Goal: Contribute content: Contribute content

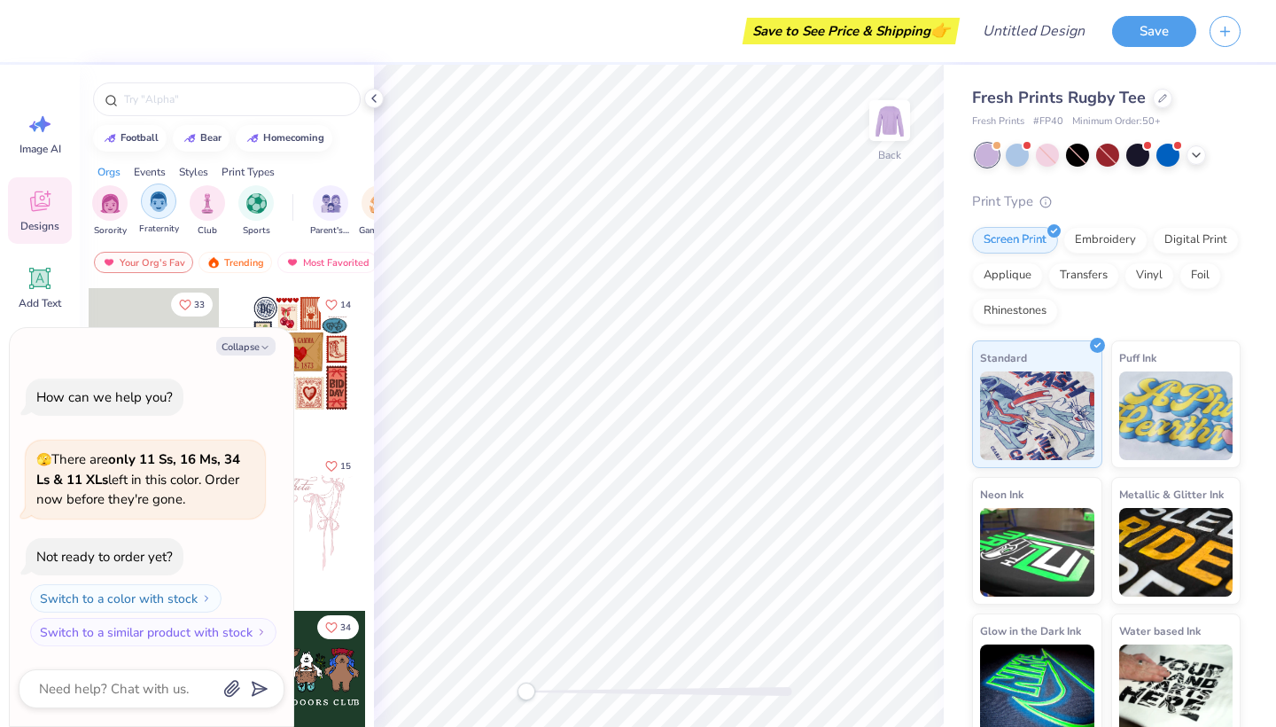
click at [154, 203] on img "filter for Fraternity" at bounding box center [158, 201] width 19 height 20
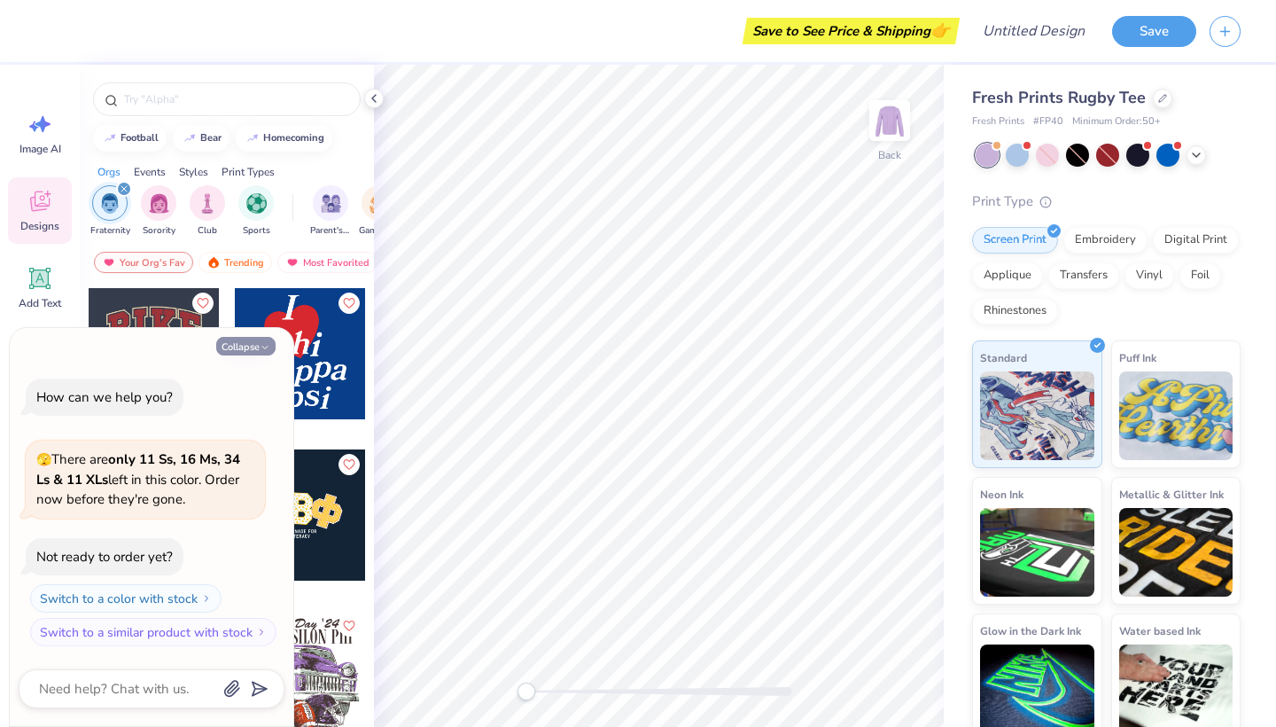
click at [268, 353] on icon "button" at bounding box center [265, 347] width 11 height 11
type textarea "x"
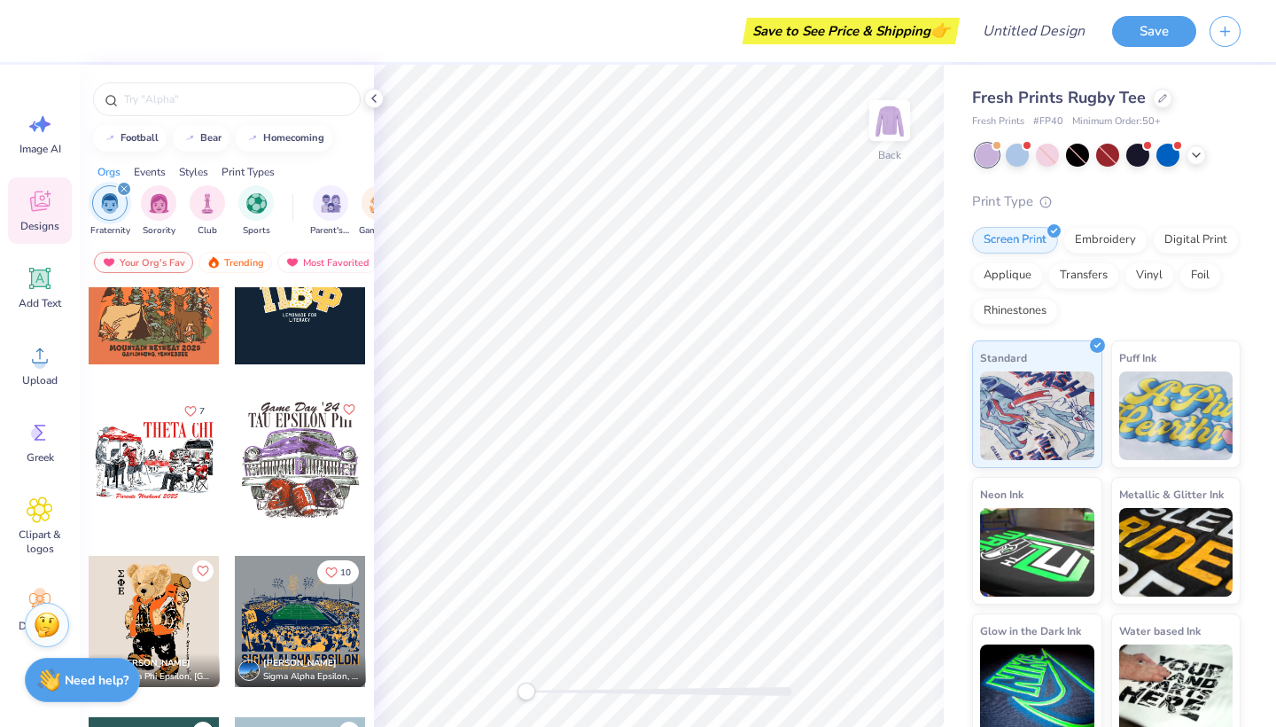
scroll to position [215, 0]
click at [1192, 157] on icon at bounding box center [1196, 153] width 14 height 14
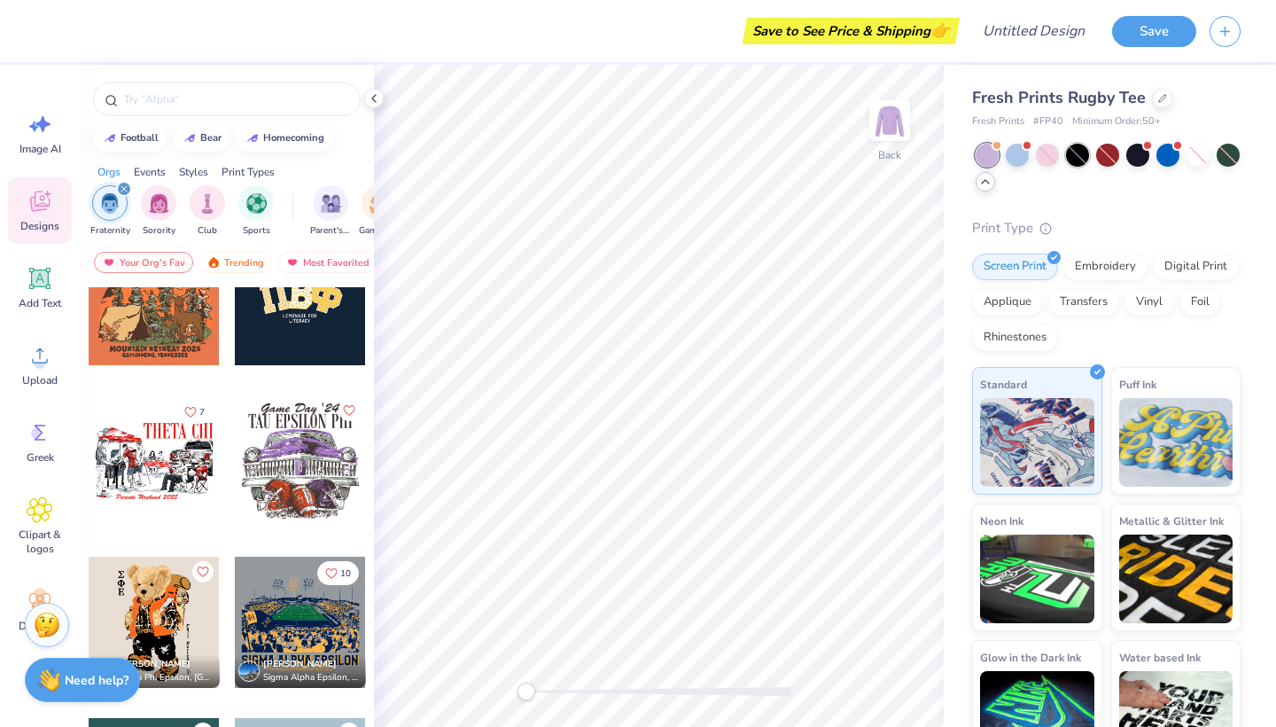
click at [1078, 159] on div at bounding box center [1077, 155] width 23 height 23
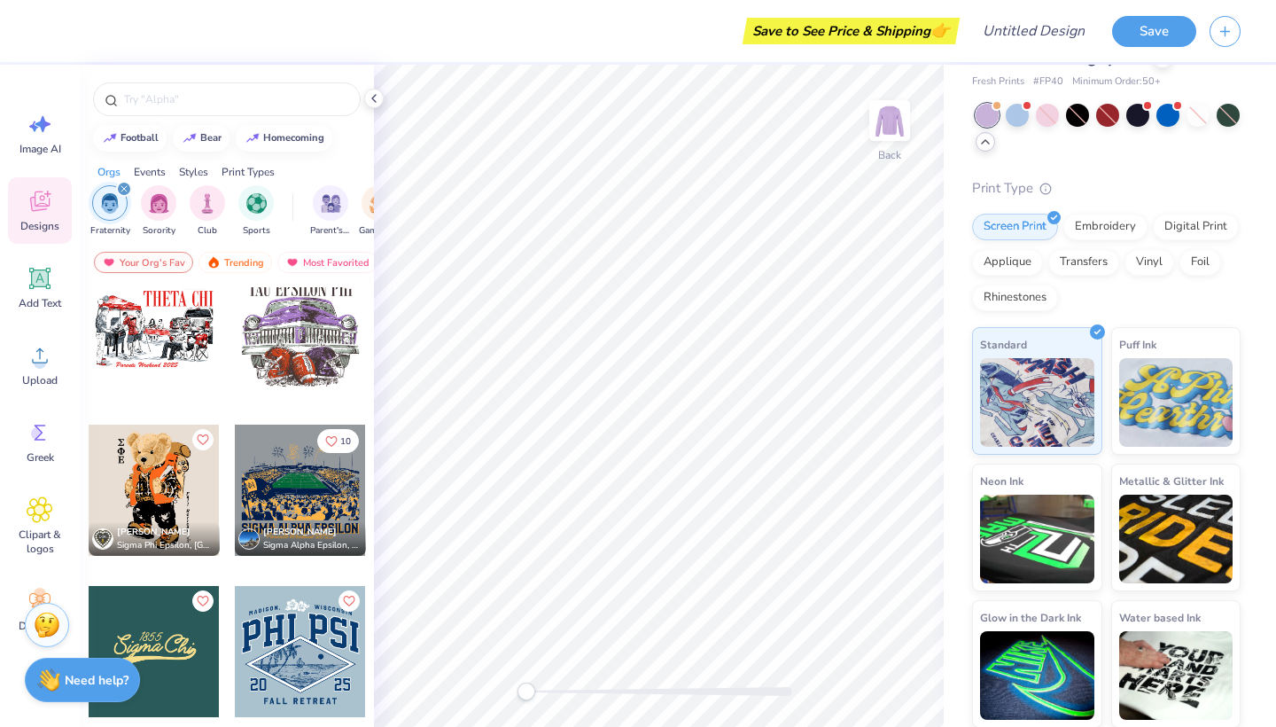
scroll to position [351, 0]
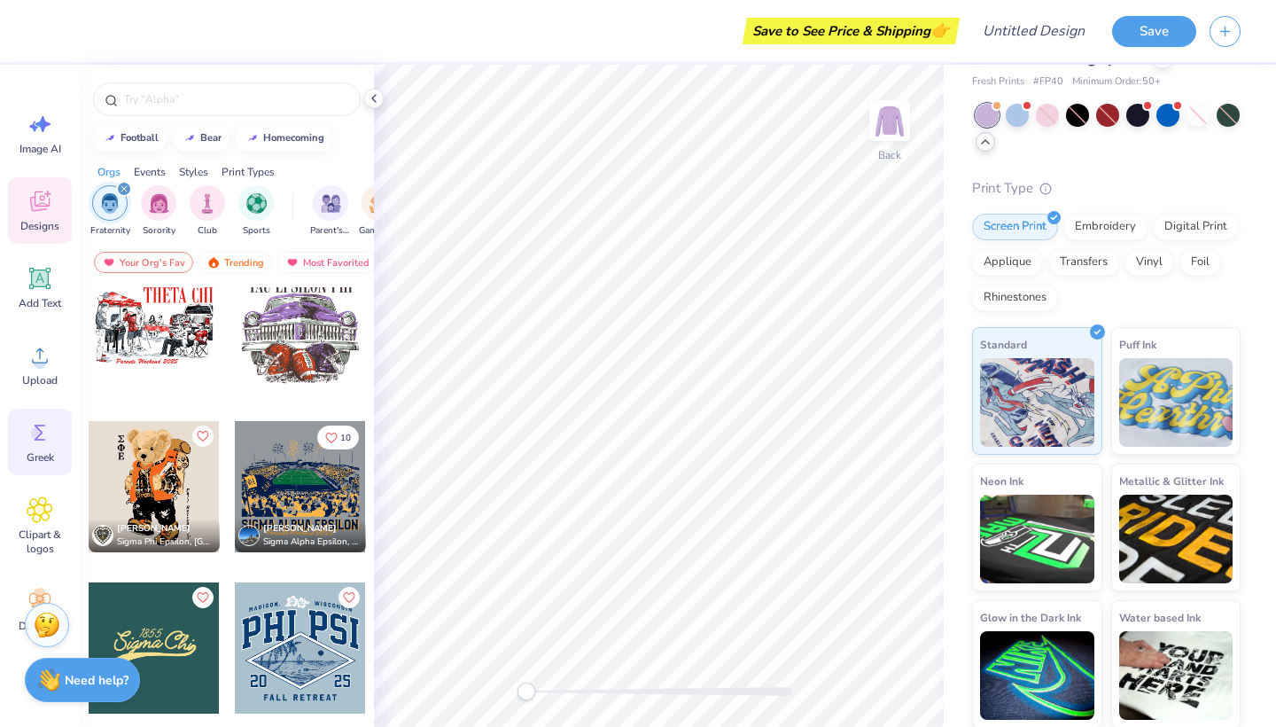
click at [41, 432] on icon at bounding box center [41, 432] width 12 height 16
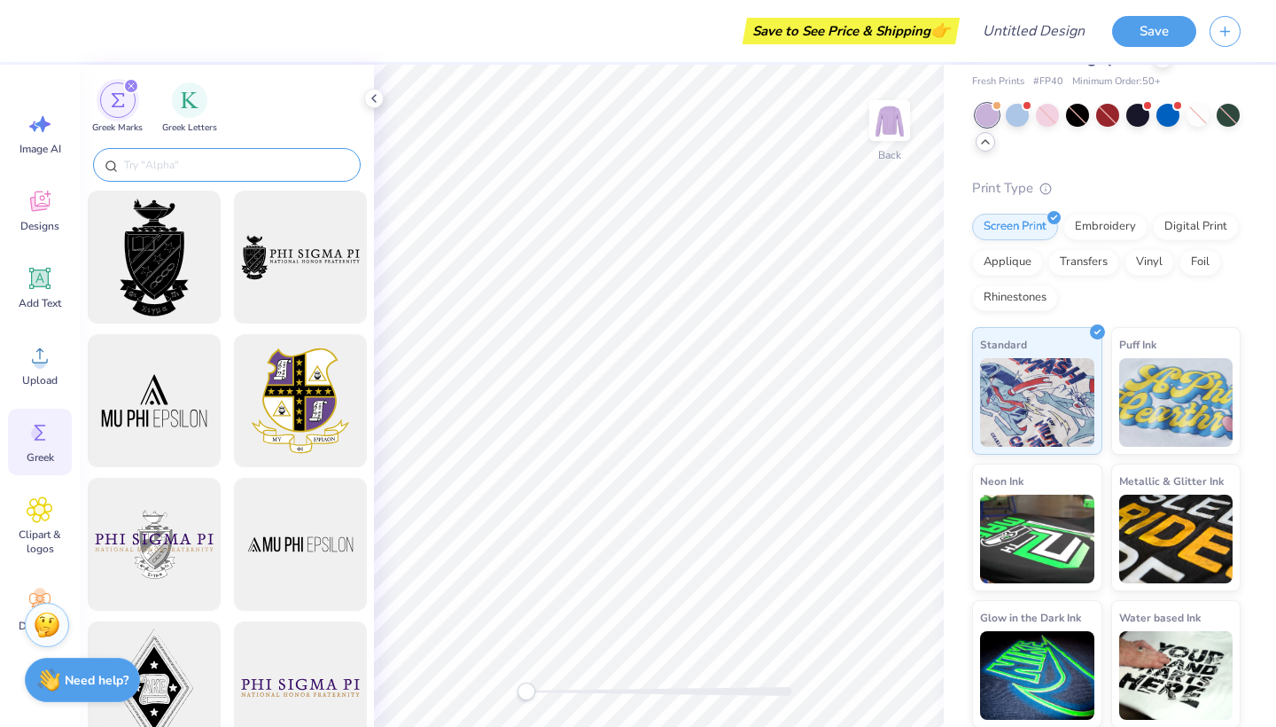
click at [166, 167] on input "text" at bounding box center [235, 165] width 227 height 18
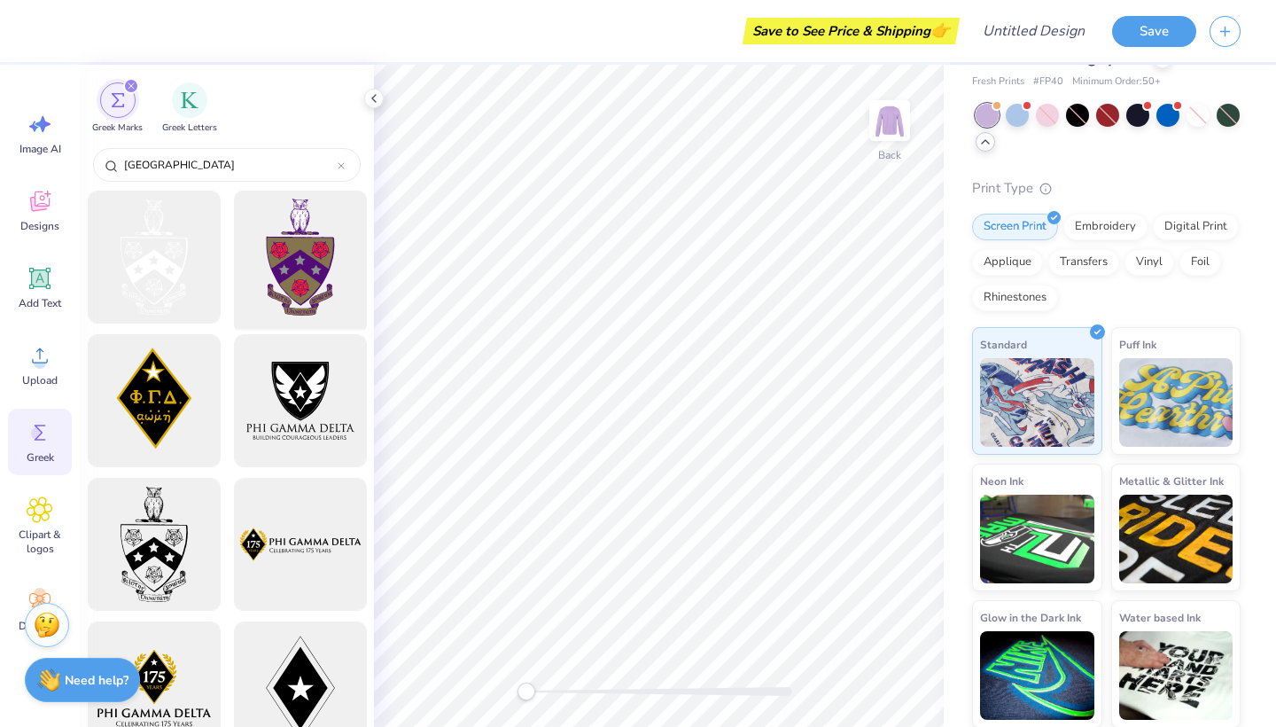
type input "fiji"
click at [323, 256] on div at bounding box center [300, 257] width 146 height 146
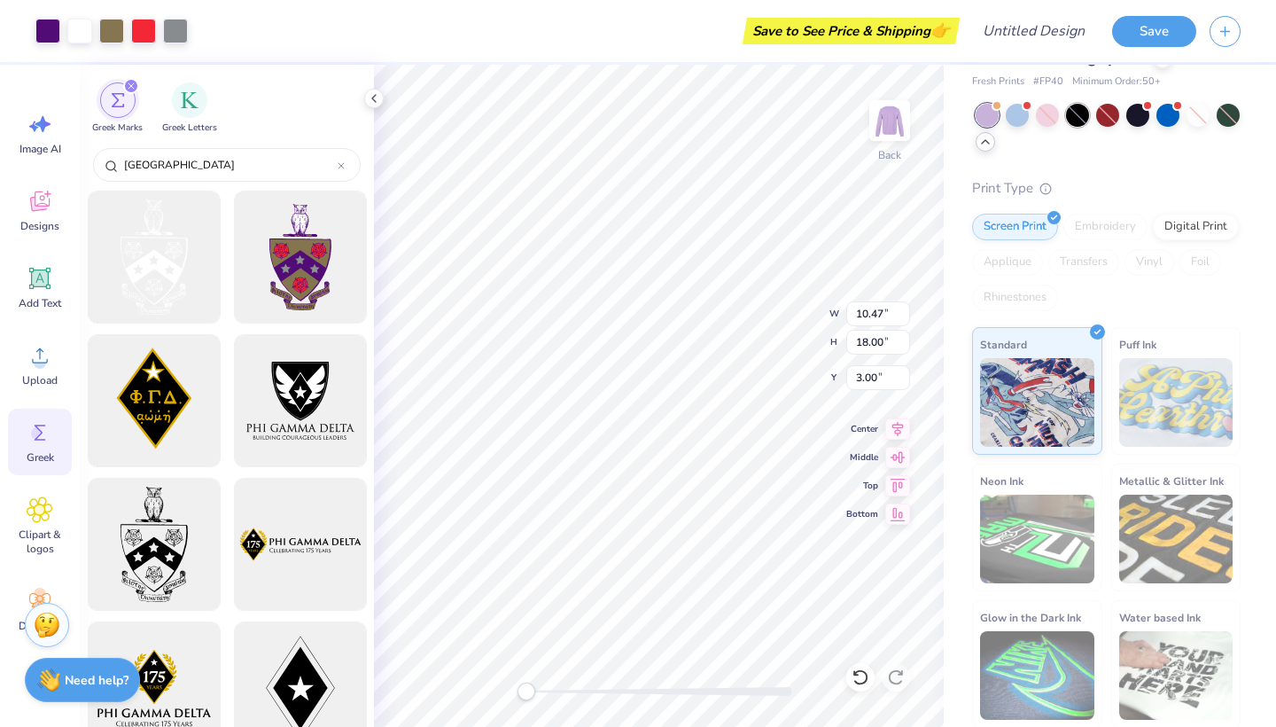
click at [1073, 112] on div at bounding box center [1077, 115] width 23 height 23
click at [1083, 117] on div at bounding box center [1077, 115] width 23 height 23
click at [1078, 117] on div at bounding box center [1077, 115] width 23 height 23
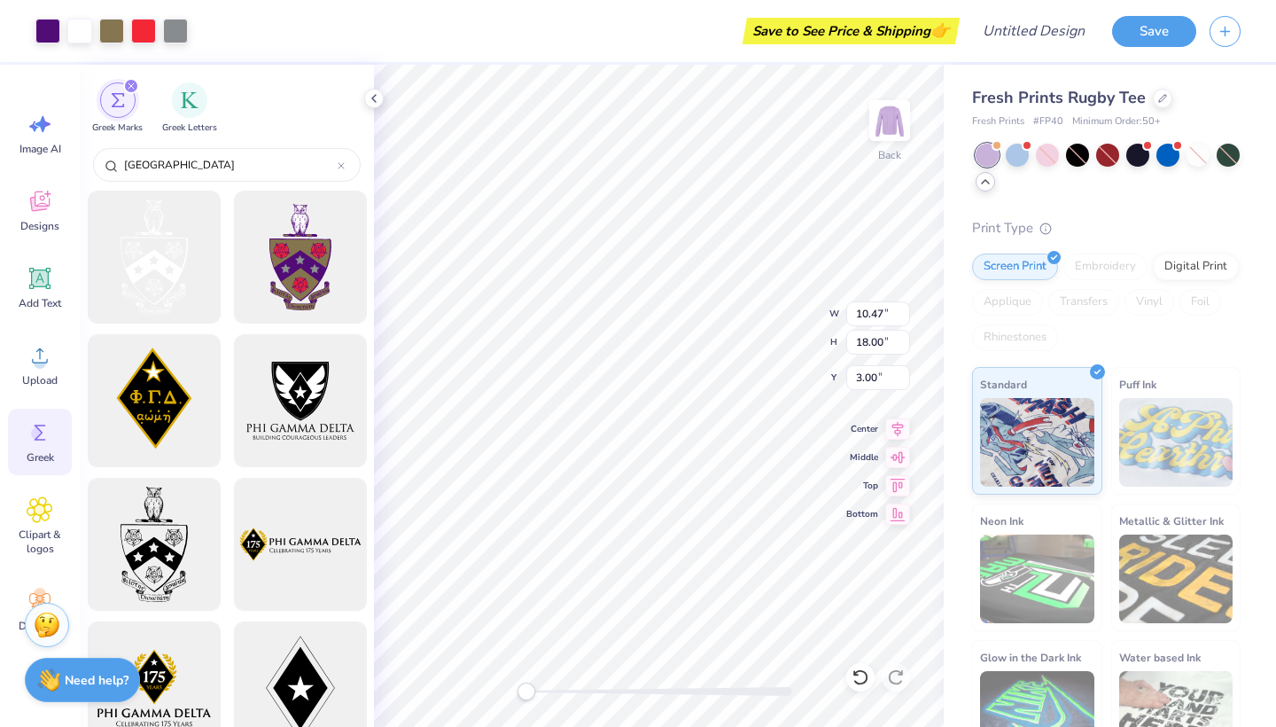
scroll to position [0, 0]
click at [1167, 156] on div at bounding box center [1167, 153] width 23 height 23
type textarea "x"
type input "2.40"
type input "4.13"
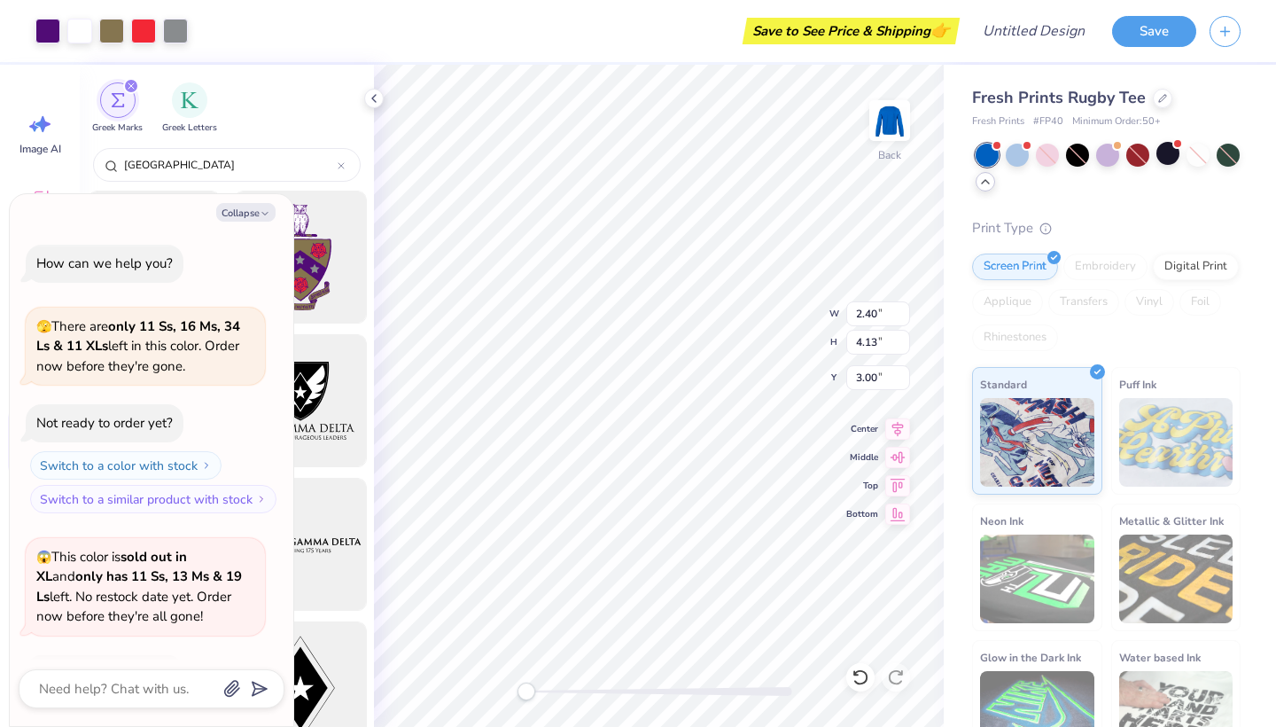
scroll to position [113, 0]
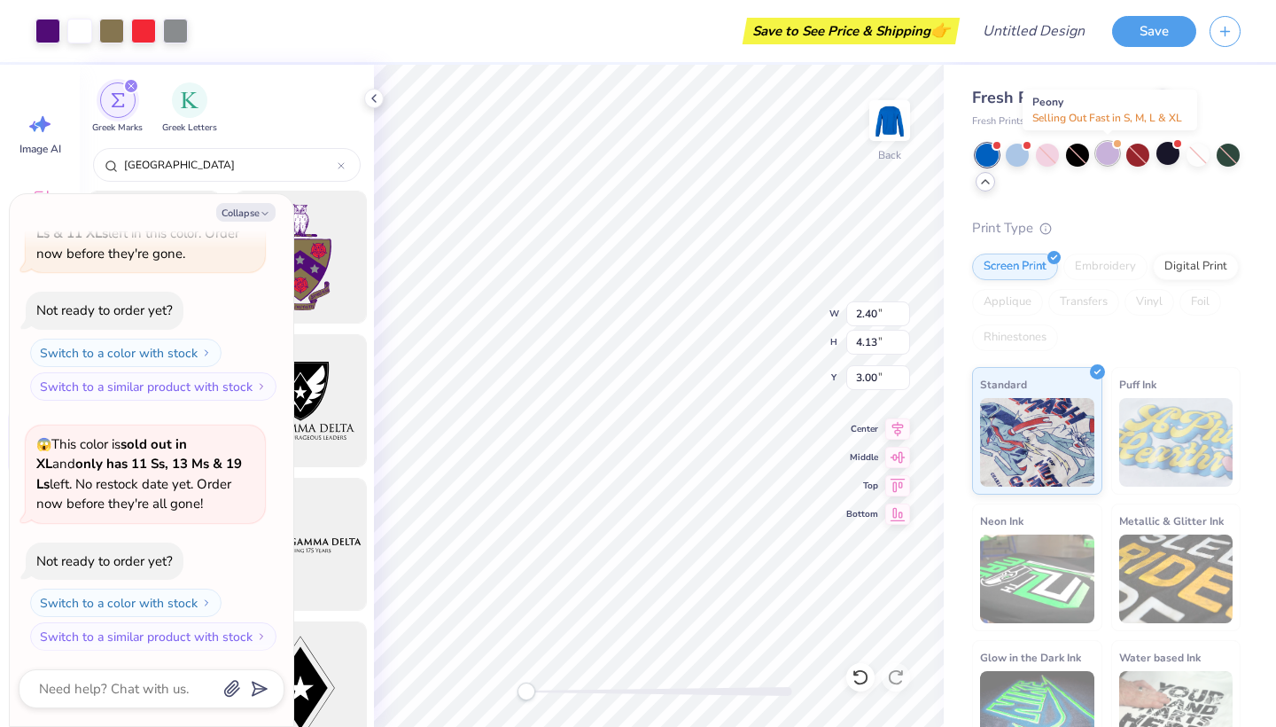
click at [1110, 154] on div at bounding box center [1107, 153] width 23 height 23
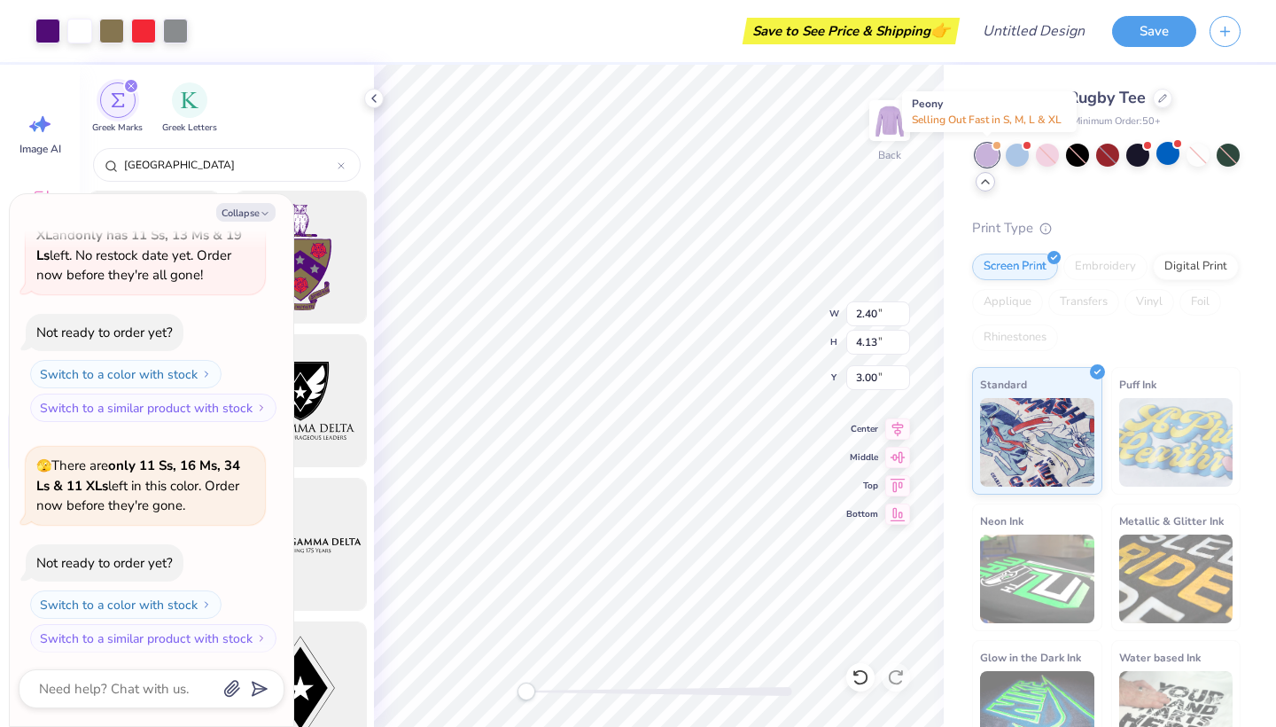
click at [992, 149] on div at bounding box center [987, 155] width 23 height 23
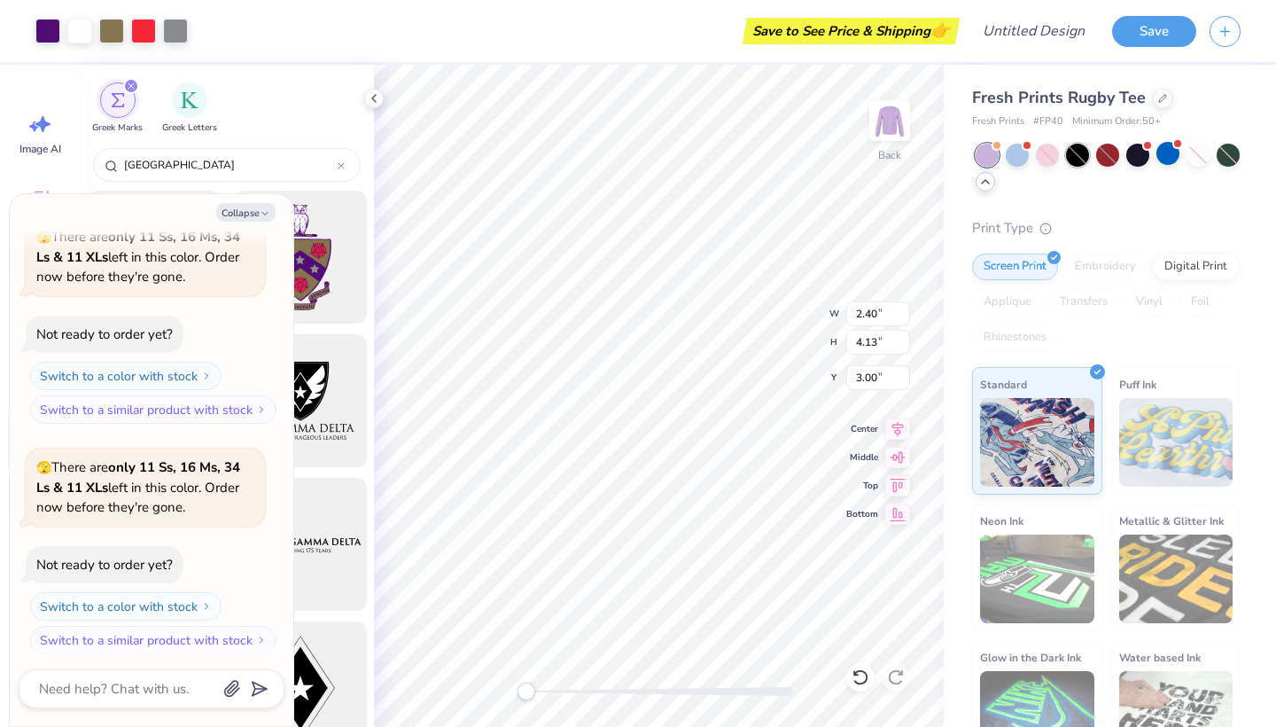
click at [1076, 150] on div at bounding box center [1077, 155] width 23 height 23
click at [992, 160] on div at bounding box center [987, 155] width 23 height 23
click at [268, 214] on icon "button" at bounding box center [265, 213] width 11 height 11
type textarea "x"
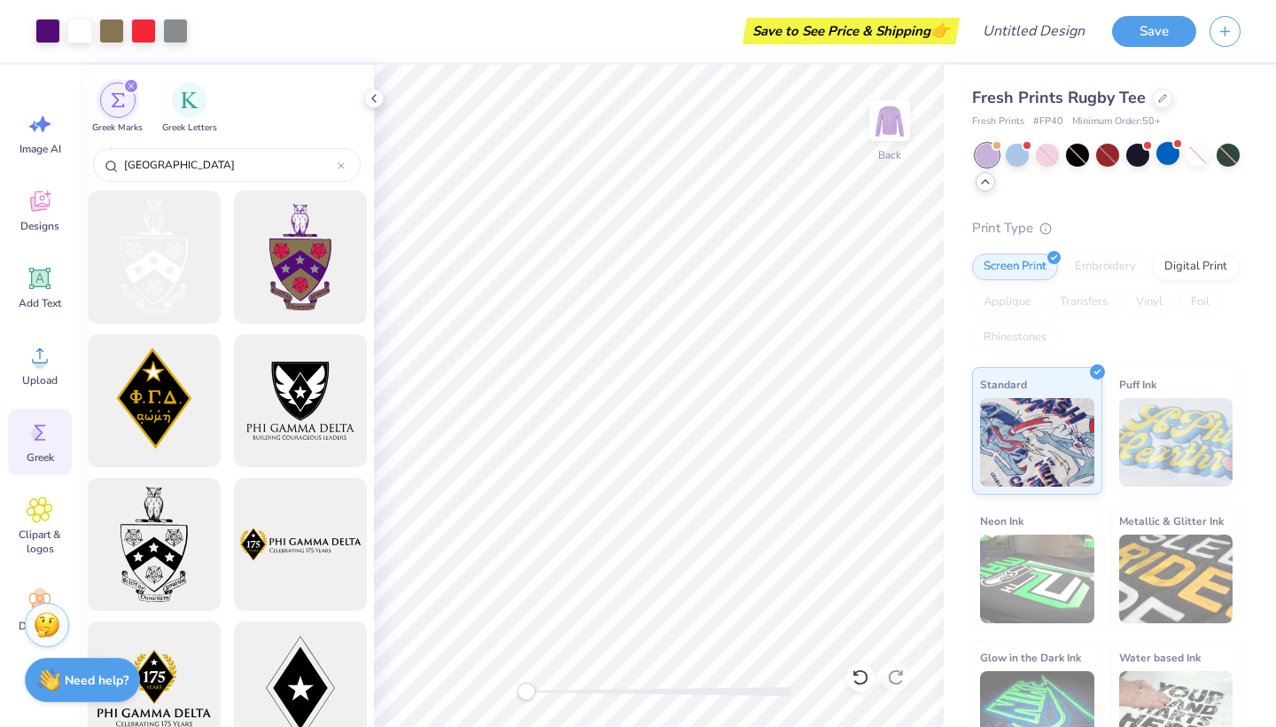
click at [1097, 266] on div "Embroidery" at bounding box center [1105, 266] width 84 height 27
click at [1088, 266] on div "Embroidery" at bounding box center [1105, 266] width 84 height 27
click at [1221, 266] on div "Digital Print" at bounding box center [1196, 264] width 86 height 27
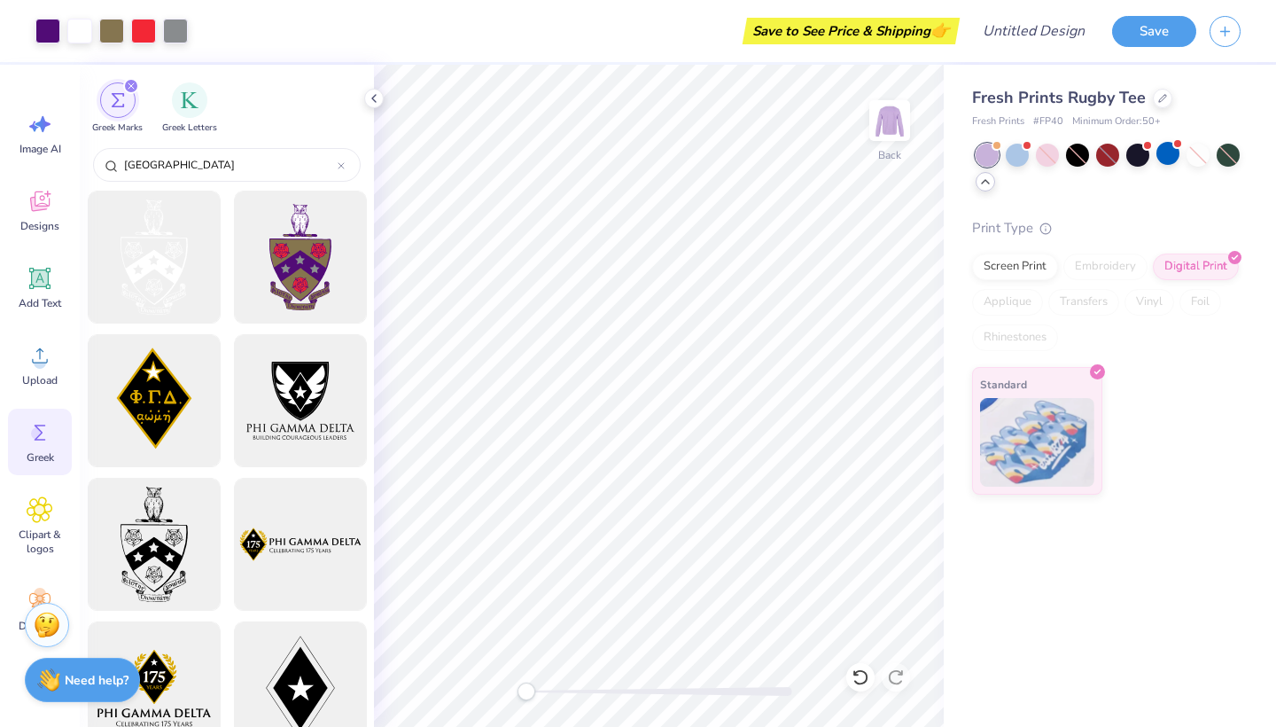
click at [1118, 262] on div "Embroidery" at bounding box center [1105, 266] width 84 height 27
click at [369, 107] on div "Greek Marks Greek Letters" at bounding box center [227, 104] width 294 height 79
click at [376, 96] on icon at bounding box center [374, 98] width 14 height 14
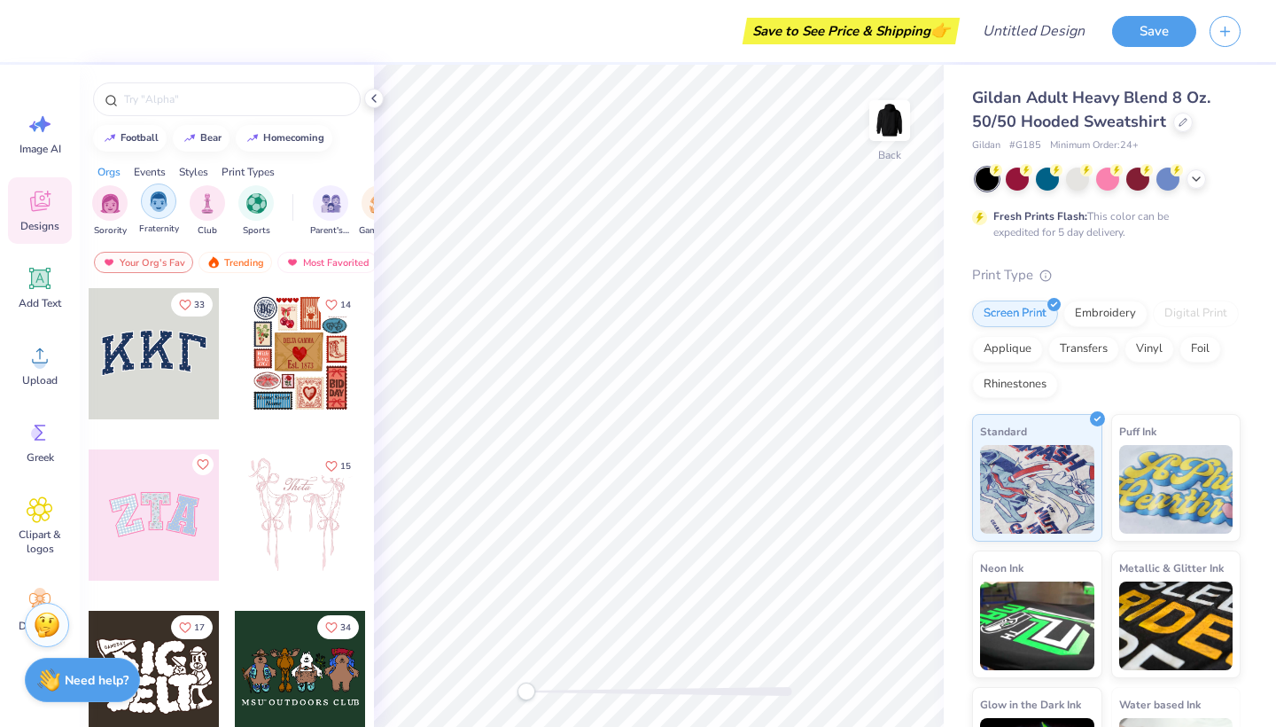
click at [164, 213] on div "filter for Fraternity" at bounding box center [158, 200] width 35 height 35
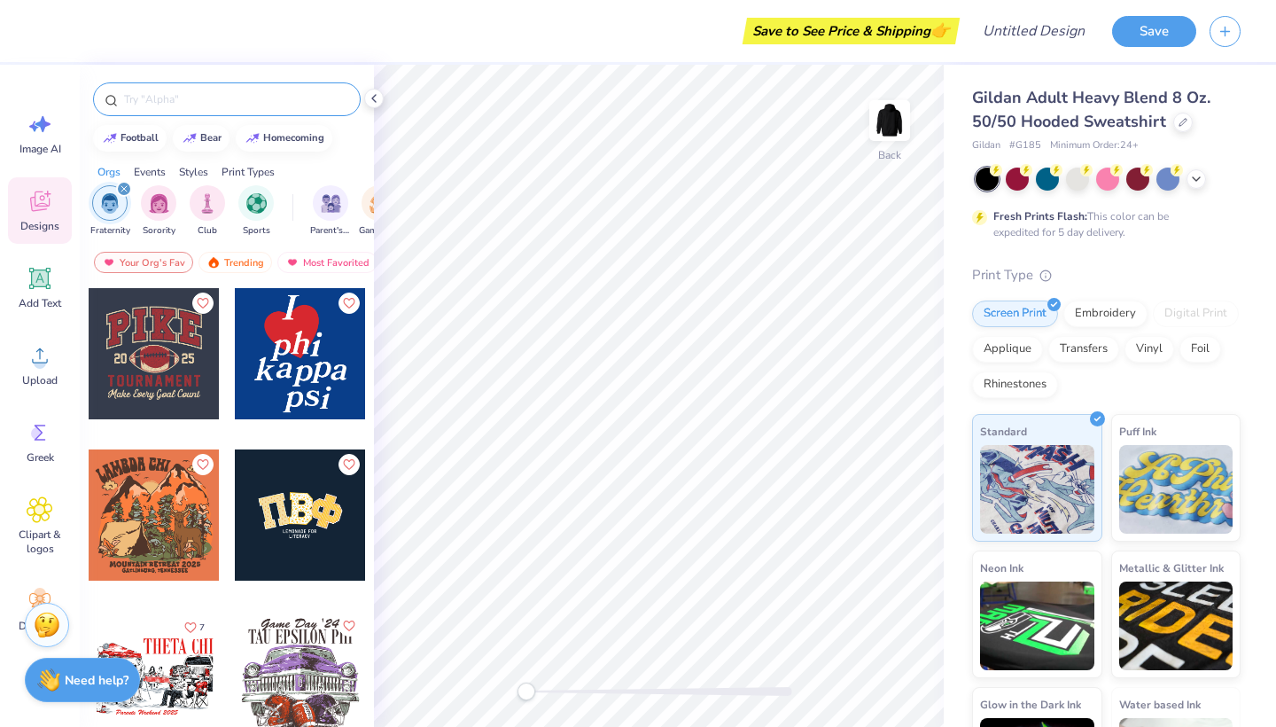
click at [208, 100] on input "text" at bounding box center [235, 99] width 227 height 18
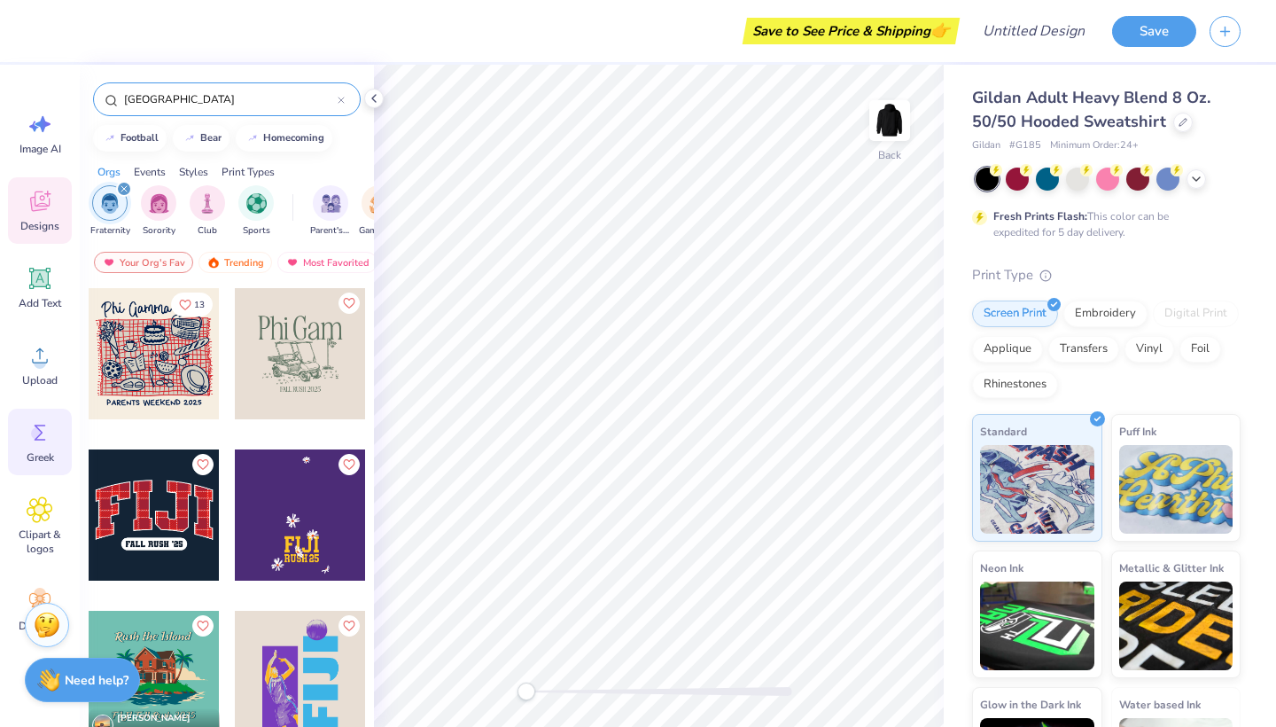
type input "fiji"
click at [37, 425] on icon at bounding box center [41, 432] width 12 height 16
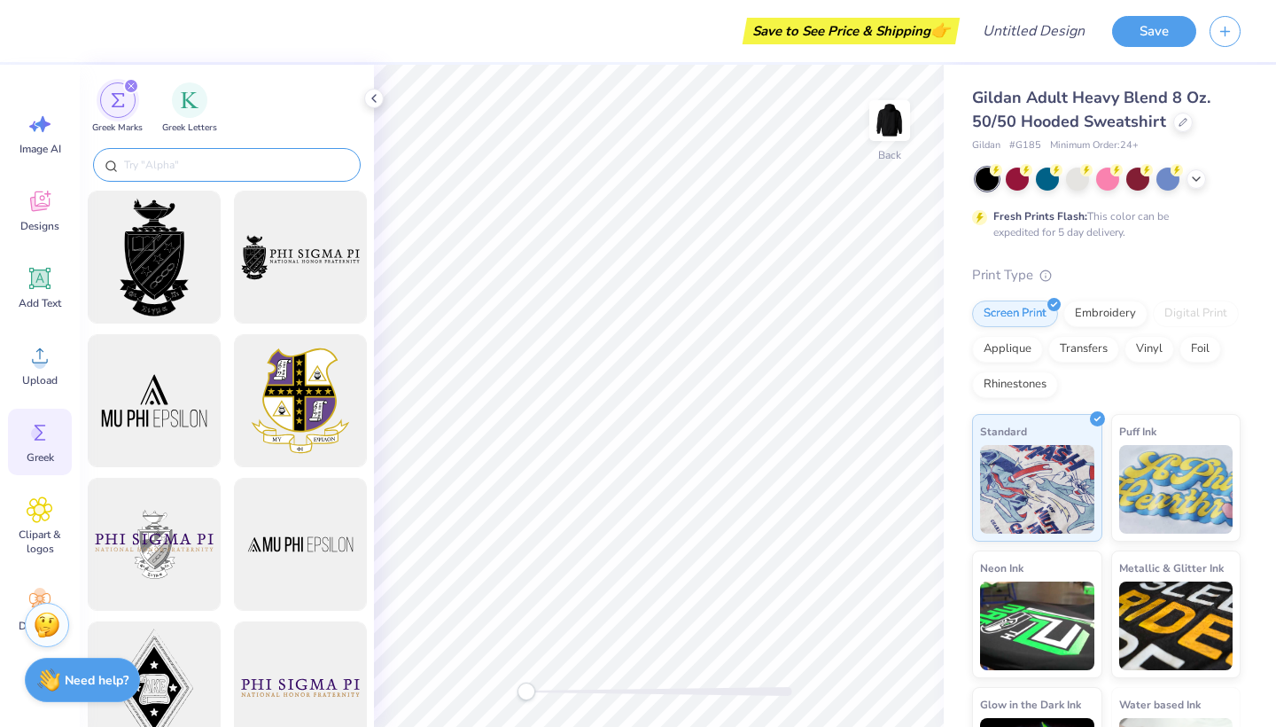
click at [171, 160] on input "text" at bounding box center [235, 165] width 227 height 18
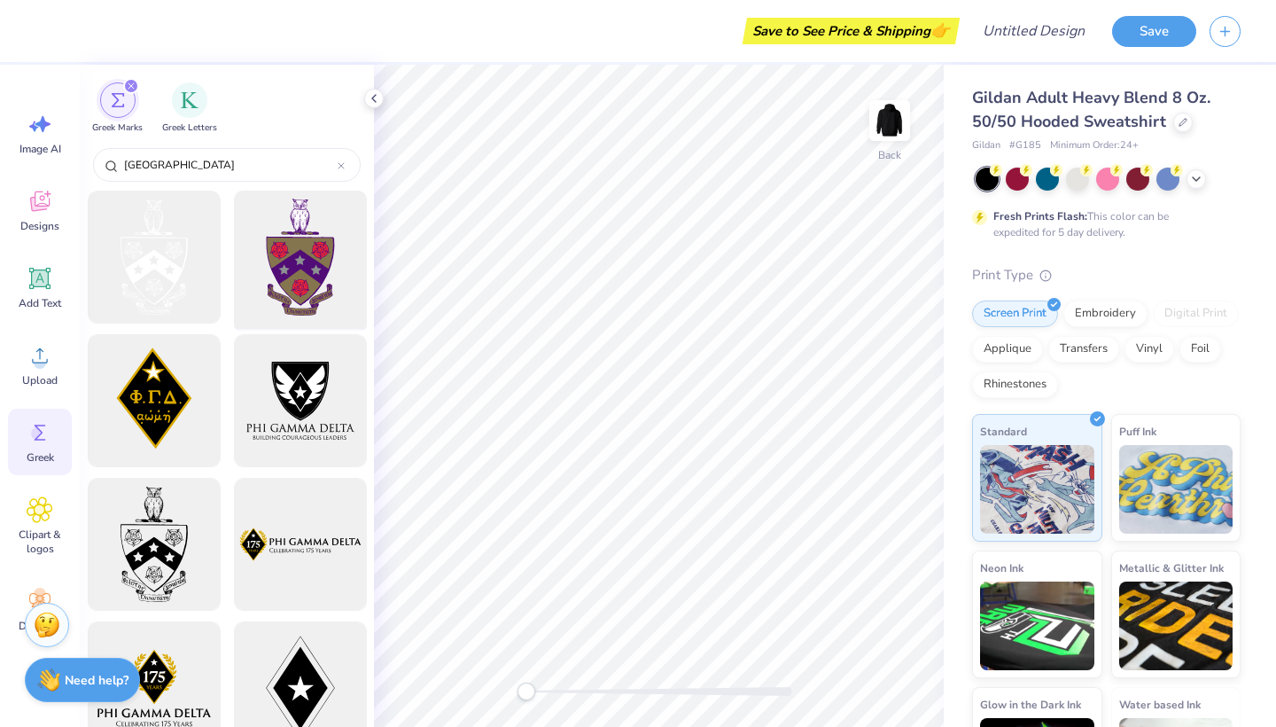
type input "fiji"
click at [272, 256] on div at bounding box center [300, 257] width 146 height 146
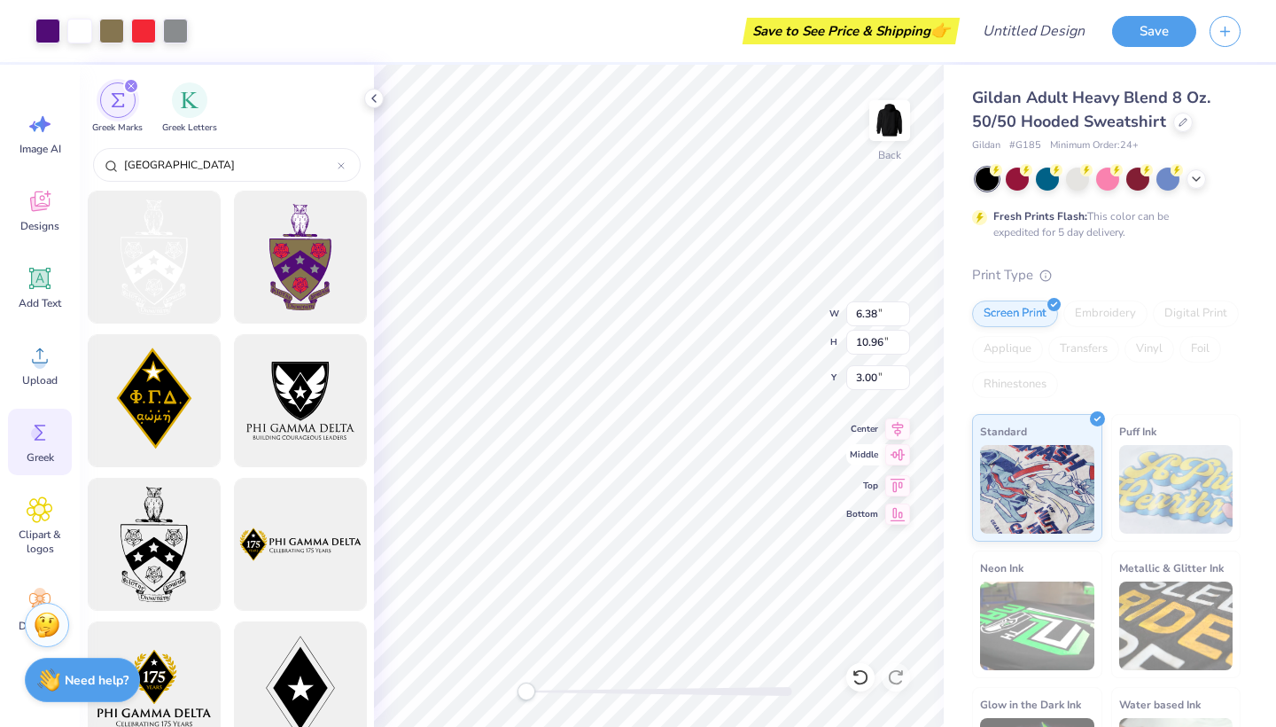
click at [892, 458] on icon at bounding box center [897, 454] width 25 height 21
click at [899, 431] on icon at bounding box center [898, 426] width 12 height 15
click at [896, 486] on icon at bounding box center [898, 482] width 15 height 13
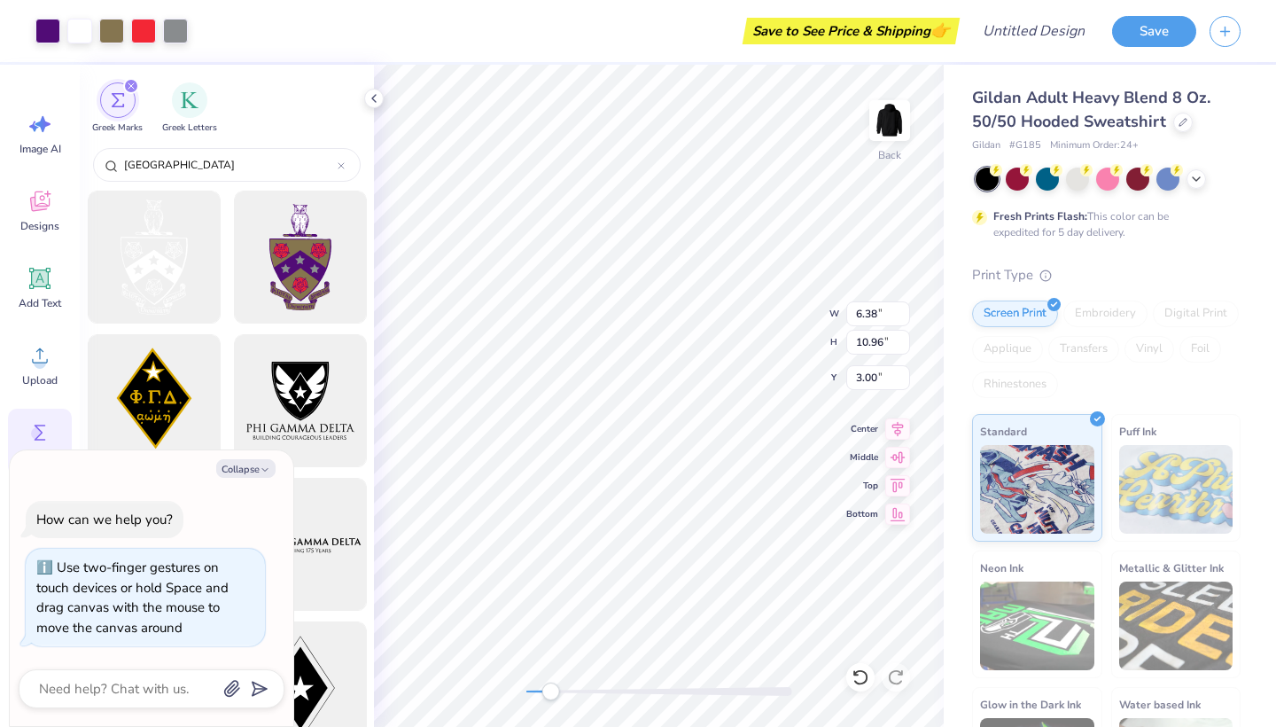
drag, startPoint x: 534, startPoint y: 691, endPoint x: 553, endPoint y: 692, distance: 18.6
click at [553, 692] on div "Accessibility label" at bounding box center [550, 691] width 18 height 18
click at [309, 162] on input "fiji" at bounding box center [229, 165] width 215 height 18
click at [258, 473] on button "Collapse" at bounding box center [245, 468] width 59 height 19
type textarea "x"
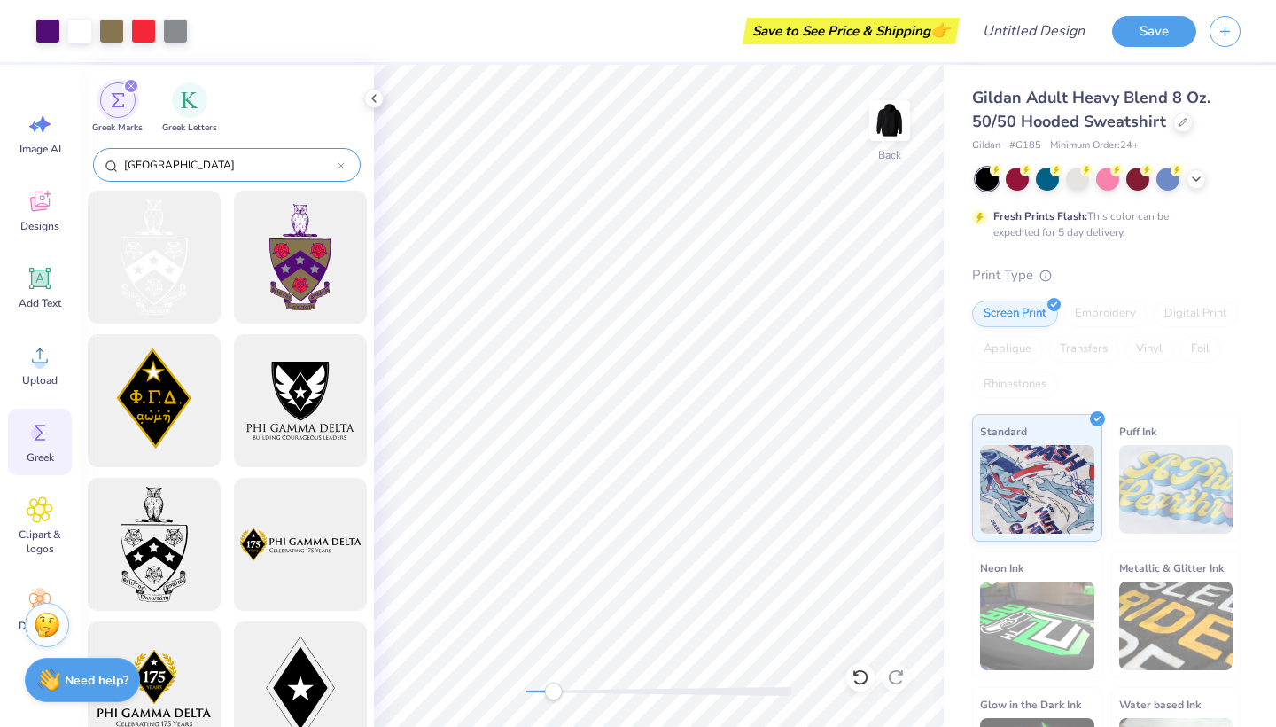
click at [343, 161] on div at bounding box center [341, 165] width 7 height 16
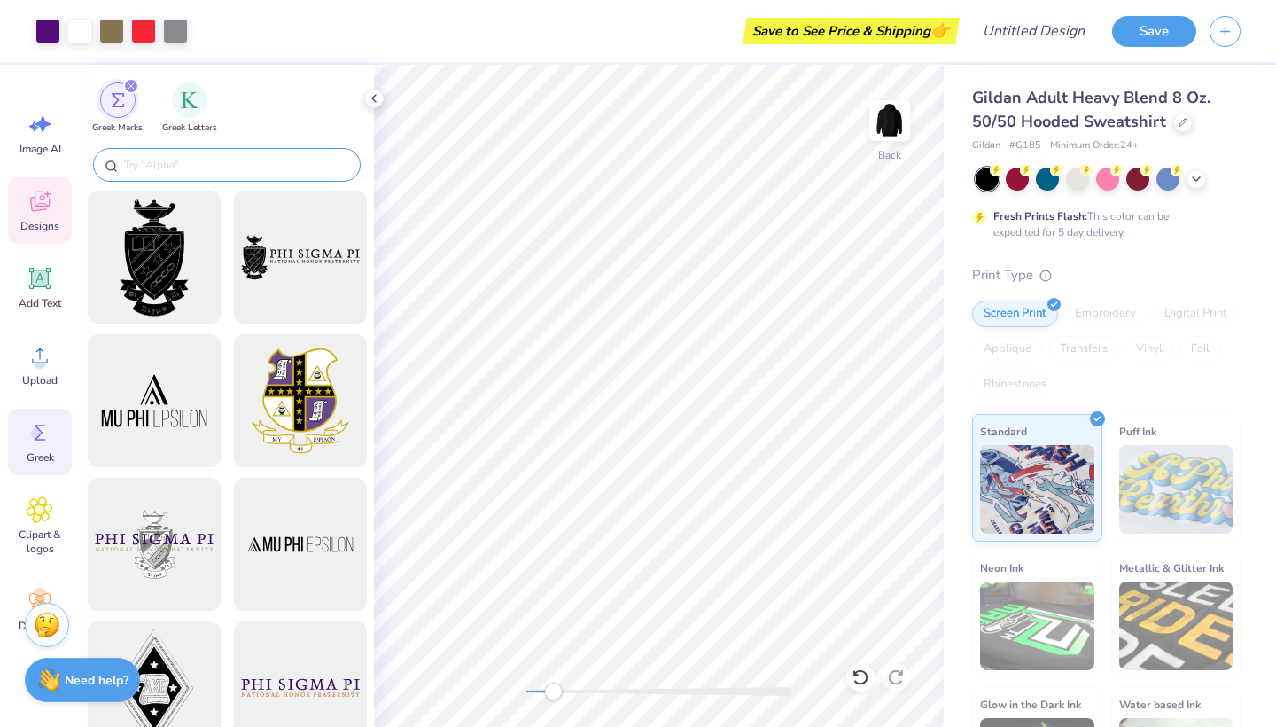
click at [38, 194] on icon at bounding box center [40, 201] width 27 height 27
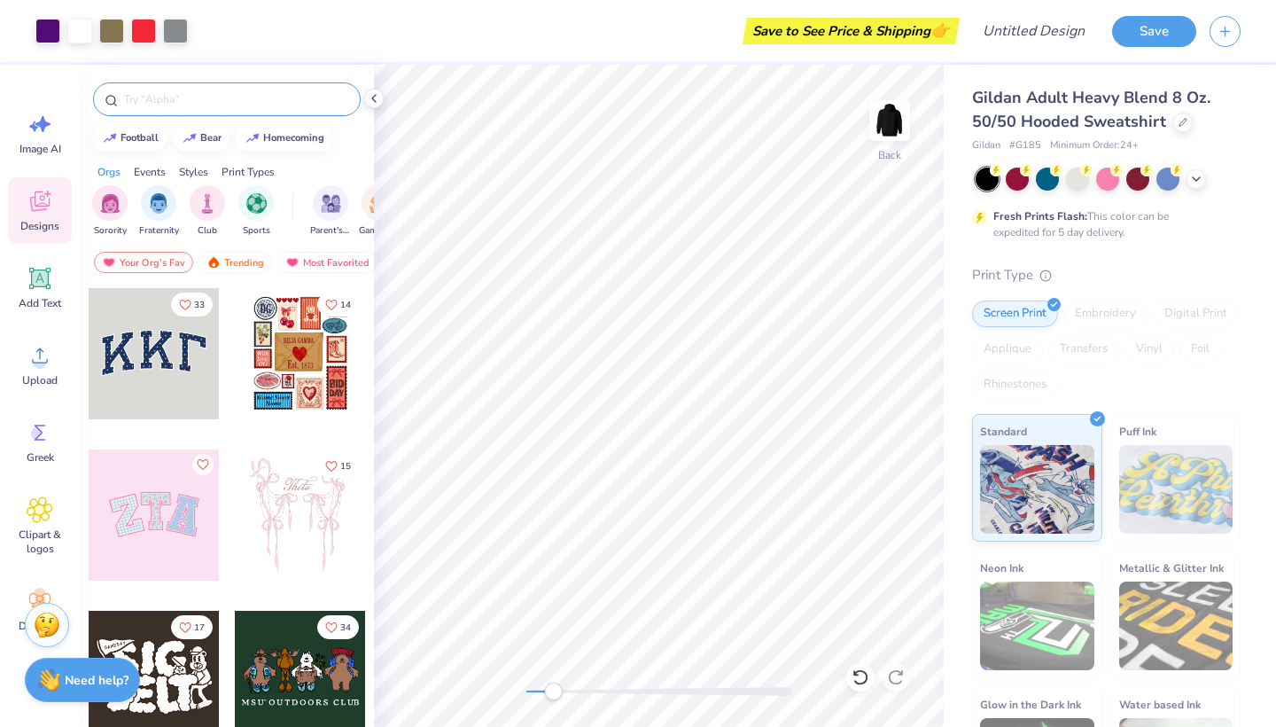
click at [207, 98] on input "text" at bounding box center [235, 99] width 227 height 18
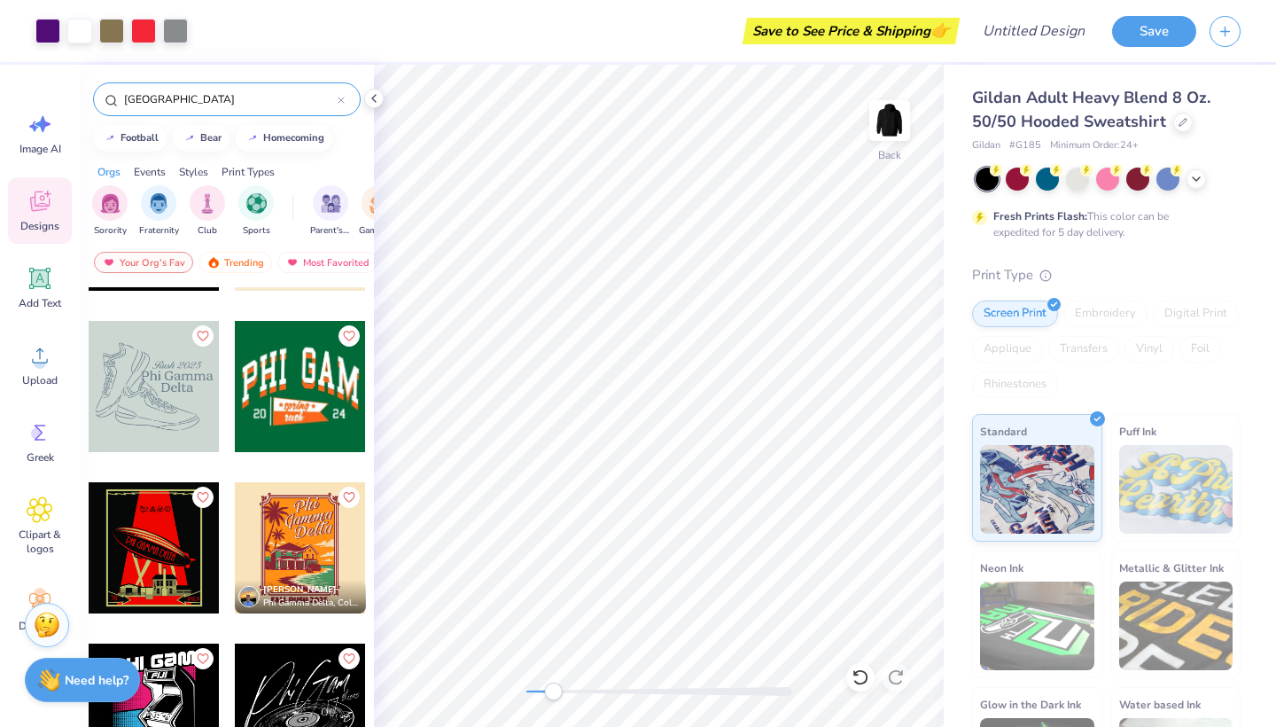
scroll to position [936, 0]
type input "fiji"
click at [312, 361] on div at bounding box center [300, 385] width 131 height 131
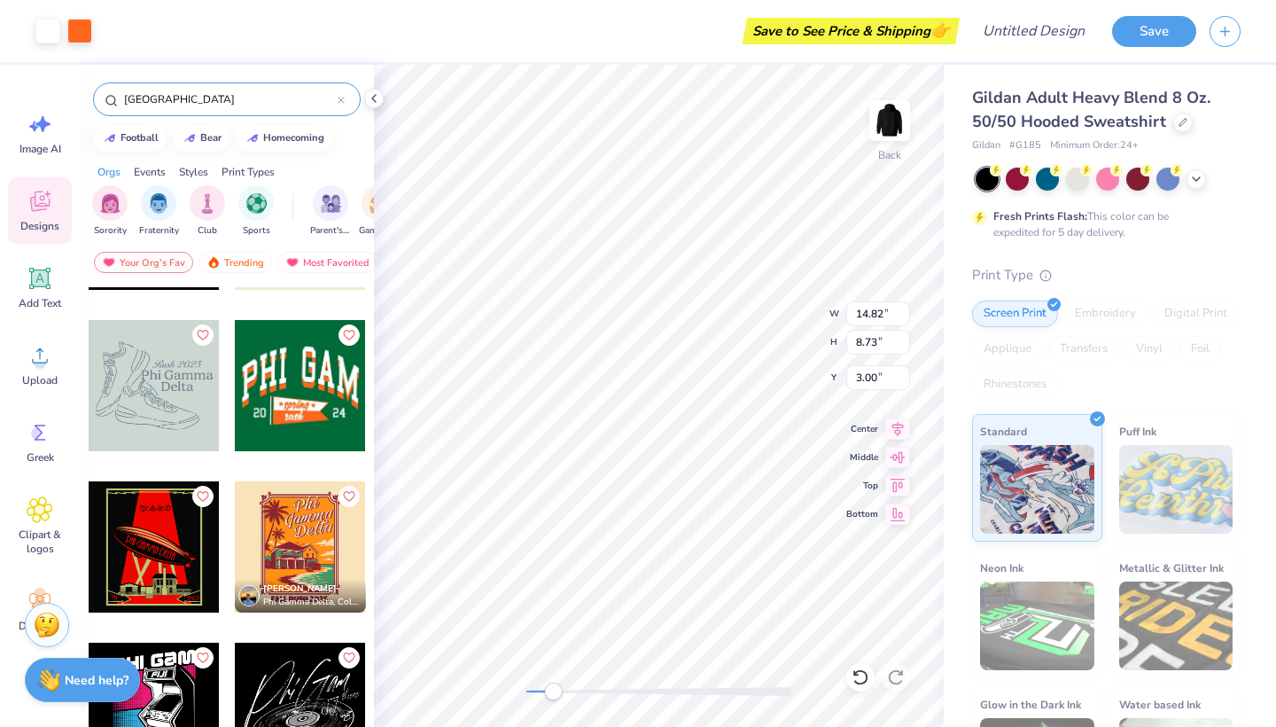
type input "2.68"
type input "4.61"
type input "0.50"
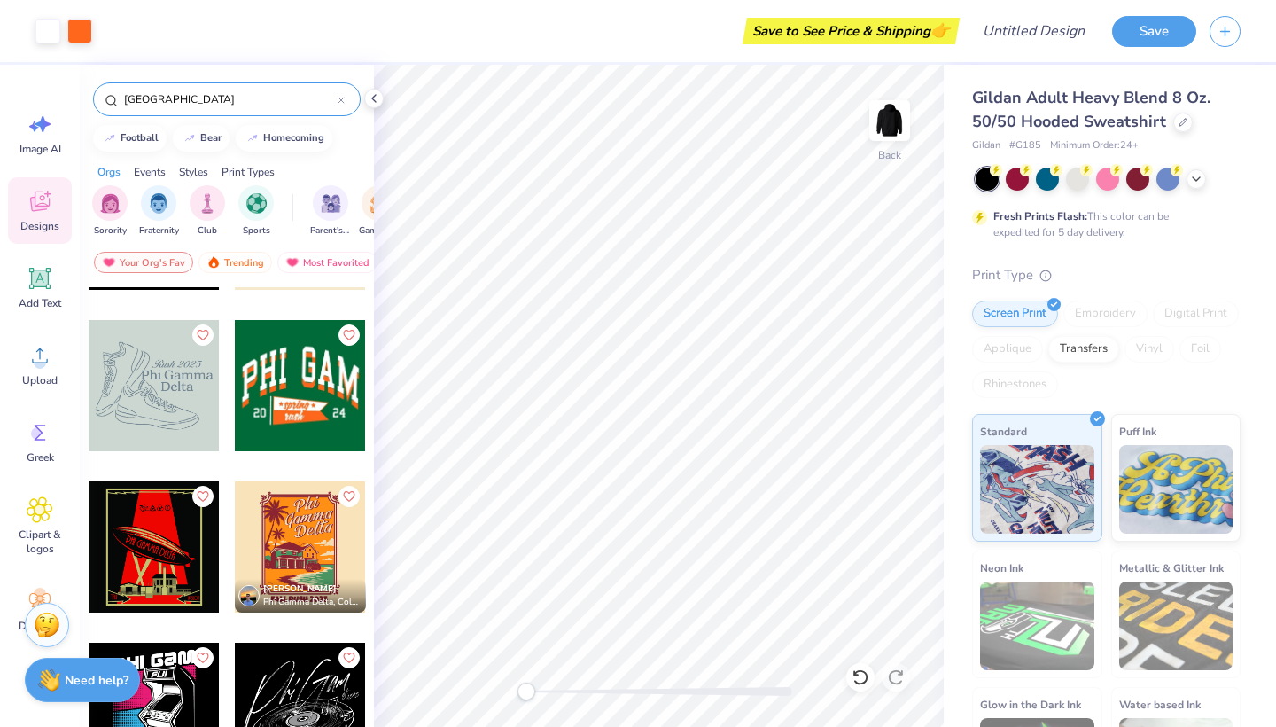
click at [513, 694] on div "Back" at bounding box center [659, 396] width 570 height 662
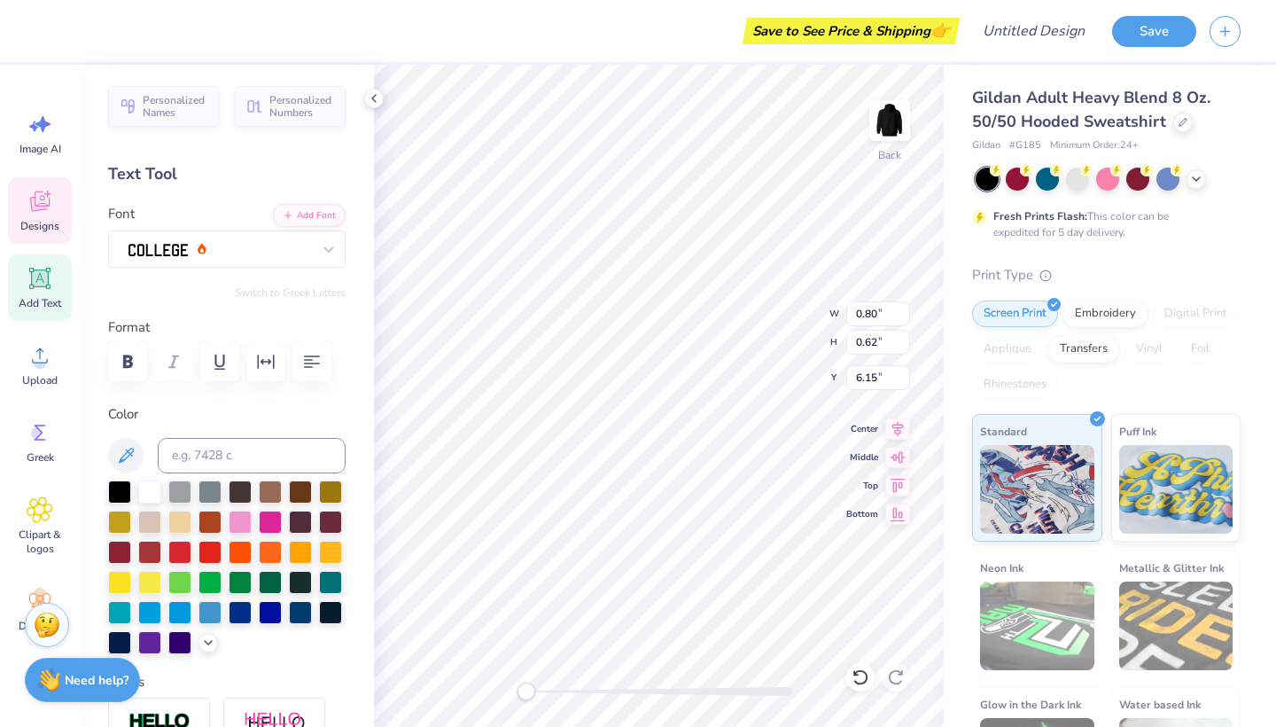
scroll to position [1, 0]
type textarea "25"
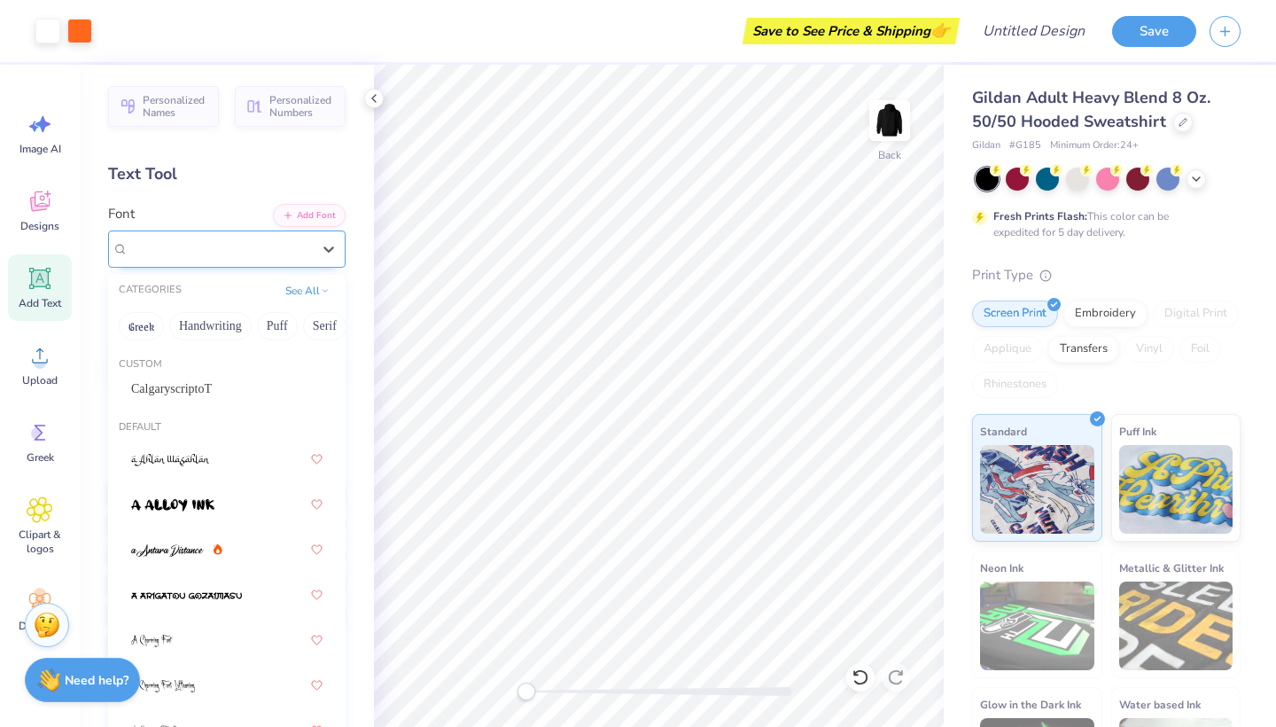
click at [309, 254] on div at bounding box center [220, 248] width 186 height 27
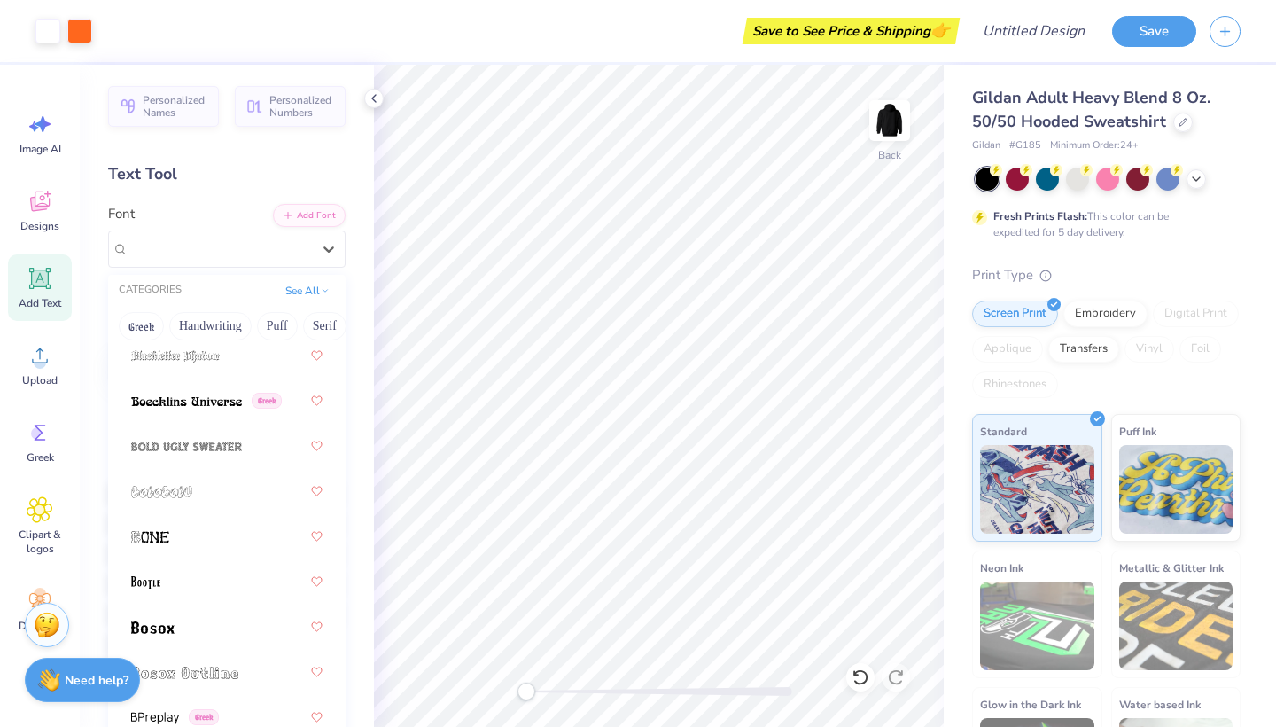
scroll to position [1507, 0]
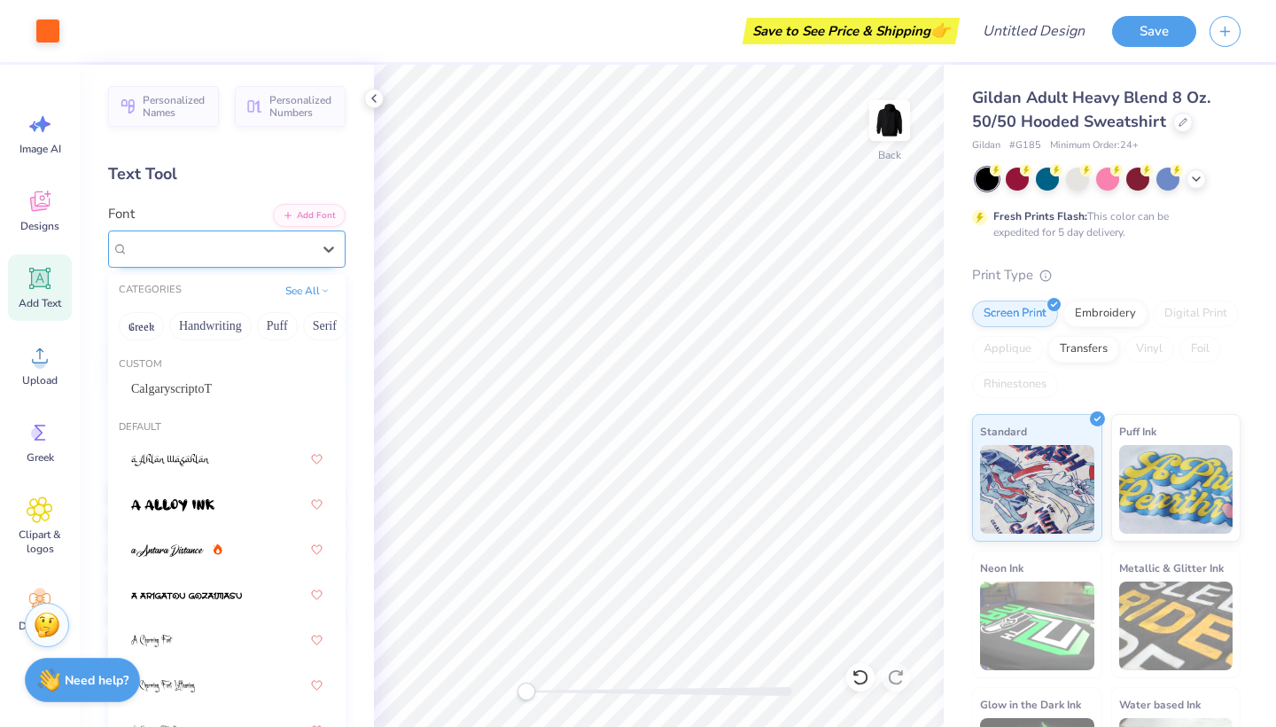
click at [298, 243] on div at bounding box center [220, 248] width 186 height 27
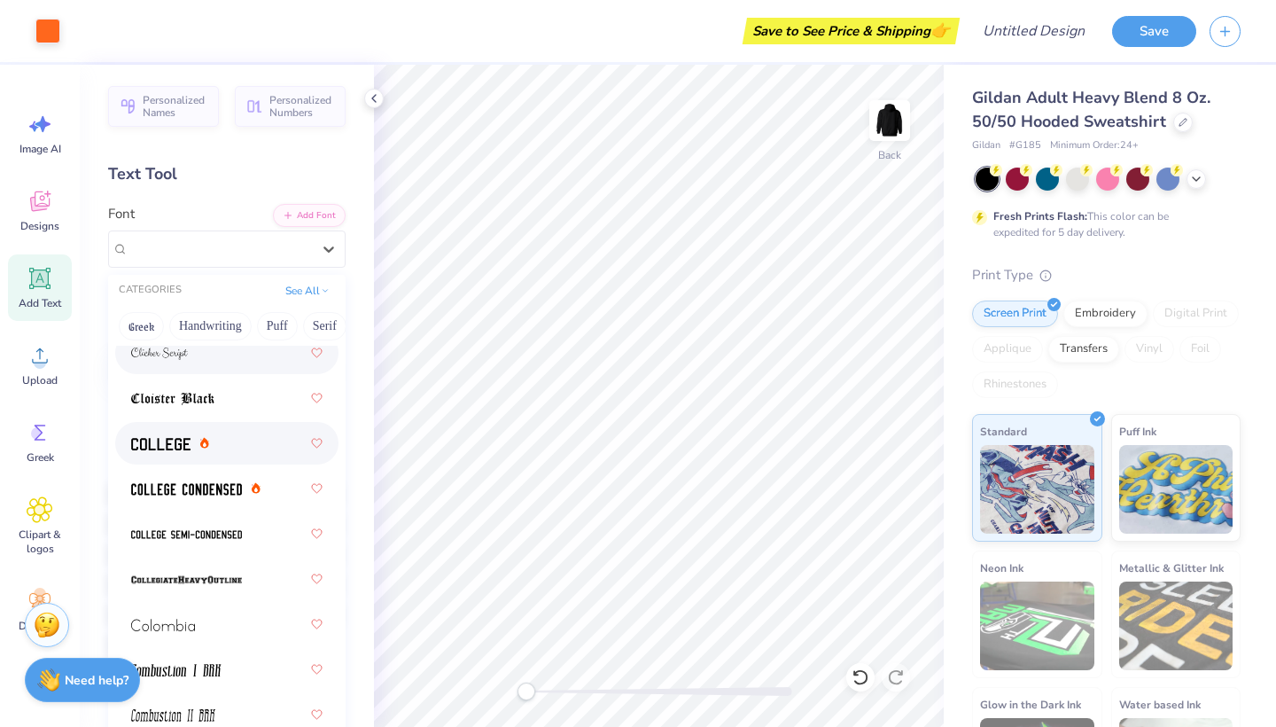
scroll to position [3284, 0]
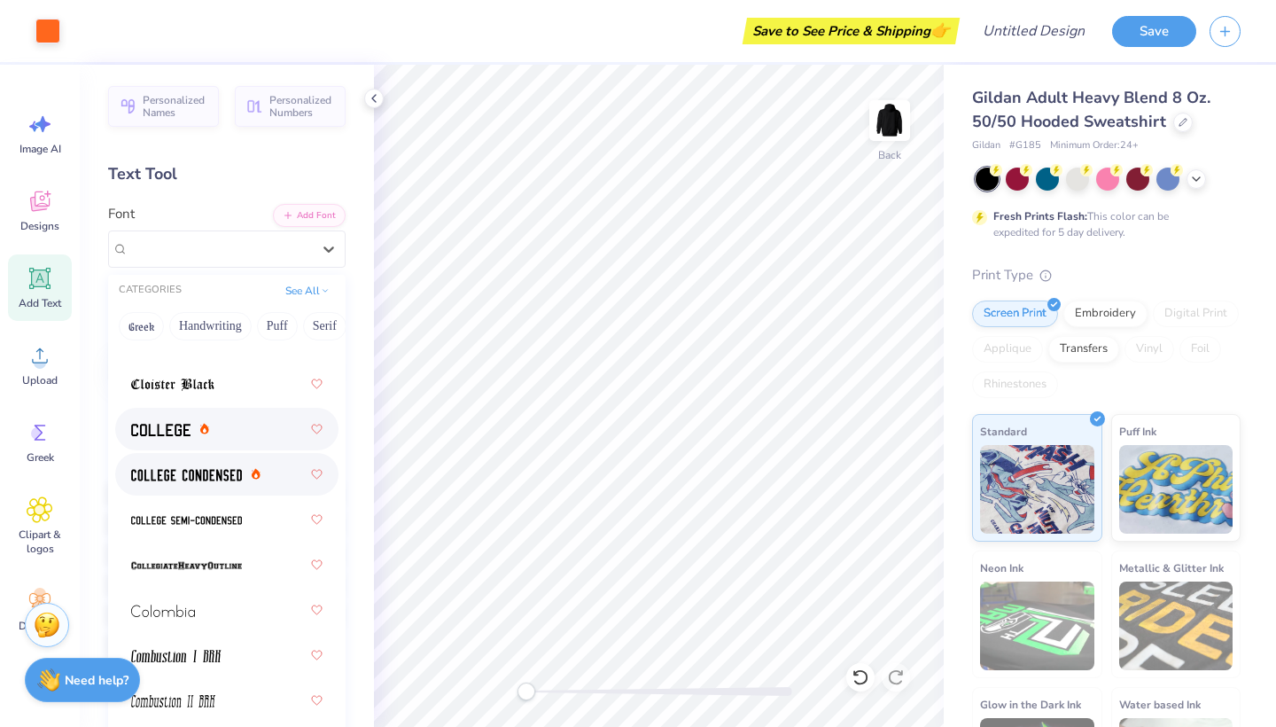
click at [262, 464] on div at bounding box center [226, 474] width 191 height 32
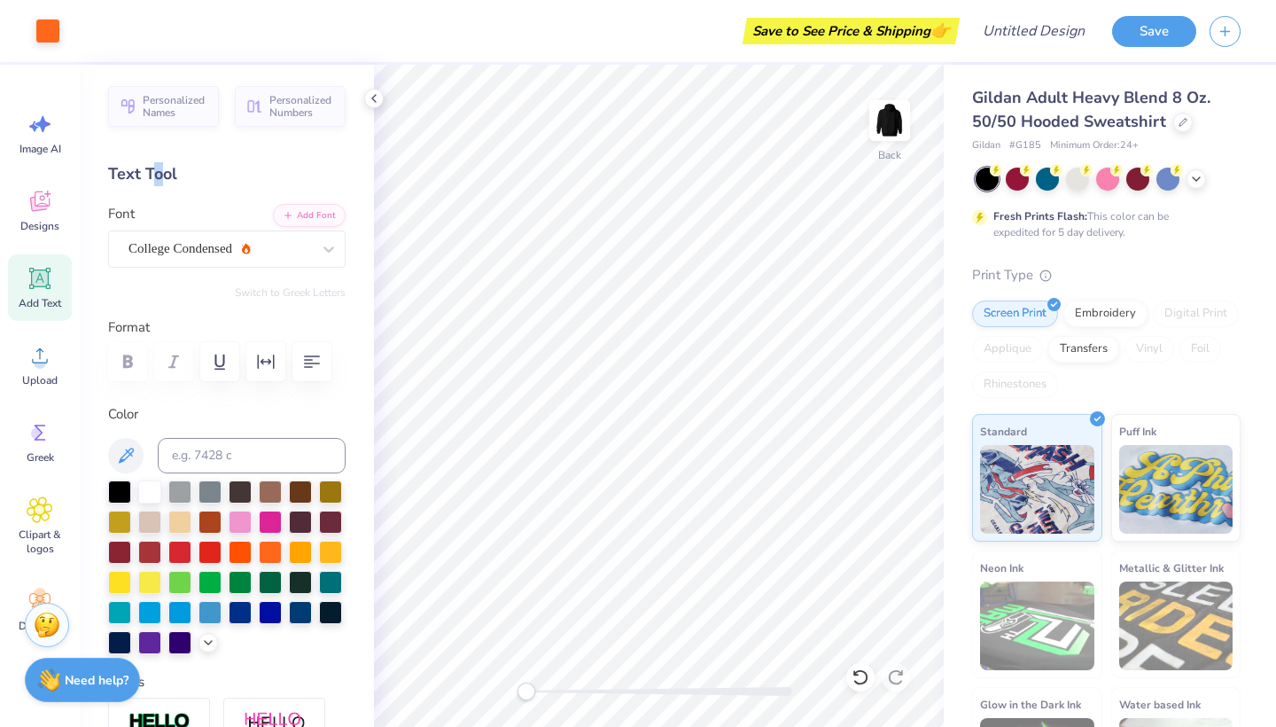
click at [158, 178] on div "Text Tool" at bounding box center [226, 174] width 237 height 24
click at [206, 183] on div "Text Tool" at bounding box center [226, 174] width 237 height 24
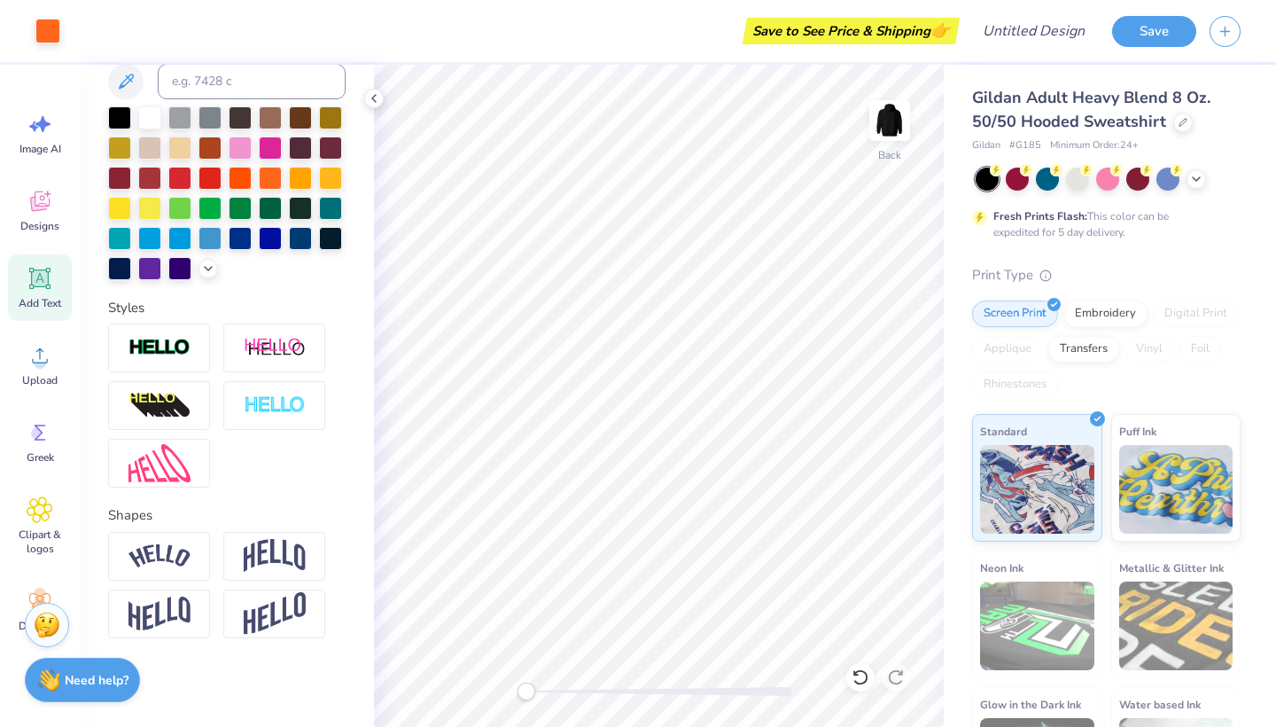
scroll to position [374, 0]
click at [193, 544] on div at bounding box center [159, 556] width 102 height 49
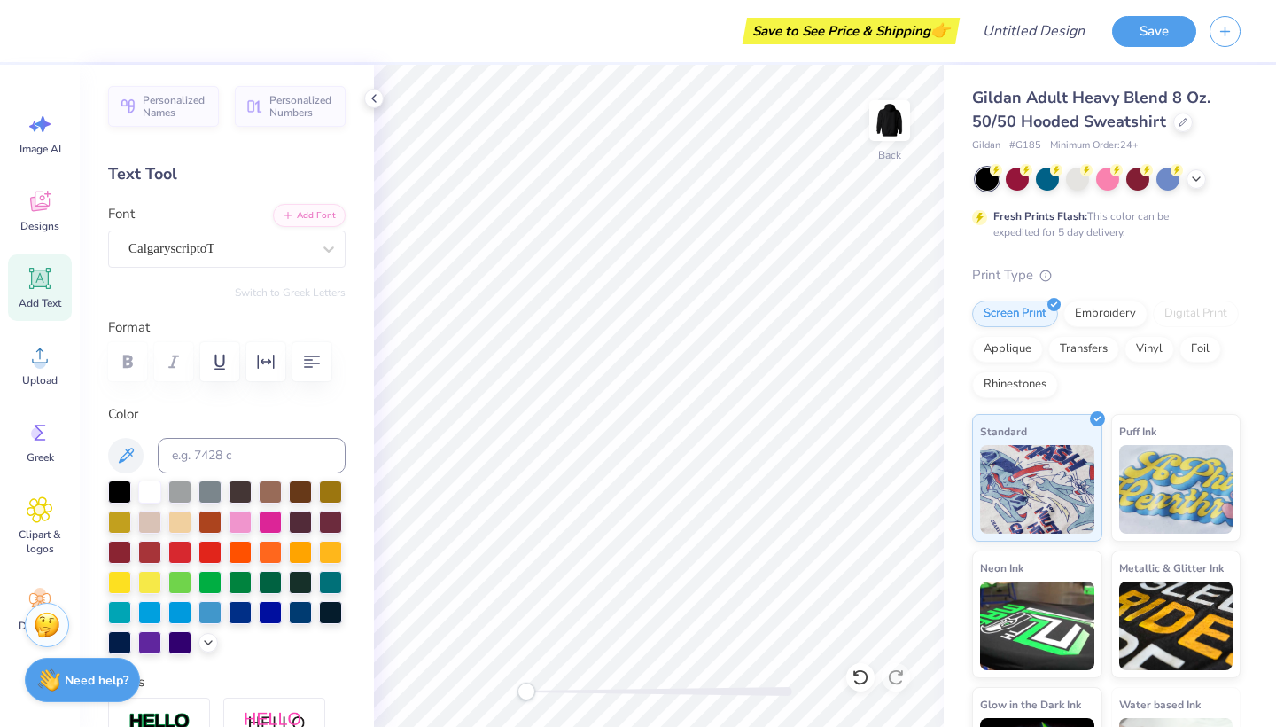
scroll to position [0, 0]
click at [37, 278] on icon at bounding box center [40, 278] width 17 height 17
type textarea "T"
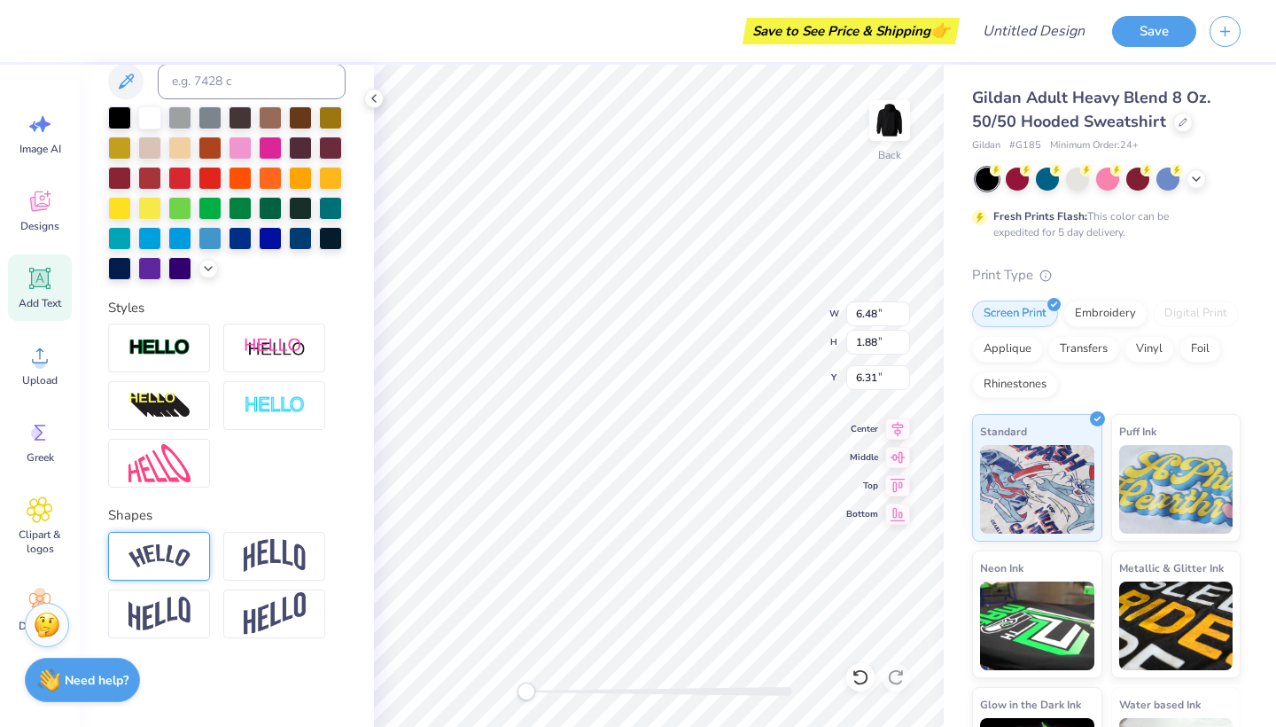
scroll to position [374, 0]
click at [187, 549] on img at bounding box center [159, 556] width 62 height 24
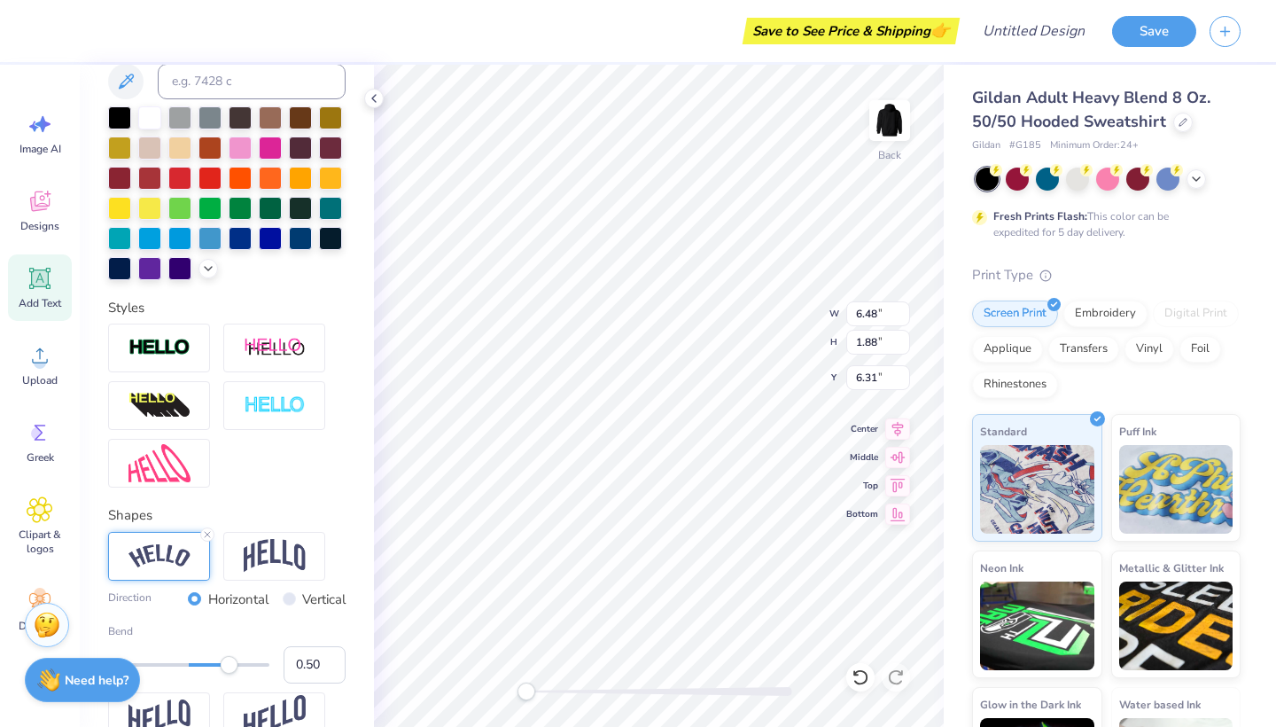
scroll to position [1, 0]
type textarea "FIJI"
click at [153, 569] on div at bounding box center [159, 556] width 102 height 49
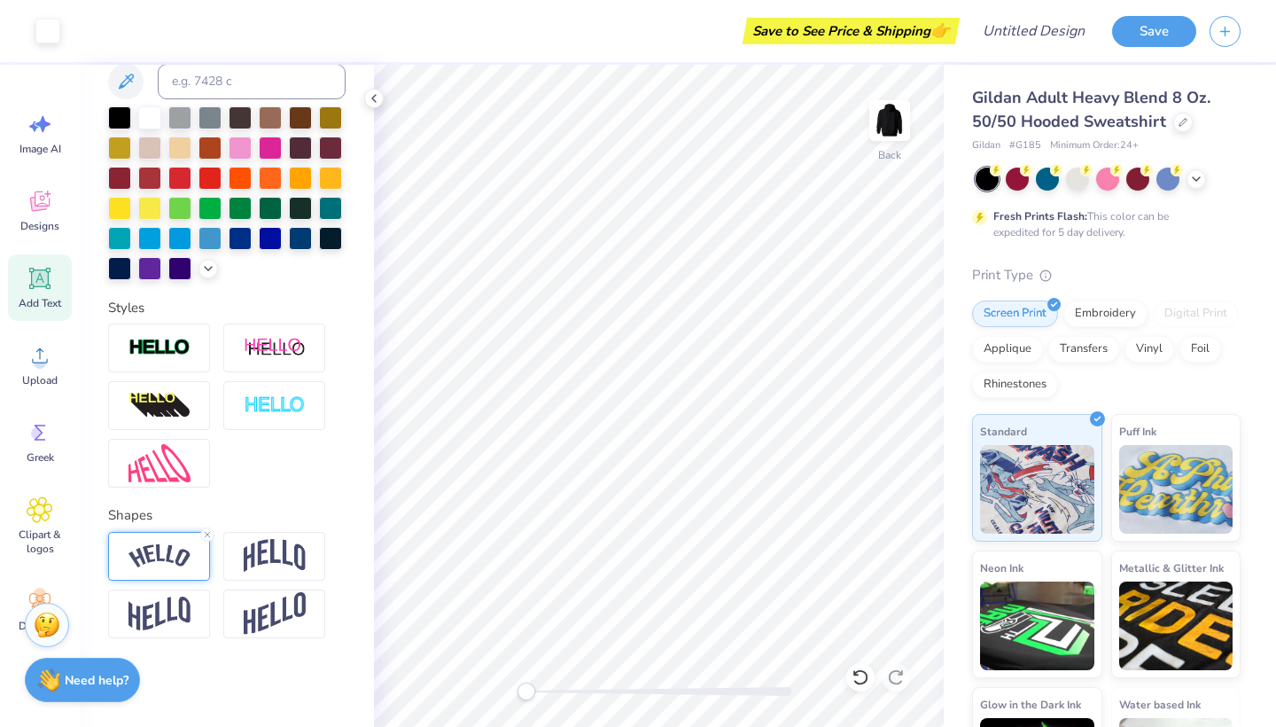
click at [154, 570] on div at bounding box center [159, 556] width 102 height 49
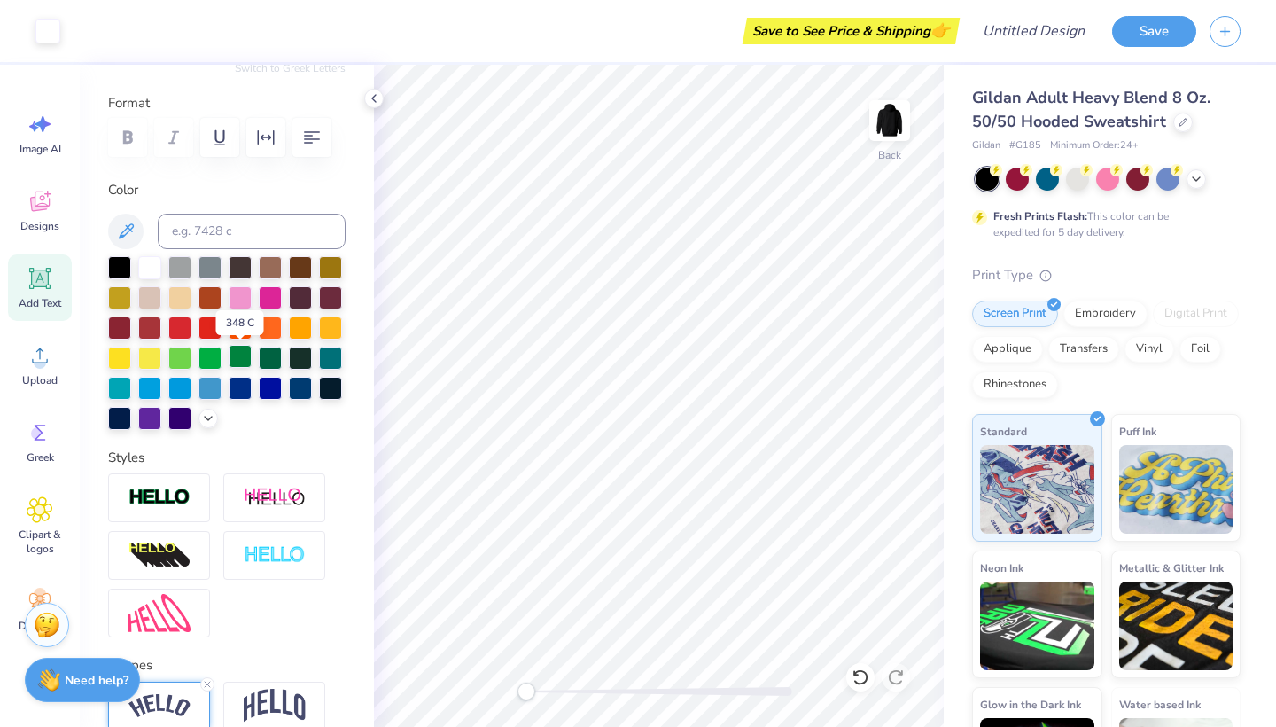
scroll to position [220, 0]
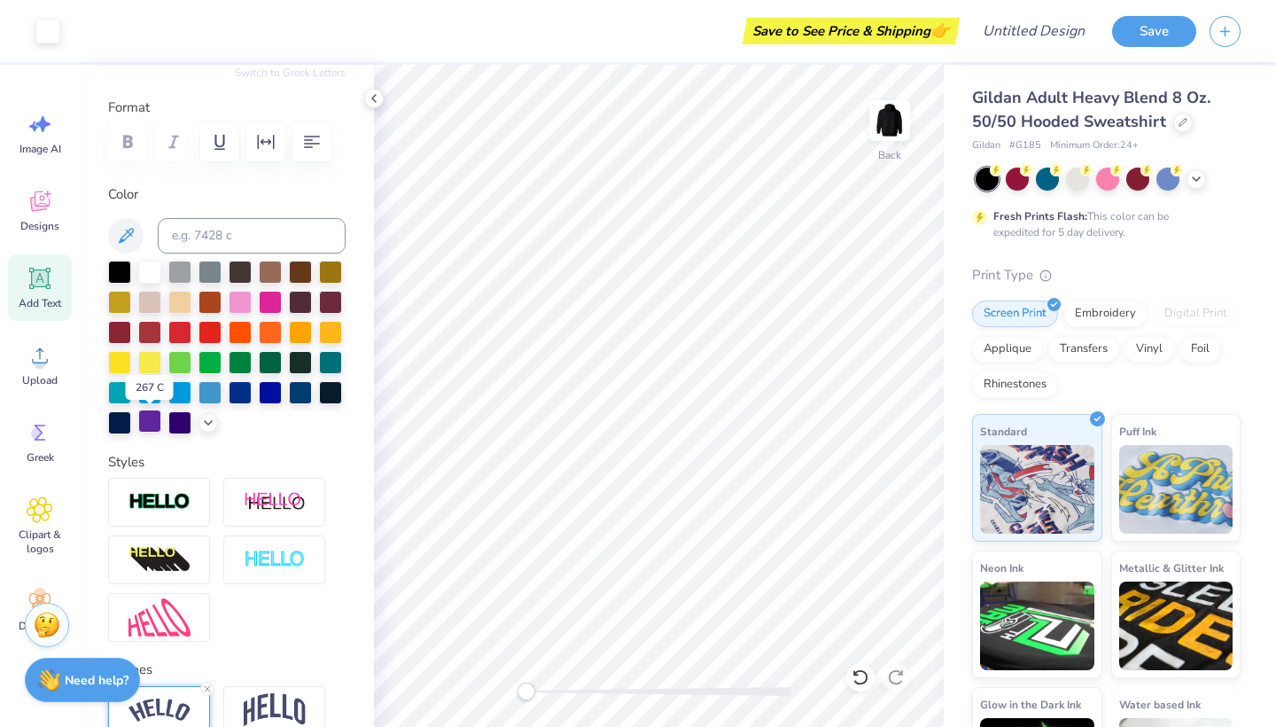
click at [154, 430] on div at bounding box center [149, 420] width 23 height 23
click at [146, 268] on div at bounding box center [149, 270] width 23 height 23
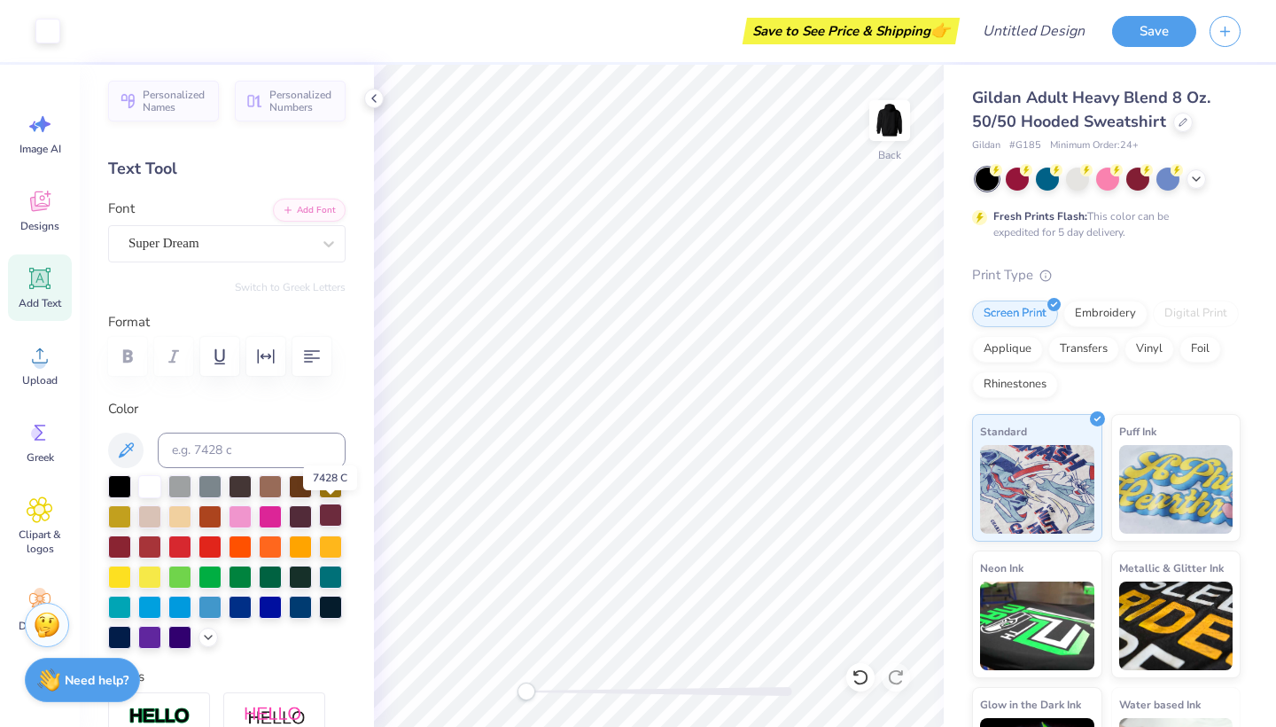
scroll to position [0, 0]
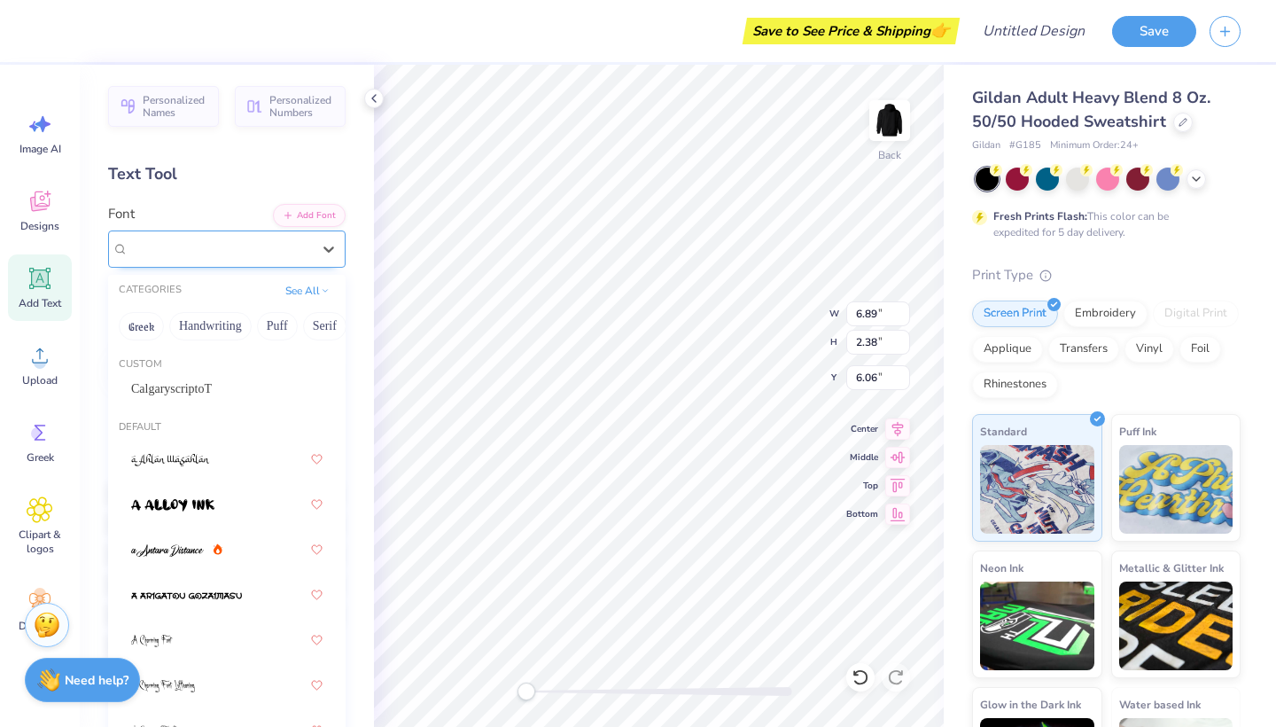
click at [199, 251] on span "Super Dream" at bounding box center [163, 248] width 71 height 20
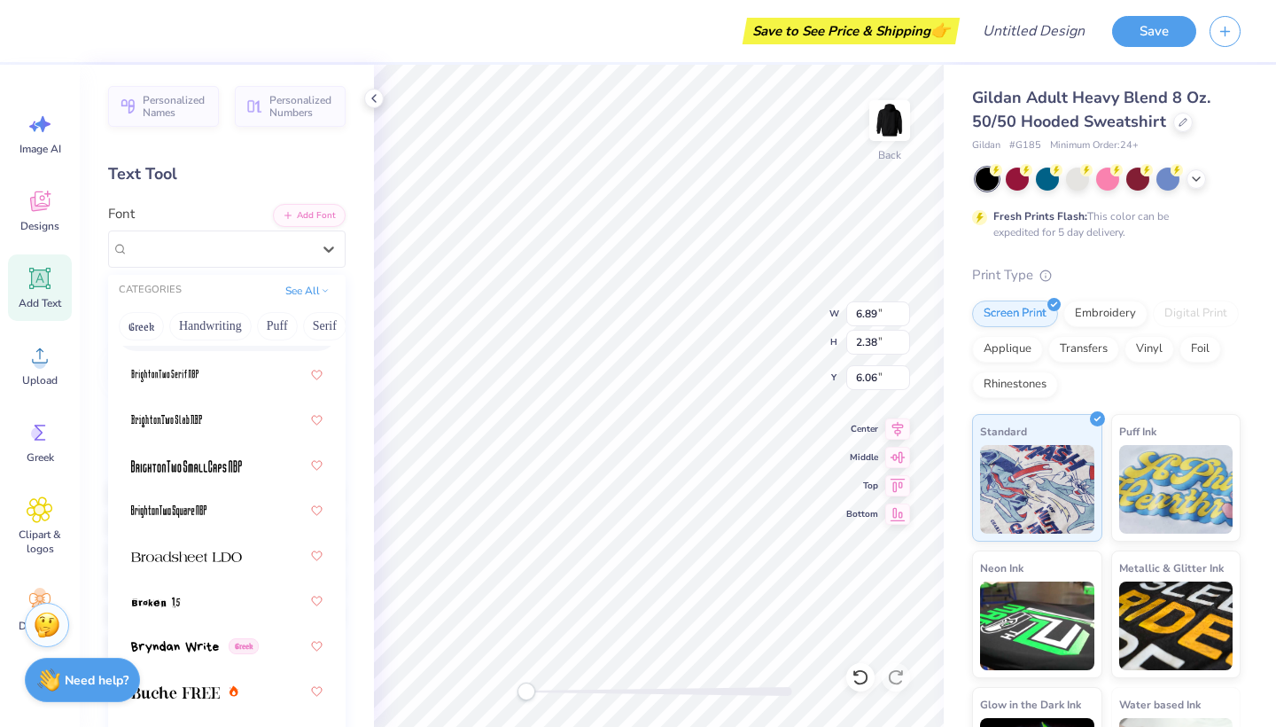
scroll to position [2273, 0]
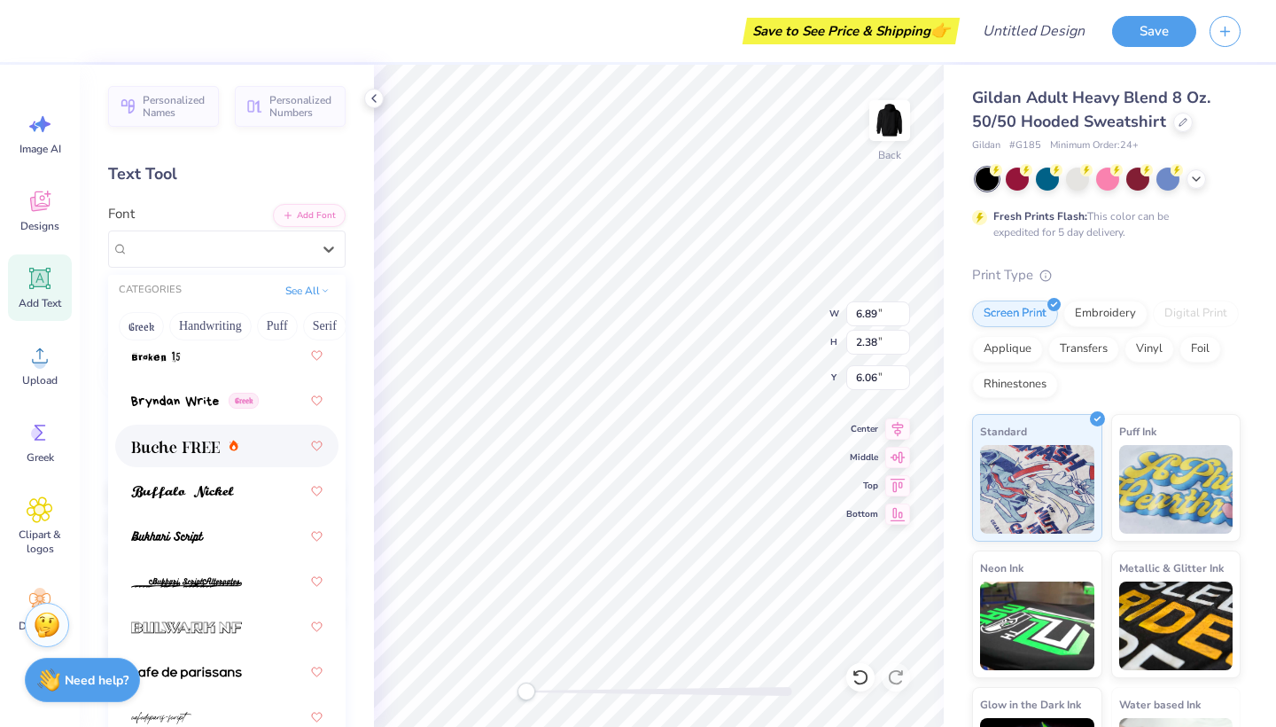
click at [222, 438] on div at bounding box center [184, 446] width 107 height 19
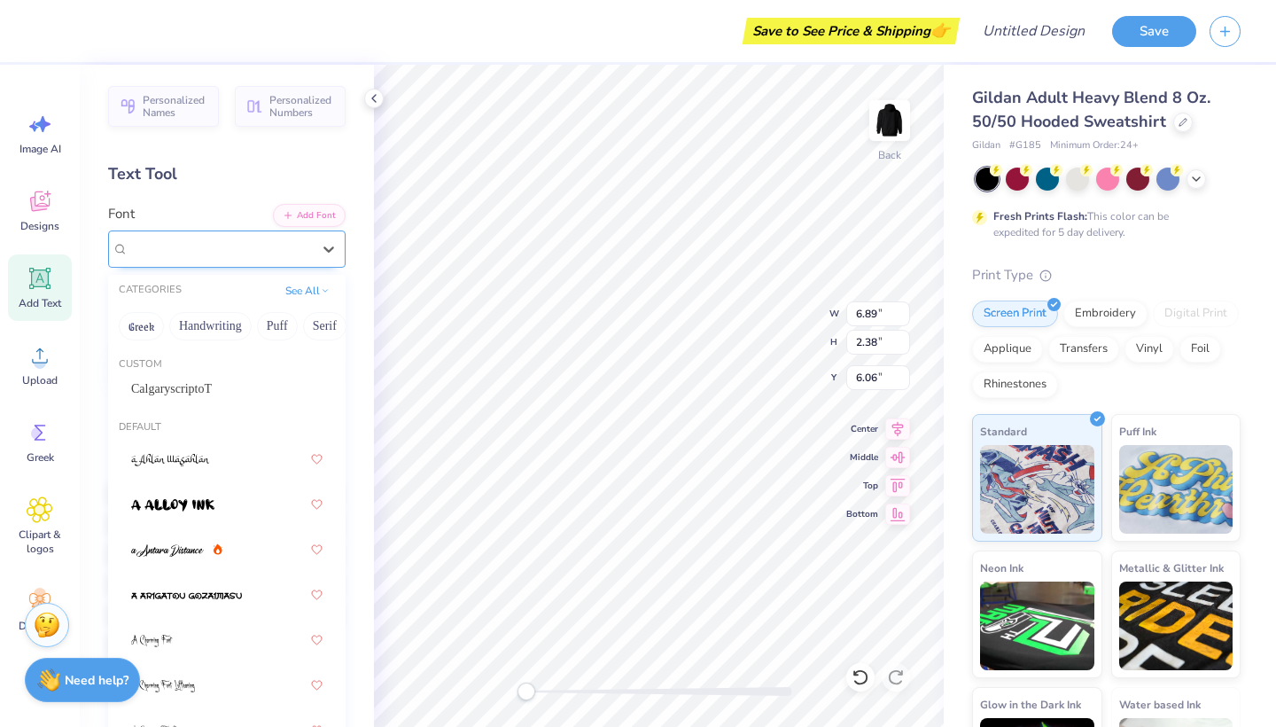
click at [206, 253] on div "Buche FREE" at bounding box center [220, 248] width 186 height 27
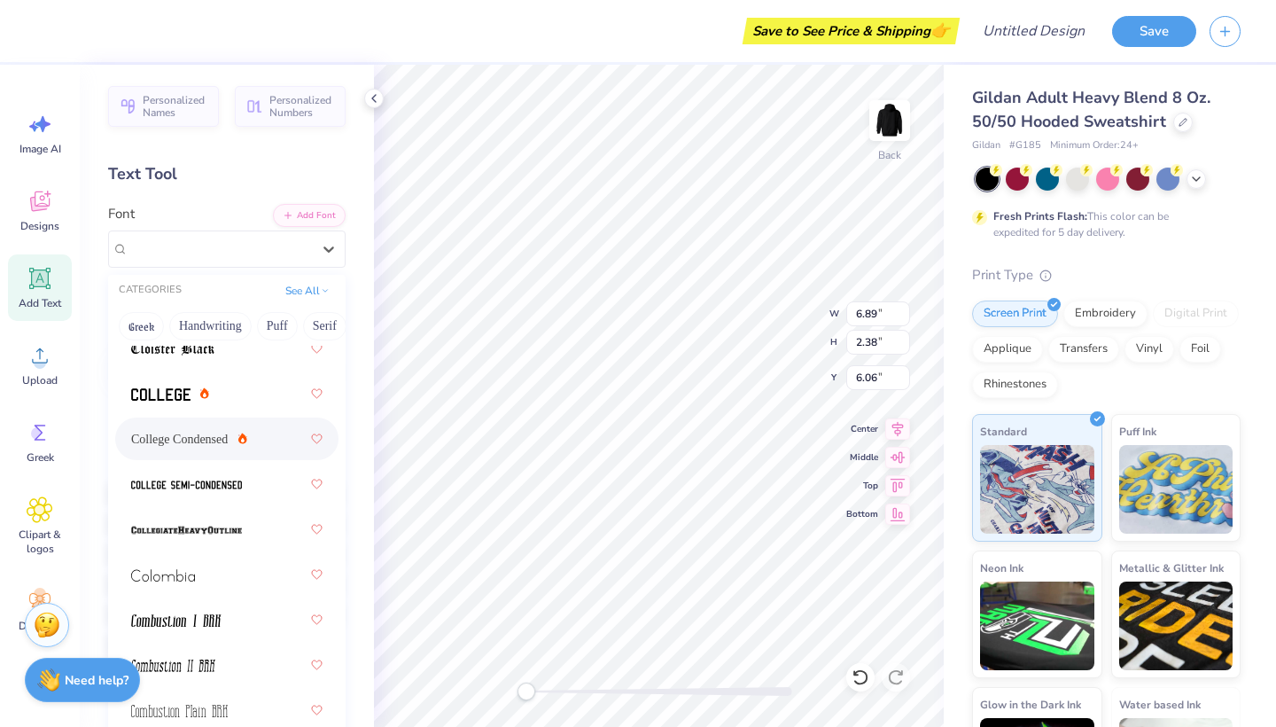
scroll to position [3317, 0]
click at [228, 421] on div "College Condensed" at bounding box center [226, 441] width 223 height 43
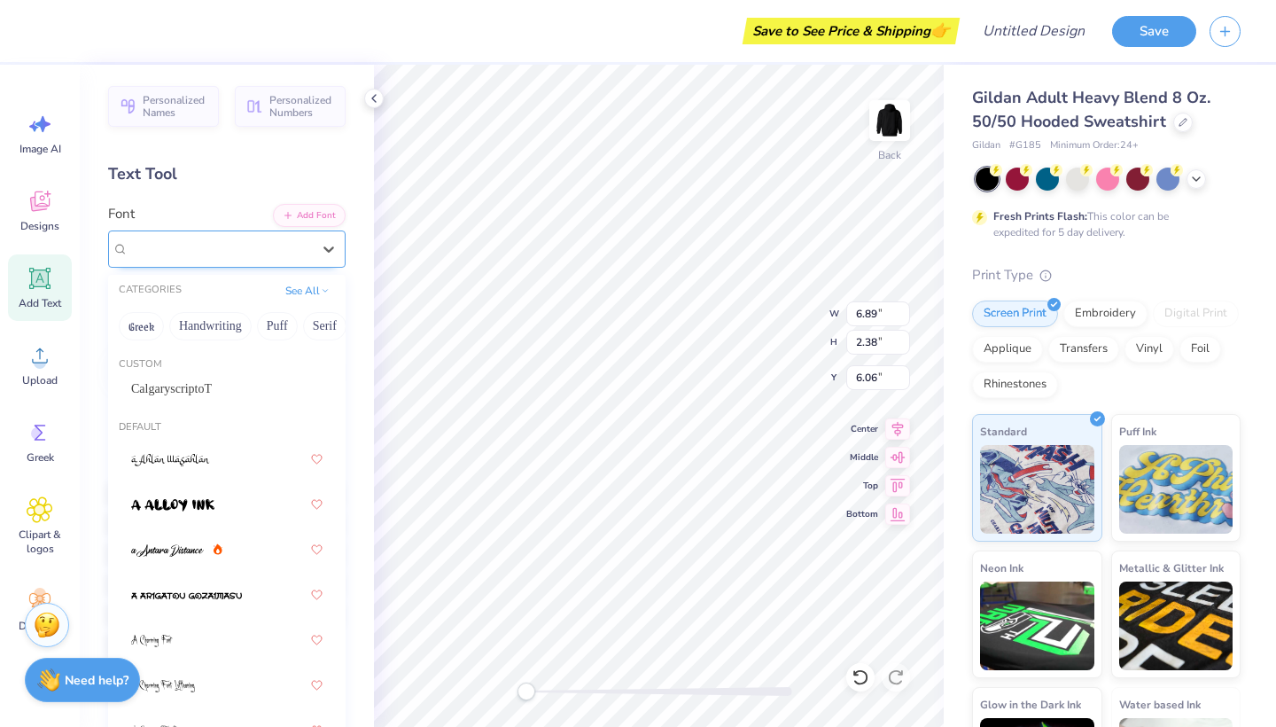
click at [214, 245] on span "College Condensed" at bounding box center [180, 248] width 104 height 20
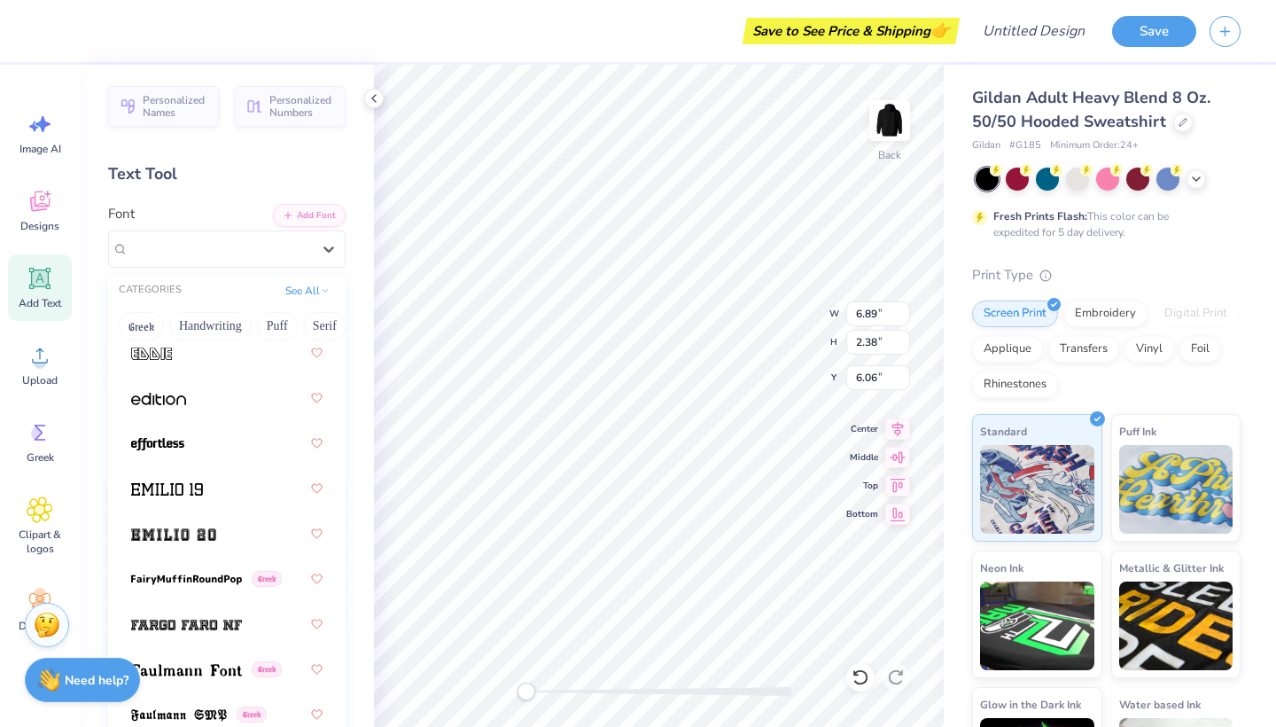
scroll to position [5185, 0]
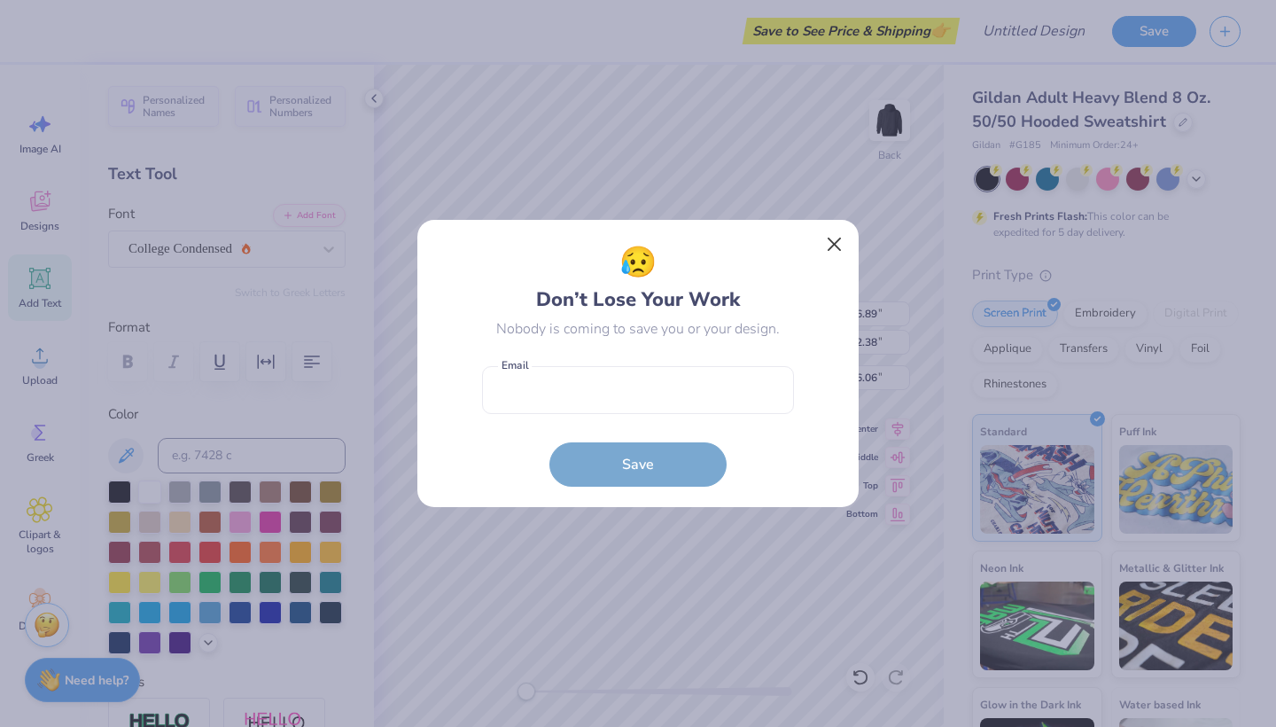
click at [841, 247] on button "Close" at bounding box center [835, 245] width 34 height 34
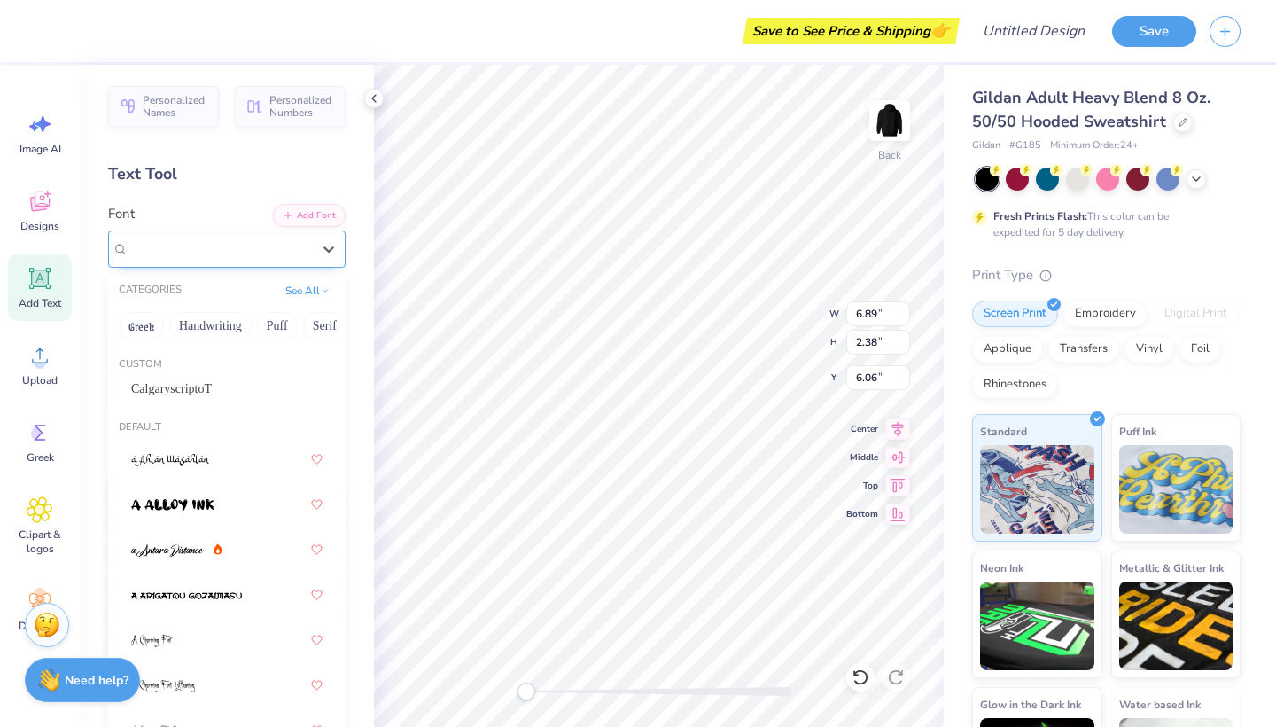
click at [302, 256] on div "College Condensed" at bounding box center [219, 248] width 183 height 20
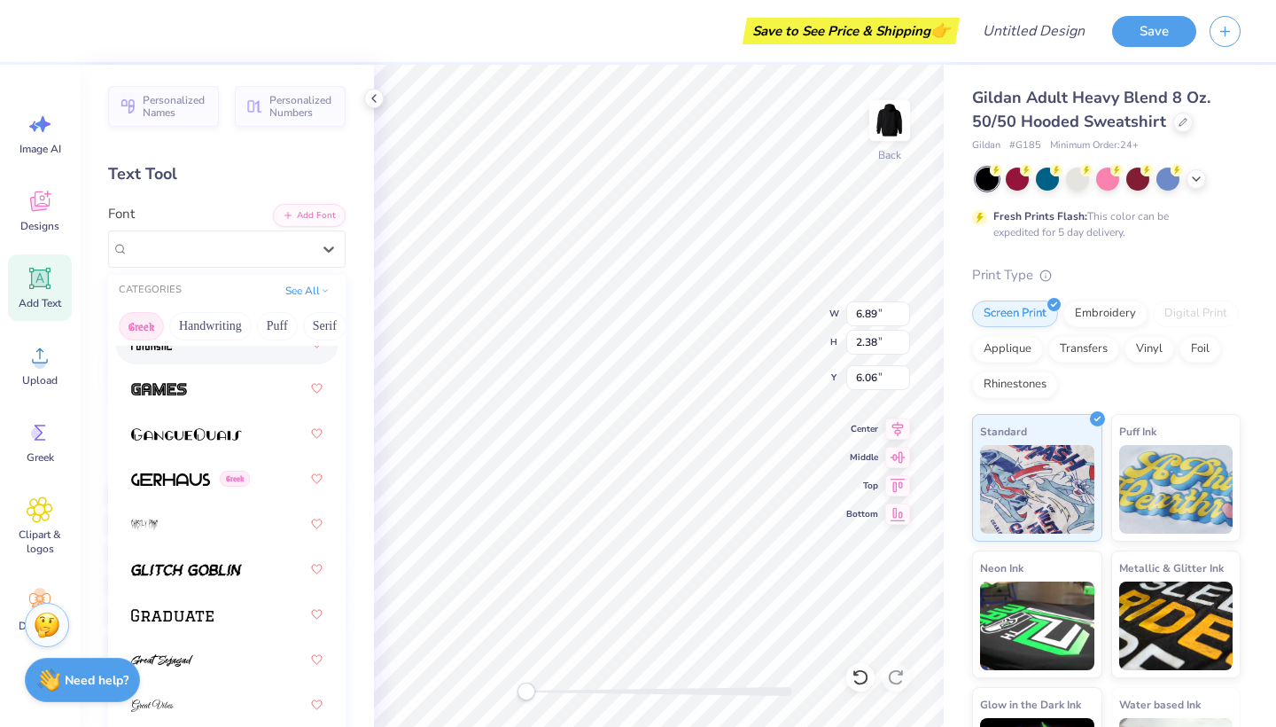
click at [131, 324] on button "Greek" at bounding box center [141, 326] width 45 height 28
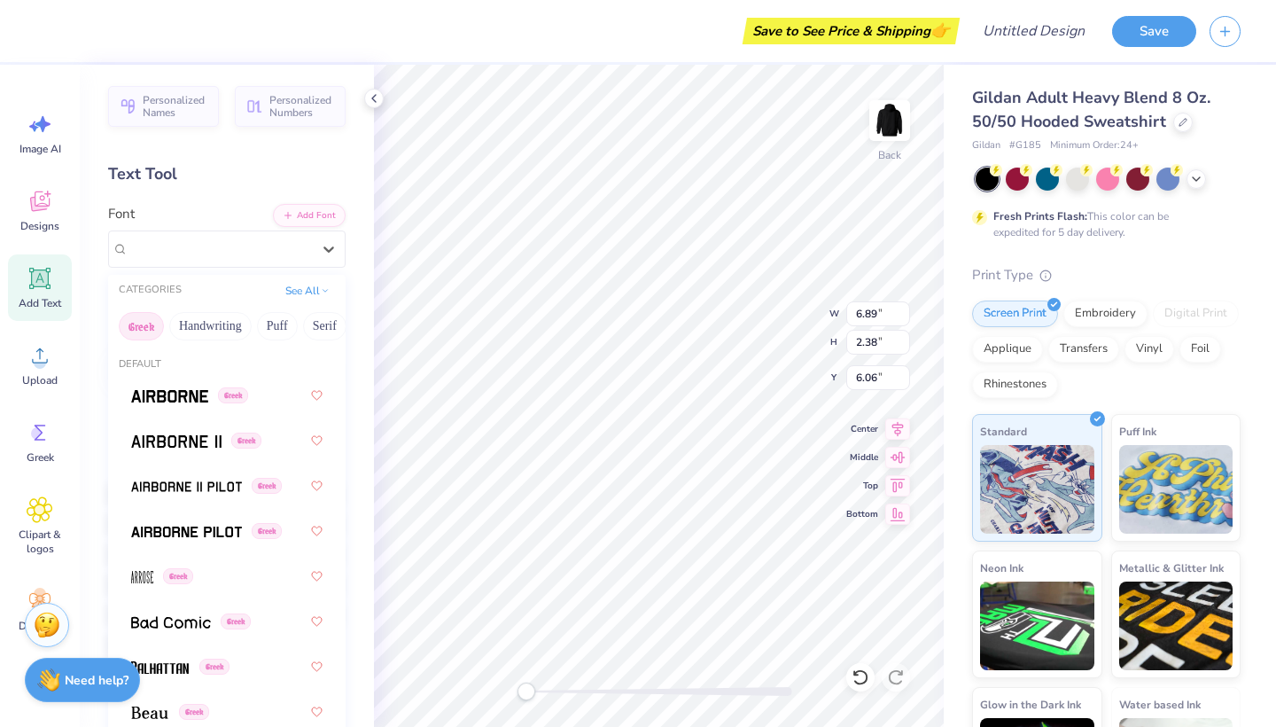
scroll to position [0, 0]
click at [180, 401] on img at bounding box center [169, 396] width 77 height 12
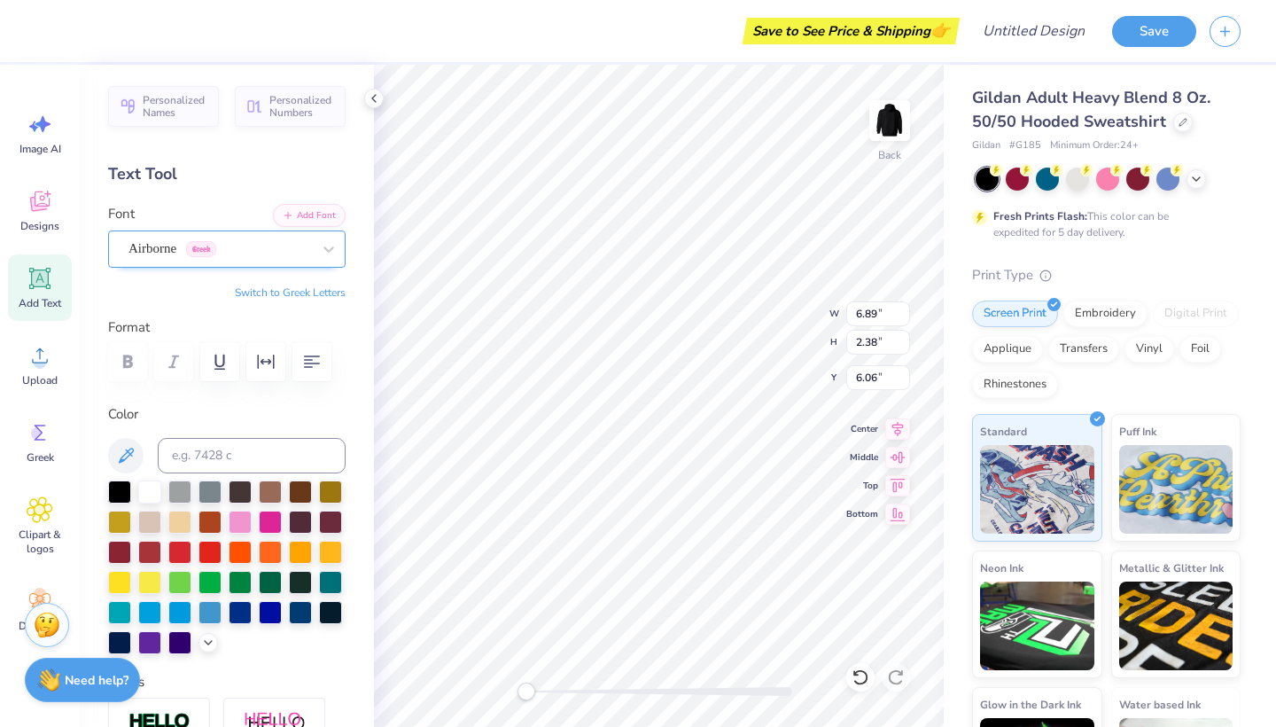
click at [171, 256] on span "Airborne" at bounding box center [152, 248] width 48 height 20
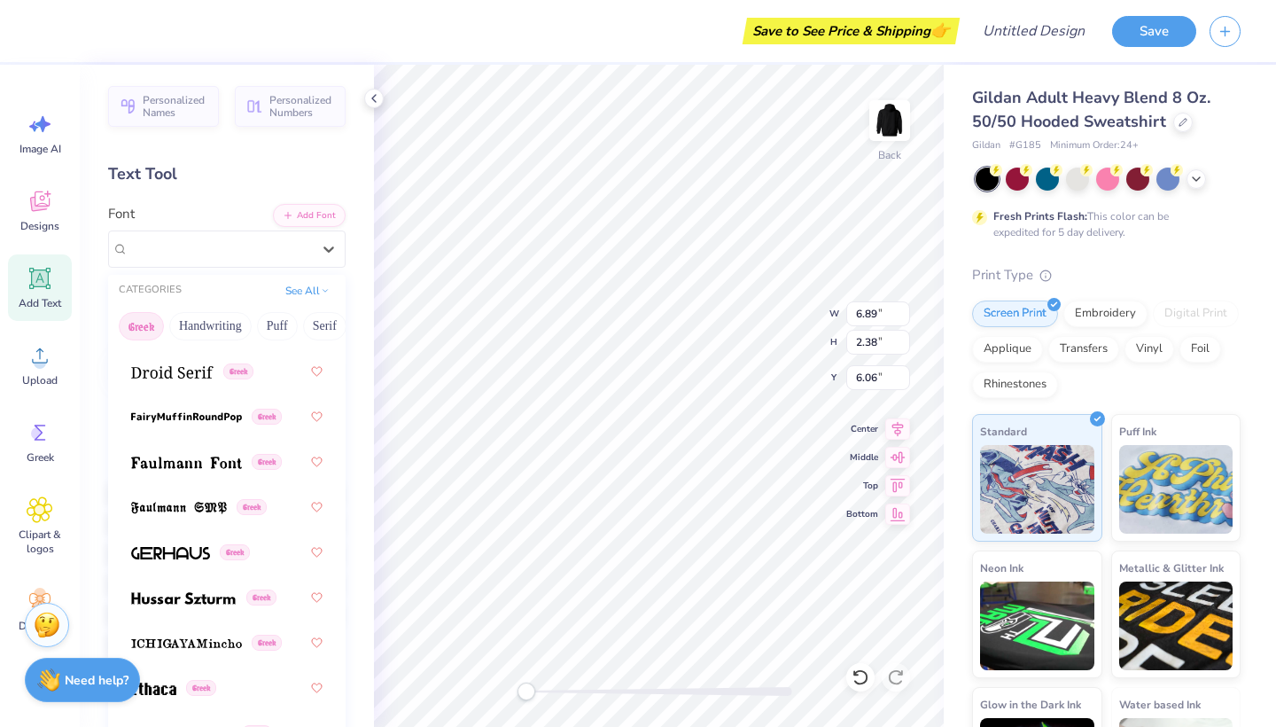
scroll to position [860, 0]
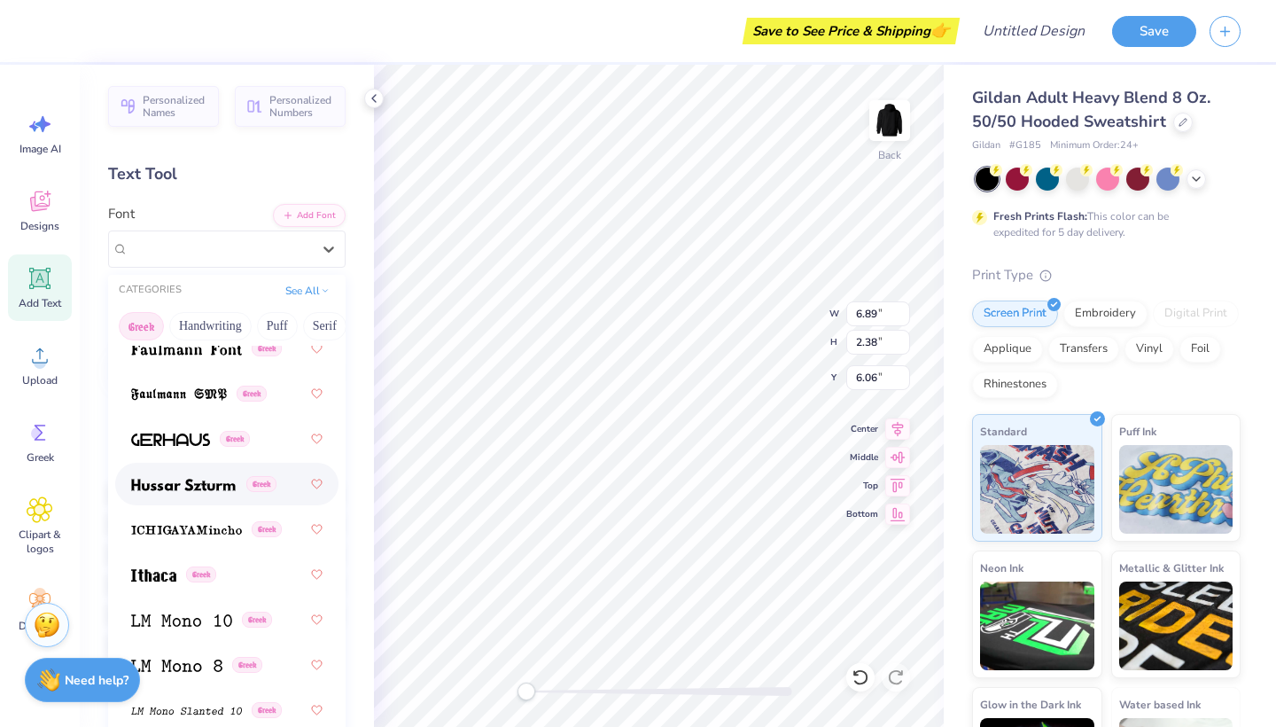
click at [198, 500] on div "Greek" at bounding box center [226, 484] width 191 height 32
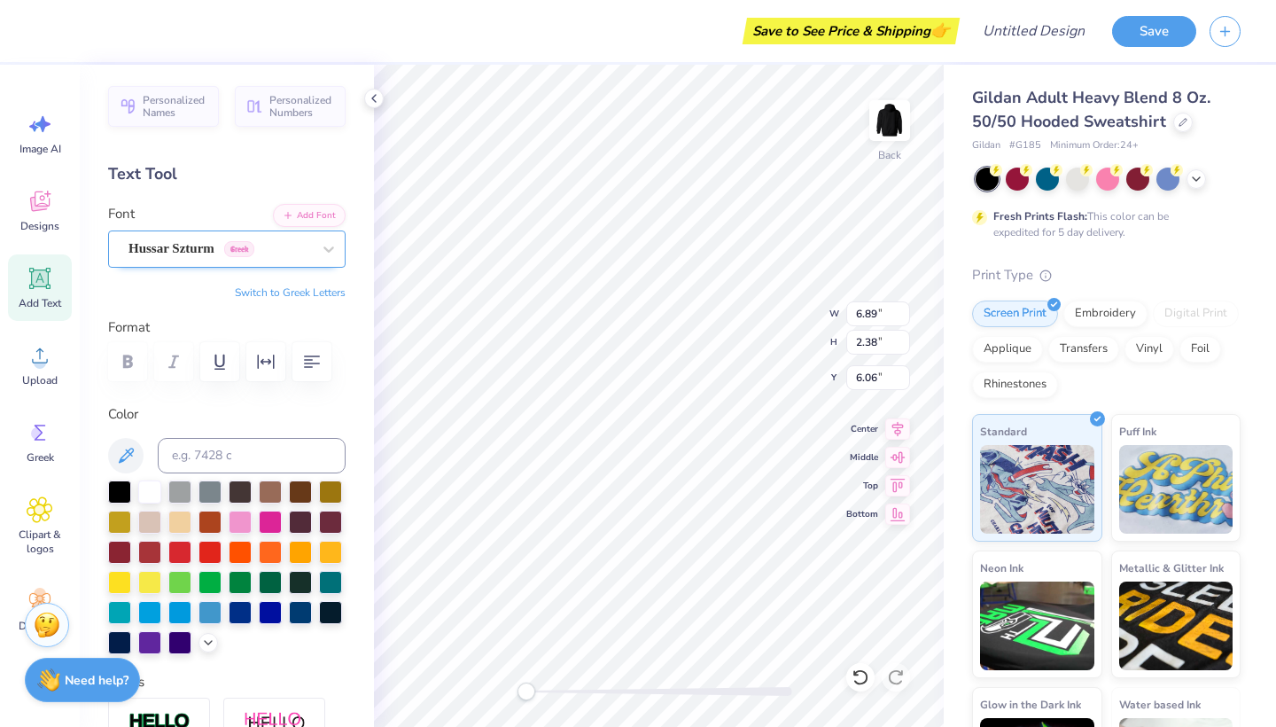
click at [162, 255] on span "Hussar Szturm" at bounding box center [171, 248] width 86 height 20
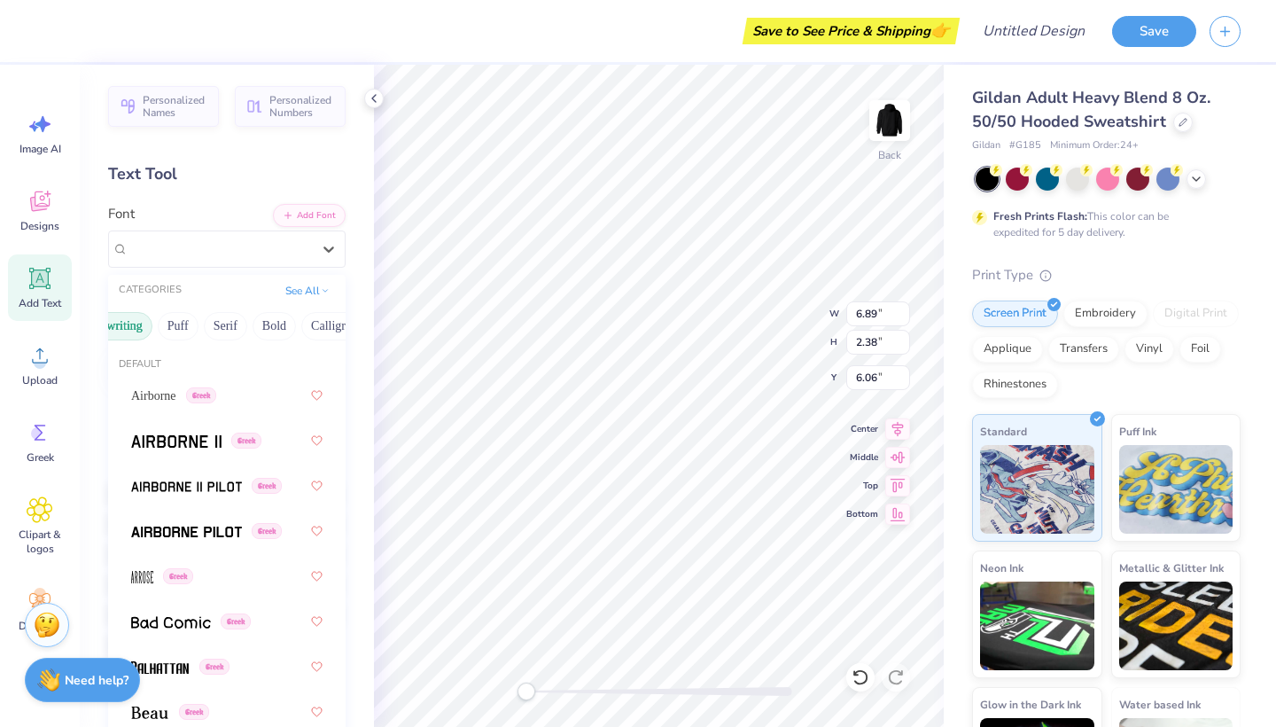
scroll to position [0, 101]
click at [277, 325] on button "Bold" at bounding box center [272, 326] width 43 height 28
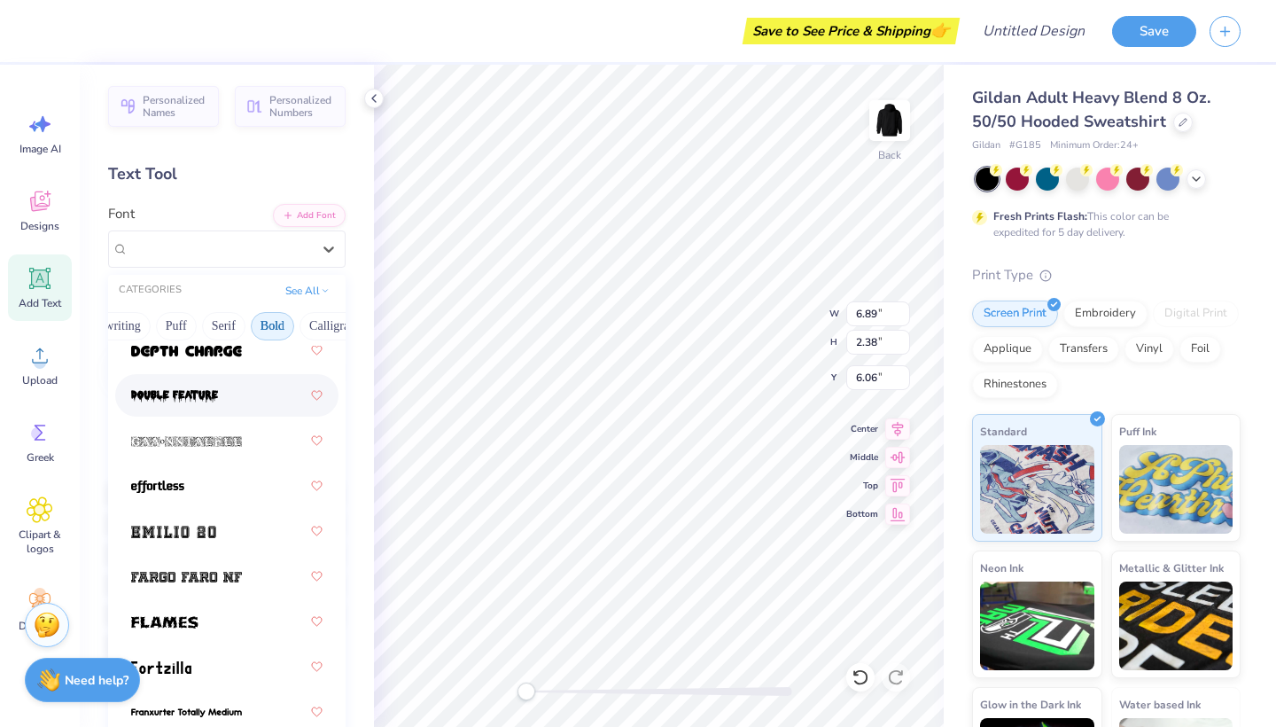
scroll to position [545, 0]
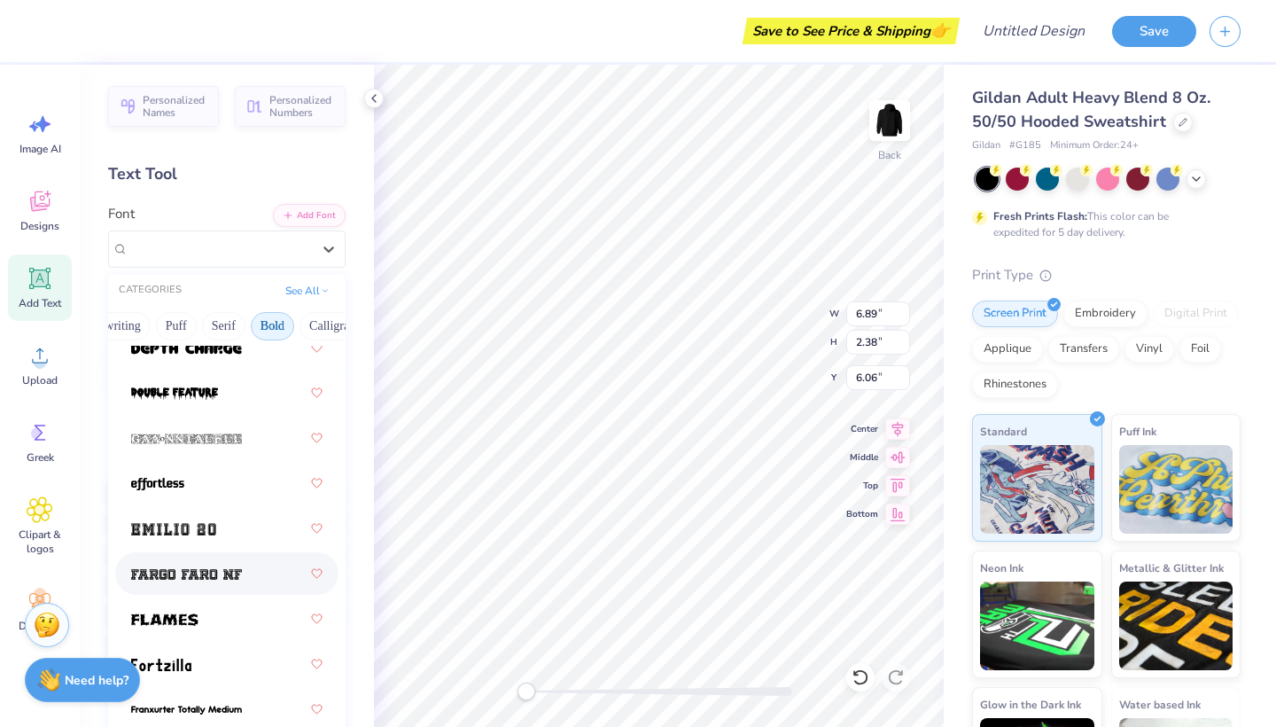
click at [222, 574] on img at bounding box center [186, 574] width 111 height 12
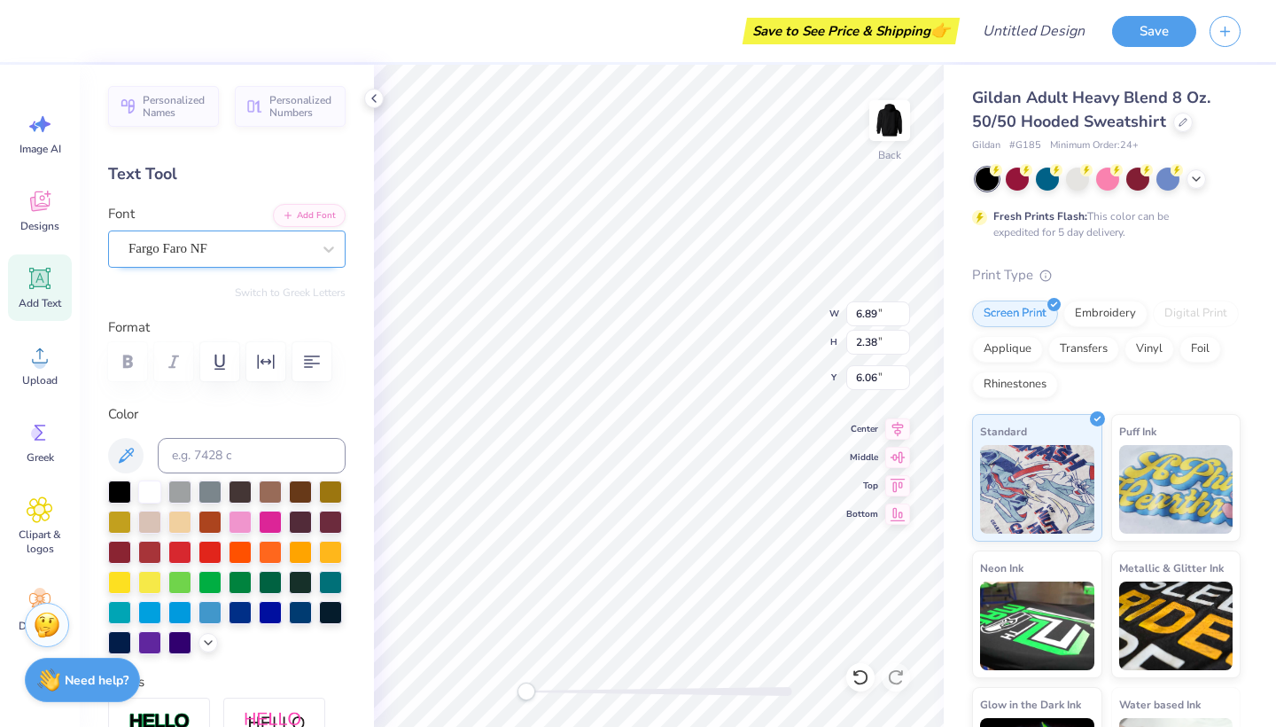
click at [244, 260] on div at bounding box center [219, 249] width 183 height 24
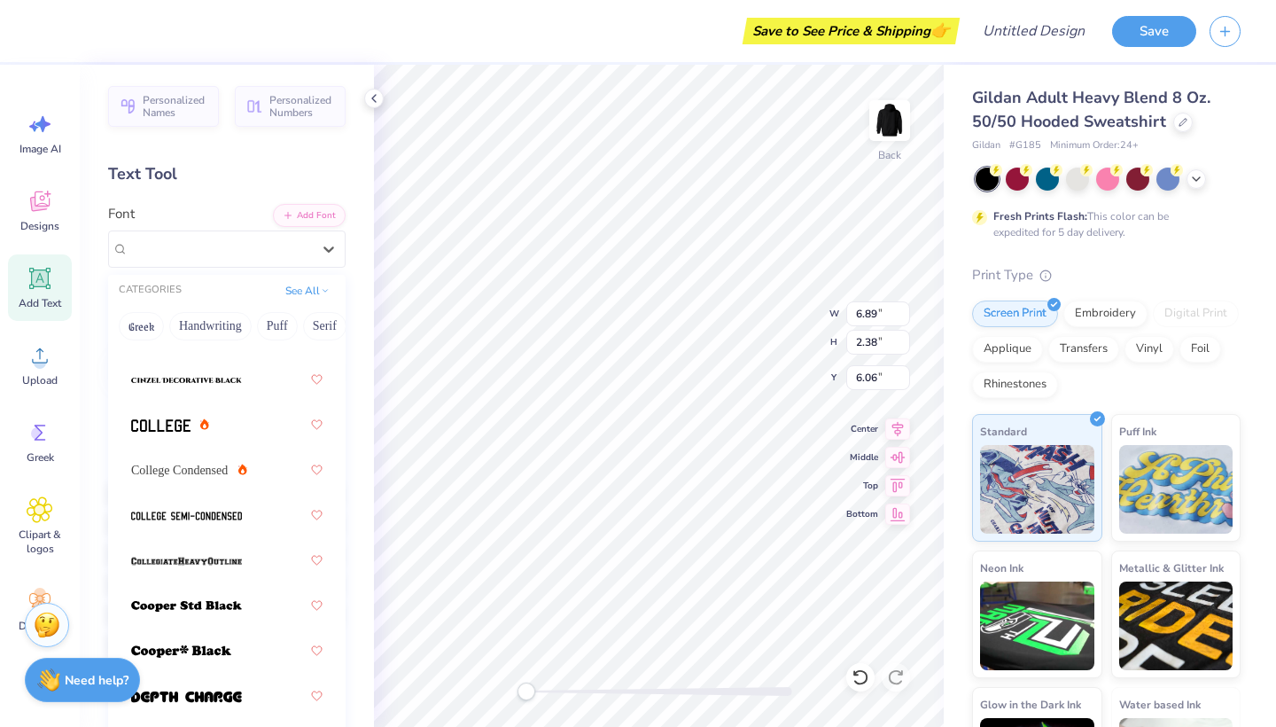
scroll to position [171, 0]
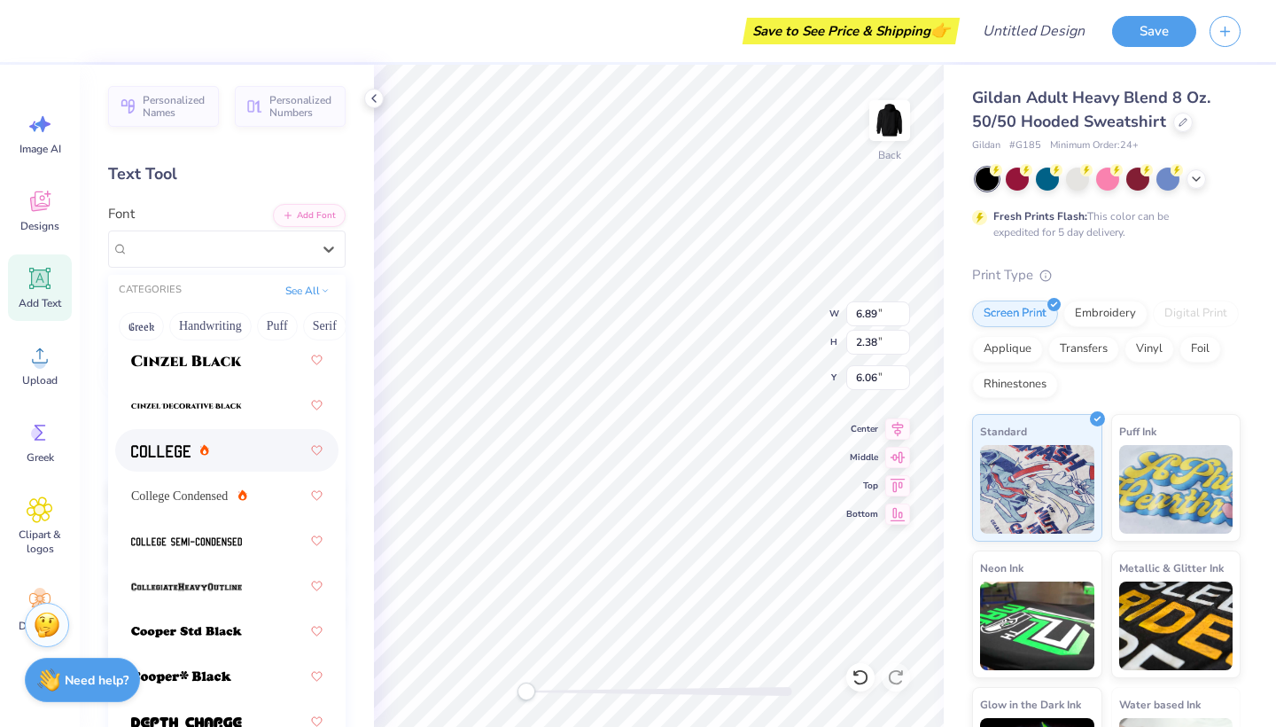
click at [230, 456] on div at bounding box center [226, 450] width 191 height 32
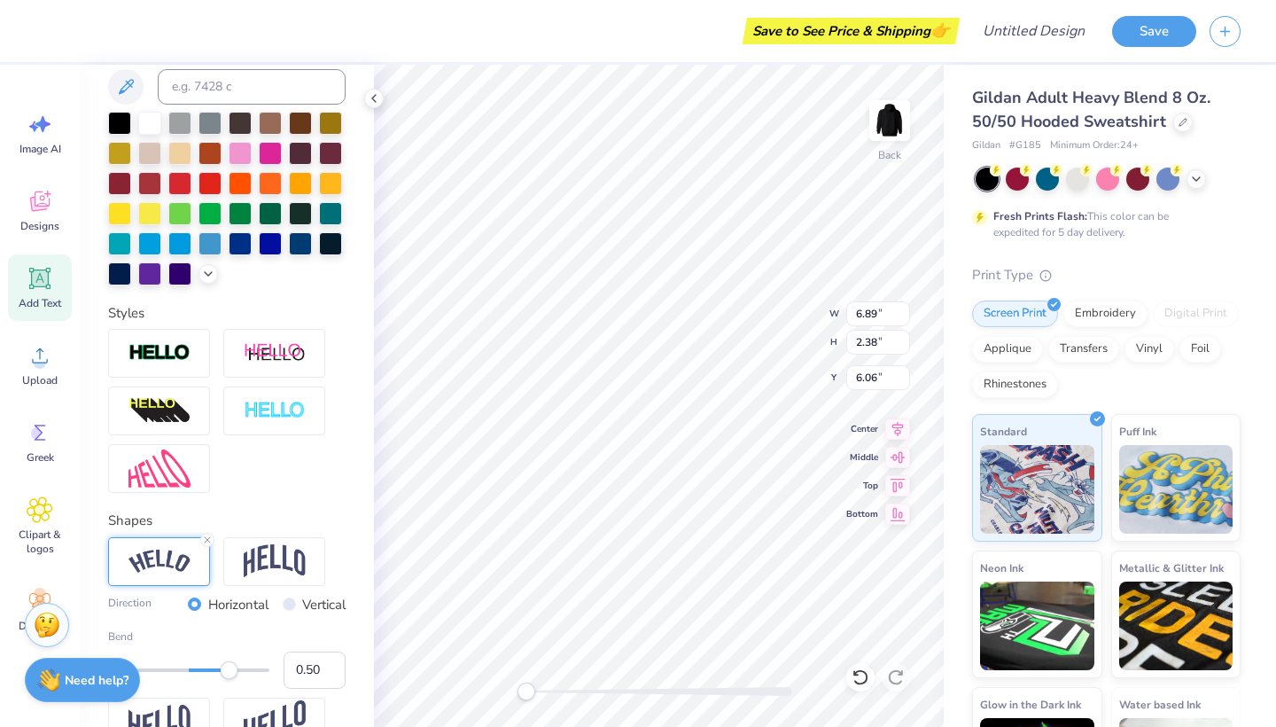
scroll to position [426, 0]
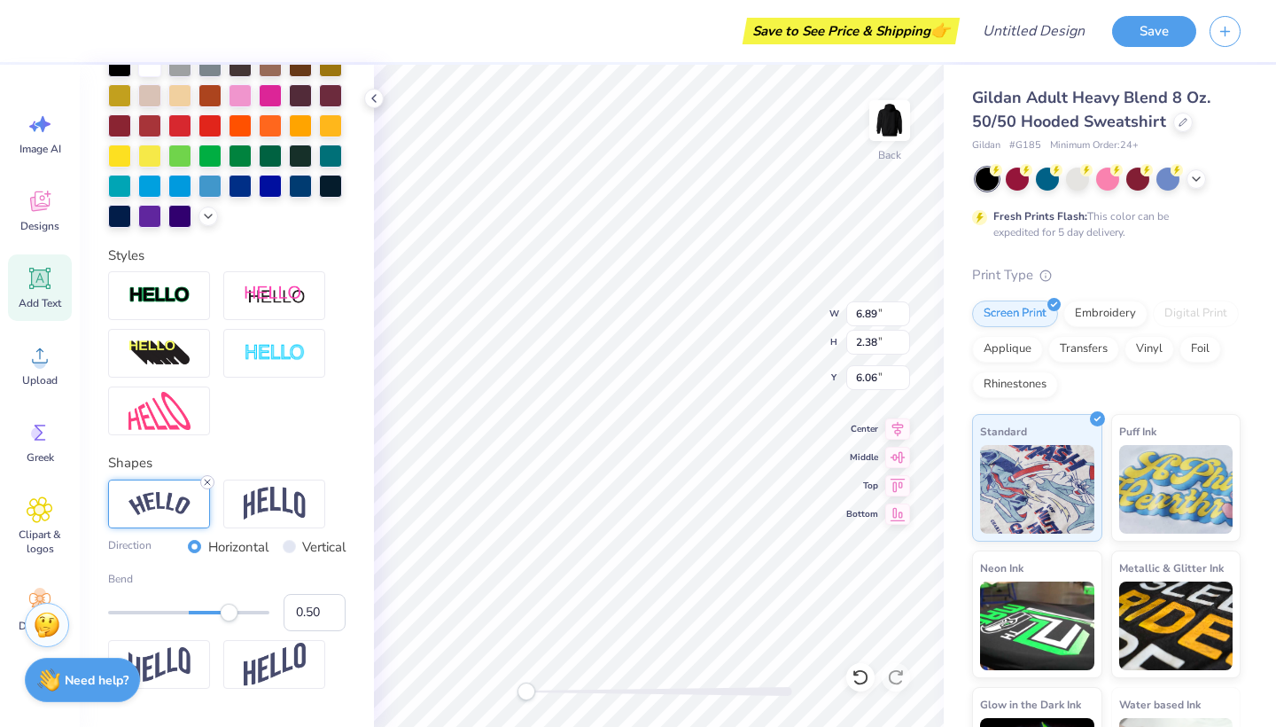
click at [208, 479] on icon at bounding box center [207, 482] width 11 height 11
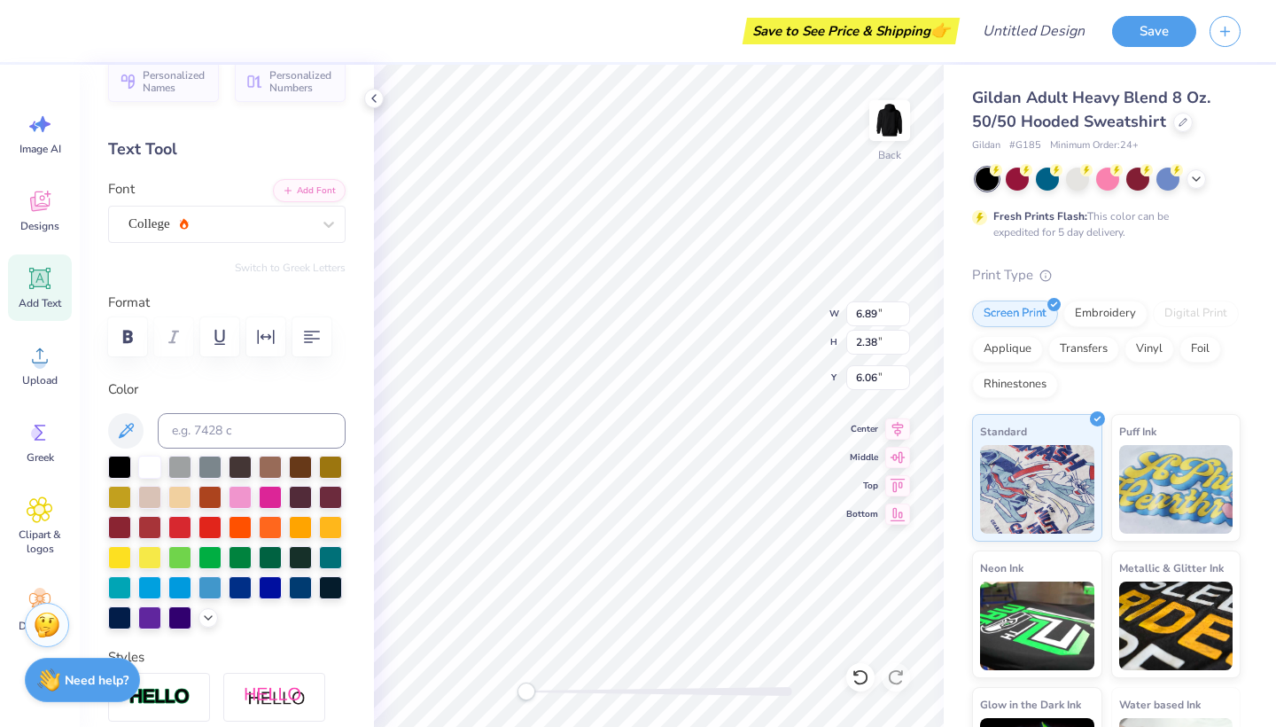
scroll to position [6, 0]
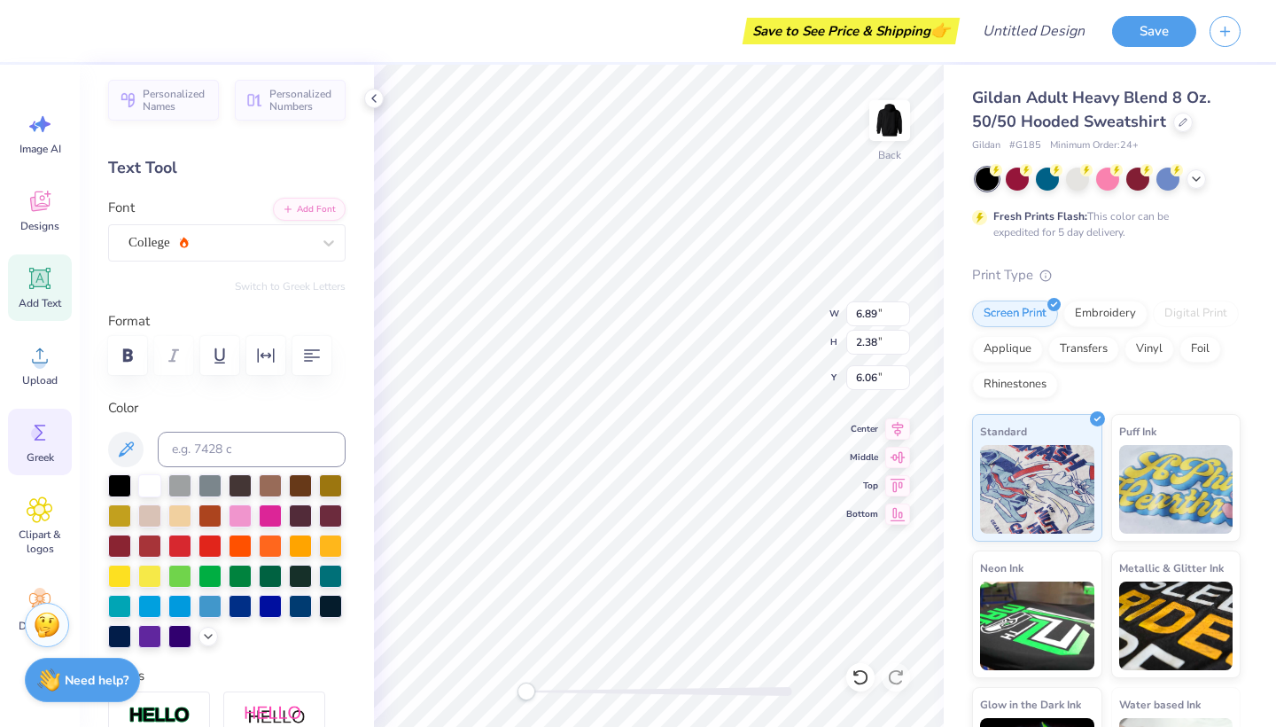
click at [38, 422] on icon at bounding box center [40, 432] width 27 height 27
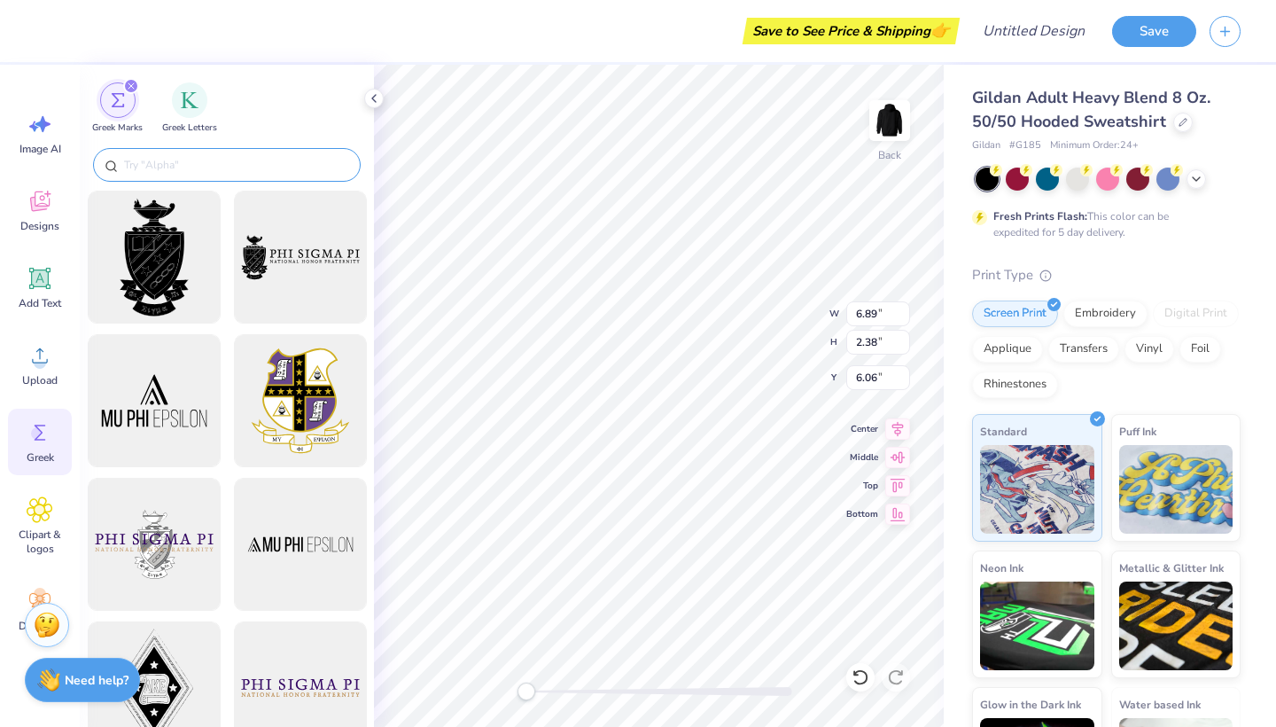
click at [313, 169] on input "text" at bounding box center [235, 165] width 227 height 18
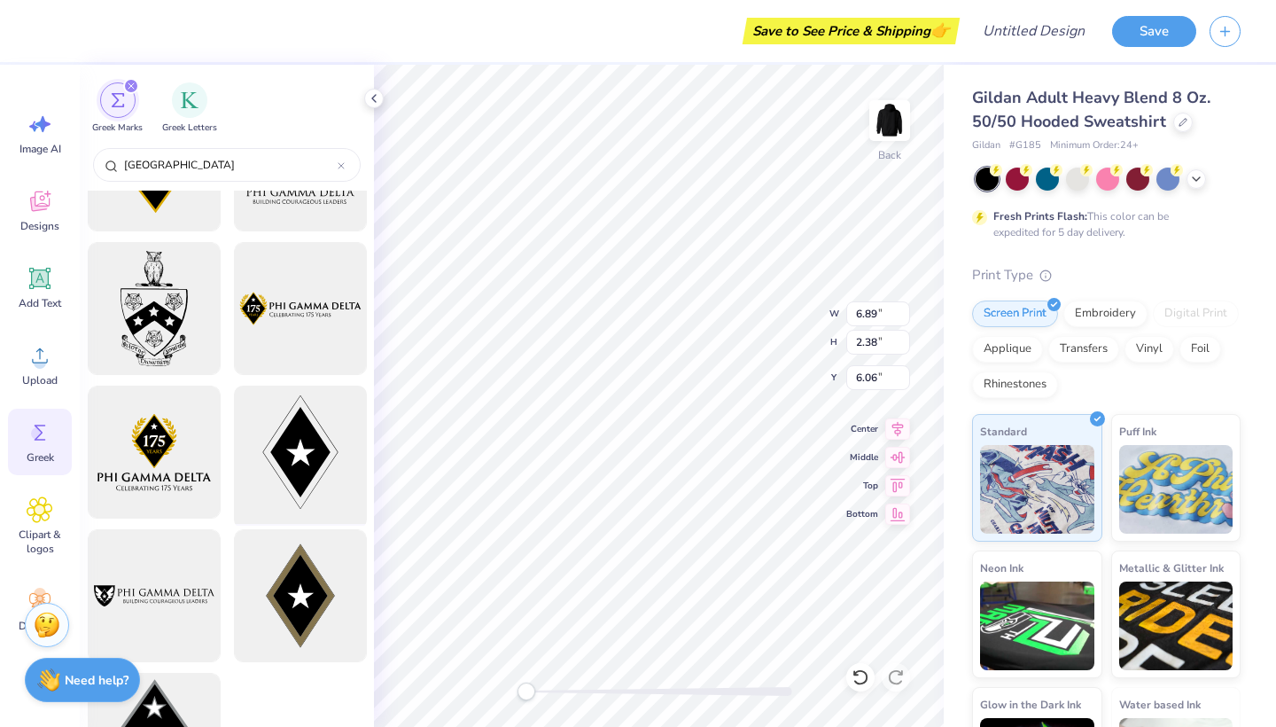
scroll to position [233, 0]
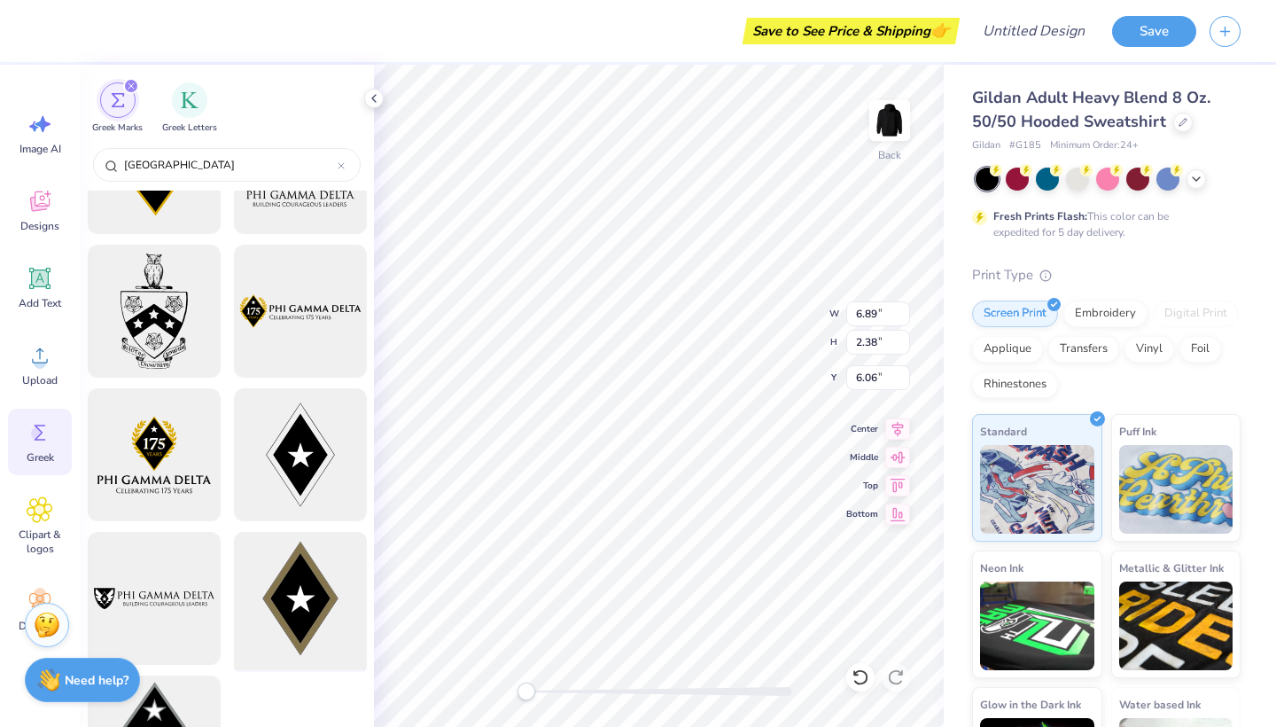
type input "fiji"
click at [323, 590] on div at bounding box center [300, 598] width 146 height 146
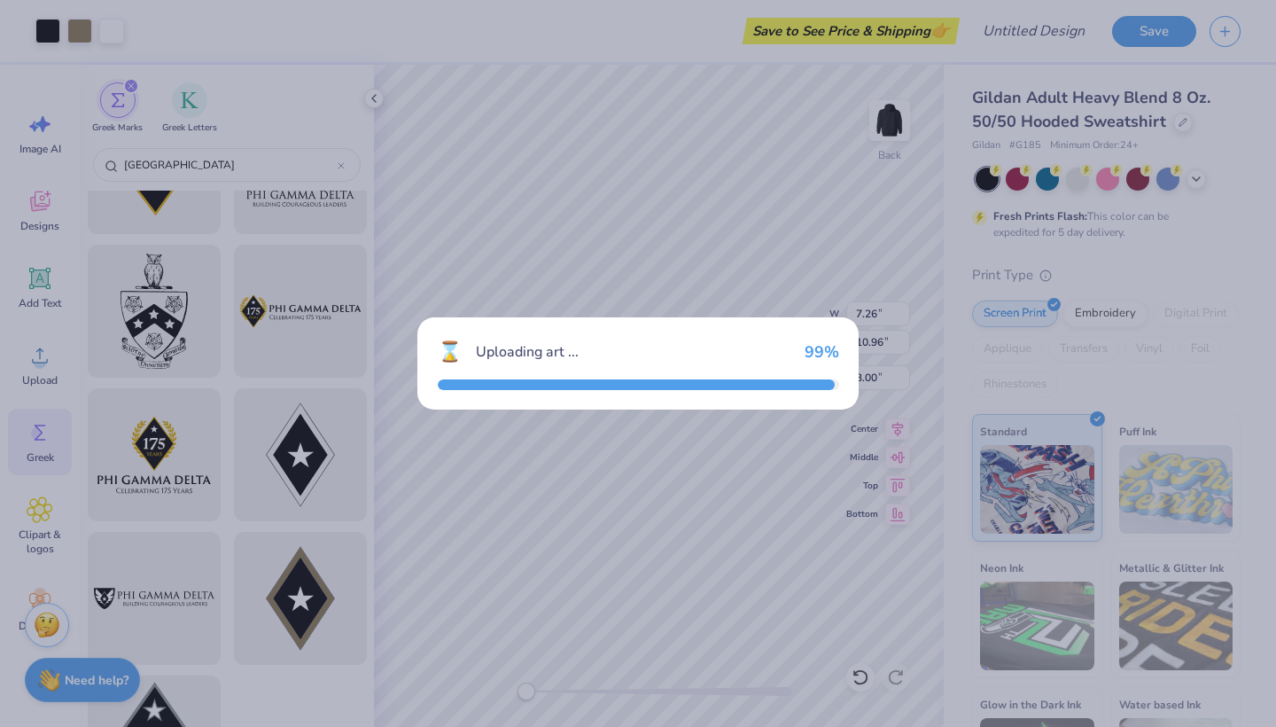
type input "7.26"
type input "10.96"
type input "3.00"
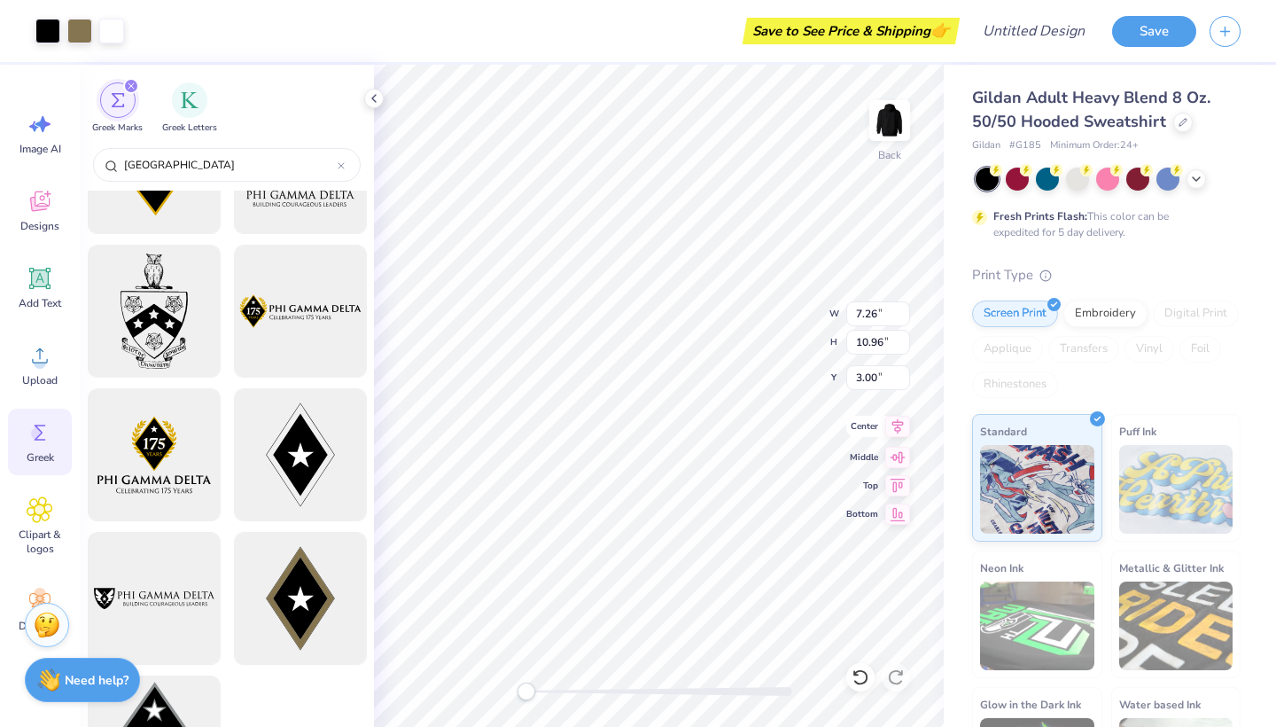
click at [897, 427] on icon at bounding box center [898, 426] width 12 height 15
click at [899, 455] on icon at bounding box center [897, 454] width 25 height 21
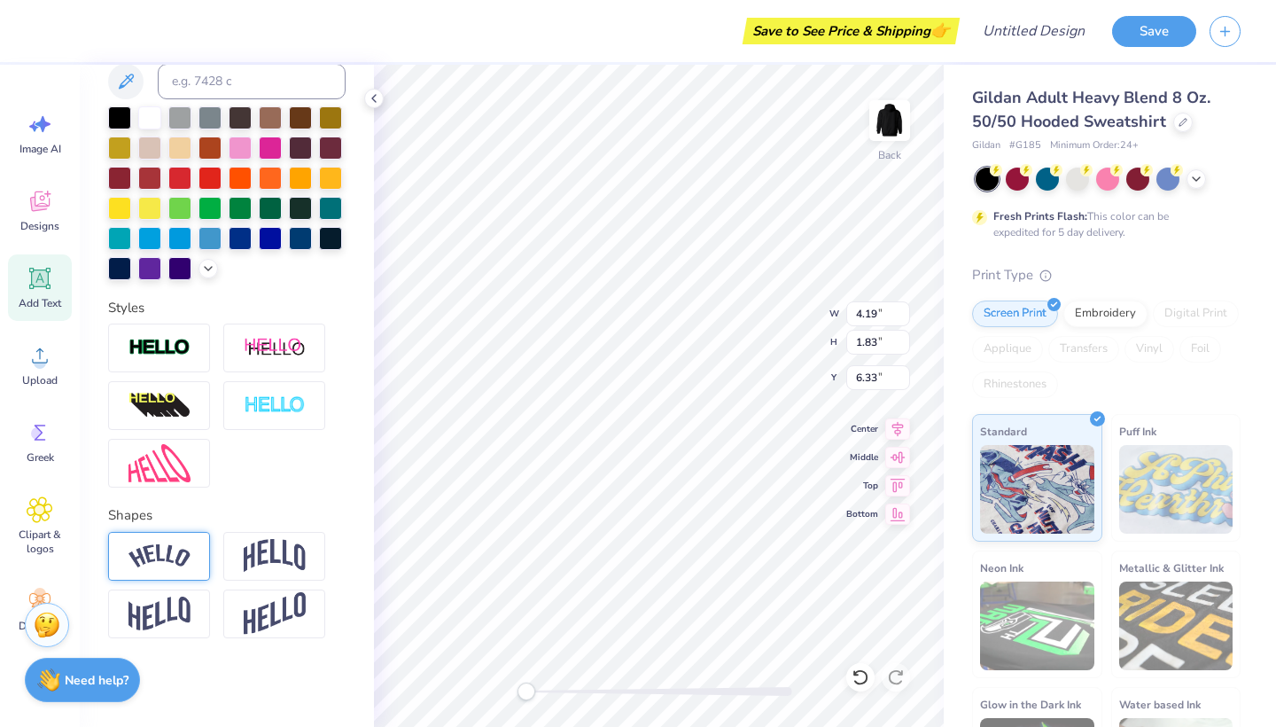
scroll to position [374, 0]
click at [169, 580] on div at bounding box center [159, 556] width 102 height 49
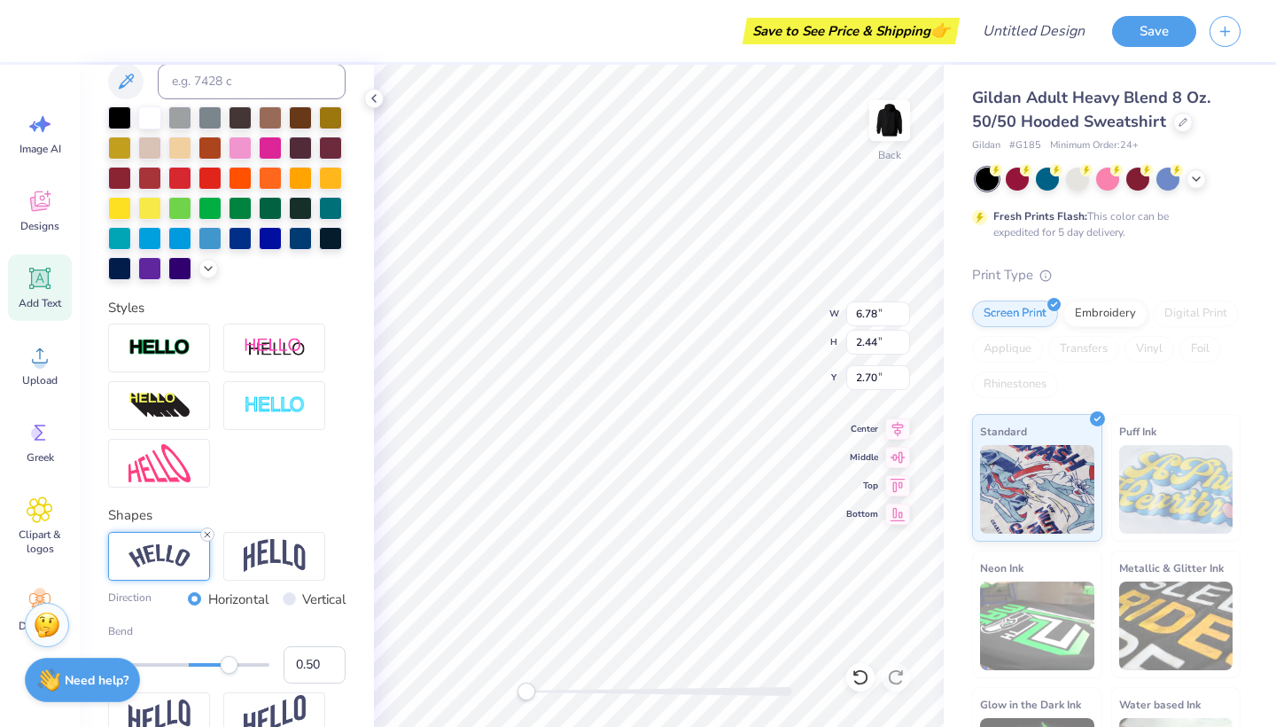
click at [206, 533] on icon at bounding box center [207, 534] width 11 height 11
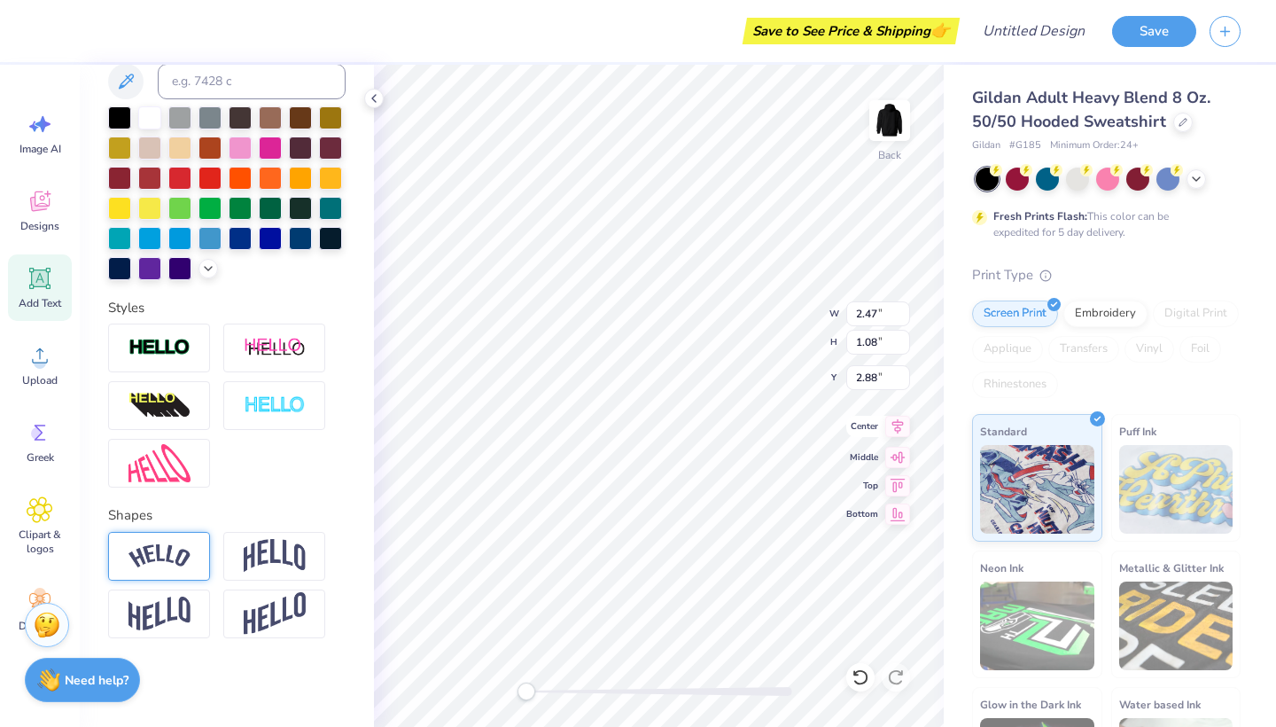
click at [901, 431] on icon at bounding box center [897, 426] width 25 height 21
click at [901, 429] on icon at bounding box center [897, 426] width 25 height 21
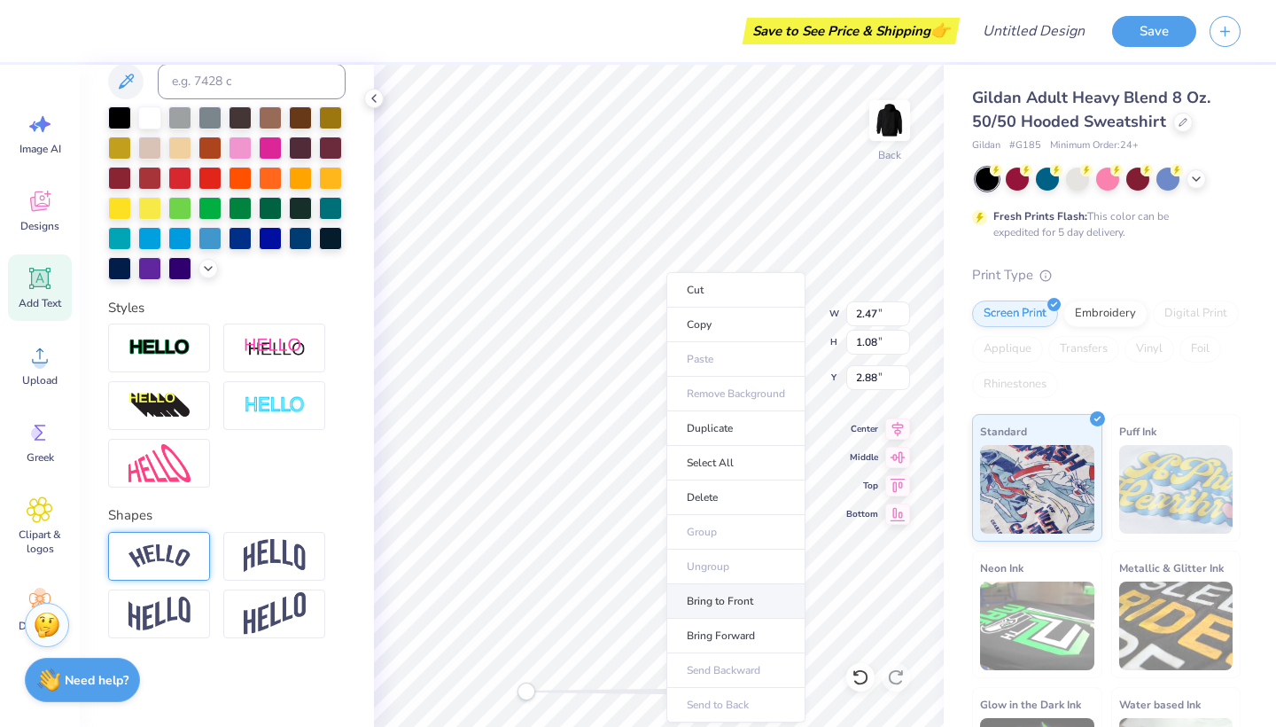
click at [762, 594] on li "Bring to Front" at bounding box center [735, 601] width 139 height 35
type input "3.00"
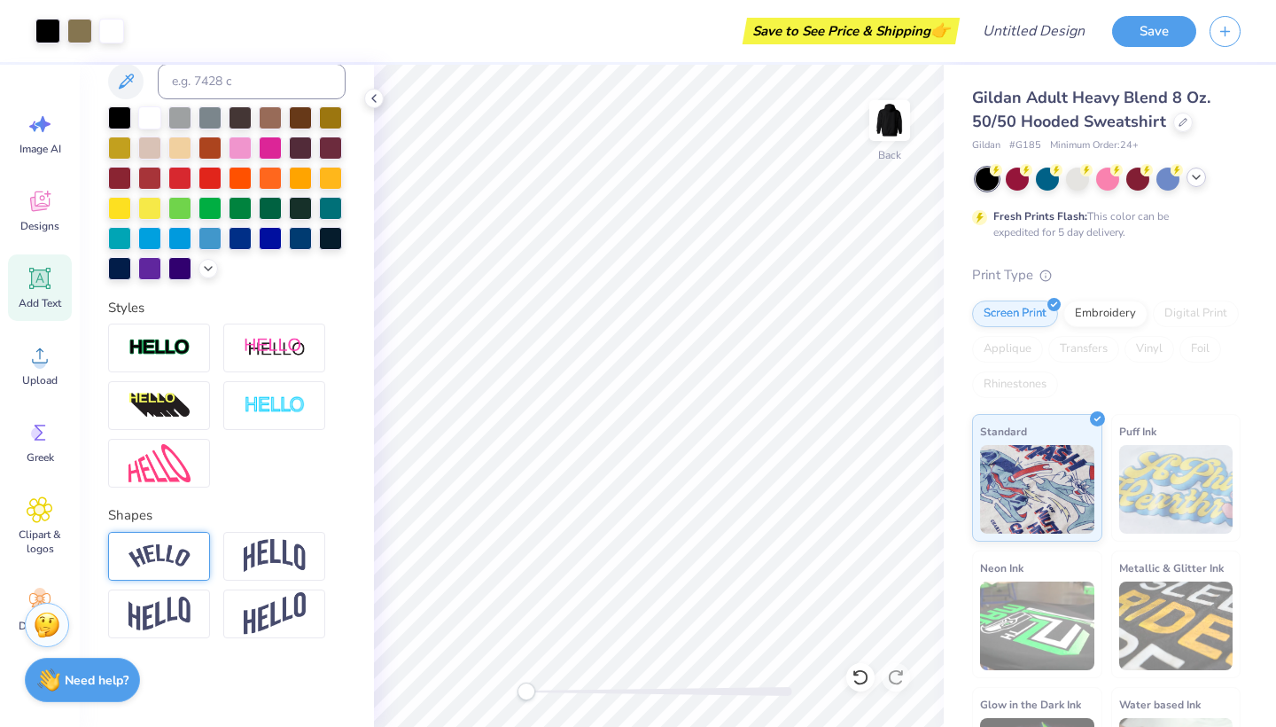
click at [1199, 177] on icon at bounding box center [1196, 177] width 14 height 14
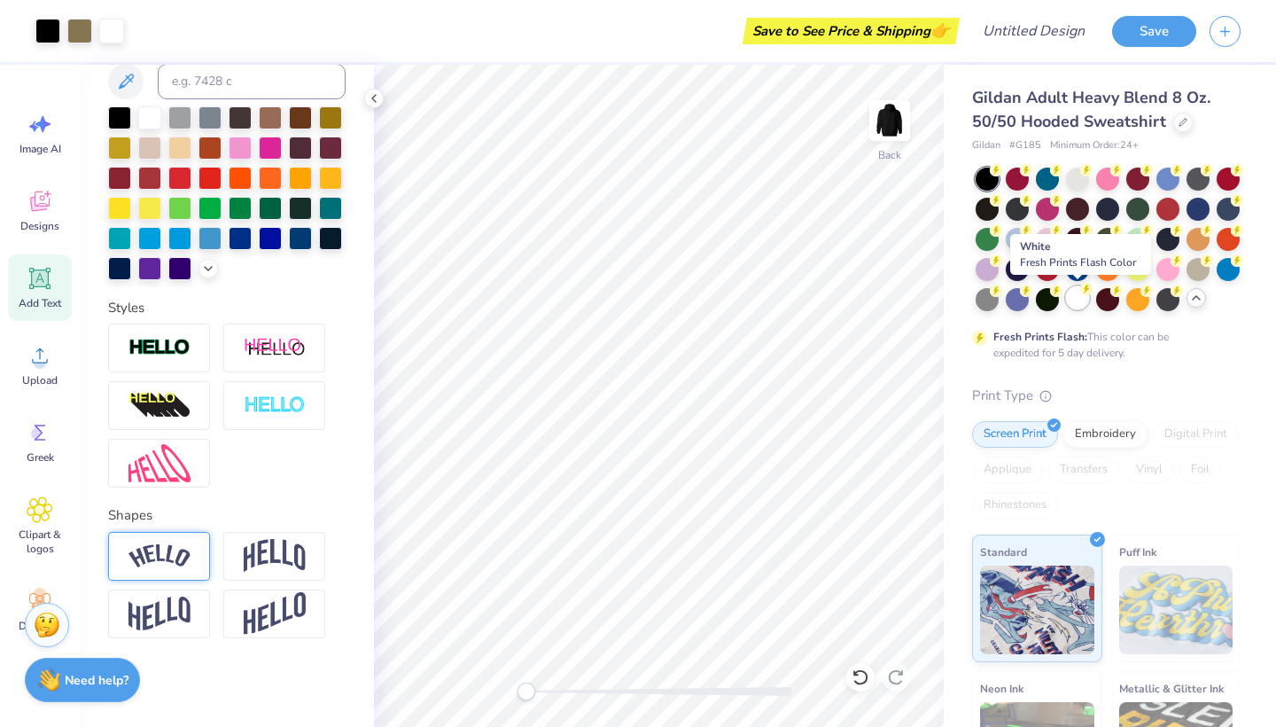
click at [1086, 300] on div at bounding box center [1077, 297] width 23 height 23
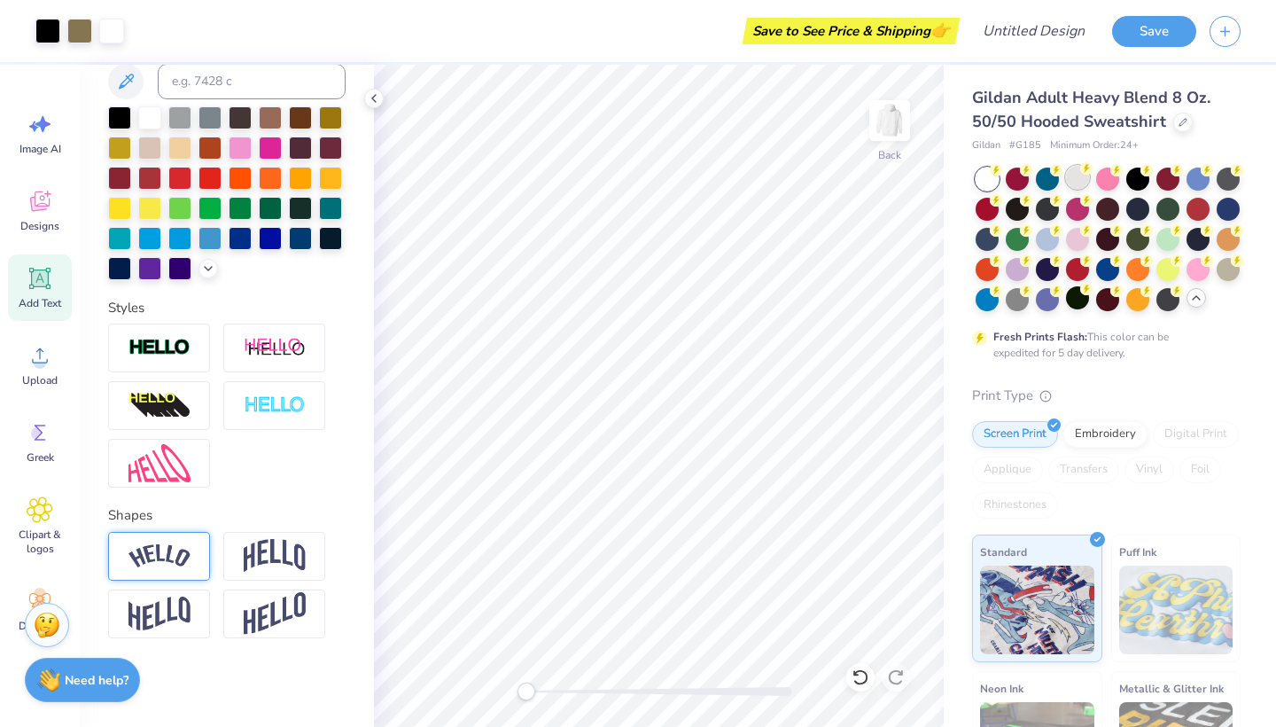
click at [1070, 176] on div at bounding box center [1077, 177] width 23 height 23
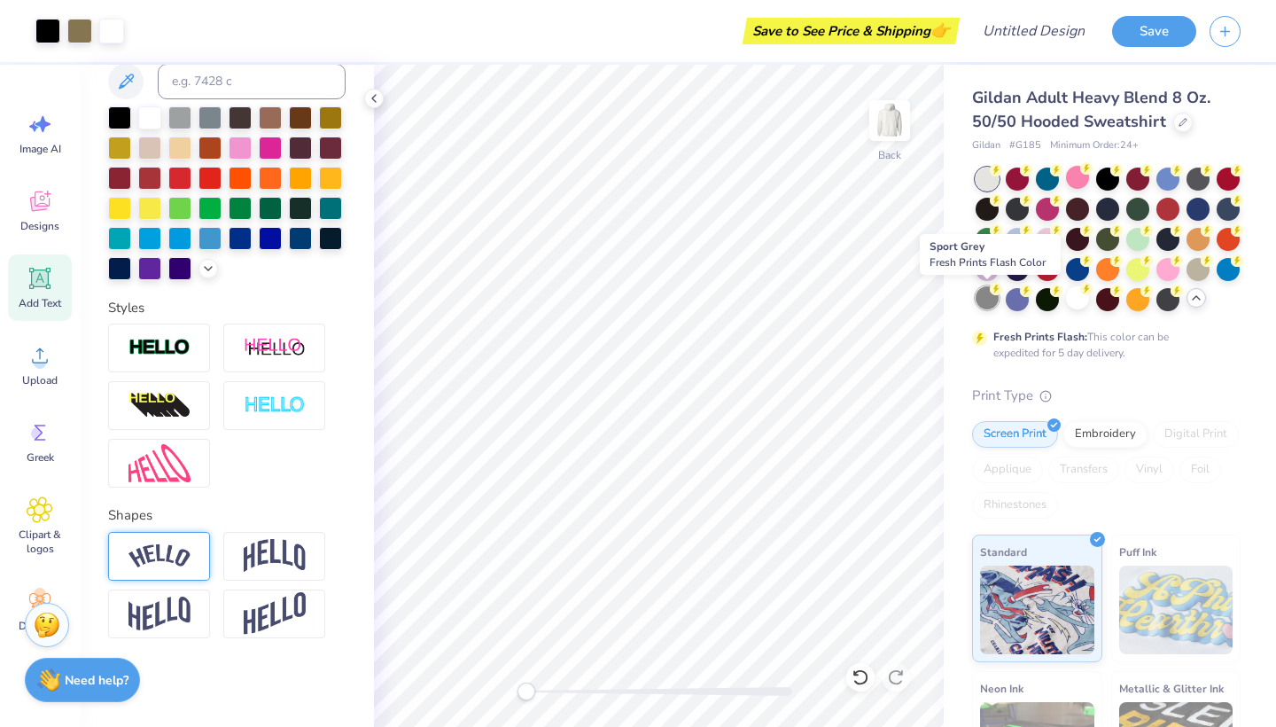
click at [981, 300] on div at bounding box center [987, 297] width 23 height 23
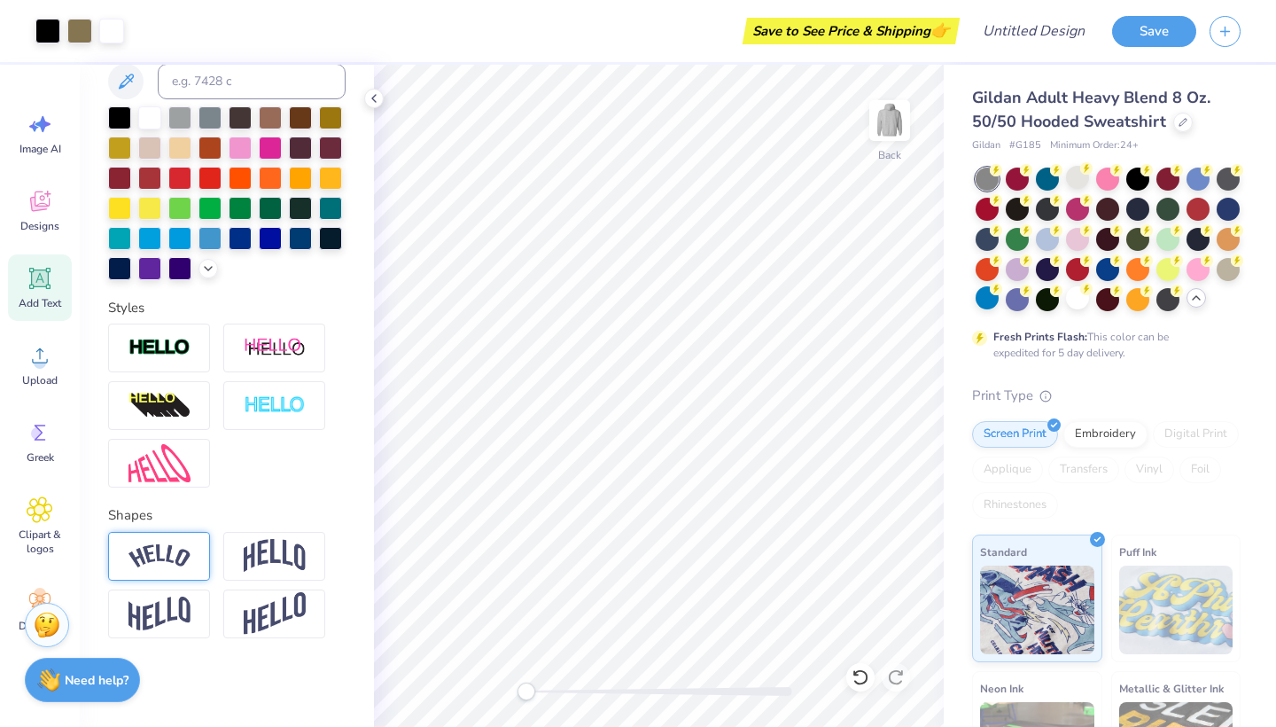
click at [46, 275] on icon at bounding box center [40, 278] width 17 height 17
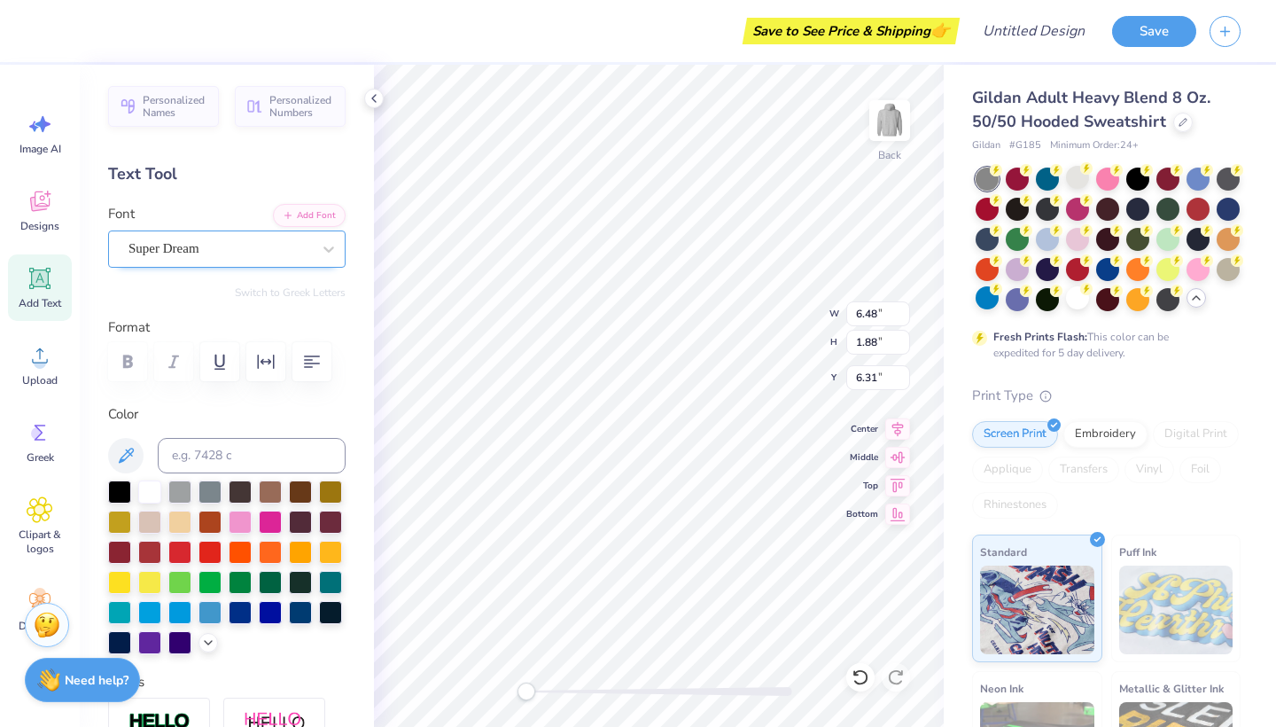
scroll to position [0, 0]
type textarea "2025"
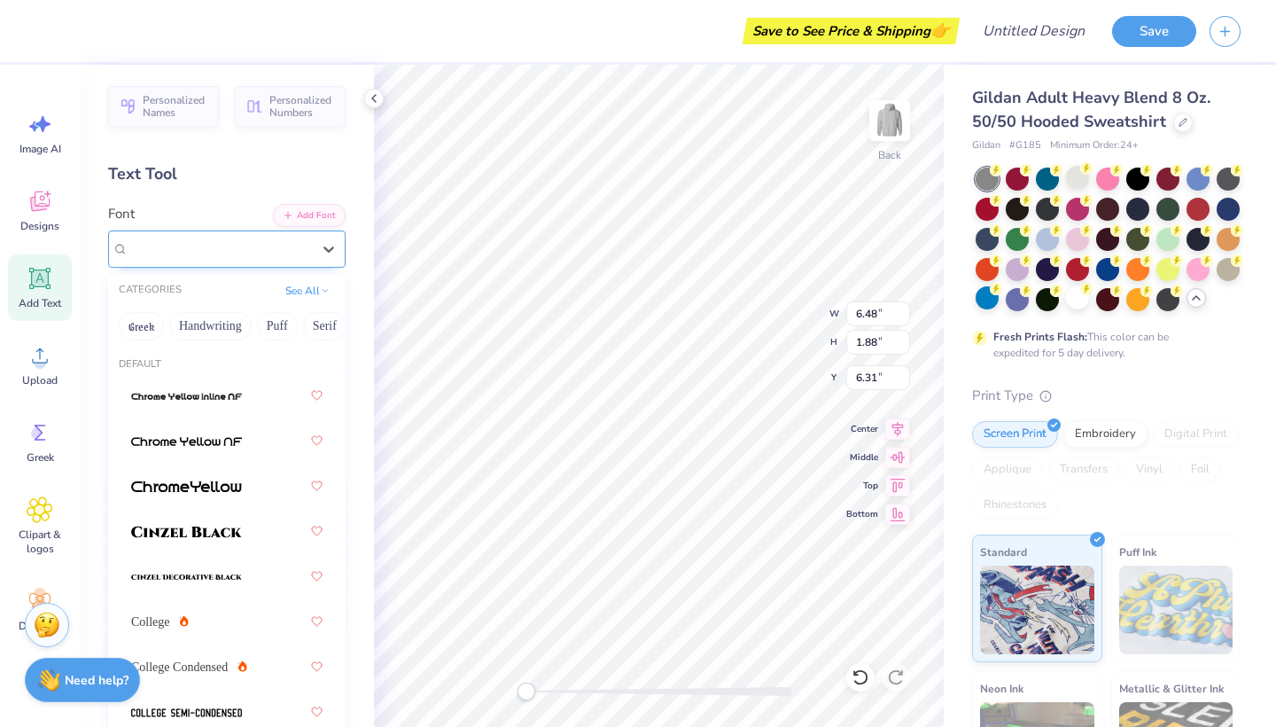
click at [237, 247] on div "Super Dream" at bounding box center [220, 248] width 186 height 27
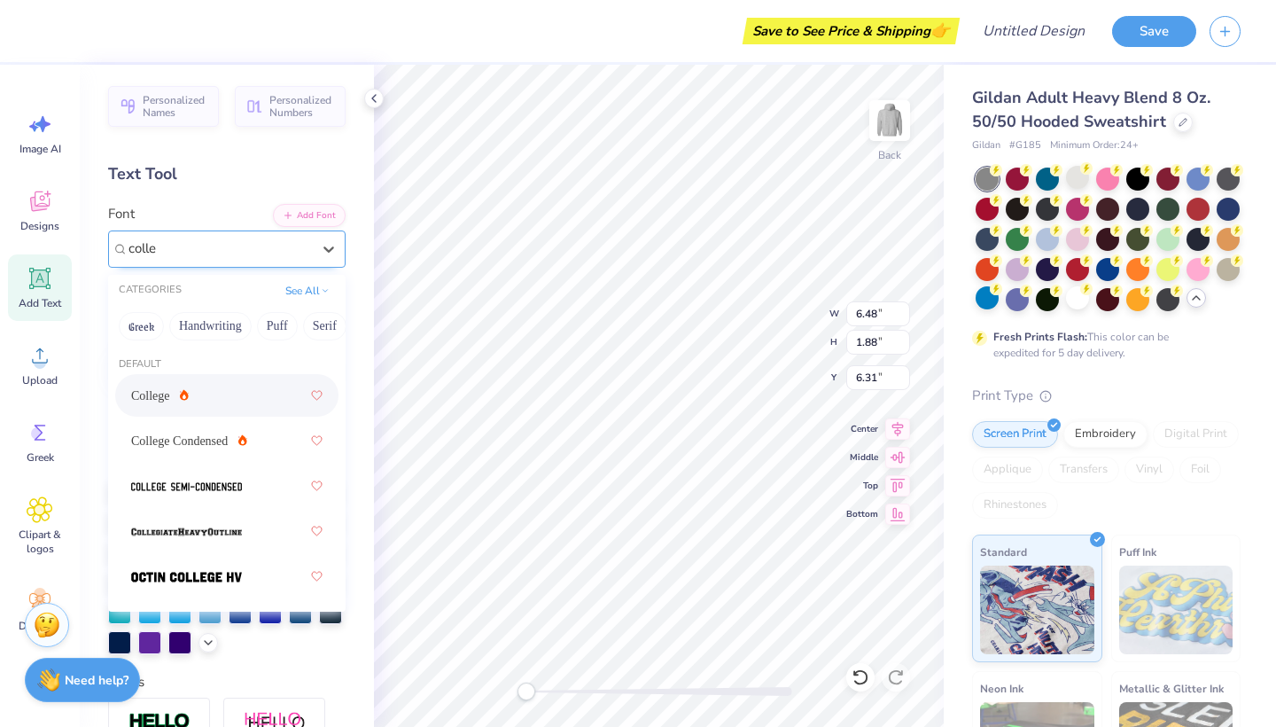
click at [180, 383] on div "College" at bounding box center [226, 395] width 191 height 32
type input "colle"
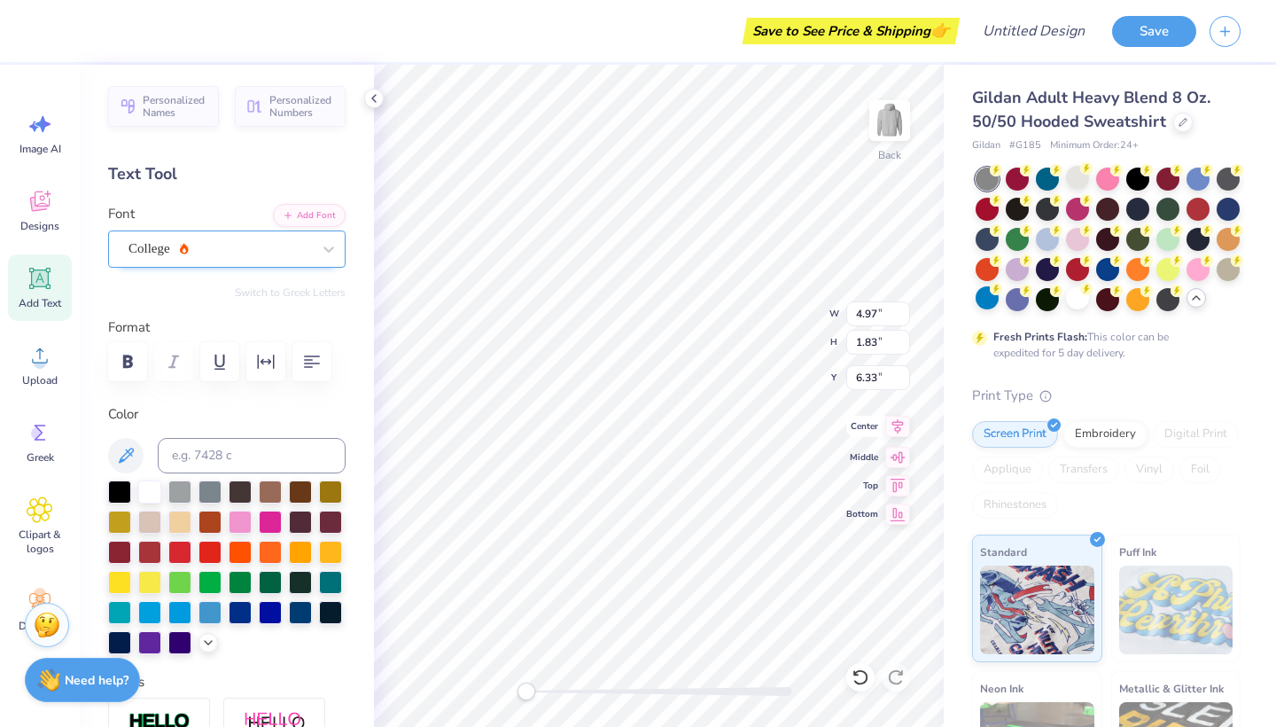
click at [892, 429] on icon at bounding box center [897, 426] width 25 height 21
click at [896, 450] on icon at bounding box center [897, 454] width 25 height 21
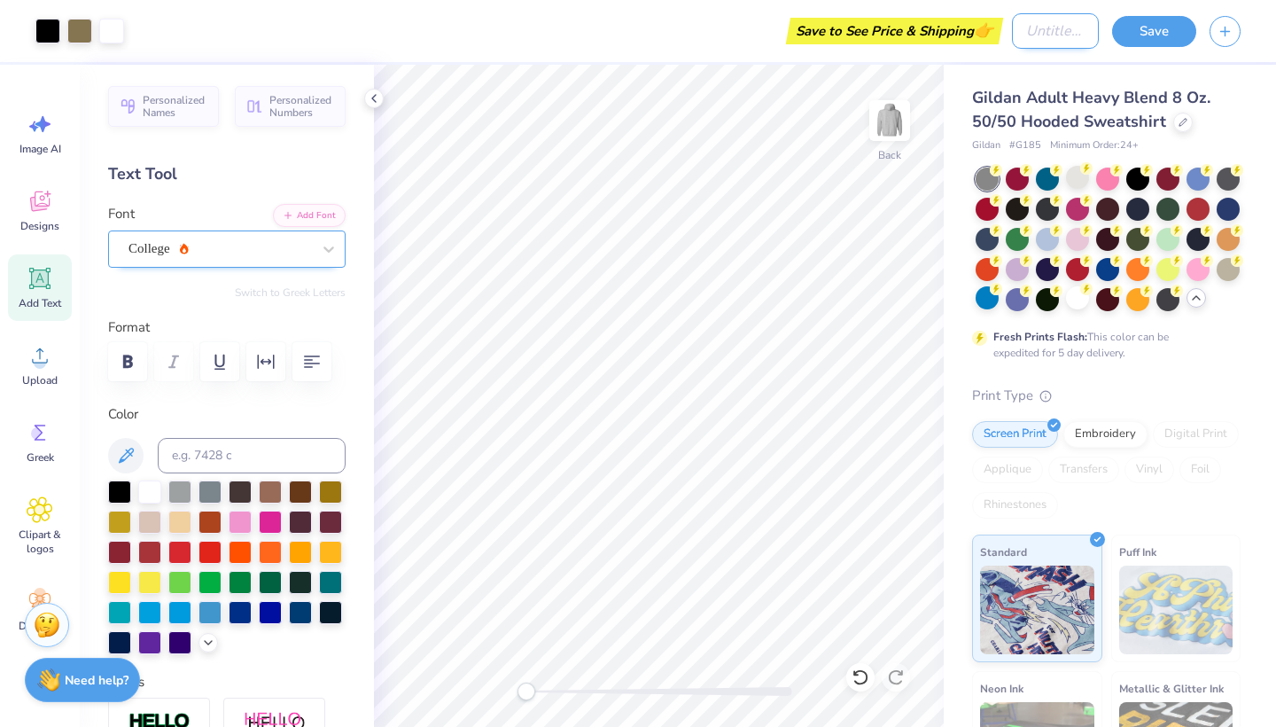
click at [1079, 42] on input "Design Title" at bounding box center [1055, 30] width 87 height 35
type input "1"
type input "star hoodie"
click at [1148, 30] on button "Save" at bounding box center [1154, 28] width 84 height 31
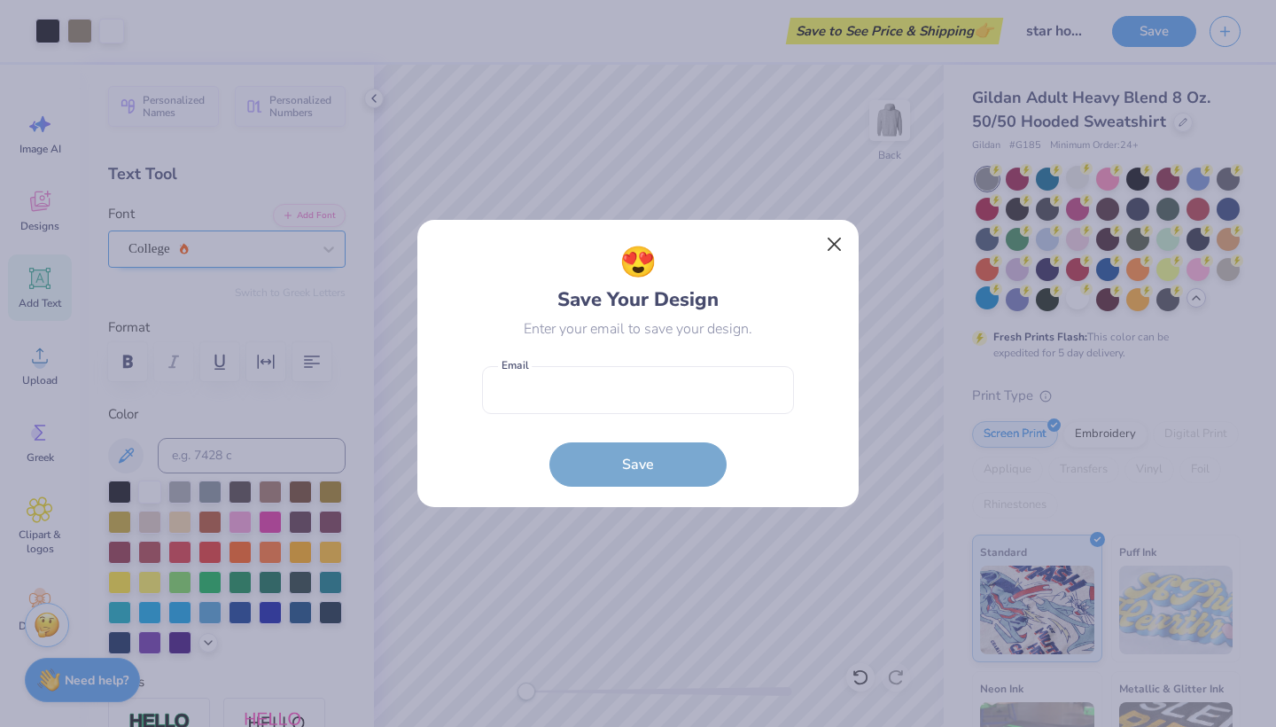
click at [837, 242] on button "Close" at bounding box center [835, 245] width 34 height 34
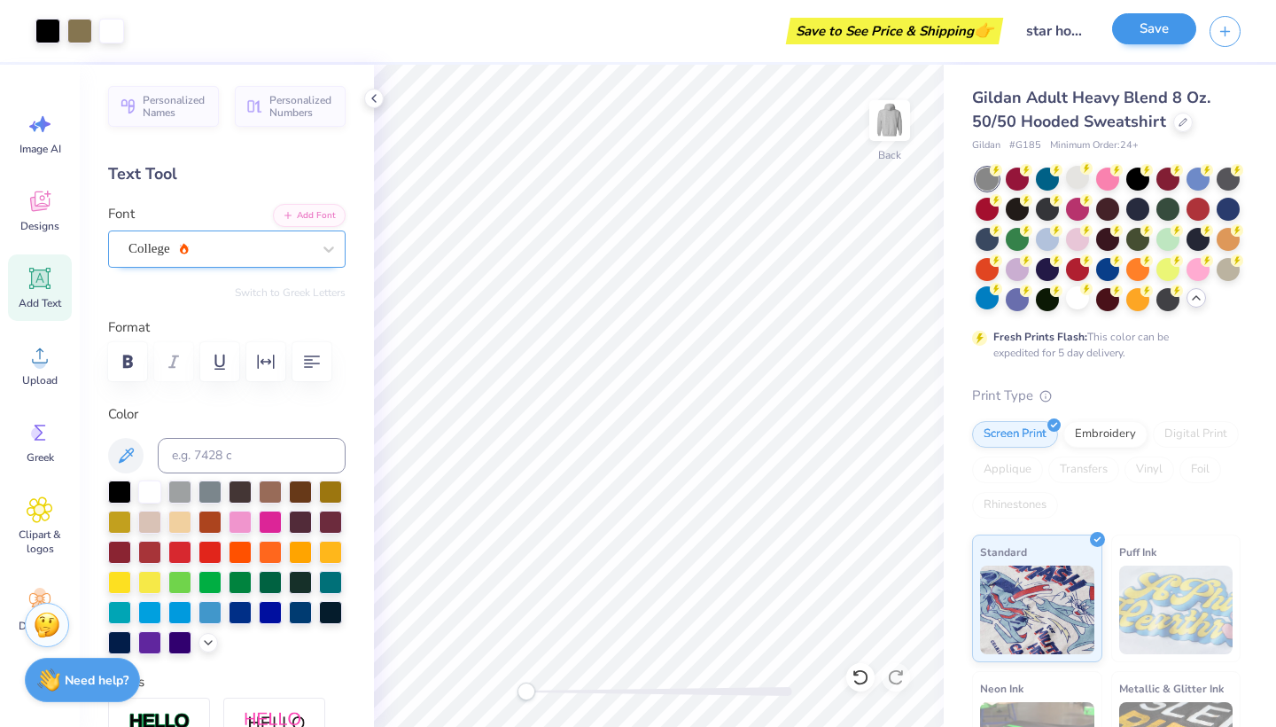
click at [1144, 33] on button "Save" at bounding box center [1154, 28] width 84 height 31
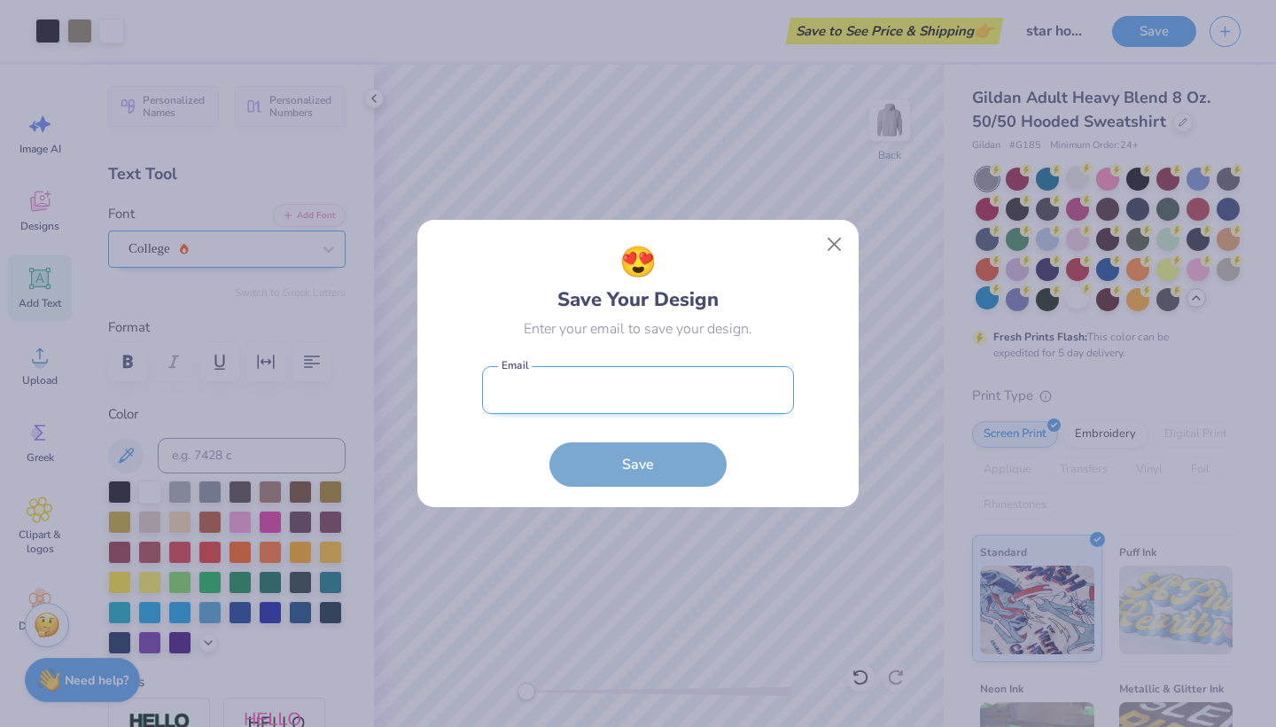
click at [593, 385] on input "email" at bounding box center [638, 390] width 312 height 49
type input "mccarthy.liam22@gmail.com"
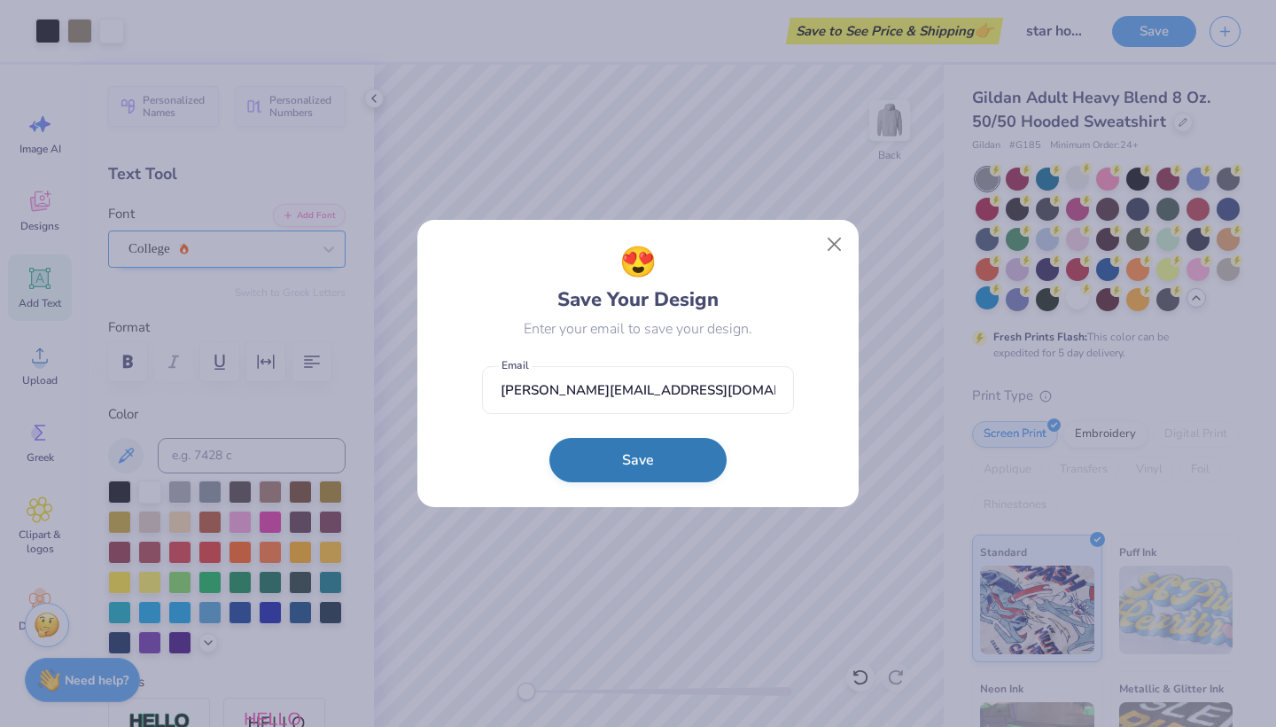
click at [595, 471] on button "Save" at bounding box center [637, 460] width 177 height 44
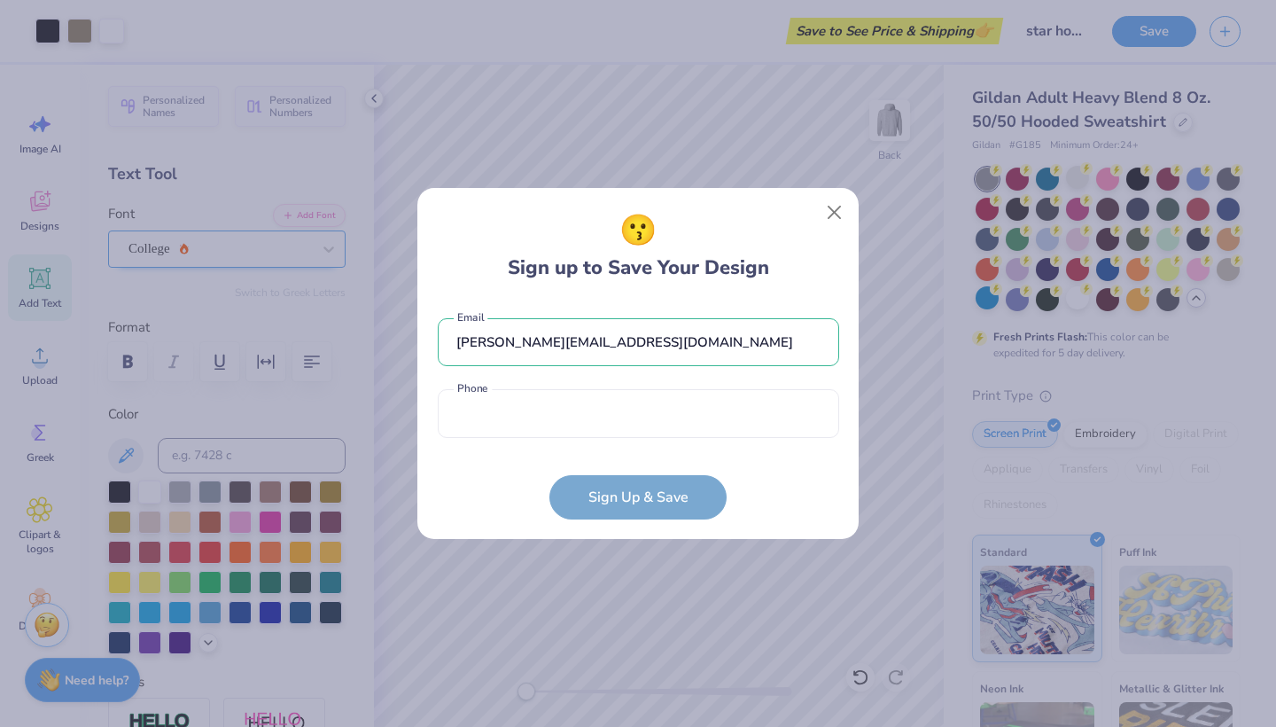
click at [631, 496] on form "mccarthy.liam22@gmail.com Email Phone is a required field Phone Sign Up & Save" at bounding box center [638, 409] width 401 height 219
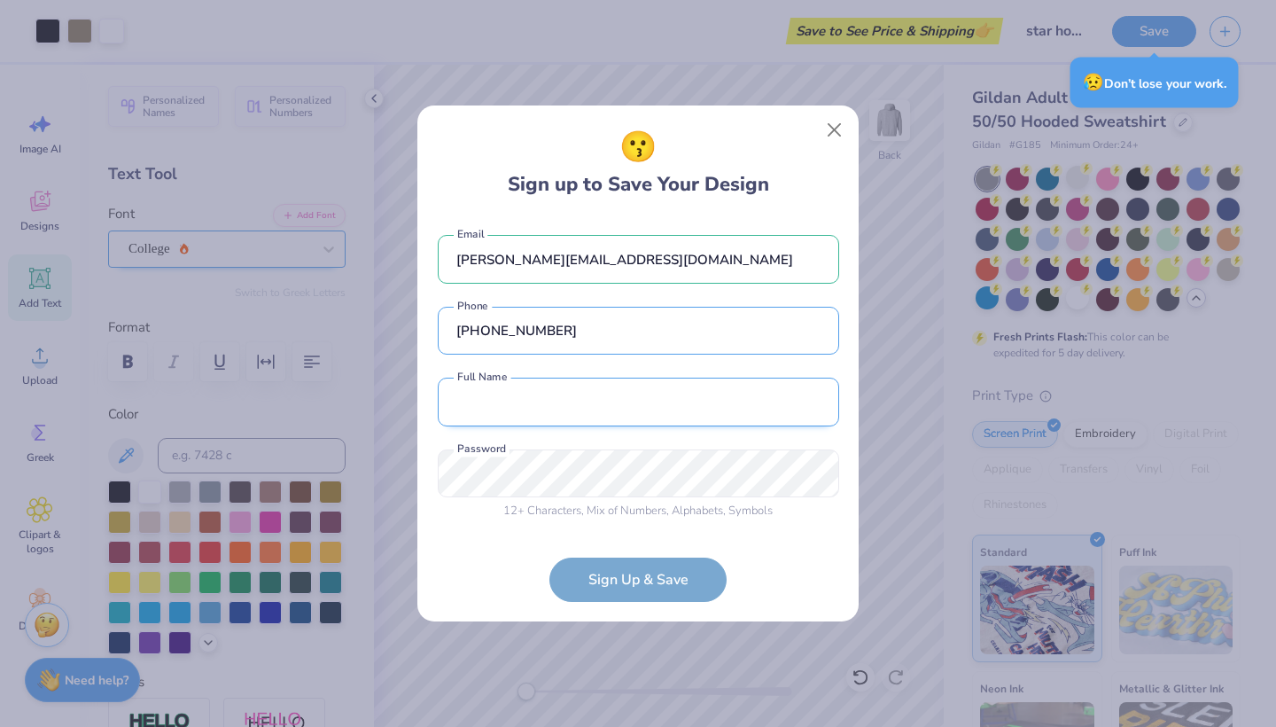
type input "(216) 319-3463"
type input "Liam McCarthy"
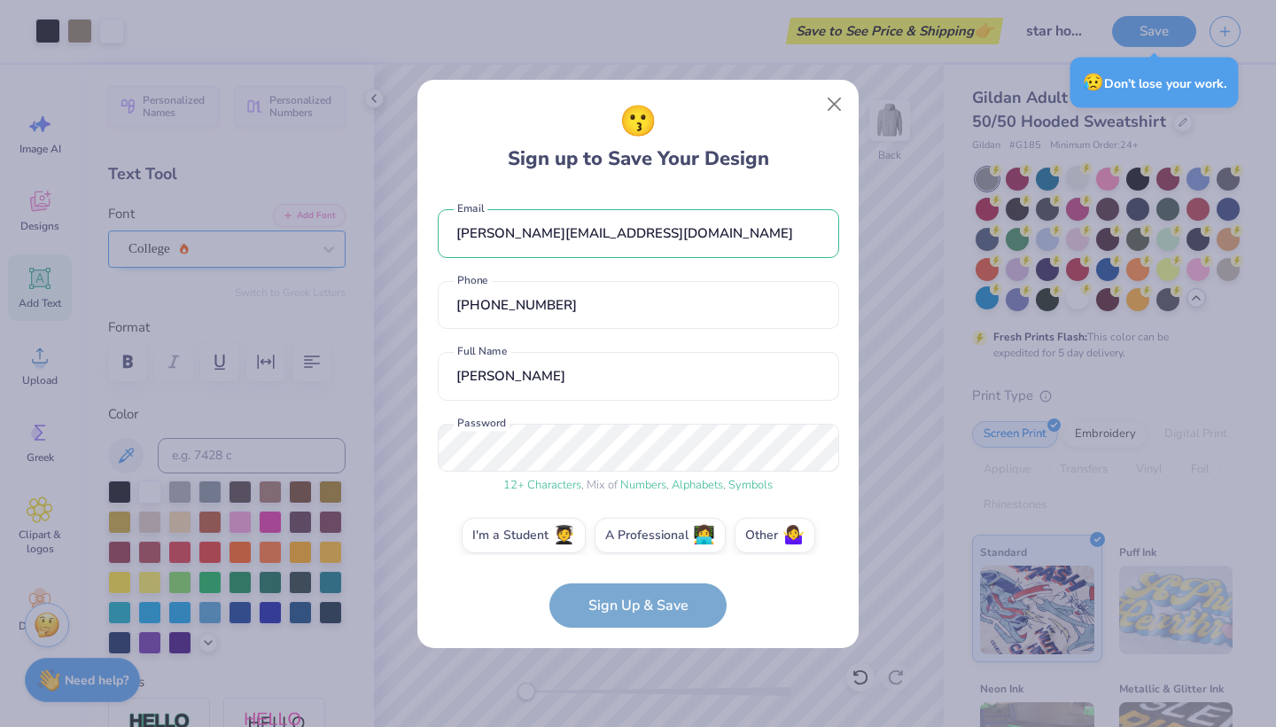
scroll to position [15, 0]
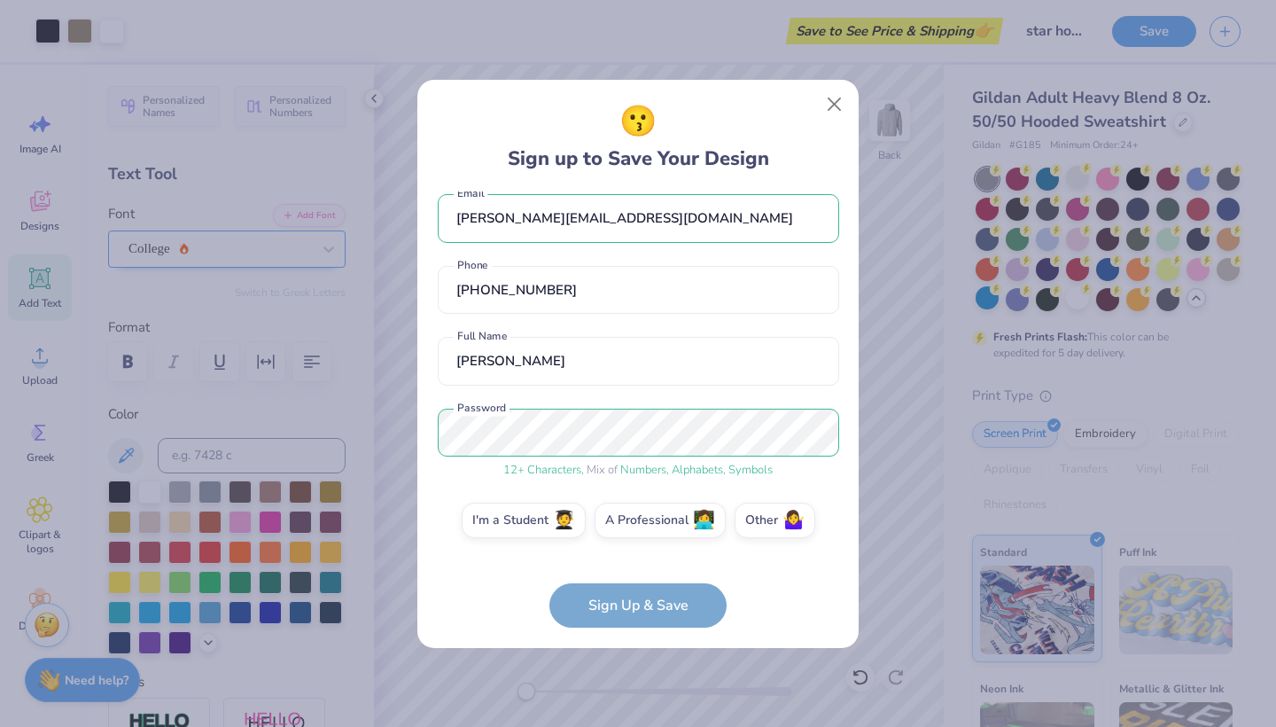
click at [606, 609] on form "mccarthy.liam22@gmail.com Email (216) 319-3463 Phone Liam McCarthy Full Name 12…" at bounding box center [638, 409] width 401 height 436
click at [516, 525] on label "I'm a Student 🧑‍🎓" at bounding box center [524, 517] width 124 height 35
click at [633, 533] on input "I'm a Student 🧑‍🎓" at bounding box center [639, 539] width 12 height 12
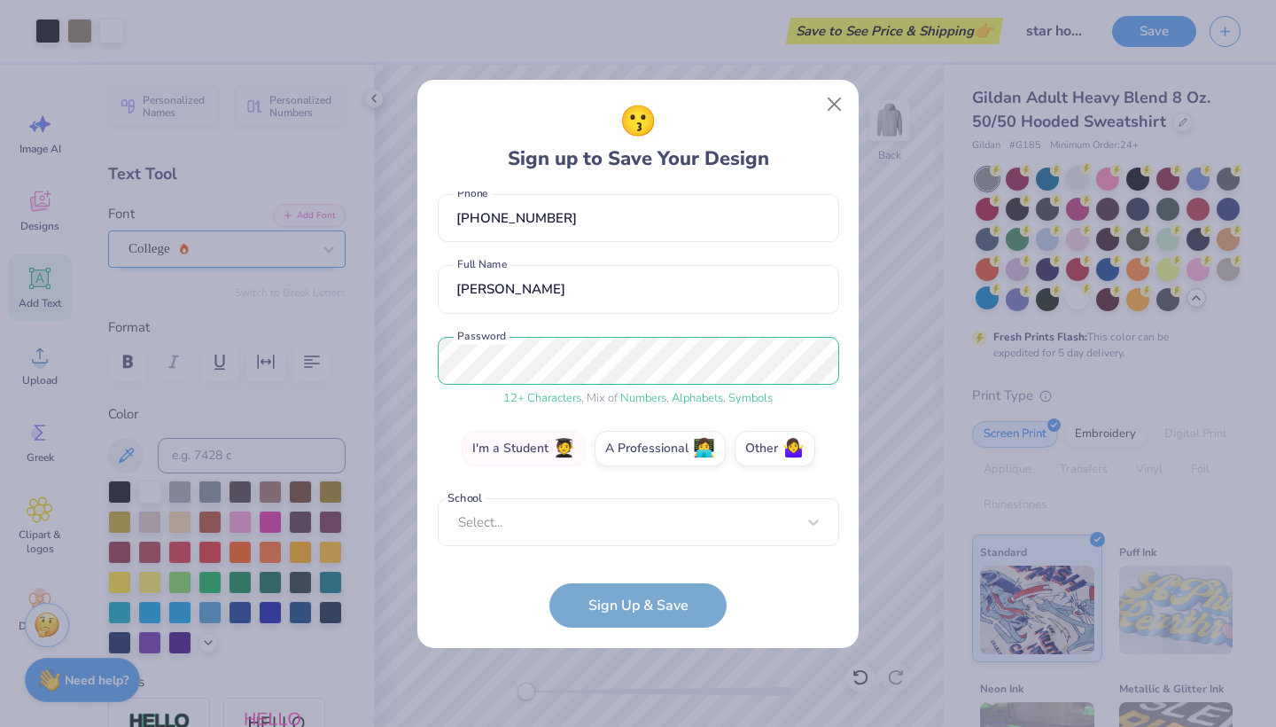
scroll to position [87, 0]
click at [615, 599] on form "mccarthy.liam22@gmail.com Email (216) 319-3463 Phone Liam McCarthy Full Name 12…" at bounding box center [638, 409] width 401 height 436
click at [604, 518] on div "Select..." at bounding box center [638, 522] width 401 height 49
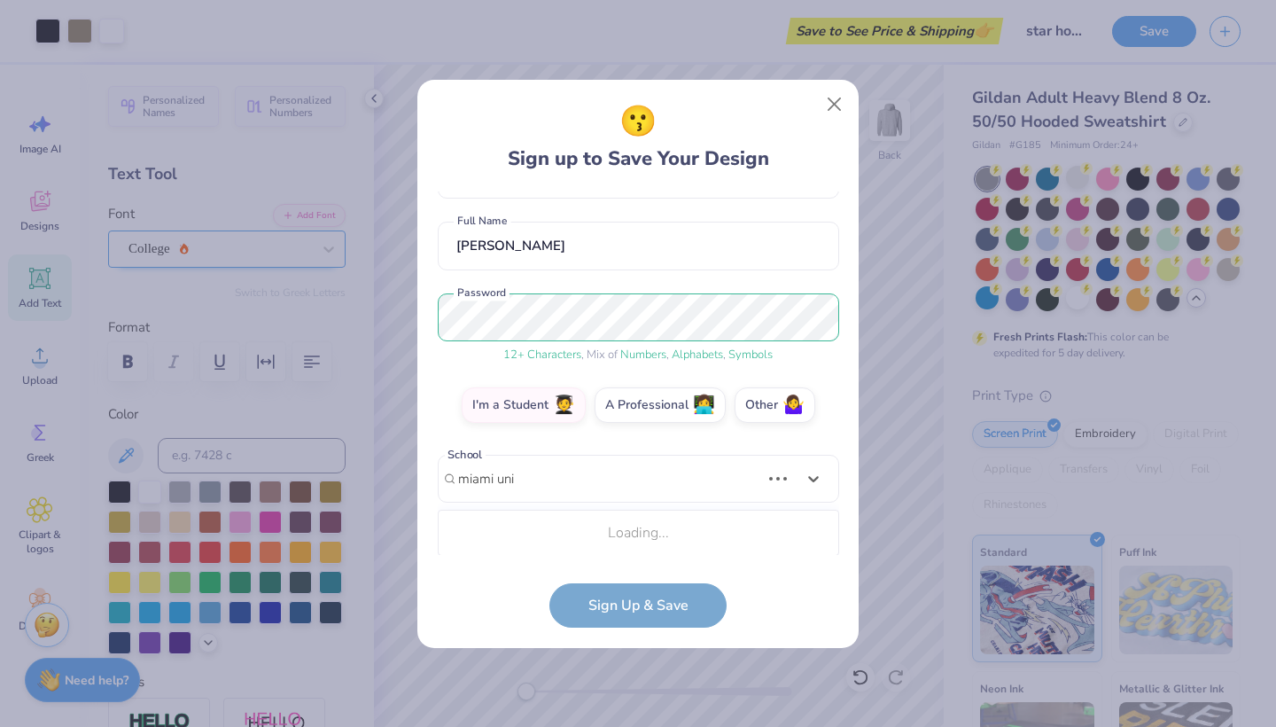
scroll to position [352, 0]
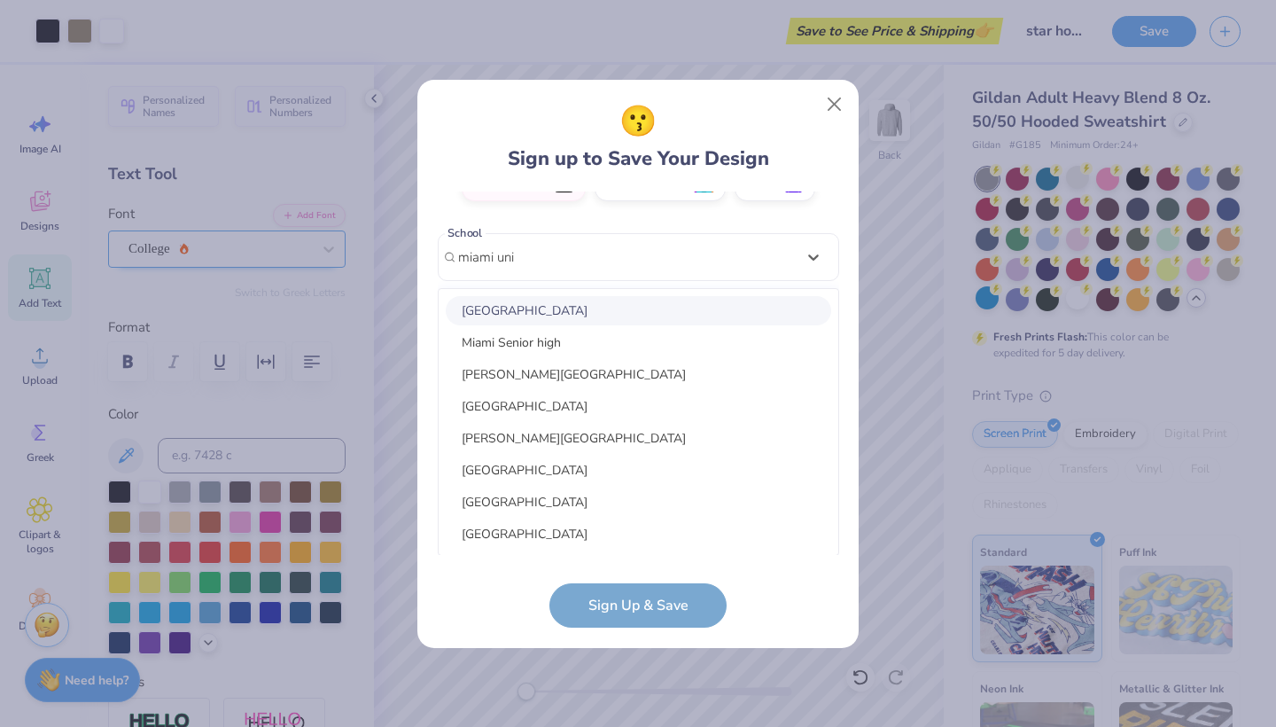
click at [510, 310] on div "Miami University" at bounding box center [638, 310] width 385 height 29
type input "miami uni"
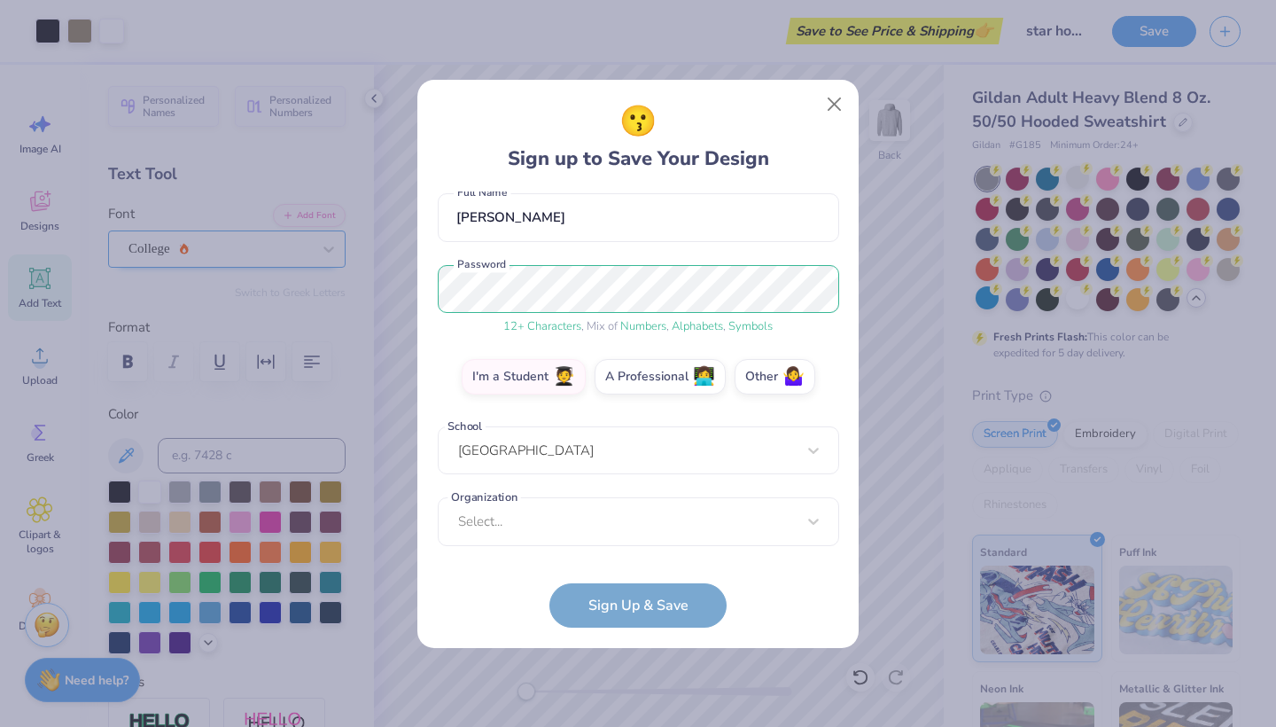
scroll to position [158, 0]
click at [654, 596] on form "mccarthy.liam22@gmail.com Email (216) 319-3463 Phone Liam McCarthy Full Name 12…" at bounding box center [638, 409] width 401 height 436
click at [589, 507] on div "Select..." at bounding box center [638, 522] width 401 height 49
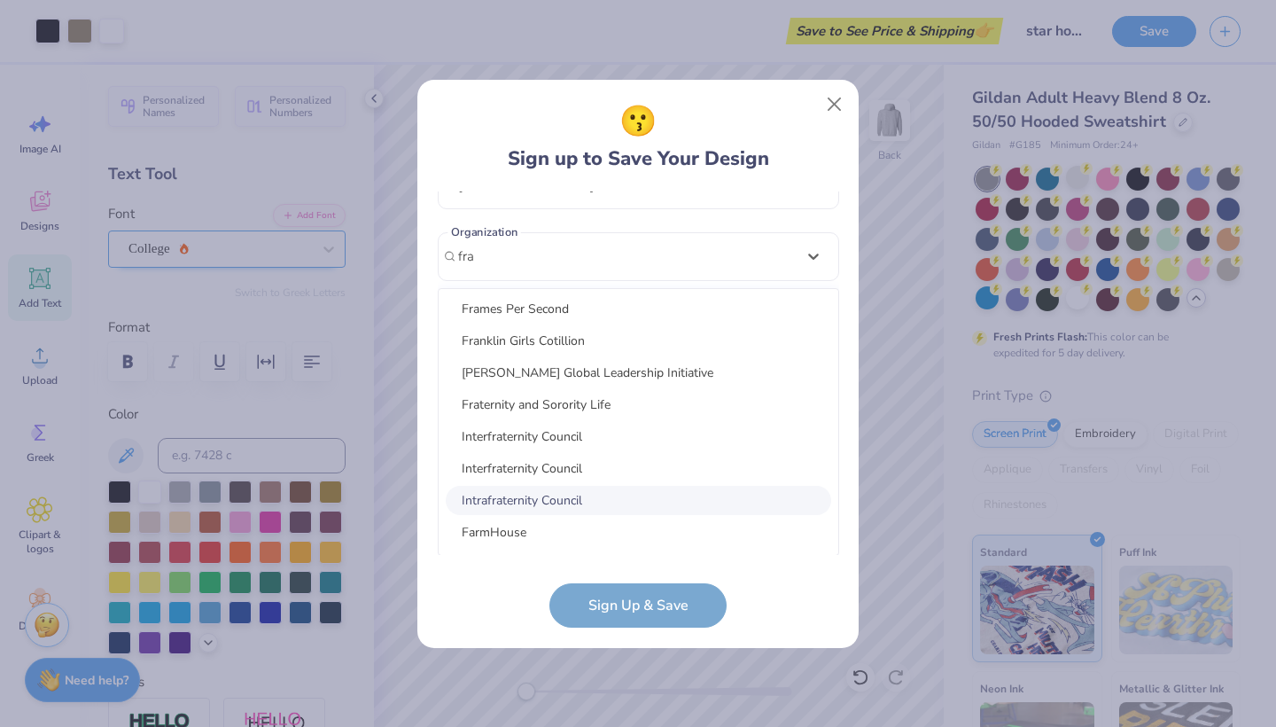
scroll to position [28, 0]
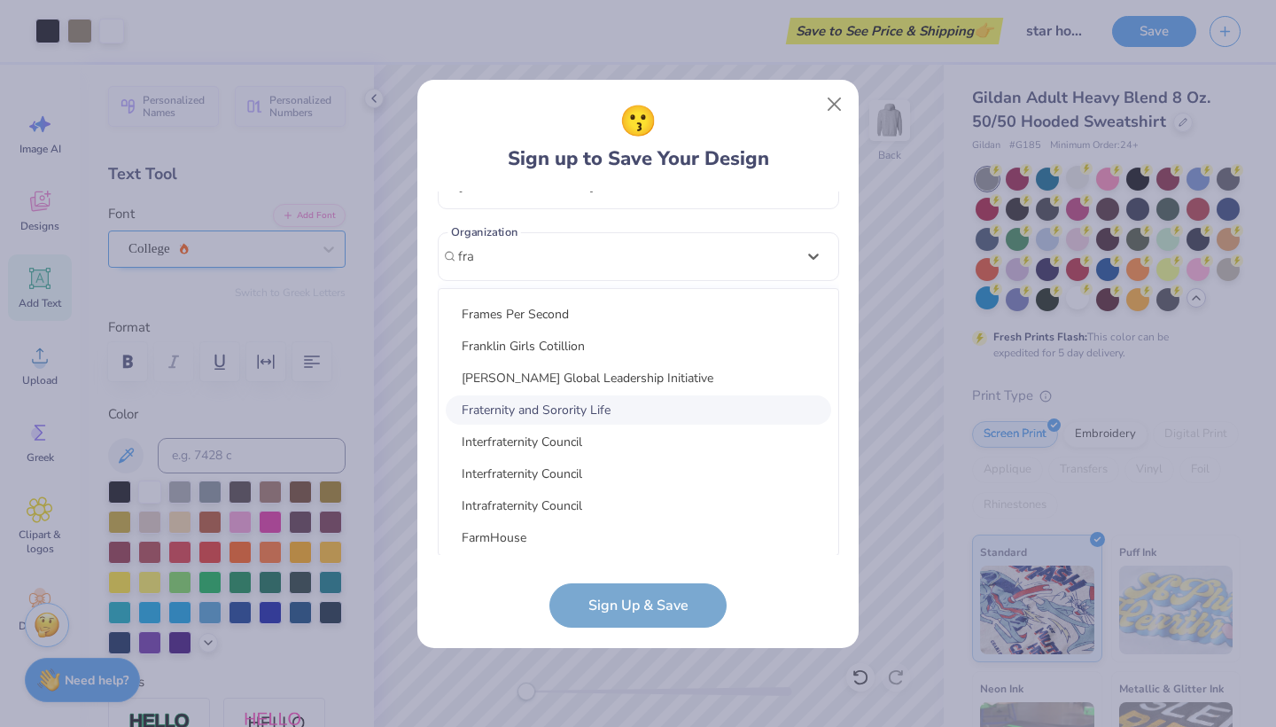
click at [554, 416] on div "Fraternity and Sorority Life" at bounding box center [638, 409] width 385 height 29
type input "fra"
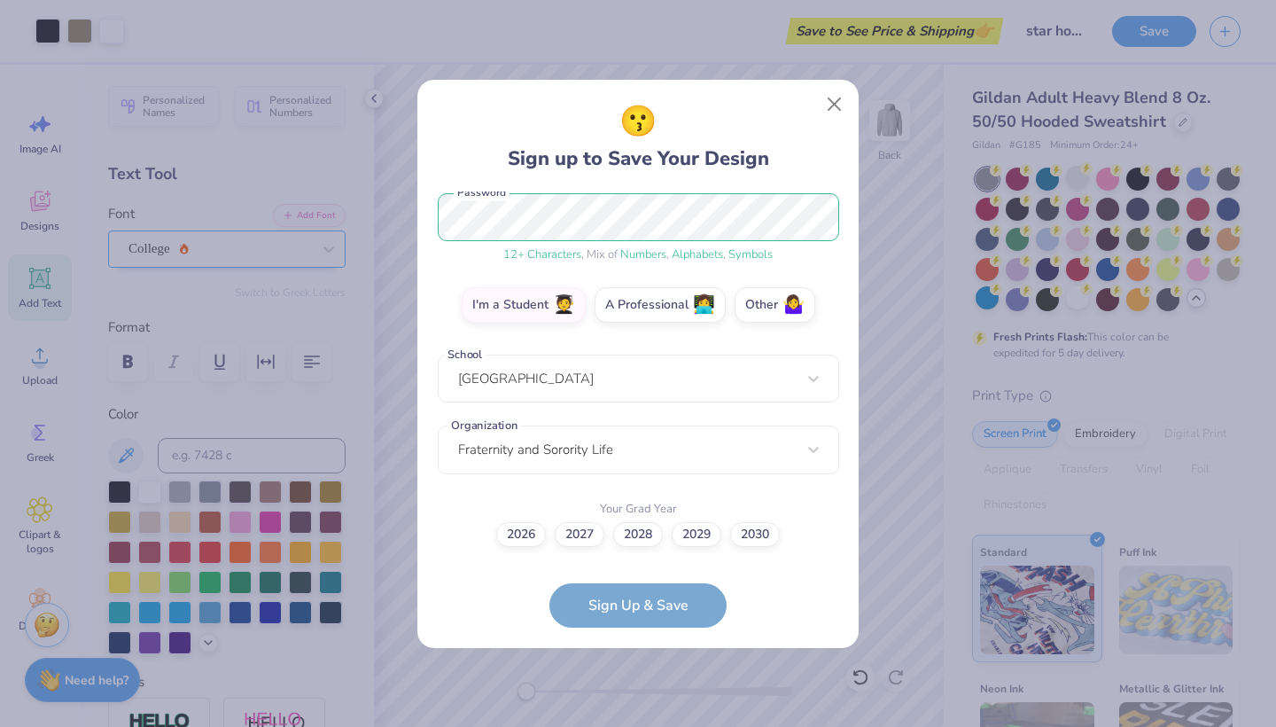
click at [618, 610] on form "mccarthy.liam22@gmail.com Email (216) 319-3463 Phone Liam McCarthy Full Name 12…" at bounding box center [638, 409] width 401 height 436
click at [593, 563] on form "mccarthy.liam22@gmail.com Email (216) 319-3463 Phone Liam McCarthy Full Name 12…" at bounding box center [638, 409] width 401 height 436
click at [645, 526] on label "2028" at bounding box center [638, 531] width 50 height 25
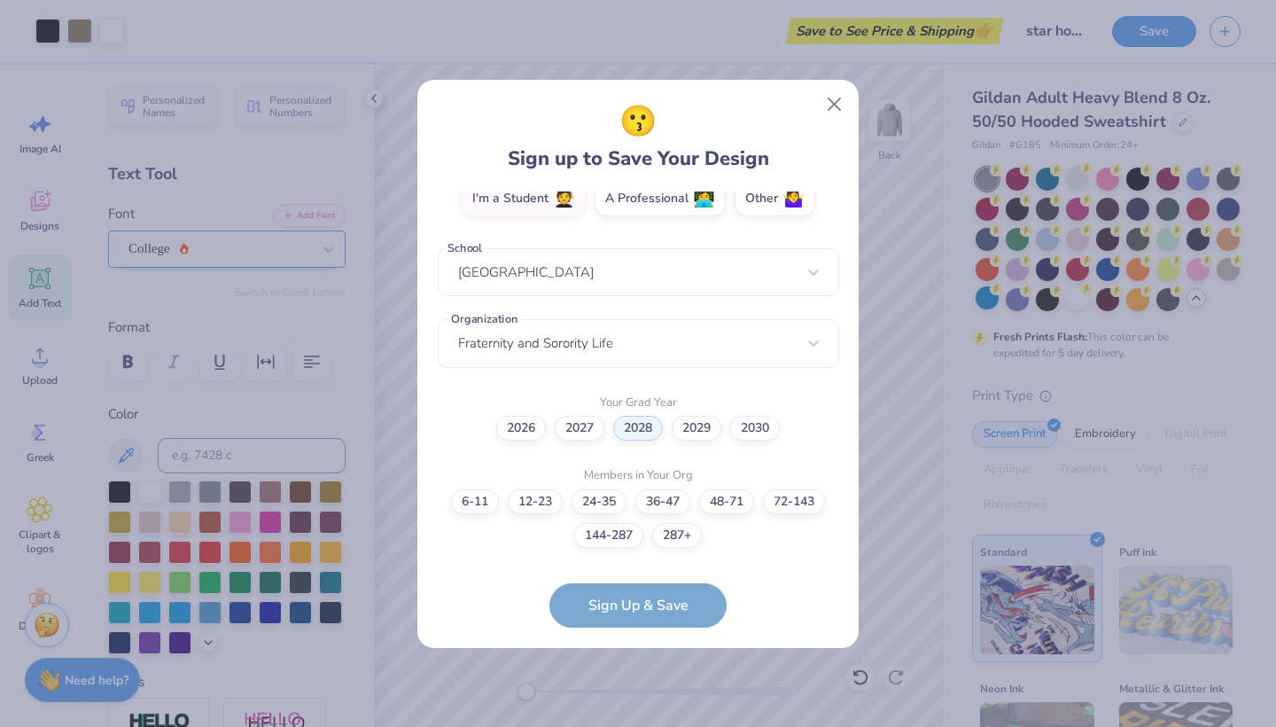
click at [672, 614] on form "mccarthy.liam22@gmail.com Email (216) 319-3463 Phone Liam McCarthy Full Name 12…" at bounding box center [638, 409] width 401 height 436
click at [831, 111] on button "Close" at bounding box center [835, 104] width 34 height 34
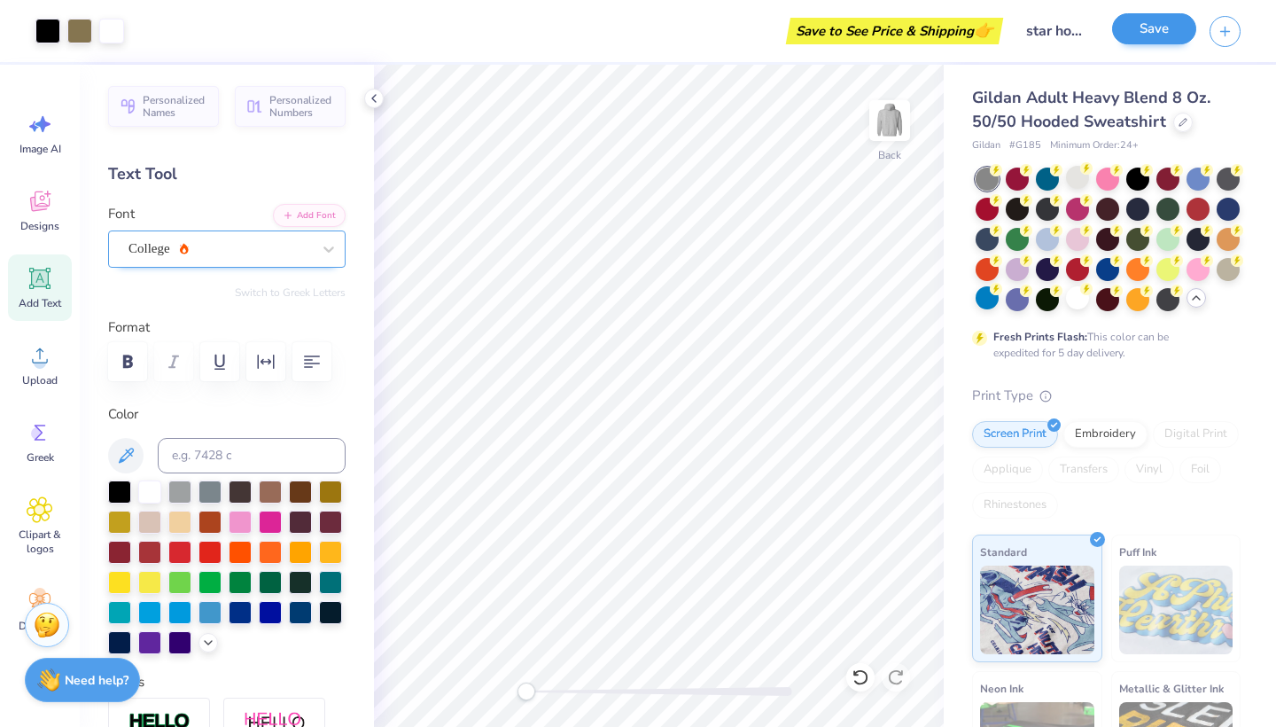
click at [1148, 40] on button "Save" at bounding box center [1154, 28] width 84 height 31
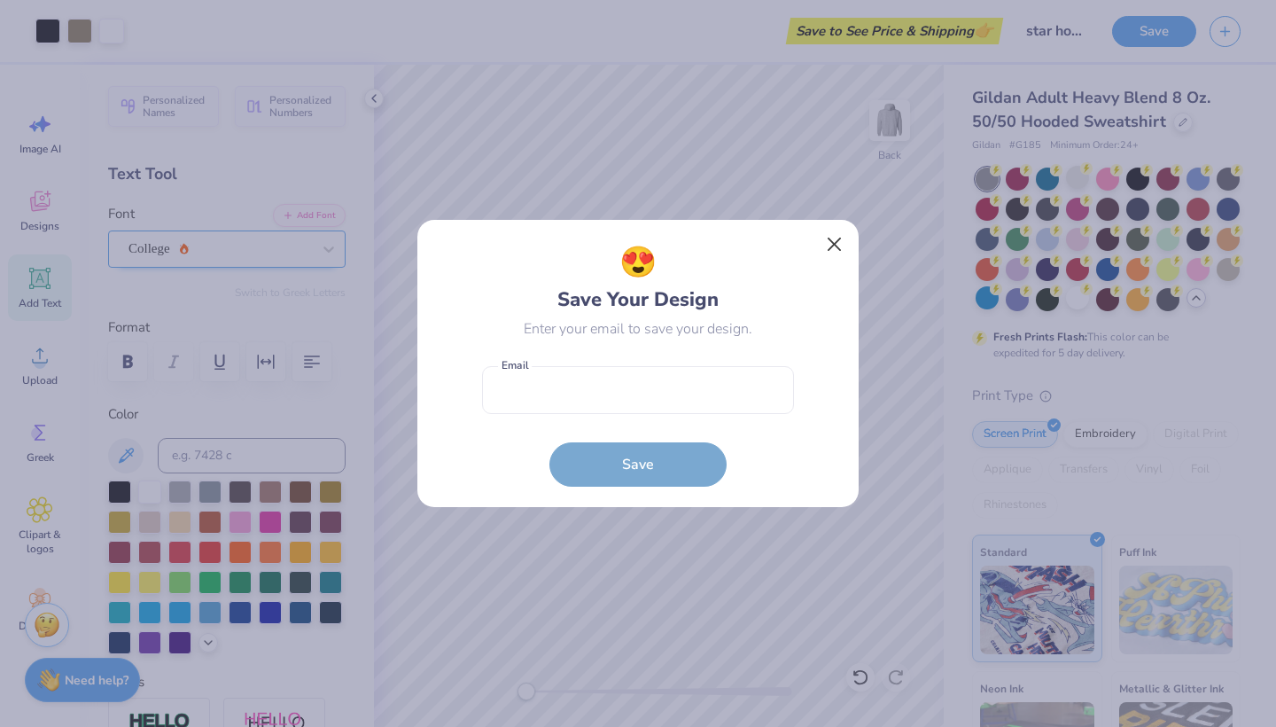
click at [831, 240] on button "Close" at bounding box center [835, 245] width 34 height 34
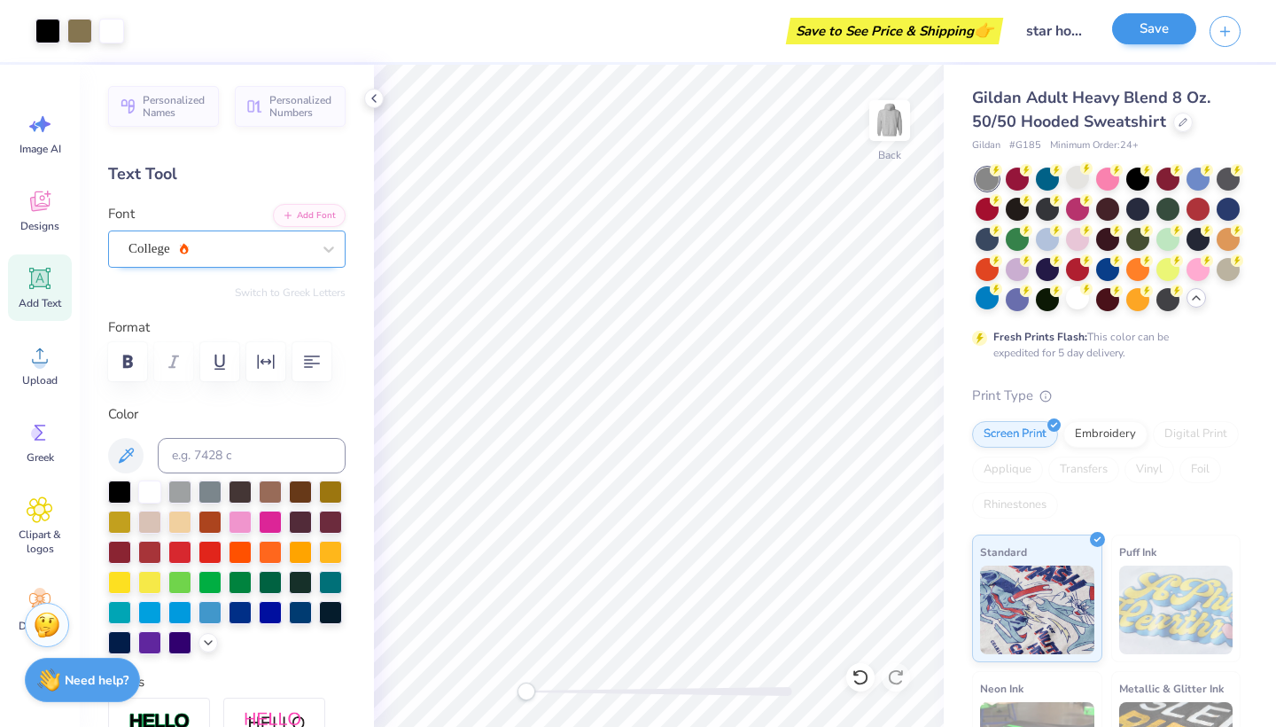
click at [1147, 22] on button "Save" at bounding box center [1154, 28] width 84 height 31
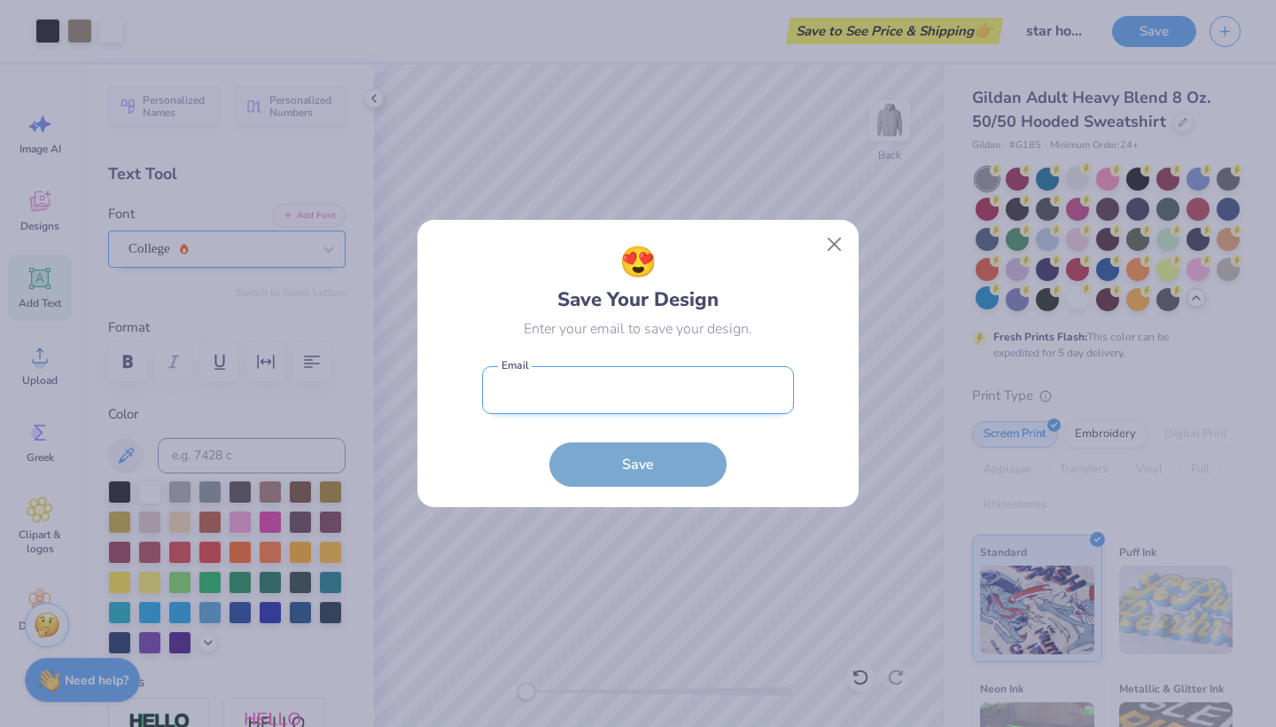
click at [681, 401] on input "email" at bounding box center [638, 390] width 312 height 49
type input "mccarthy.liam22@gmail.com"
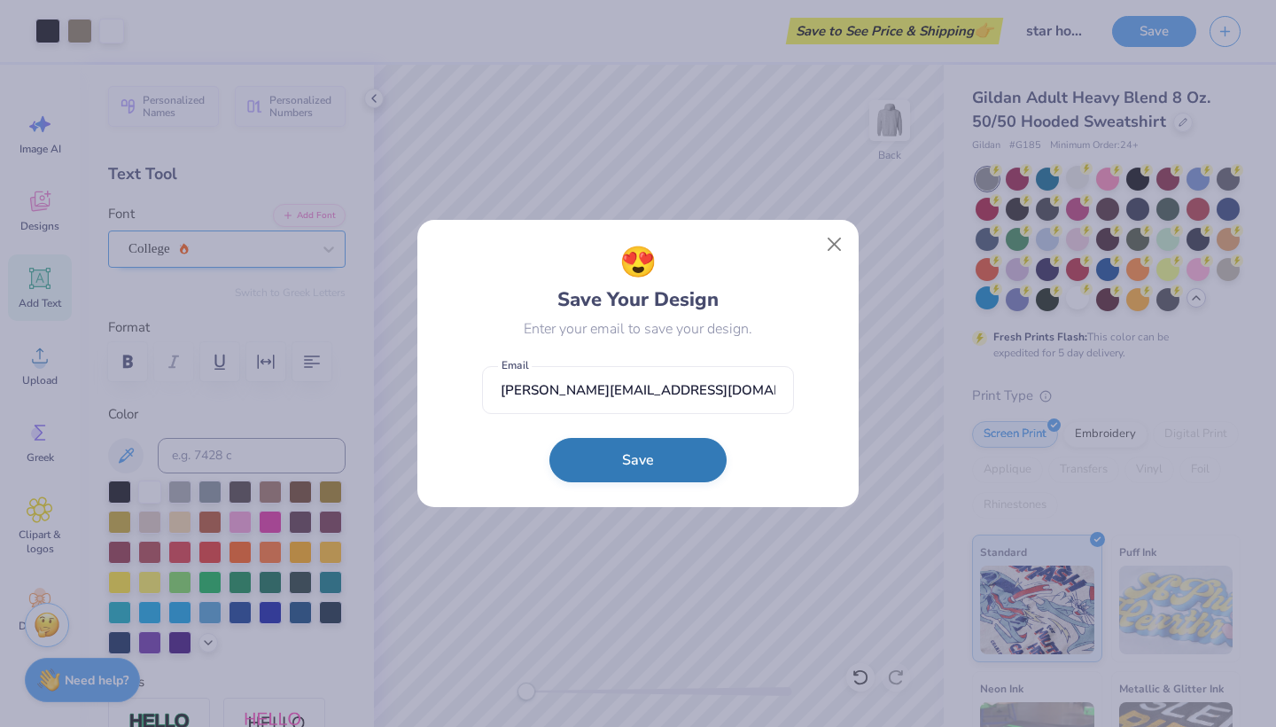
click at [652, 454] on button "Save" at bounding box center [637, 460] width 177 height 44
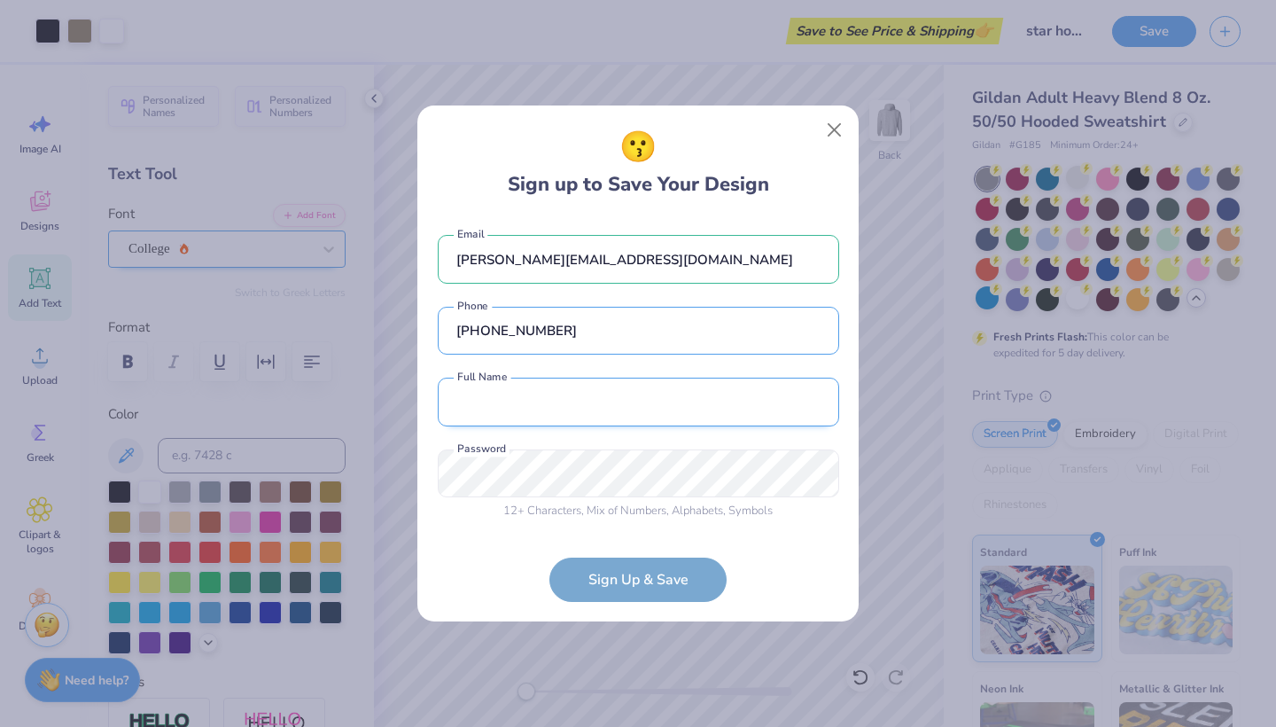
type input "(216) 319-3463"
type input "Liam McCarthy"
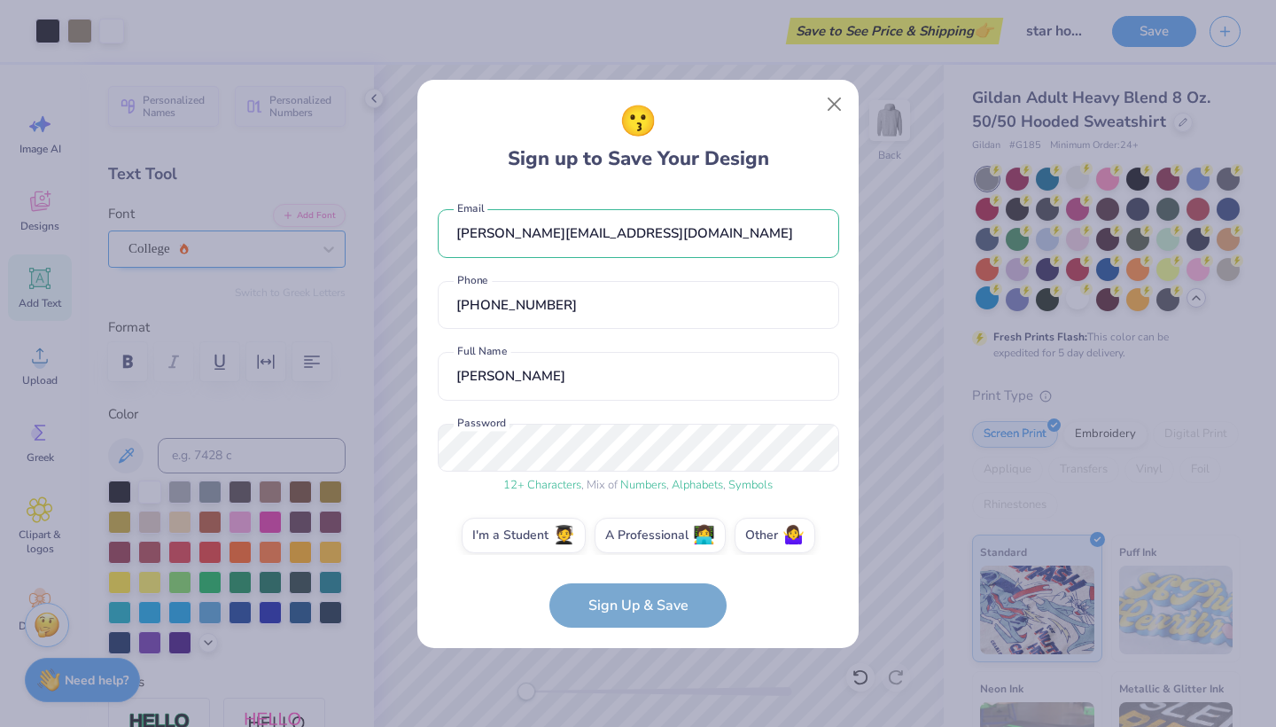
scroll to position [15, 0]
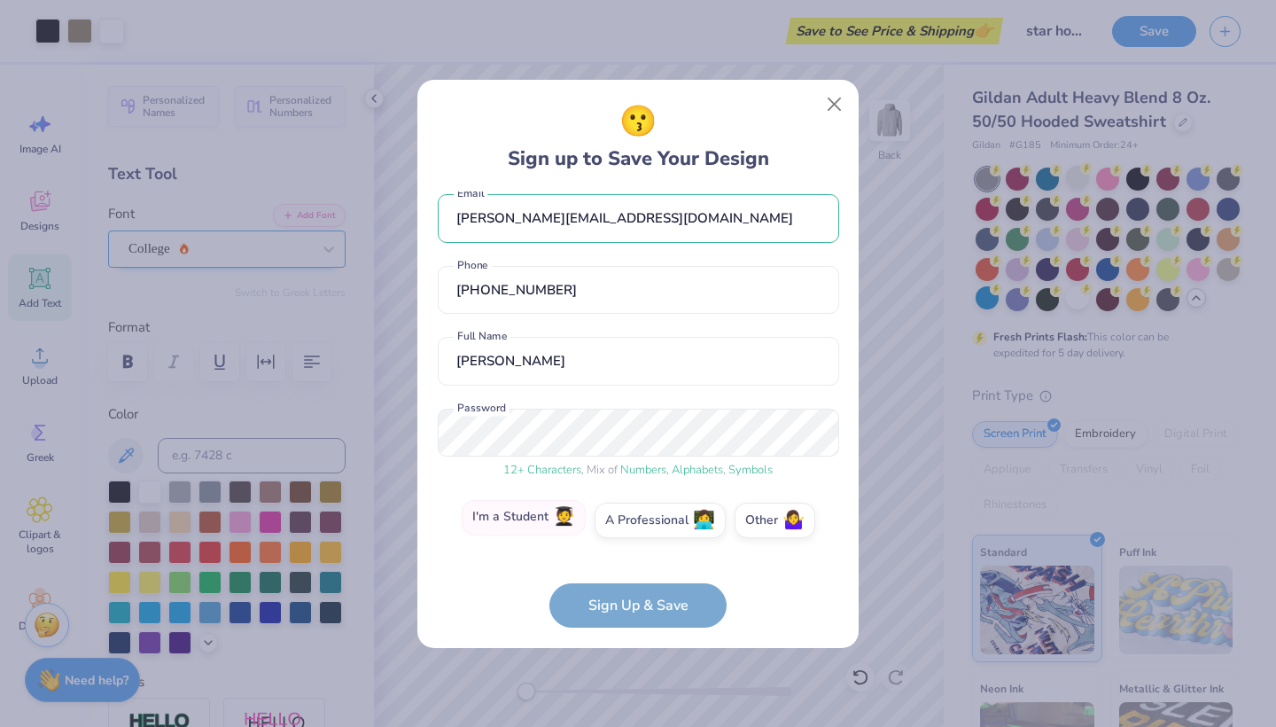
click at [557, 517] on span "🧑‍🎓" at bounding box center [564, 517] width 22 height 20
click at [633, 533] on input "I'm a Student 🧑‍🎓" at bounding box center [639, 539] width 12 height 12
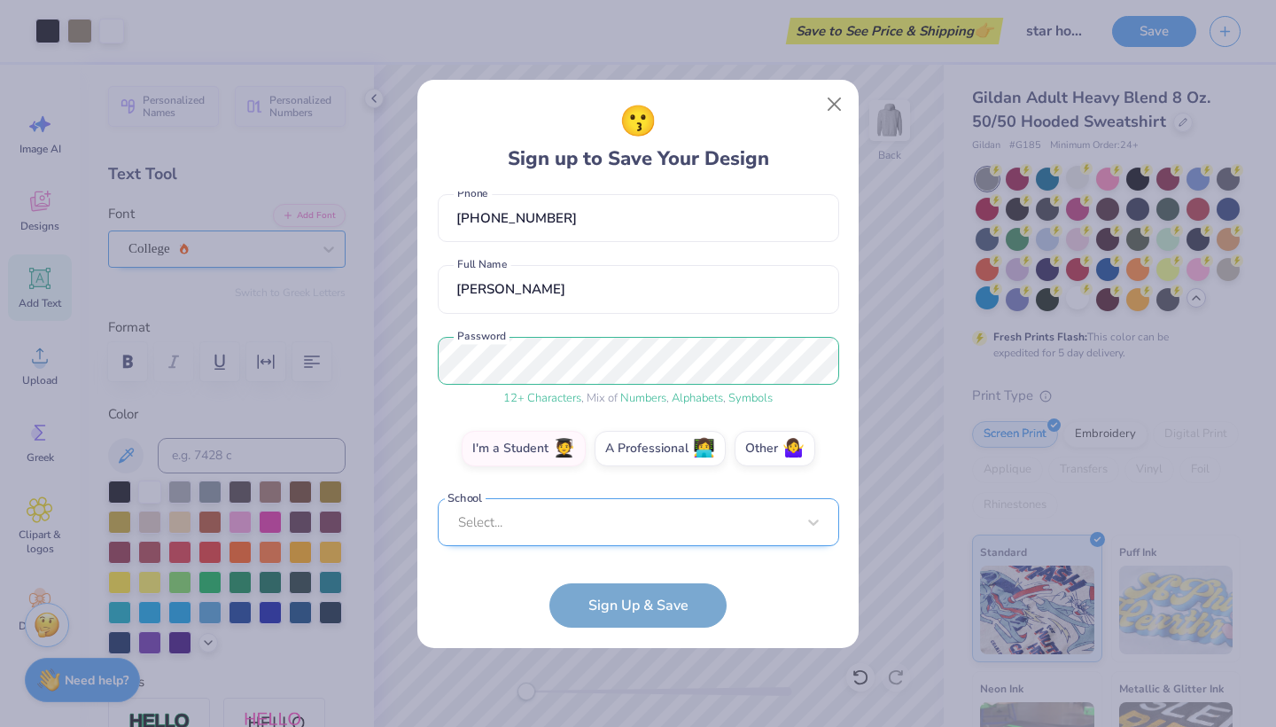
click at [557, 517] on div "Select..." at bounding box center [638, 522] width 401 height 49
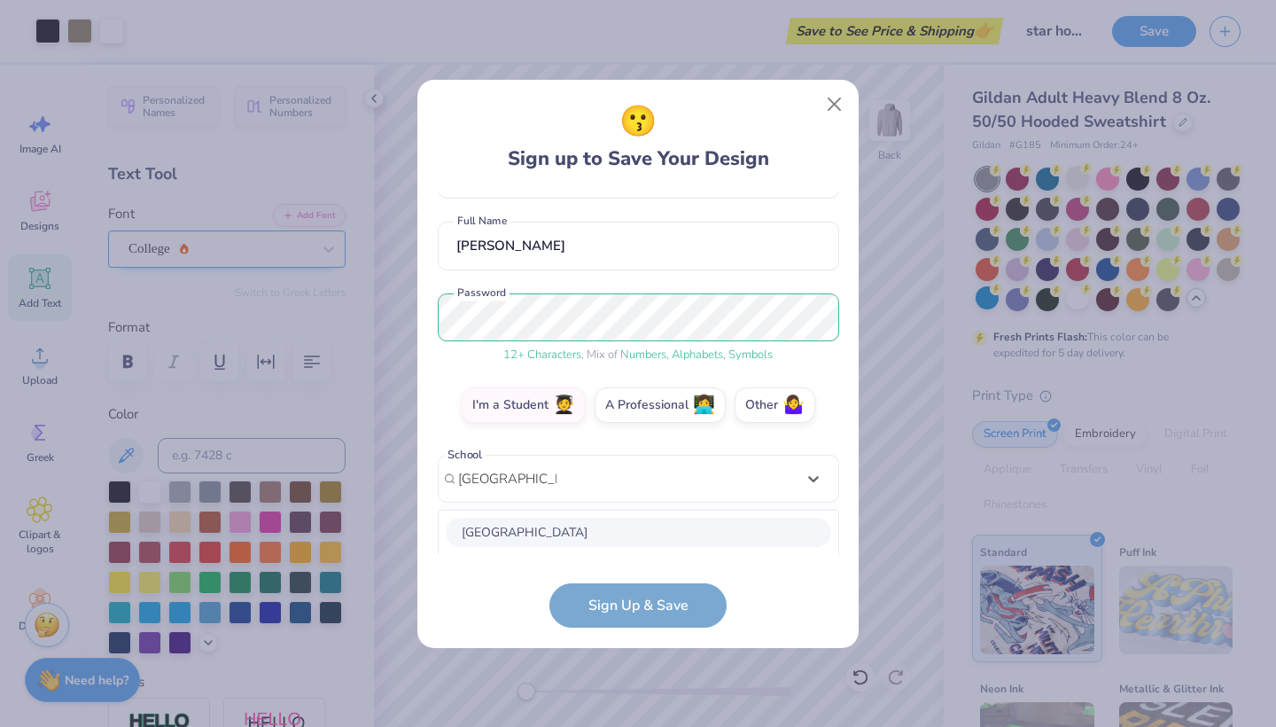
scroll to position [352, 0]
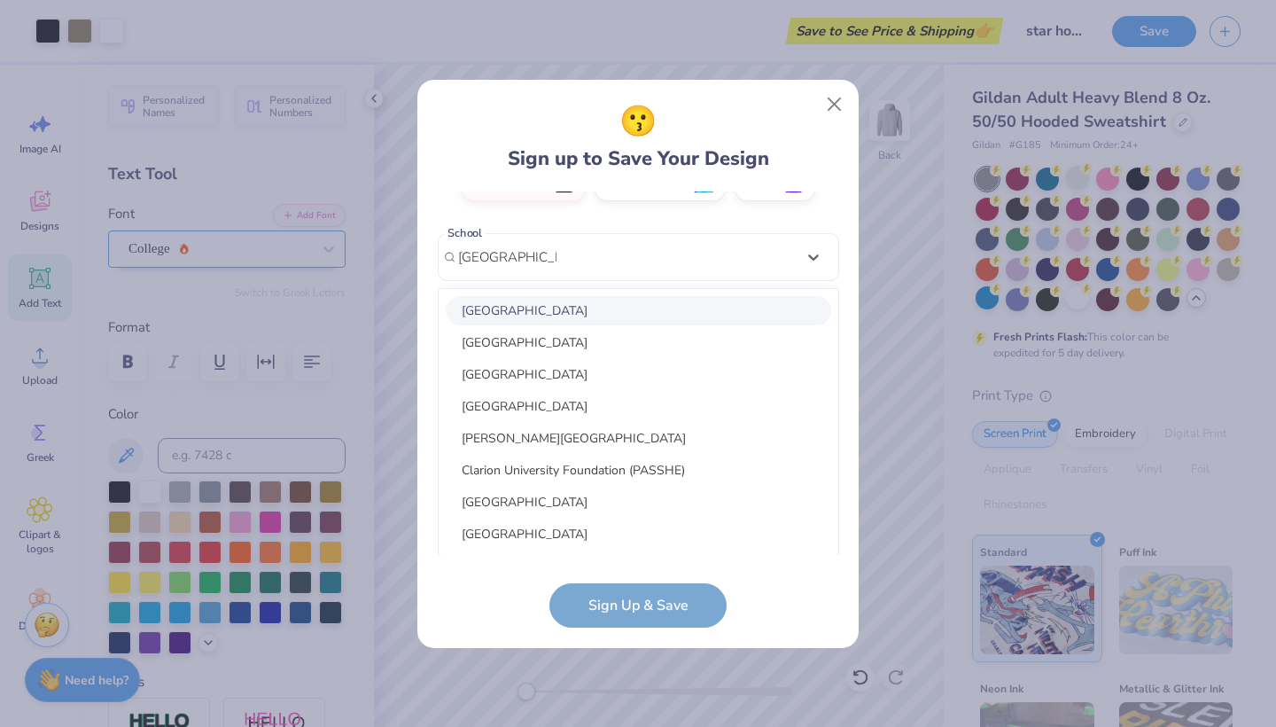
click at [560, 323] on div "Miami University" at bounding box center [638, 310] width 385 height 29
type input "miami university"
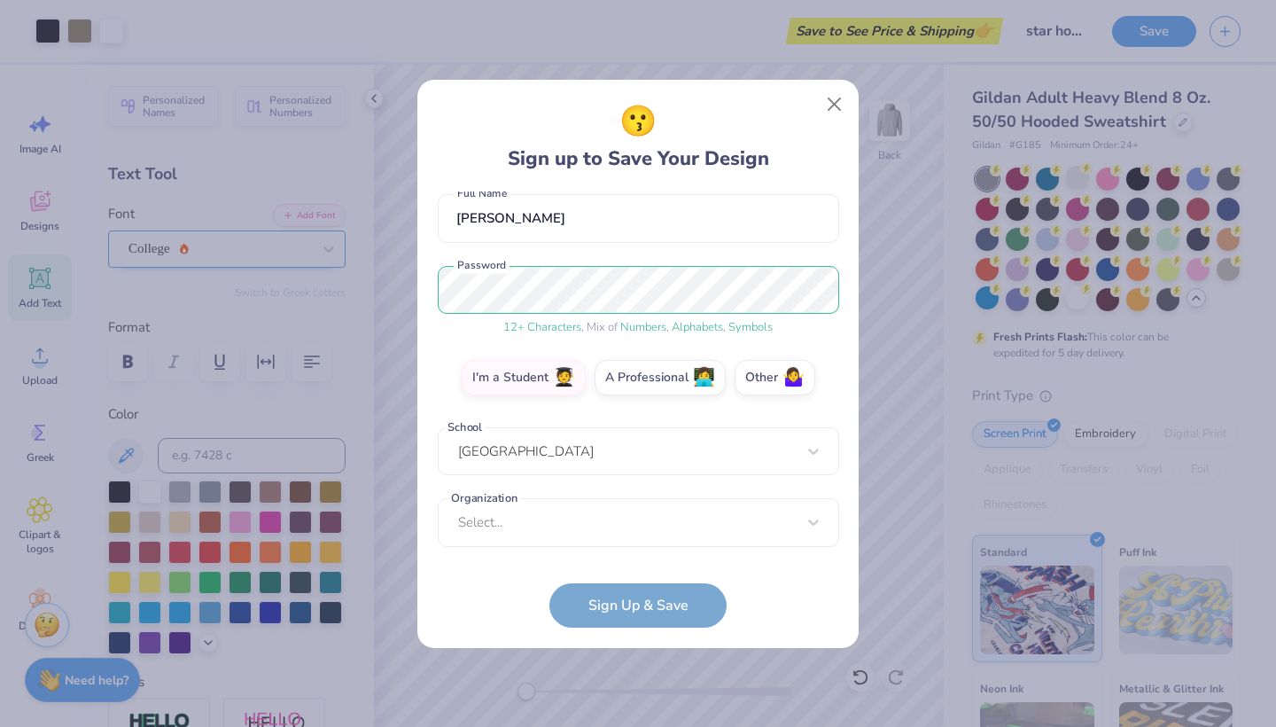
scroll to position [78, 0]
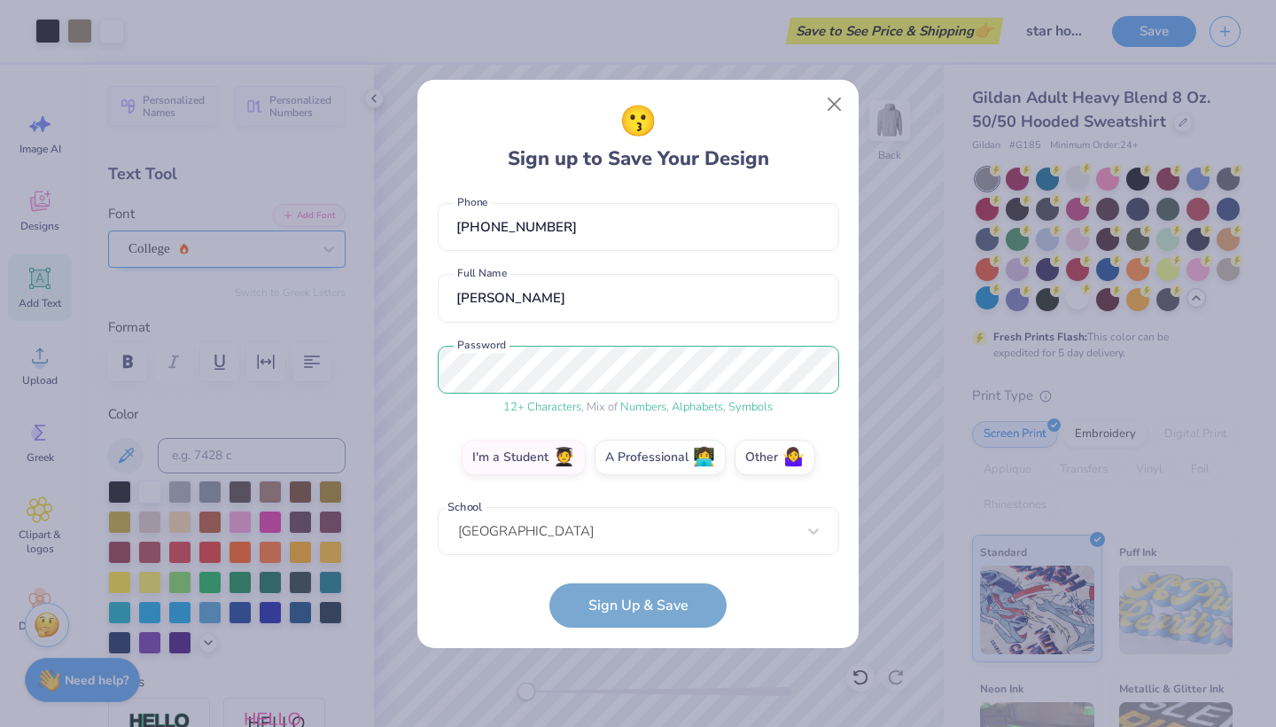
click at [600, 583] on form "mccarthy.liam22@gmail.com Email (216) 319-3463 Phone Liam McCarthy Full Name 12…" at bounding box center [638, 409] width 401 height 436
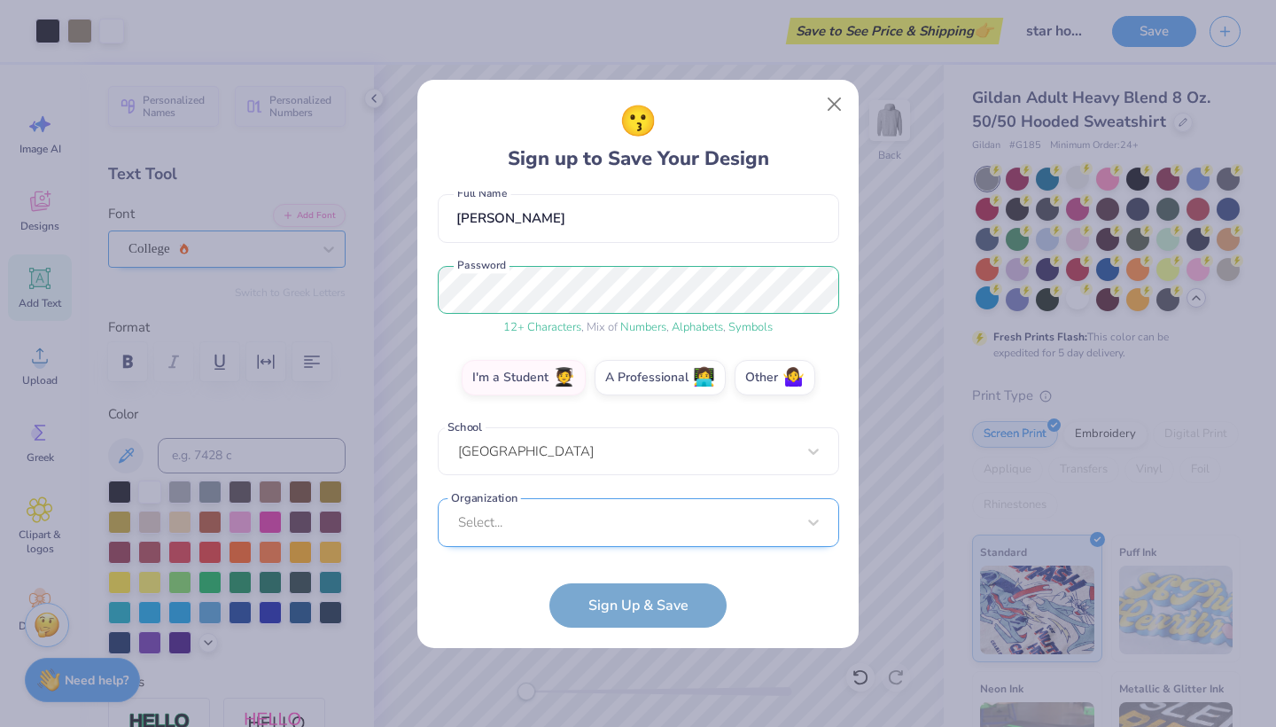
click at [573, 521] on div "Select..." at bounding box center [638, 522] width 401 height 49
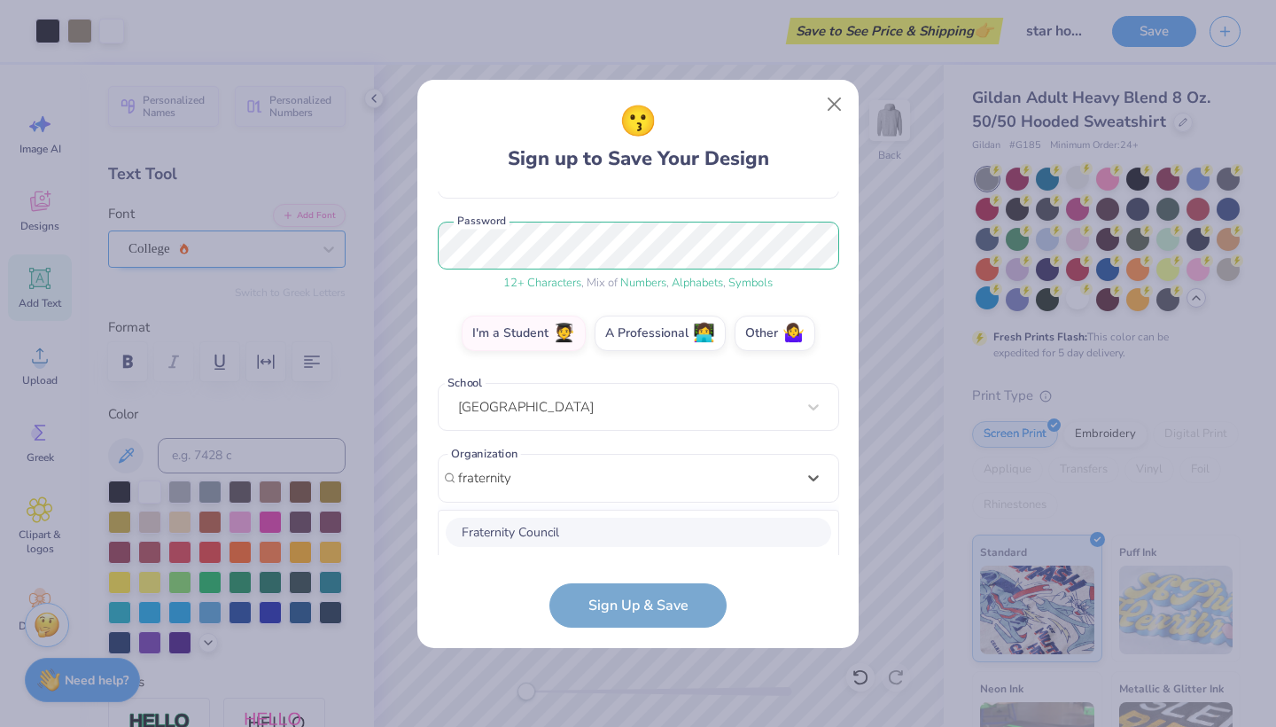
scroll to position [424, 0]
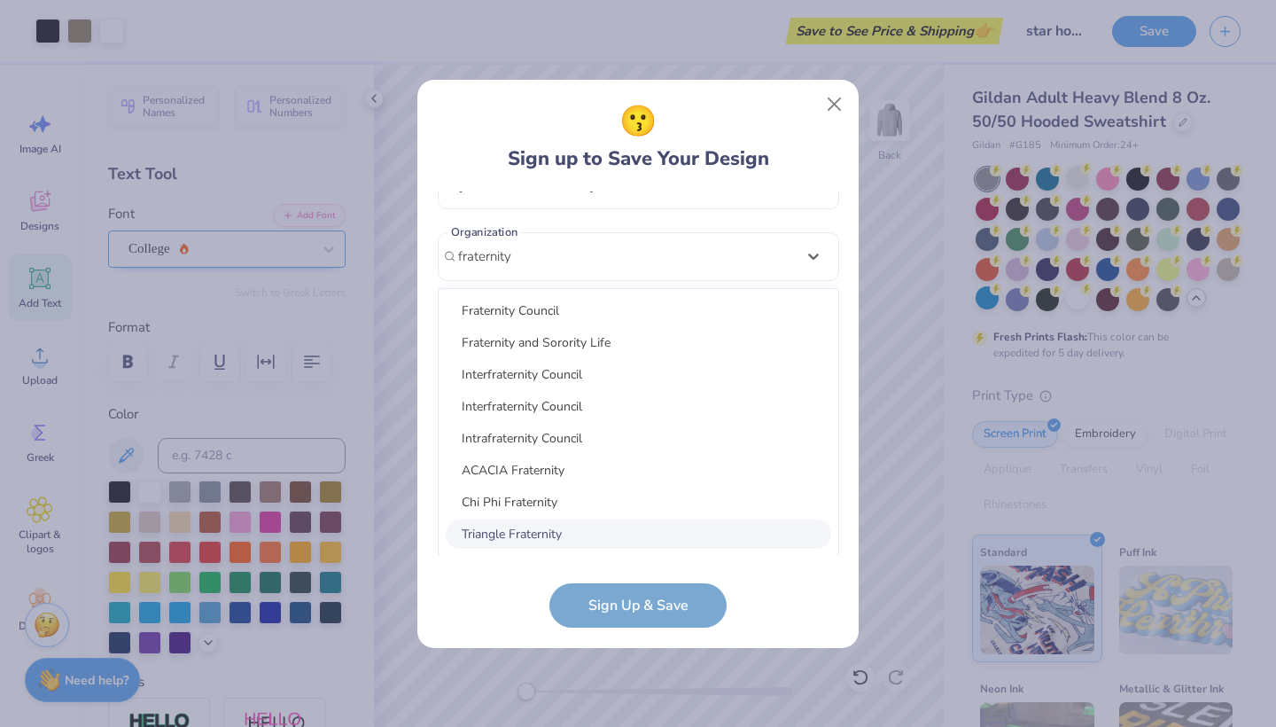
type input "fraternity"
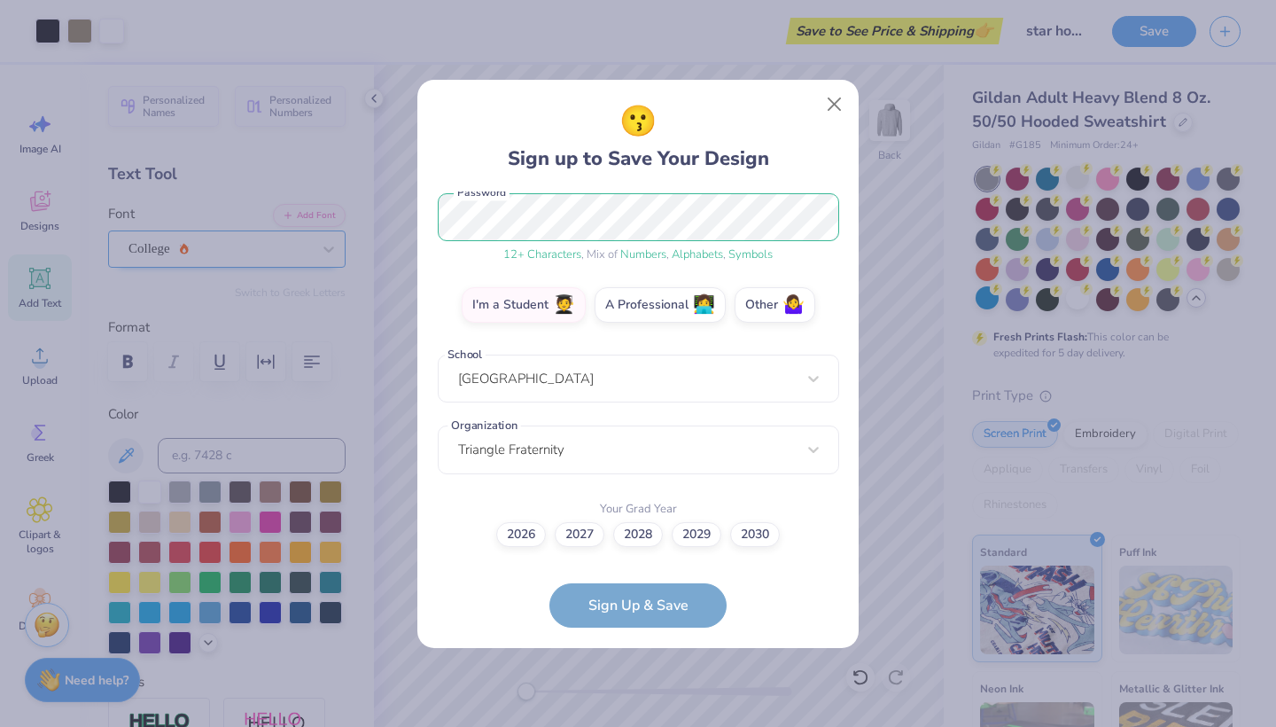
scroll to position [149, 0]
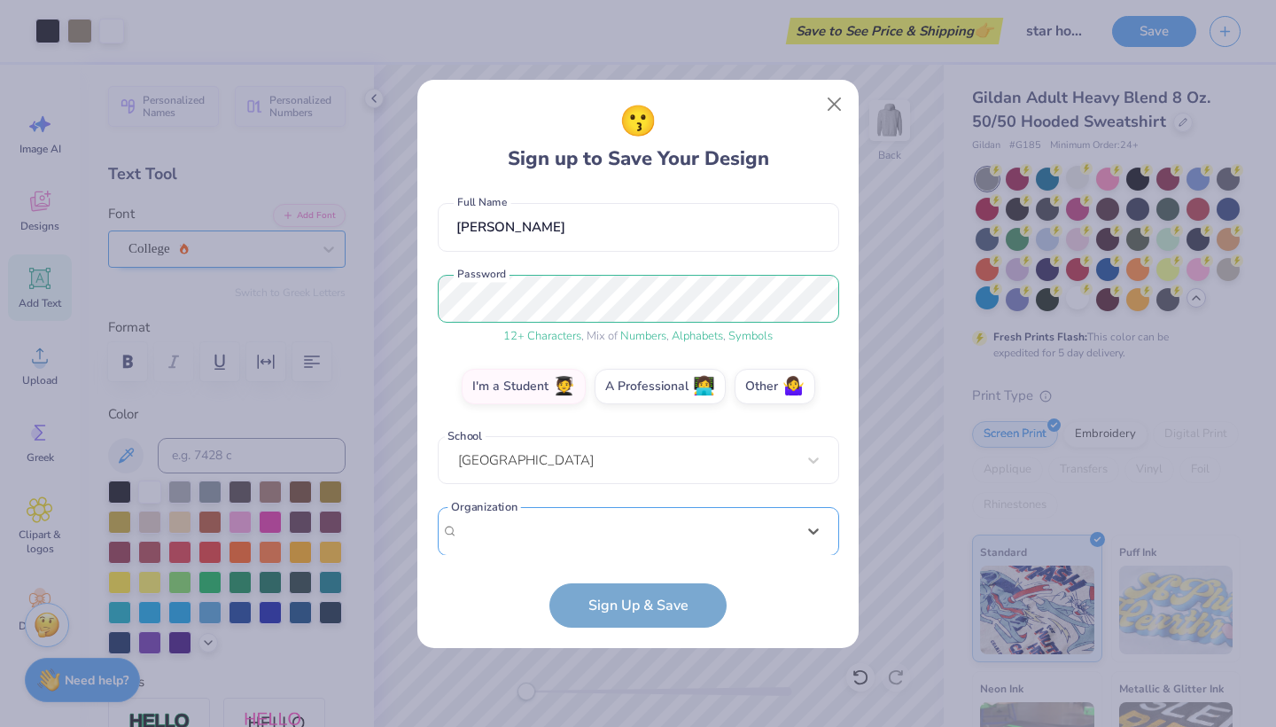
click at [588, 515] on div "option focused, 1 of 30. 30 results available. Use Up and Down to choose option…" at bounding box center [638, 668] width 401 height 323
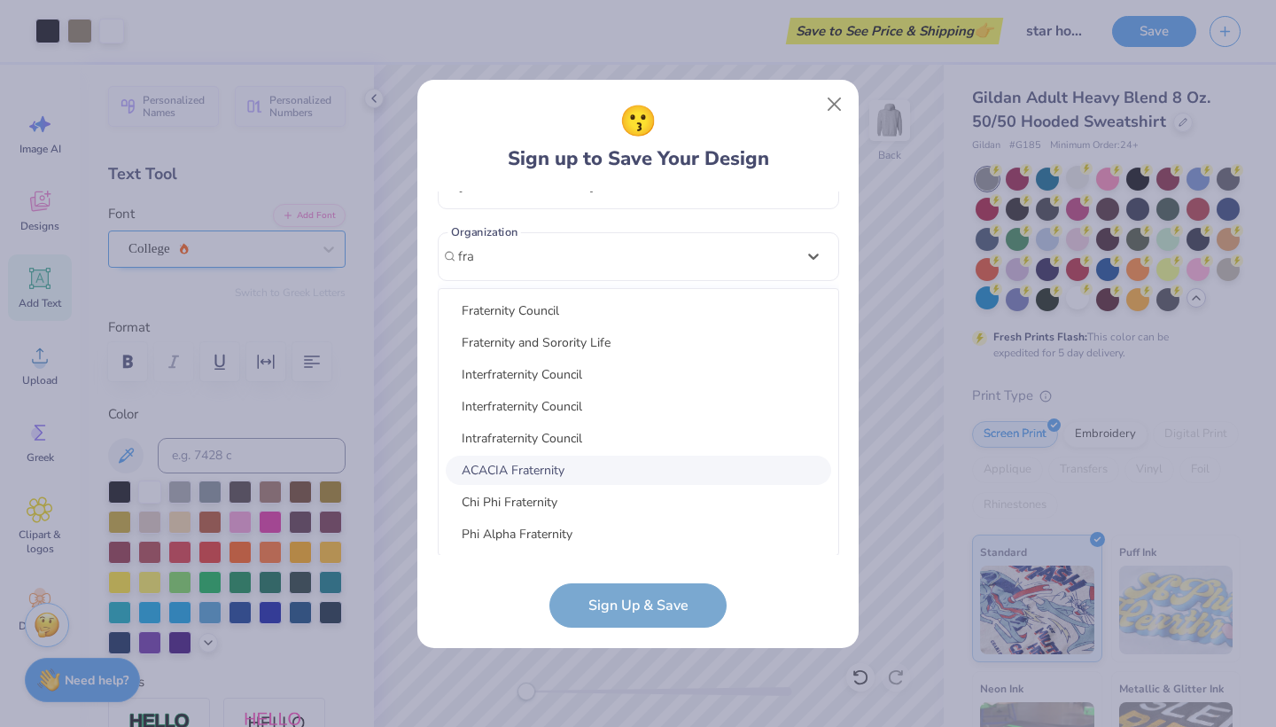
scroll to position [283, 0]
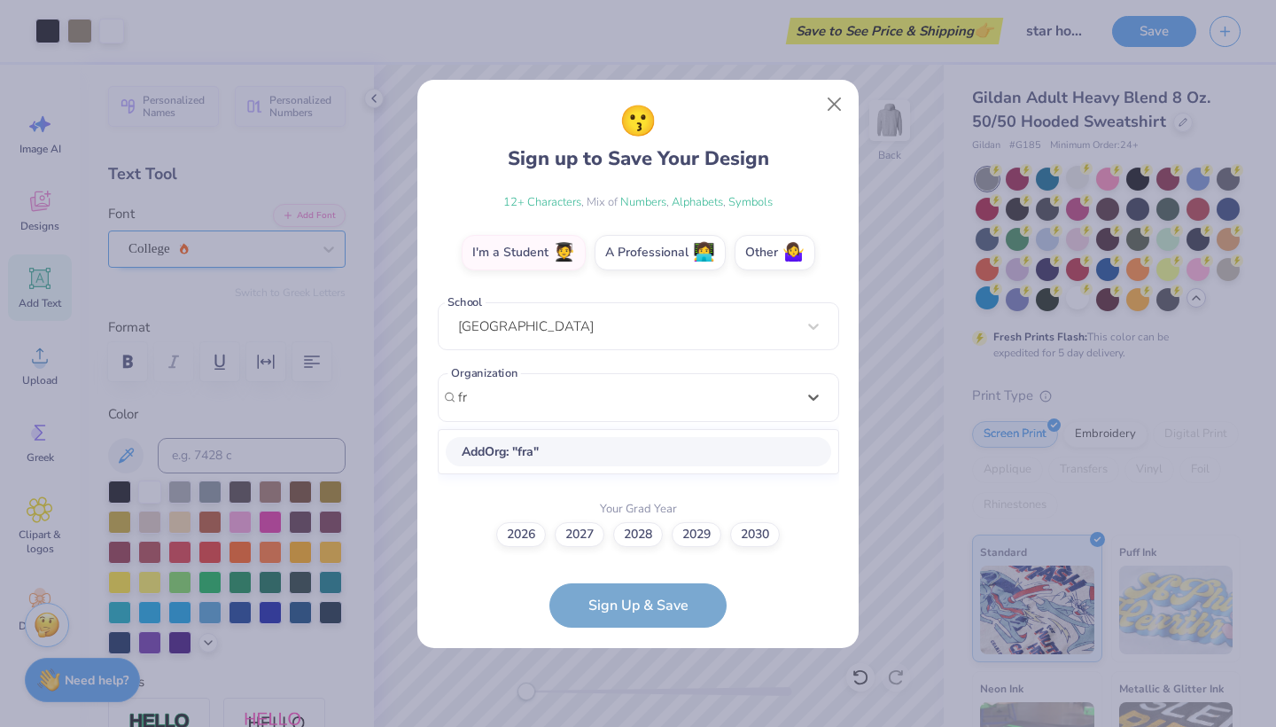
type input "f"
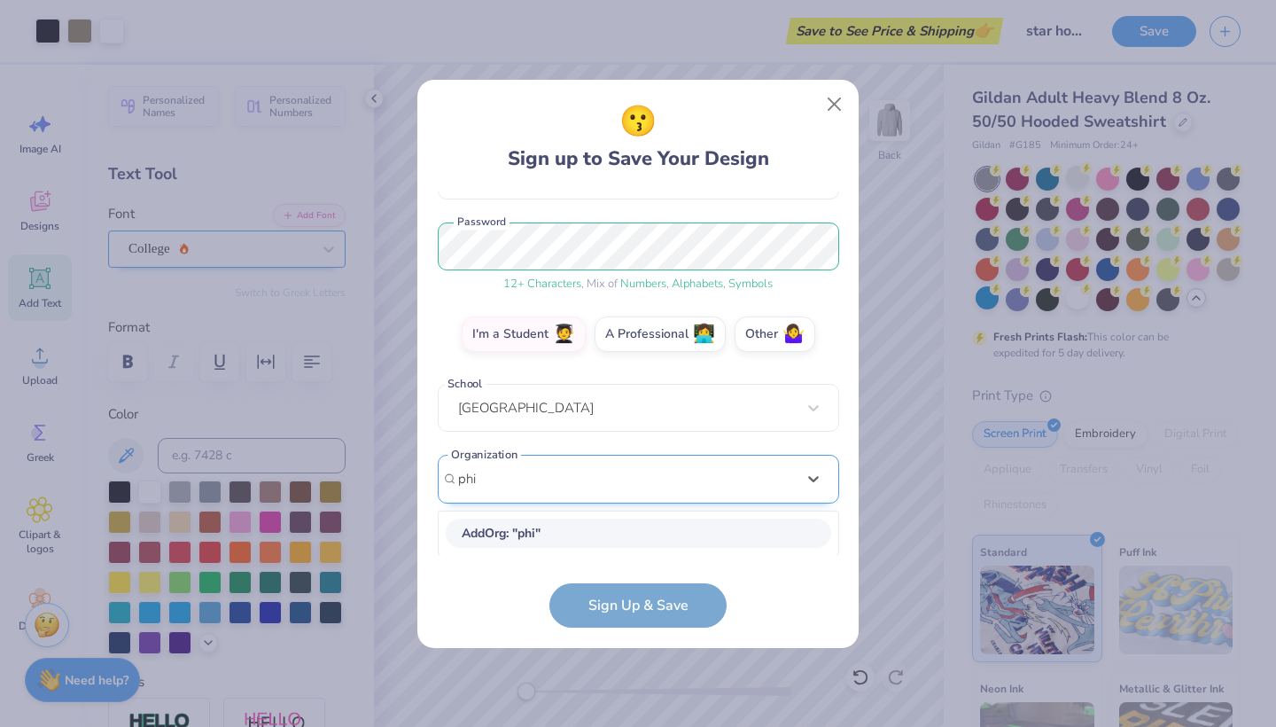
type input "phi"
type input "i"
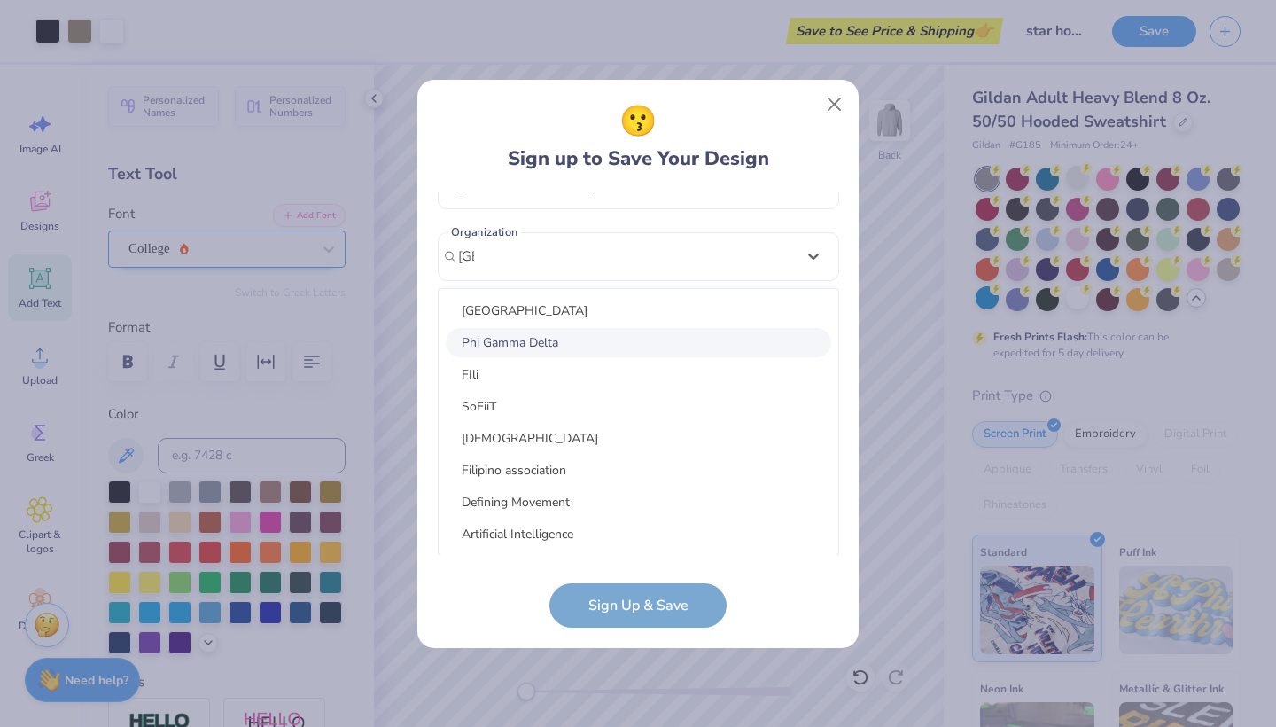
click at [515, 345] on div "Phi Gamma Delta" at bounding box center [638, 342] width 385 height 29
type input "fiji"
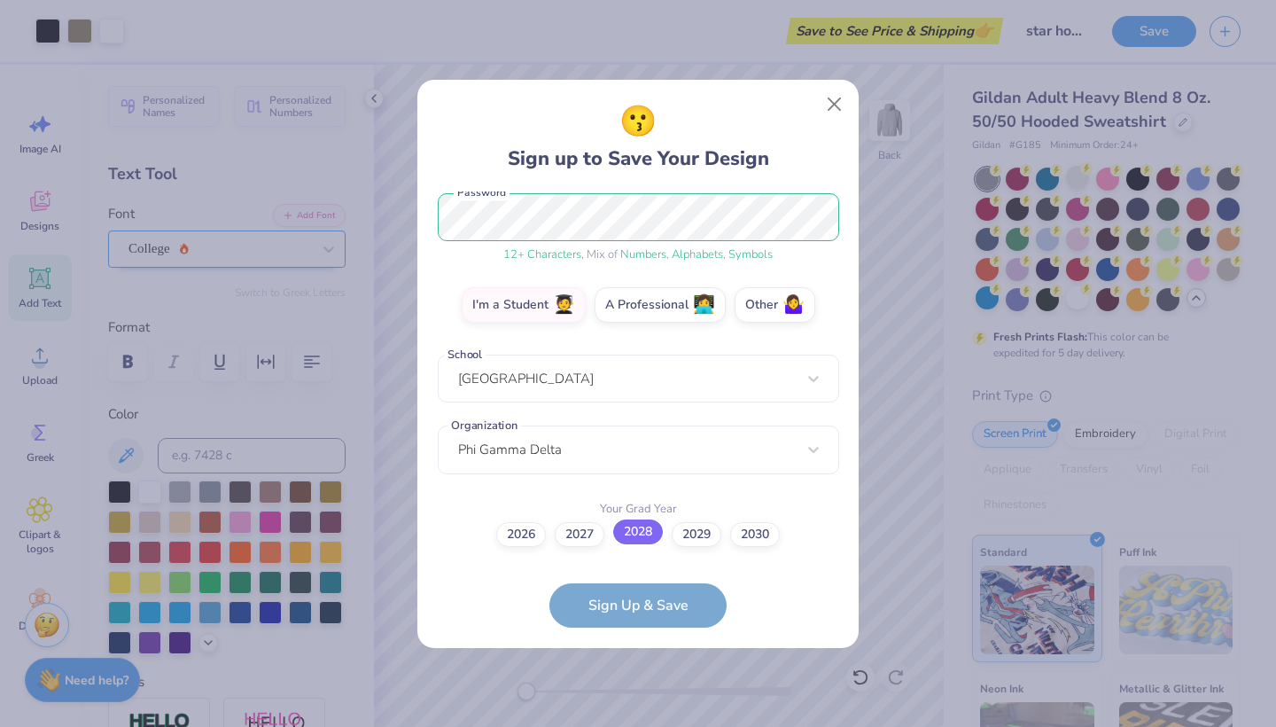
click at [637, 523] on label "2028" at bounding box center [638, 531] width 50 height 25
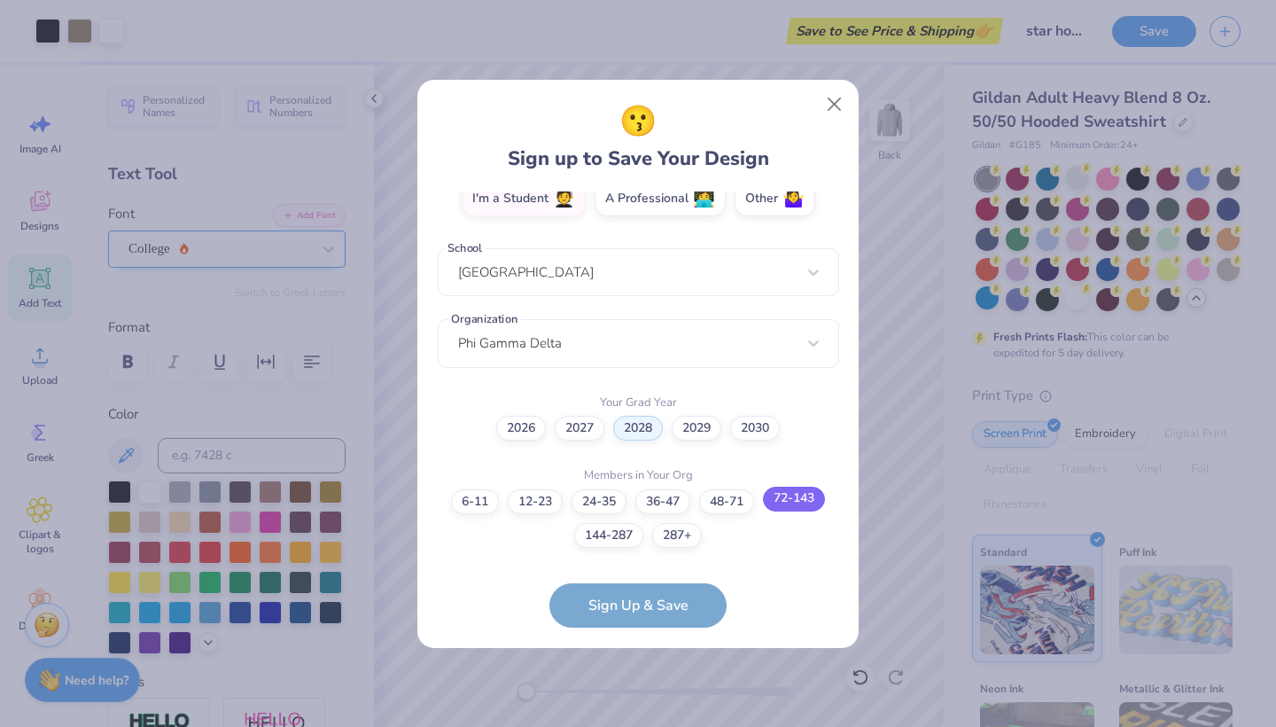
click at [789, 502] on label "72-143" at bounding box center [794, 498] width 62 height 25
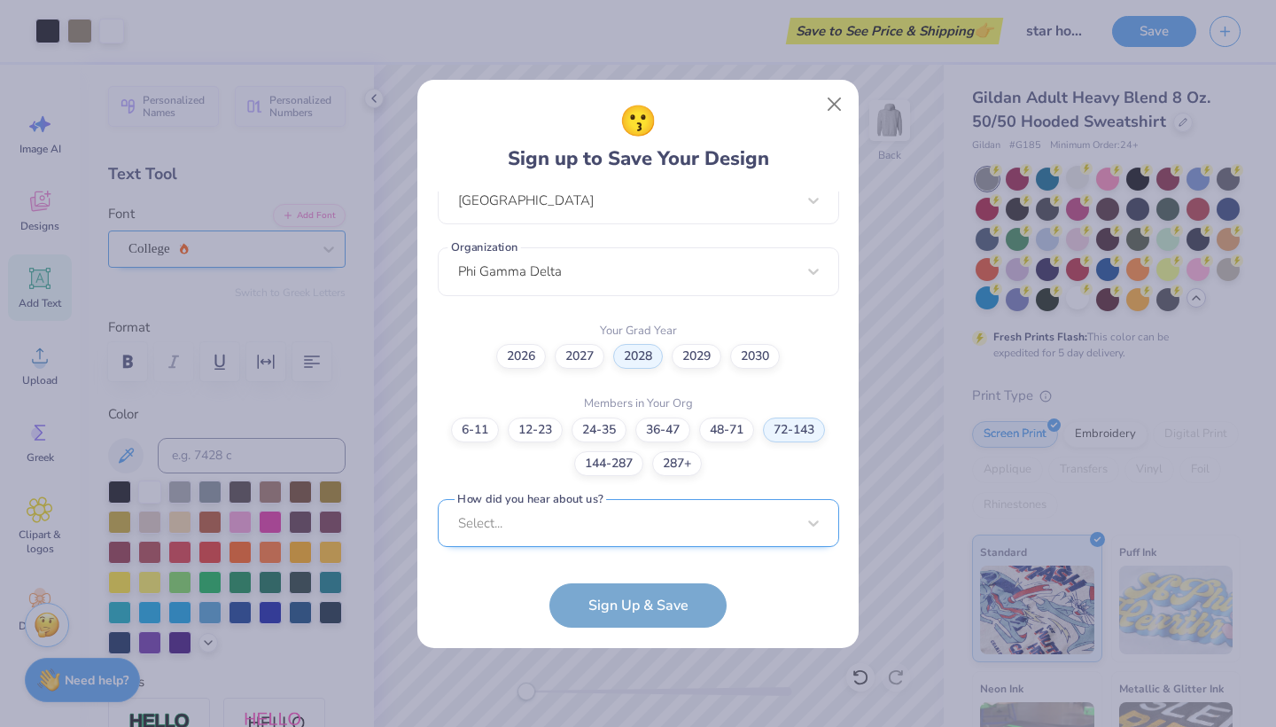
click at [777, 516] on div "Select..." at bounding box center [638, 523] width 401 height 49
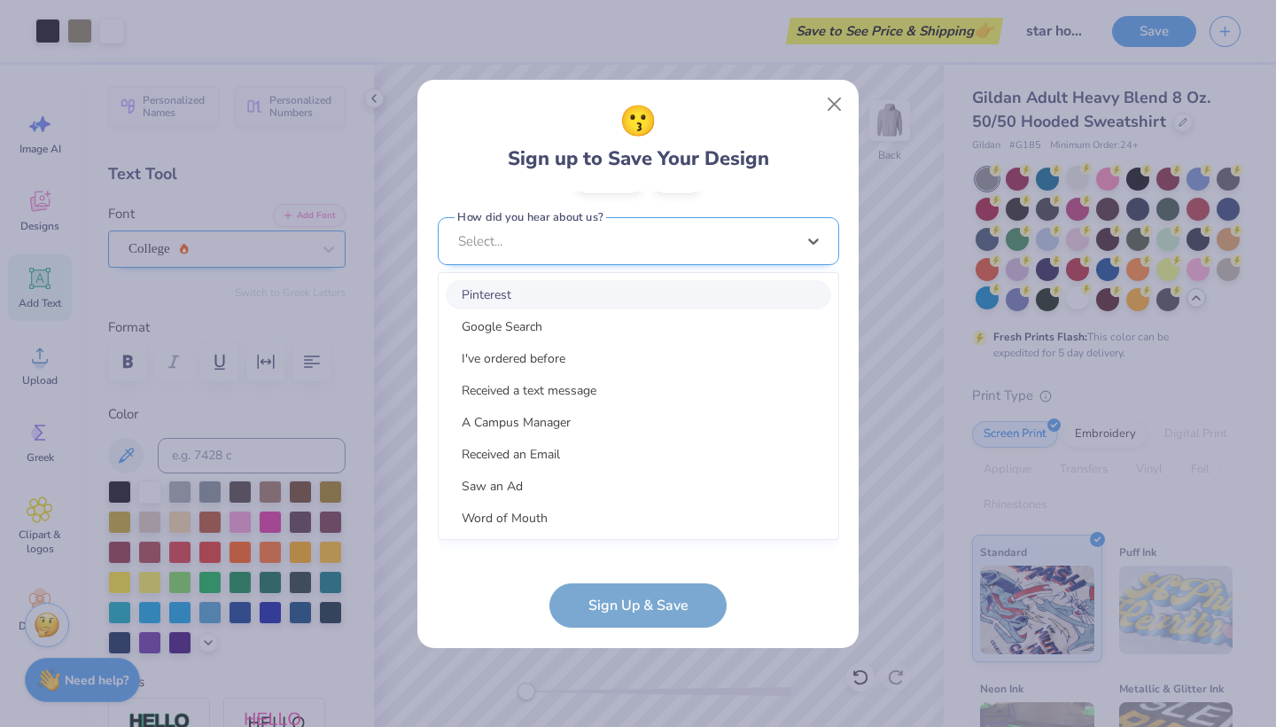
scroll to position [673, 0]
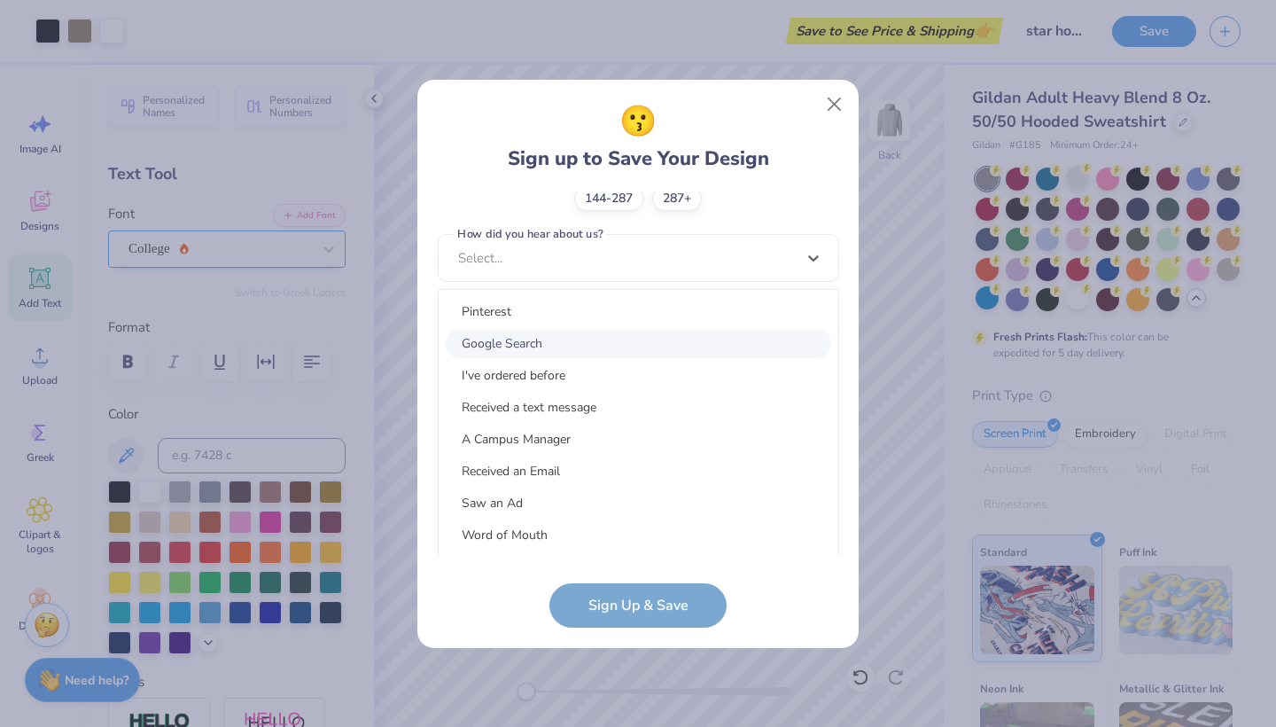
click at [580, 351] on div "Google Search" at bounding box center [638, 343] width 385 height 29
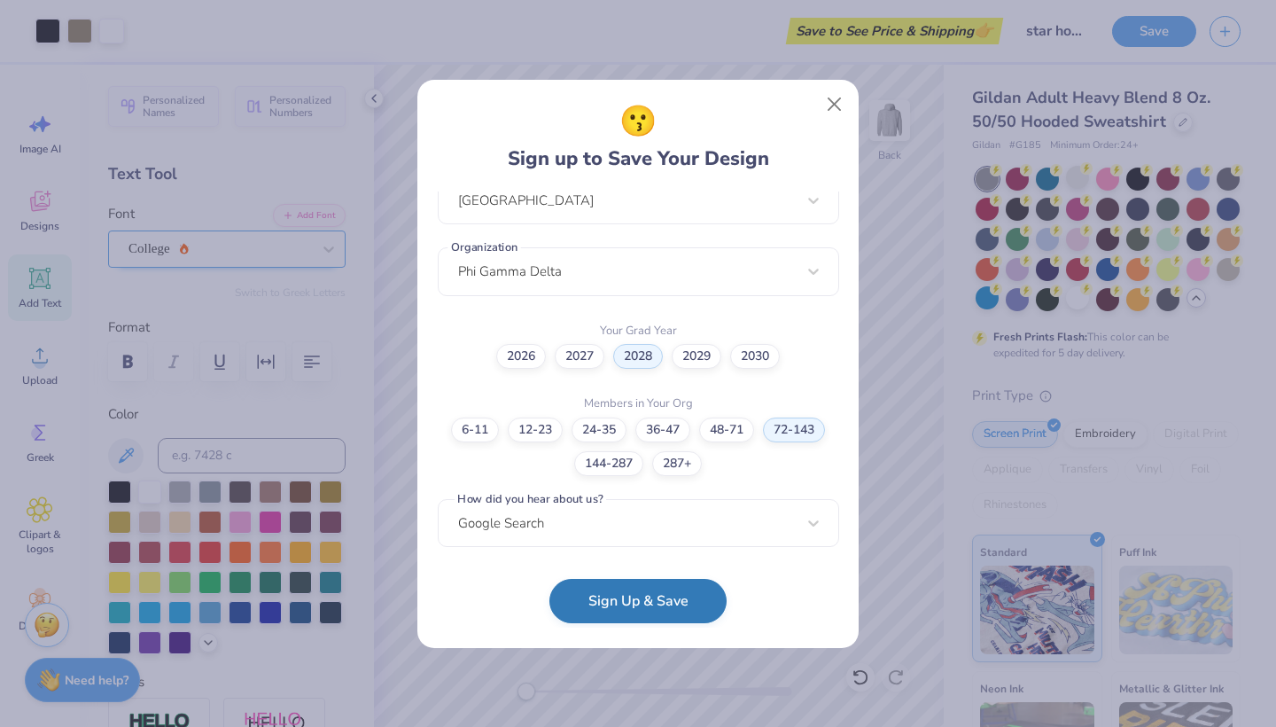
click at [672, 602] on button "Sign Up & Save" at bounding box center [637, 601] width 177 height 44
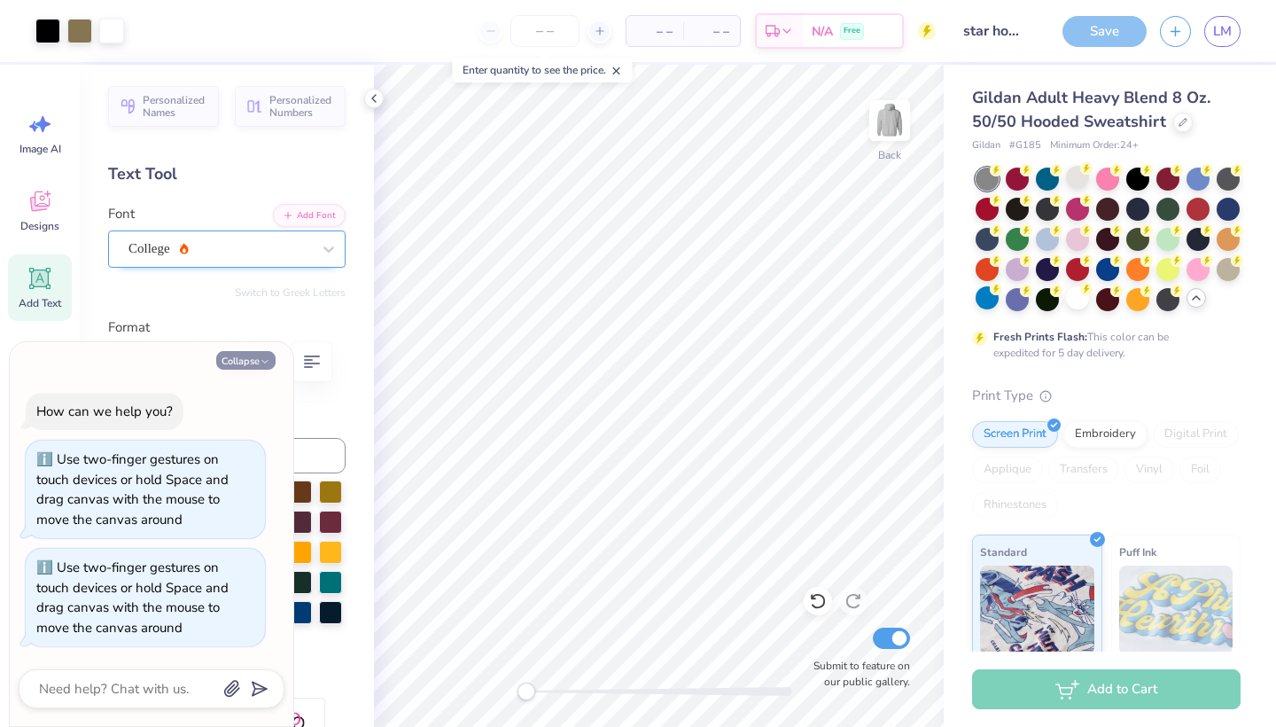
click at [253, 362] on button "Collapse" at bounding box center [245, 360] width 59 height 19
type textarea "x"
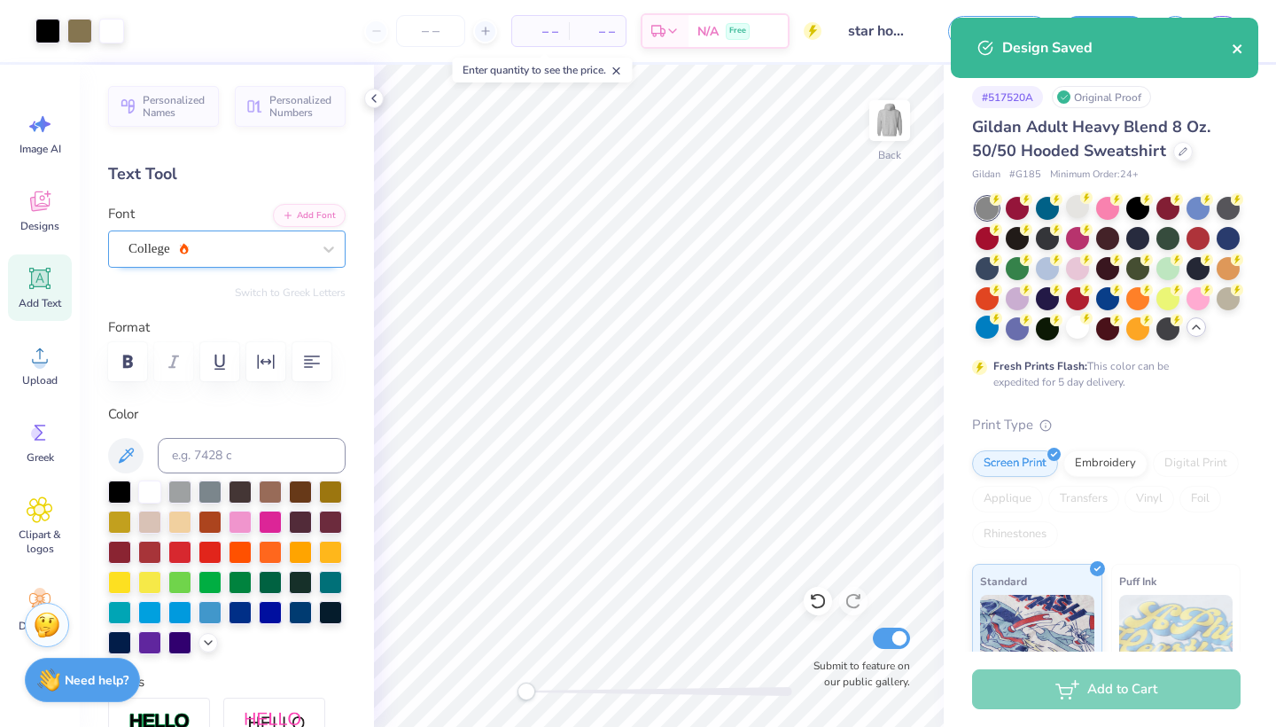
click at [1241, 47] on icon "close" at bounding box center [1238, 49] width 12 height 14
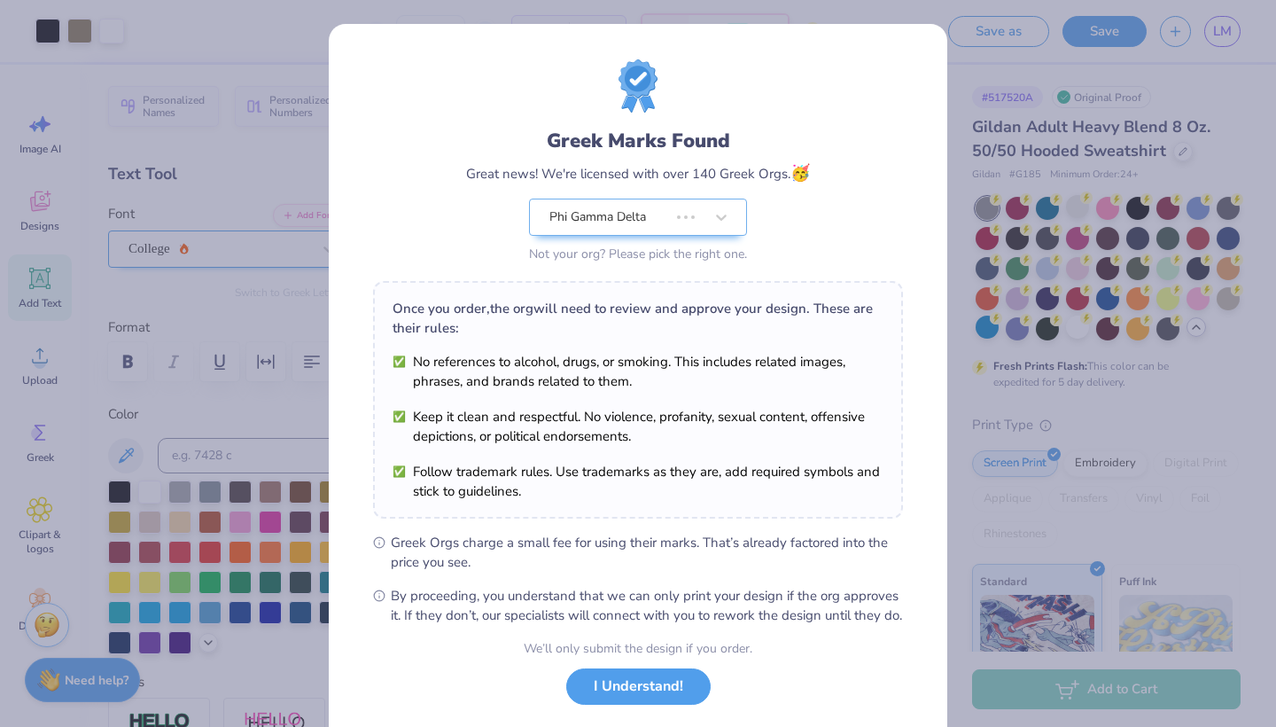
click at [1179, 36] on div "Greek Marks Found Great news! We're licensed with over 140 Greek Orgs. 🥳 Phi Ga…" at bounding box center [638, 363] width 1276 height 727
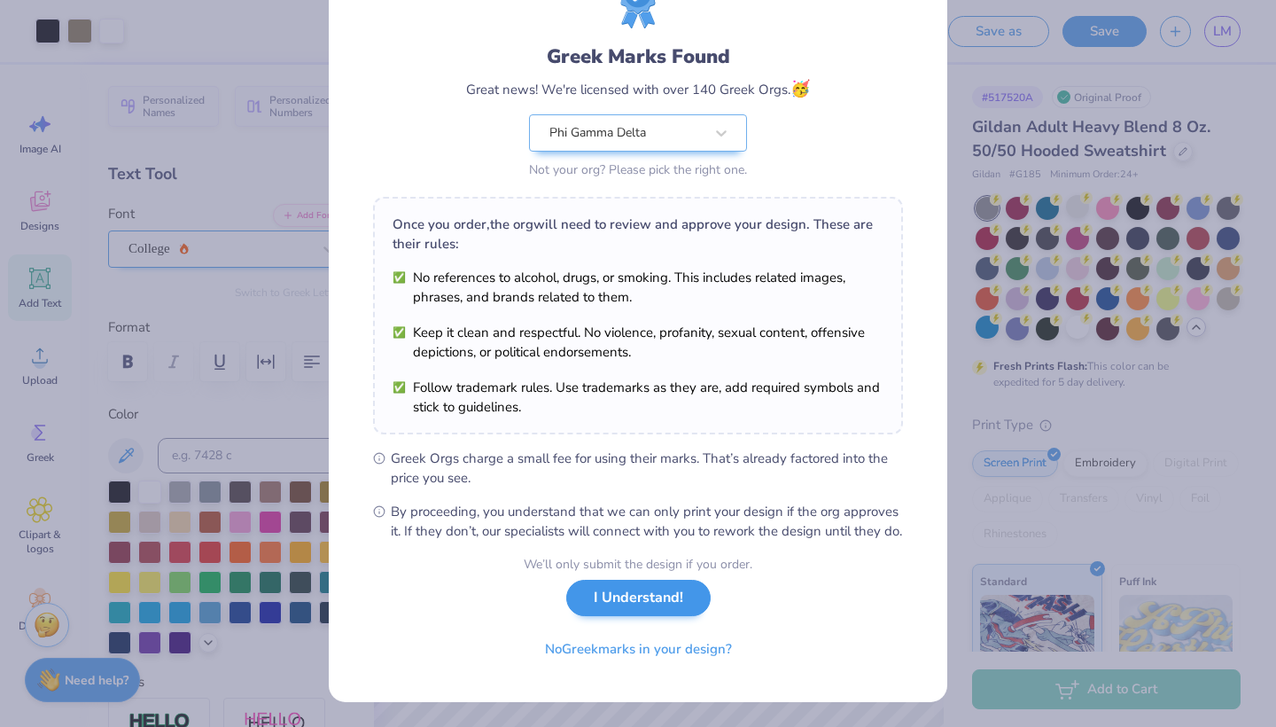
scroll to position [103, 0]
click at [690, 600] on button "I Understand!" at bounding box center [638, 598] width 144 height 36
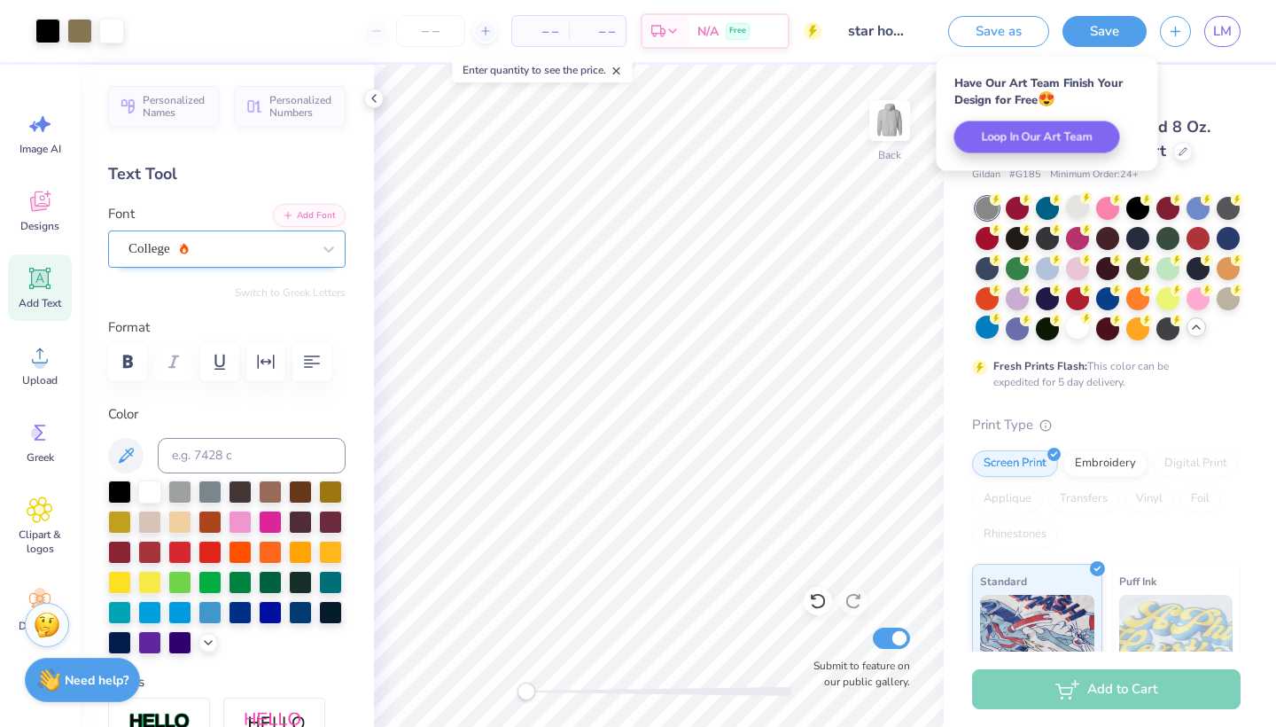
scroll to position [0, 0]
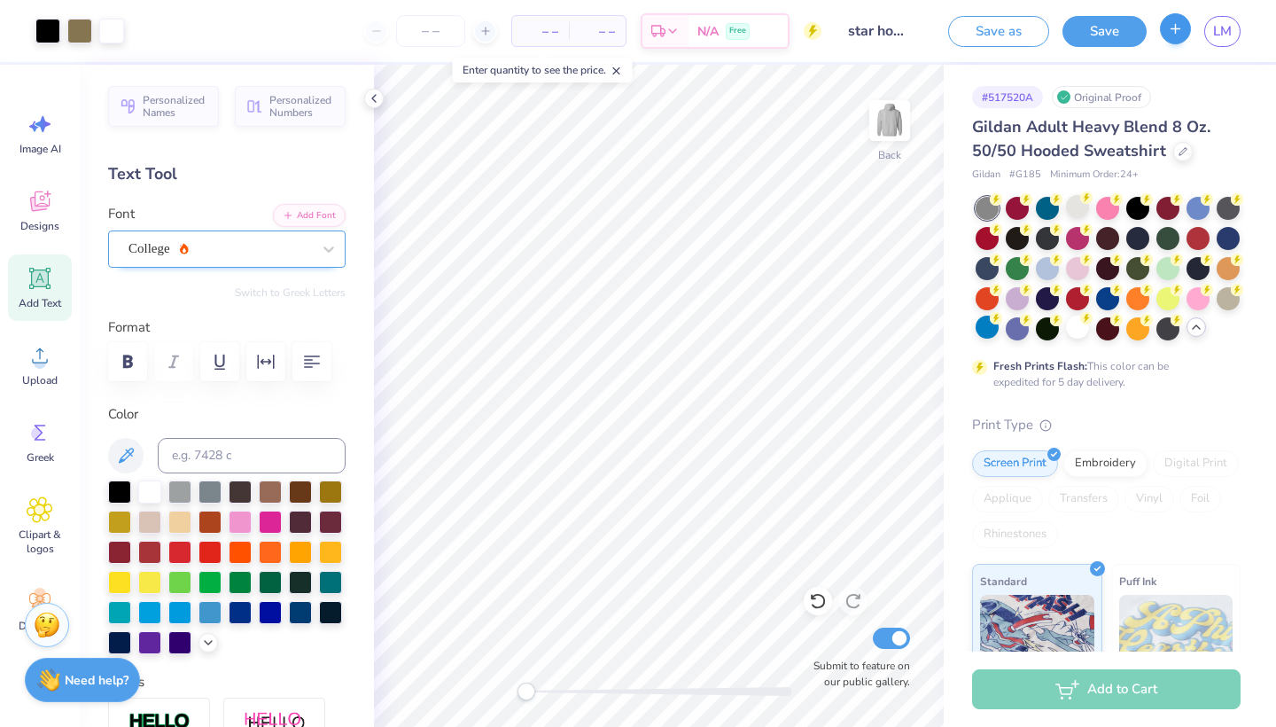
click at [1184, 26] on button "button" at bounding box center [1175, 28] width 31 height 31
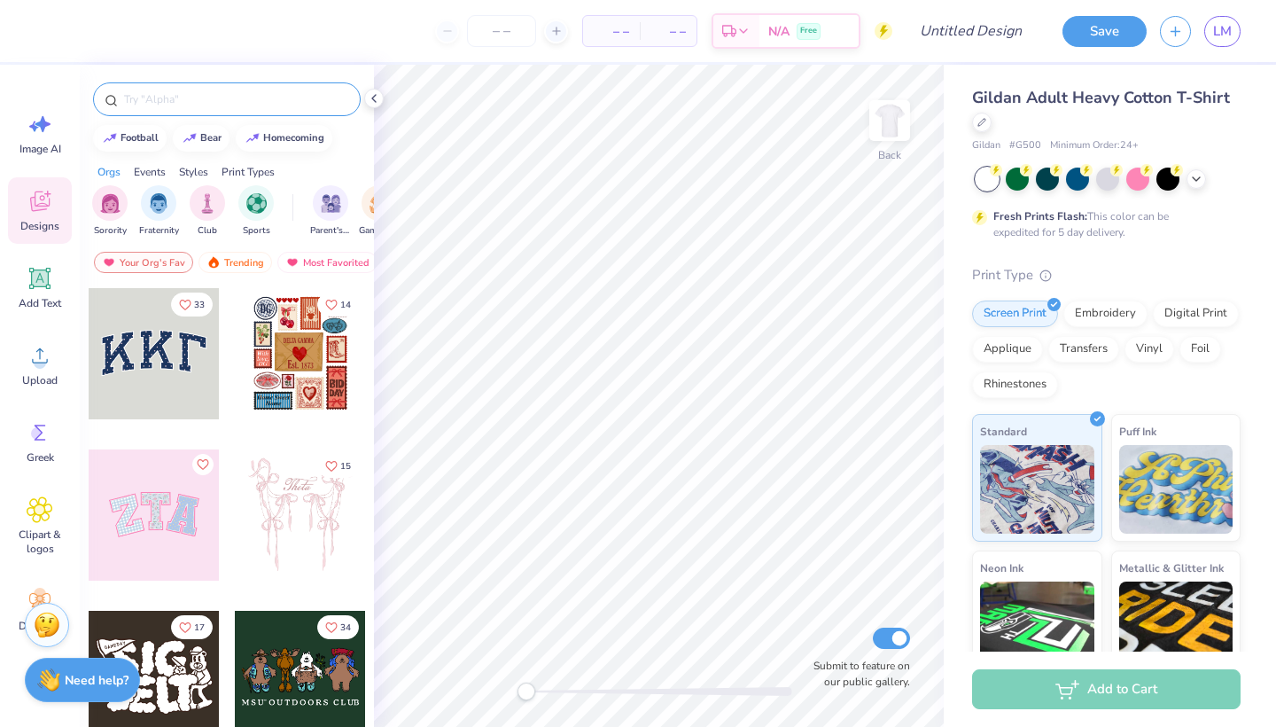
click at [177, 93] on input "text" at bounding box center [235, 99] width 227 height 18
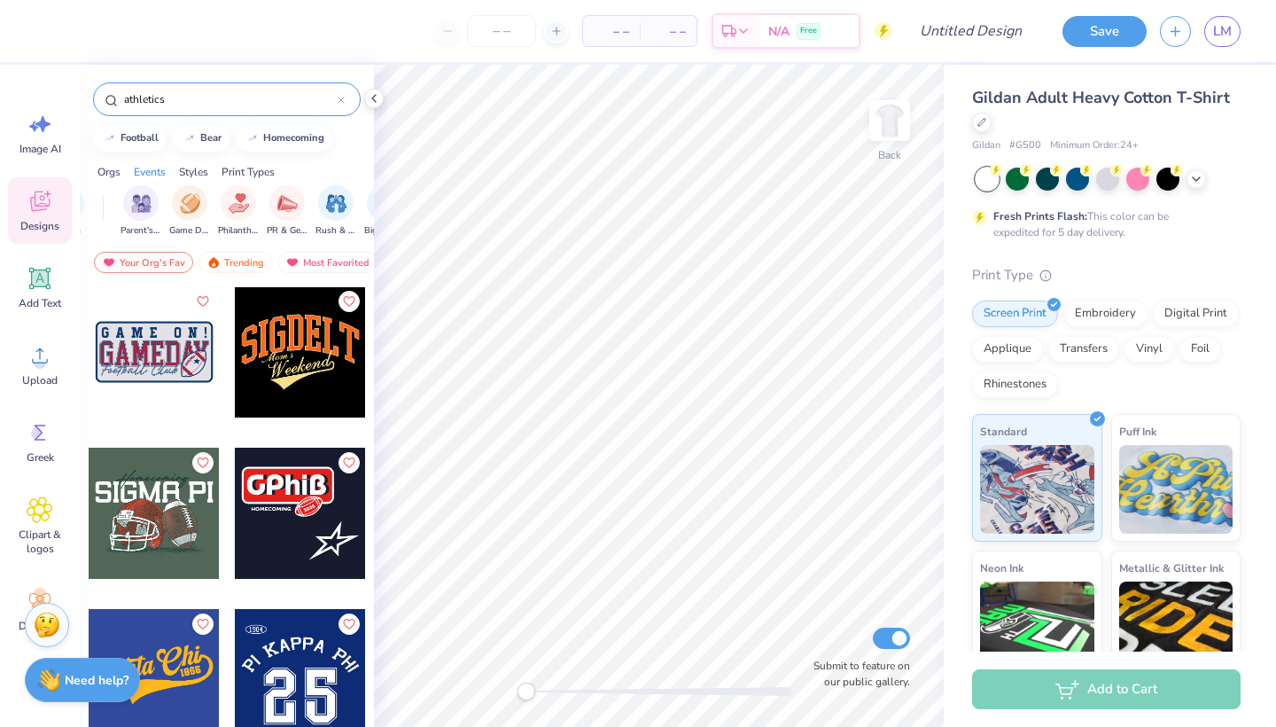
scroll to position [3391, 0]
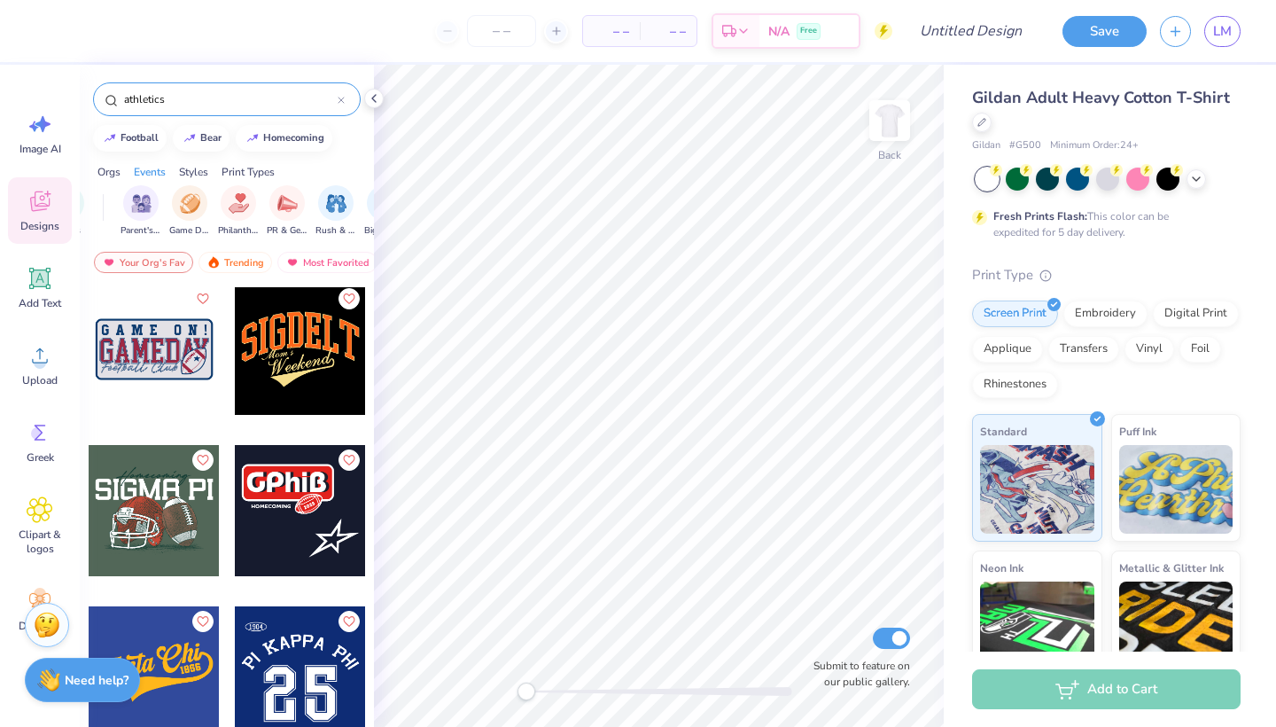
type input "athletics"
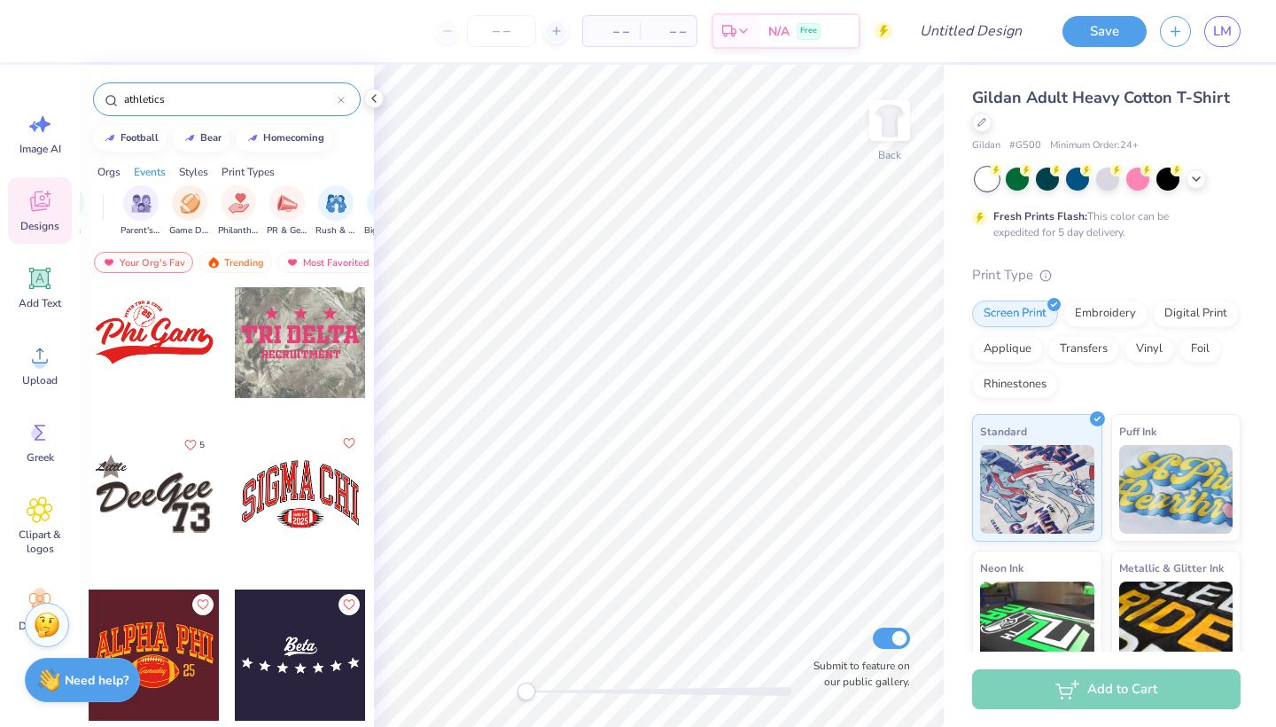
scroll to position [3912, 0]
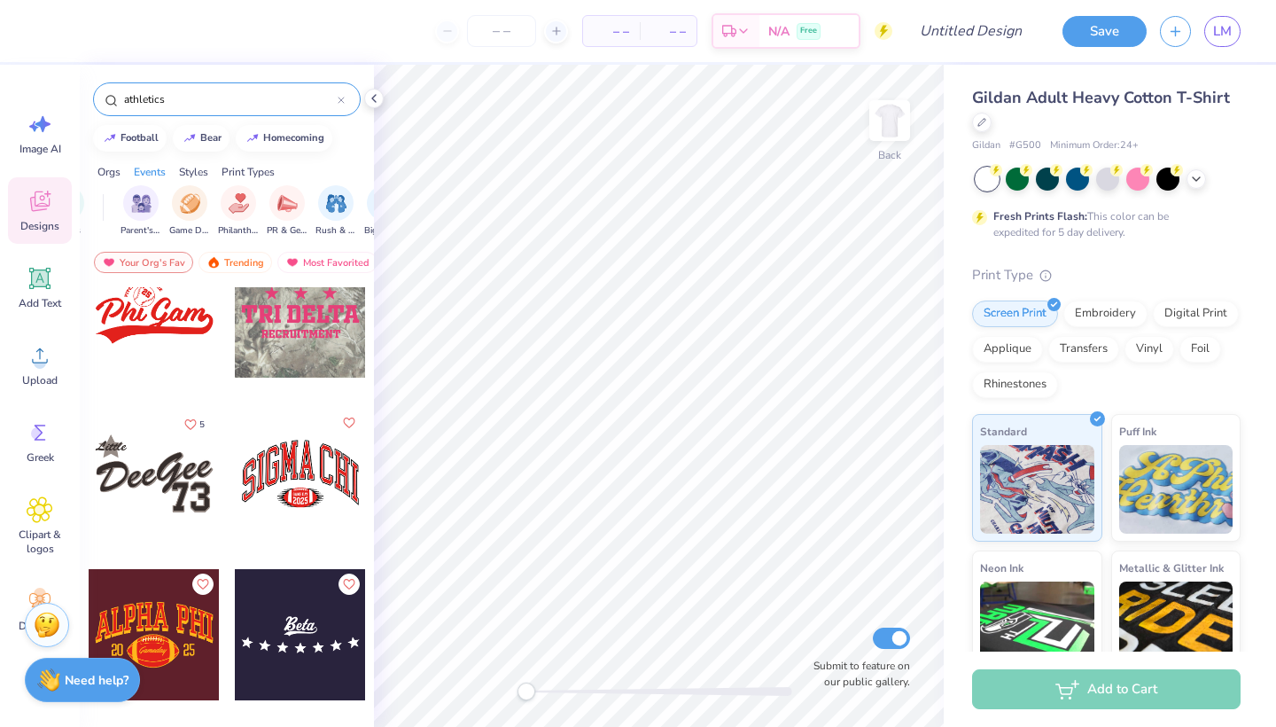
click at [287, 527] on div at bounding box center [300, 473] width 131 height 131
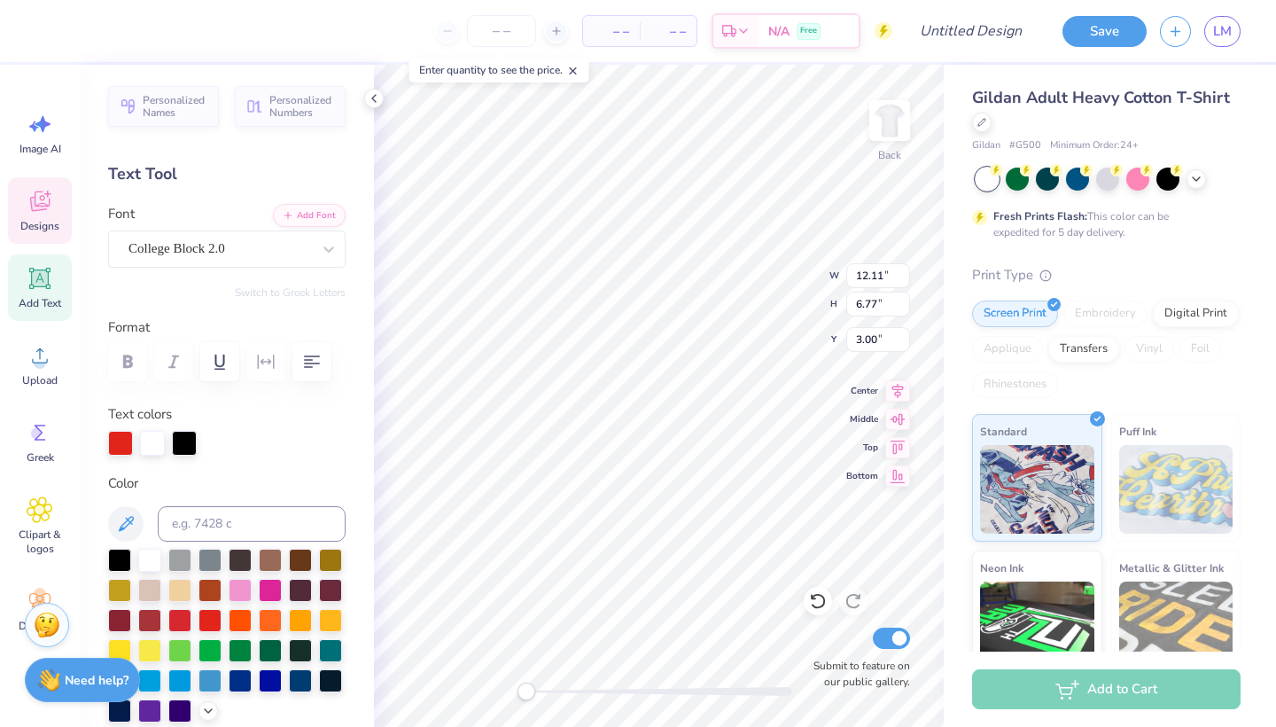
scroll to position [0, 2]
type textarea "PHI GAM"
click at [114, 440] on div at bounding box center [120, 441] width 25 height 25
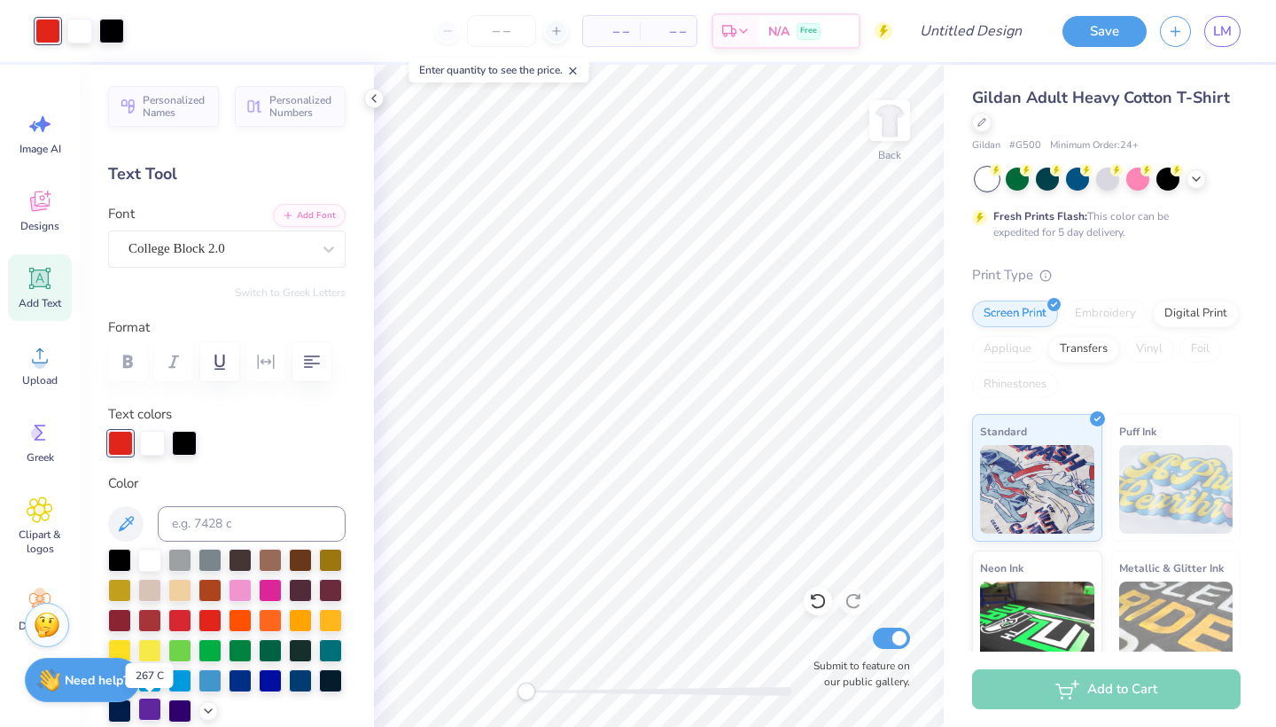
click at [152, 714] on div at bounding box center [149, 708] width 23 height 23
click at [181, 712] on div at bounding box center [179, 708] width 23 height 23
click at [158, 709] on div at bounding box center [149, 708] width 23 height 23
click at [153, 710] on div at bounding box center [149, 708] width 23 height 23
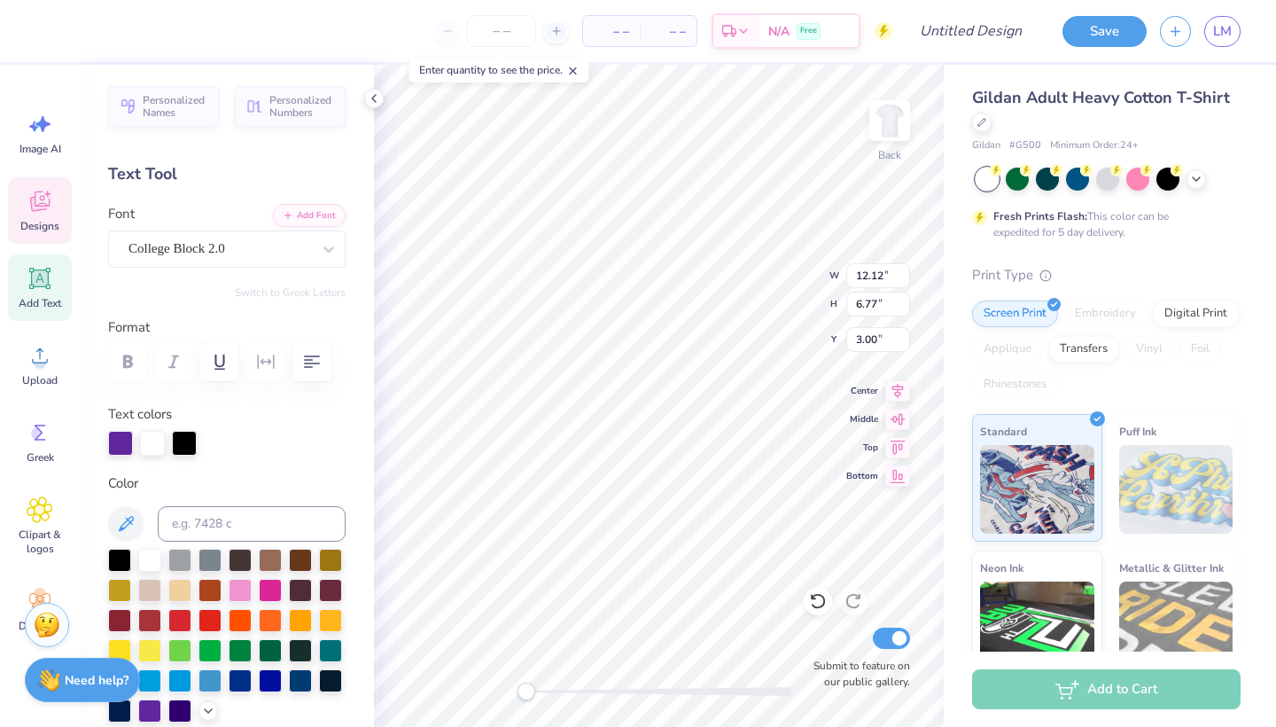
type input "3.48"
type input "2.03"
type input "7.94"
click at [117, 446] on div at bounding box center [120, 441] width 25 height 25
click at [152, 712] on div at bounding box center [149, 708] width 23 height 23
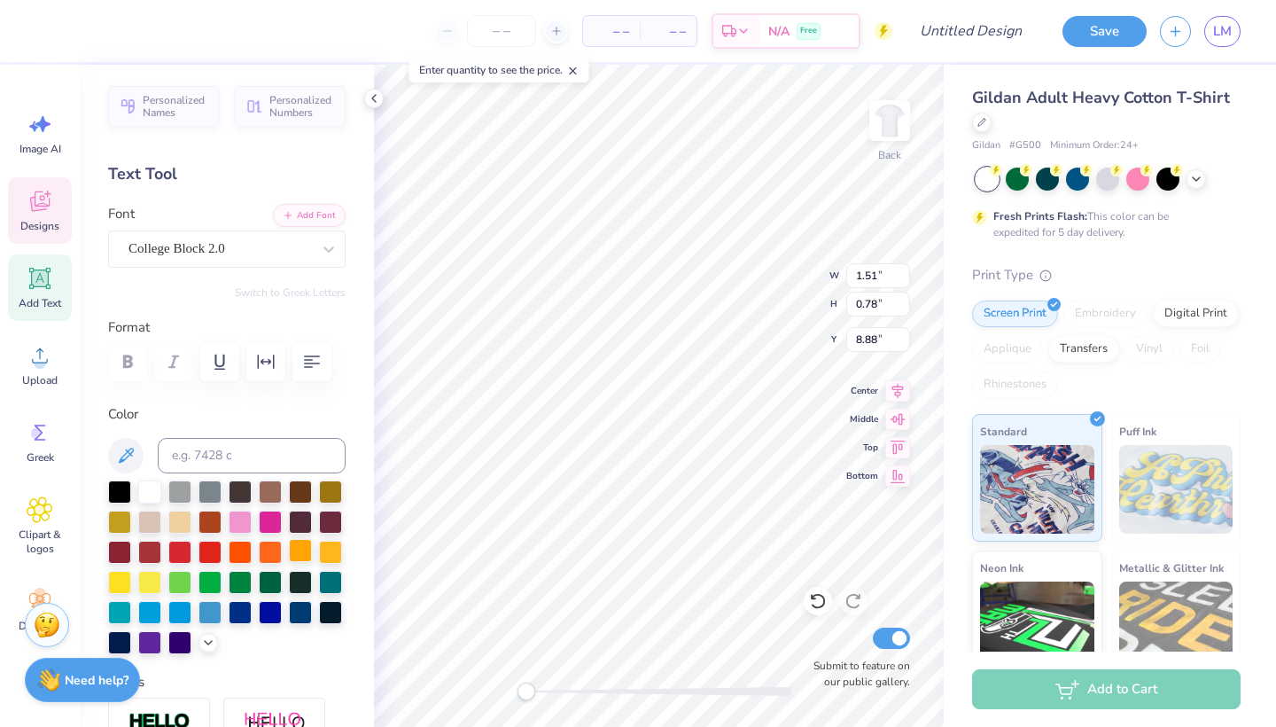
type input "1.52"
type input "0.34"
type input "8.46"
type input "1.52"
type input "0.34"
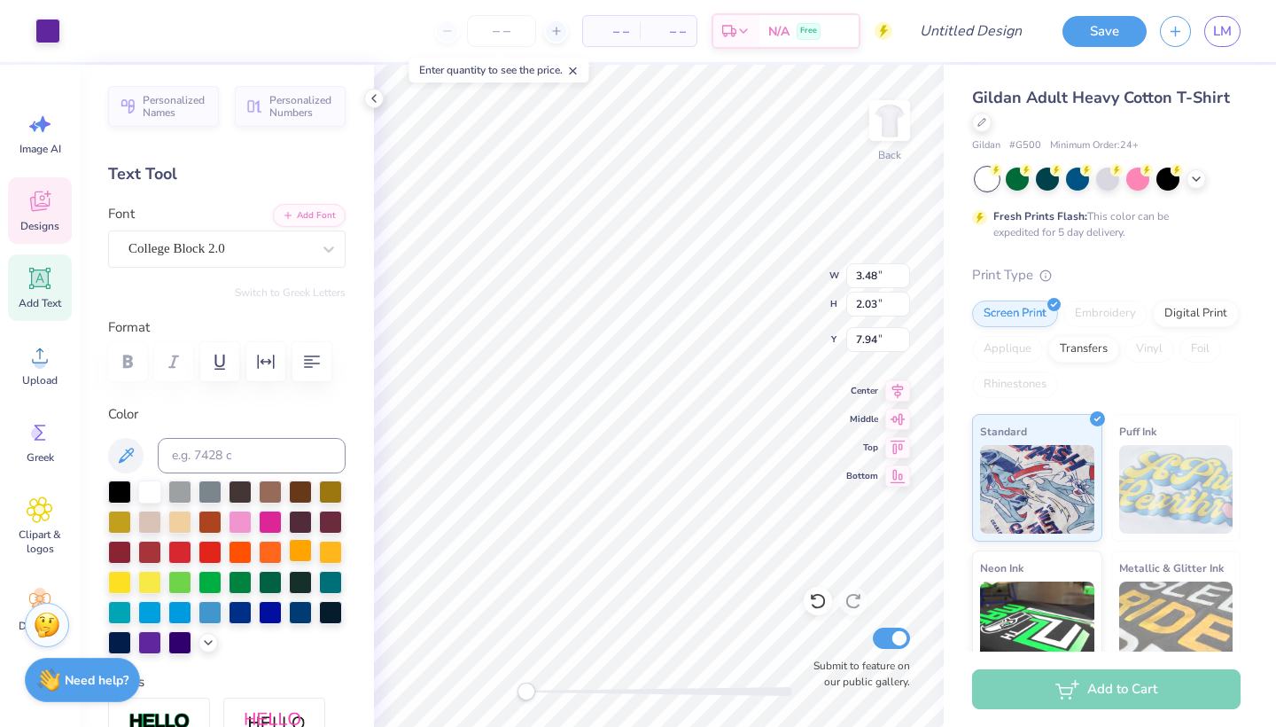
type input "8.46"
drag, startPoint x: 530, startPoint y: 696, endPoint x: 617, endPoint y: 695, distance: 86.8
click at [609, 695] on div "Accessibility label" at bounding box center [600, 691] width 18 height 18
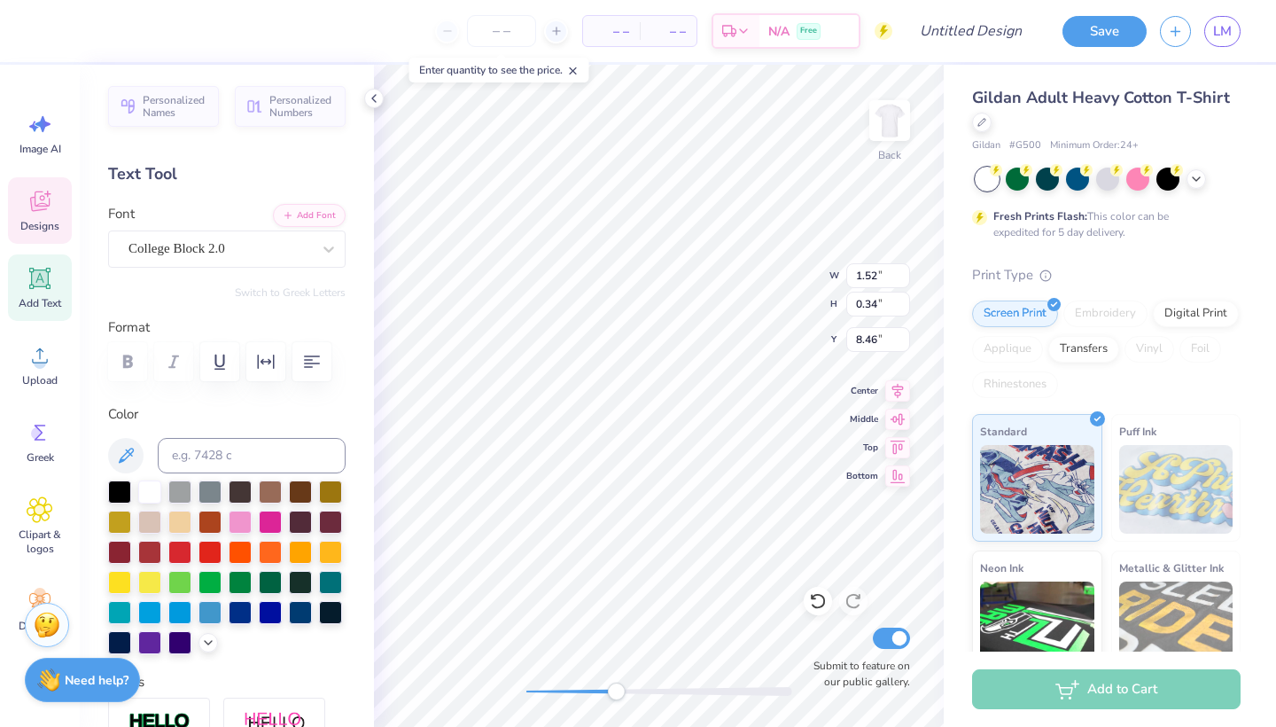
type textarea "FALL"
click at [499, 677] on div "Back W 1.52 1.52 " H 0.34 0.34 " Y 8.46 8.46 " Center Middle Top Bottom Submit …" at bounding box center [659, 396] width 570 height 662
drag, startPoint x: 689, startPoint y: 693, endPoint x: 521, endPoint y: 683, distance: 167.8
click at [521, 683] on div "Accessibility label" at bounding box center [527, 691] width 18 height 18
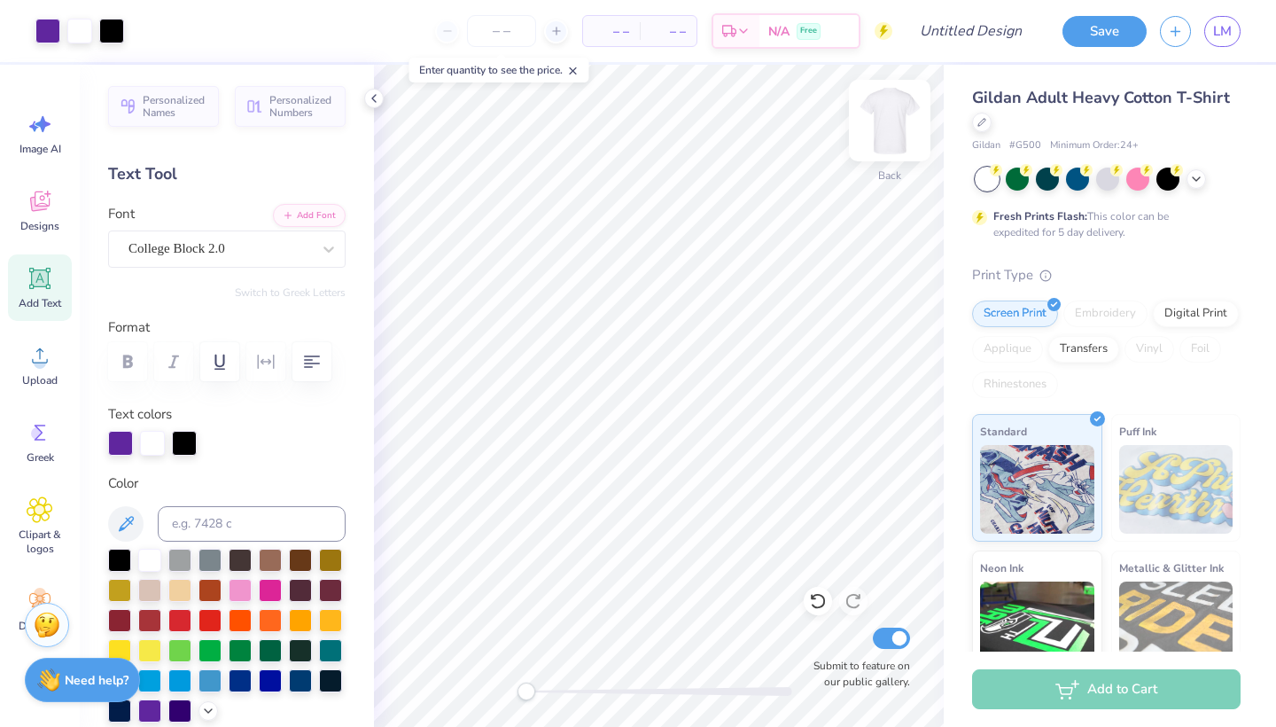
click at [883, 124] on img at bounding box center [889, 120] width 71 height 71
click at [48, 281] on icon at bounding box center [39, 278] width 21 height 21
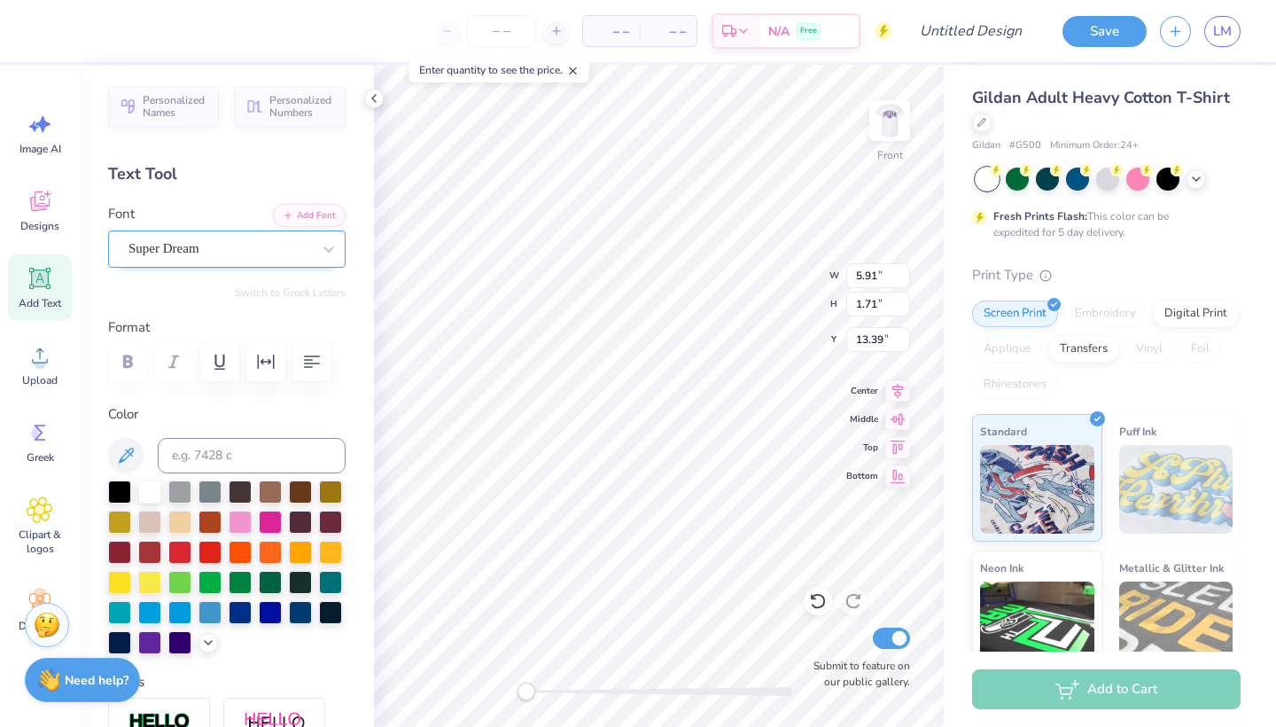
type textarea "25"
click at [245, 246] on div "Super Dream" at bounding box center [220, 248] width 186 height 27
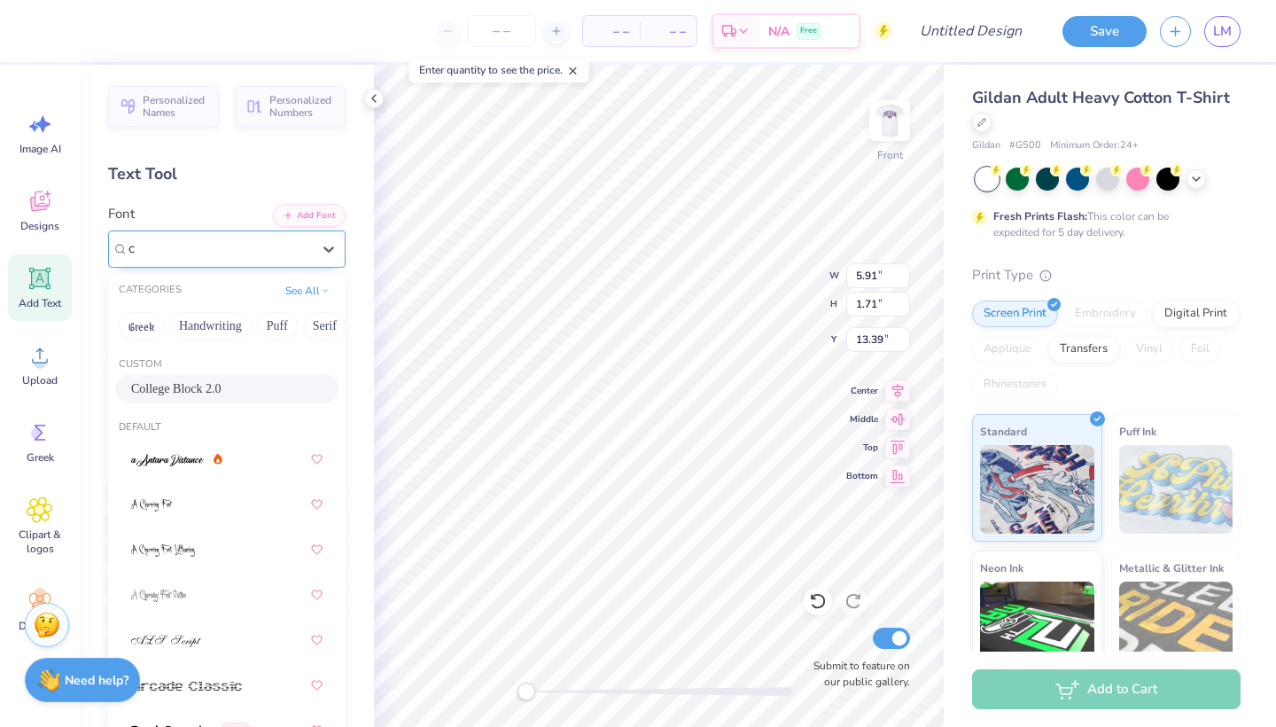
click at [209, 382] on span "College Block 2.0" at bounding box center [176, 388] width 90 height 19
type input "c"
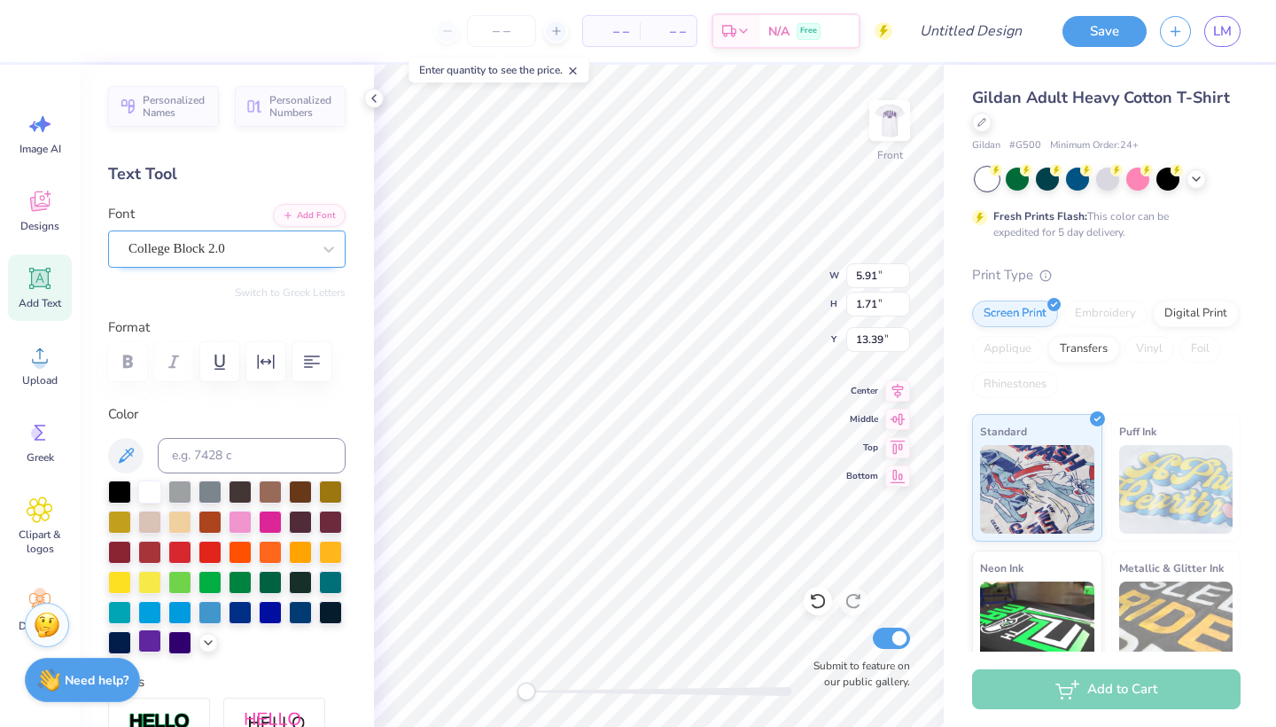
click at [149, 648] on div at bounding box center [149, 640] width 23 height 23
click at [895, 394] on icon at bounding box center [897, 388] width 25 height 21
click at [895, 414] on icon at bounding box center [898, 417] width 15 height 12
click at [892, 446] on icon at bounding box center [897, 444] width 25 height 21
click at [820, 605] on icon at bounding box center [818, 601] width 18 height 18
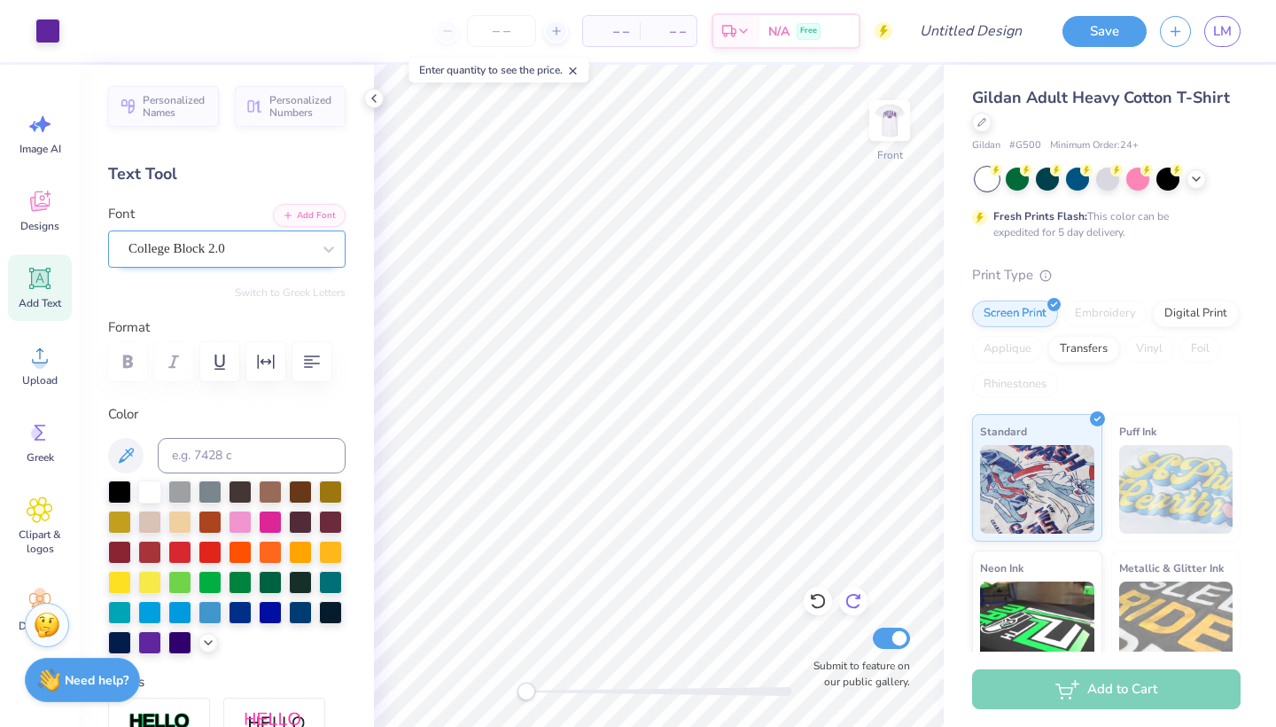
click at [852, 601] on icon at bounding box center [854, 601] width 18 height 18
click at [898, 118] on img at bounding box center [889, 120] width 71 height 71
click at [1004, 29] on input "Design Title" at bounding box center [992, 30] width 87 height 35
type input "football shirt"
click at [1113, 31] on button "Save" at bounding box center [1104, 28] width 84 height 31
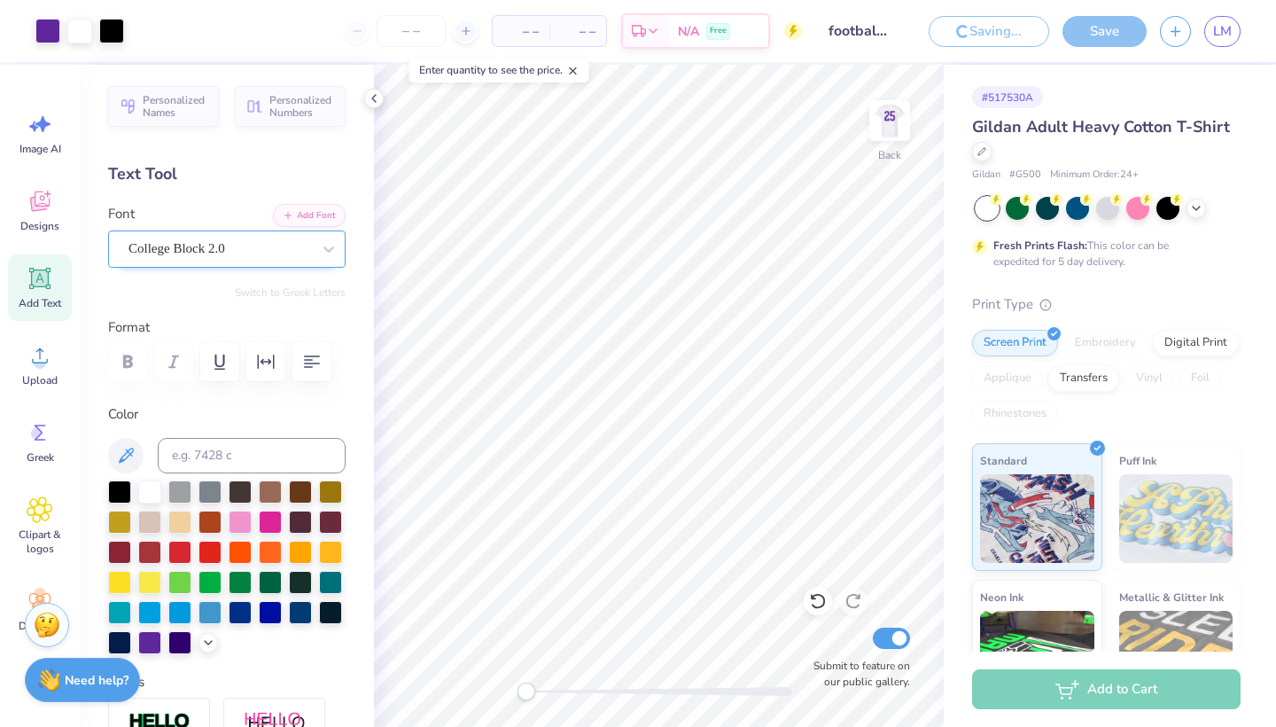
click at [1106, 27] on div "Save" at bounding box center [1104, 31] width 84 height 31
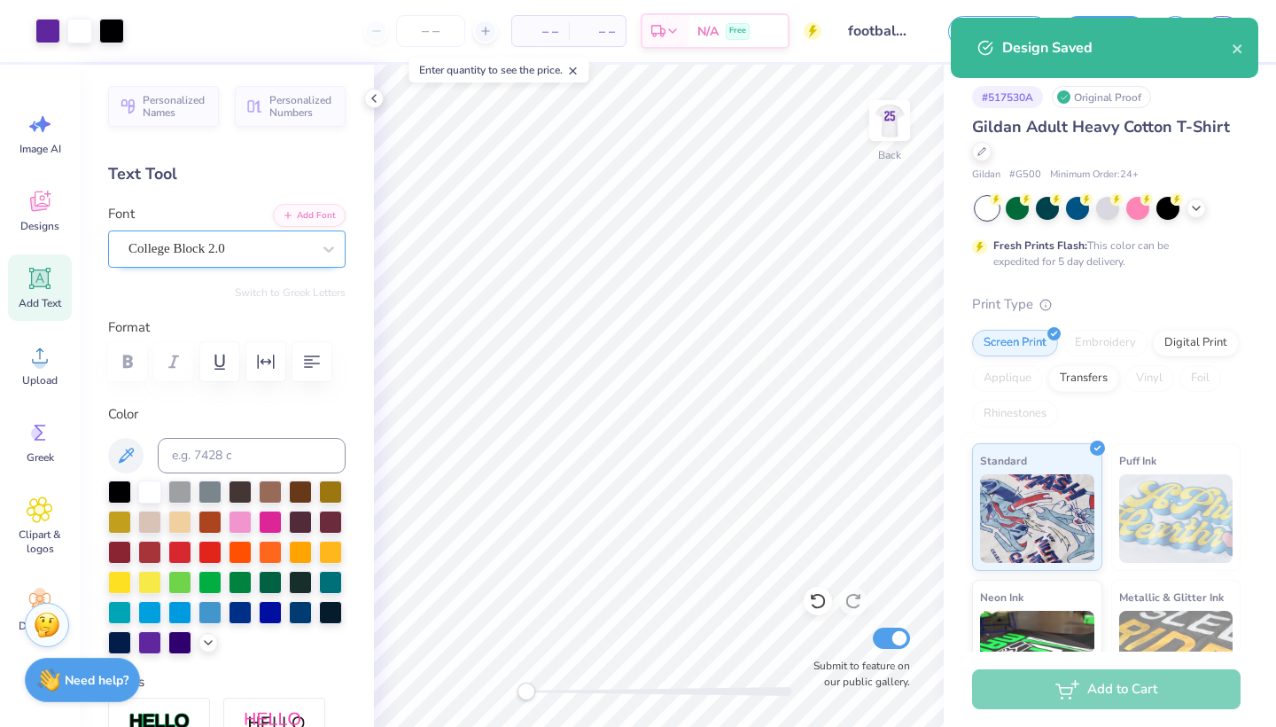
click at [1244, 35] on div "Design Saved" at bounding box center [1104, 48] width 307 height 60
click at [1244, 44] on div "Design Saved" at bounding box center [1104, 48] width 307 height 60
click at [1240, 46] on icon "close" at bounding box center [1237, 48] width 9 height 9
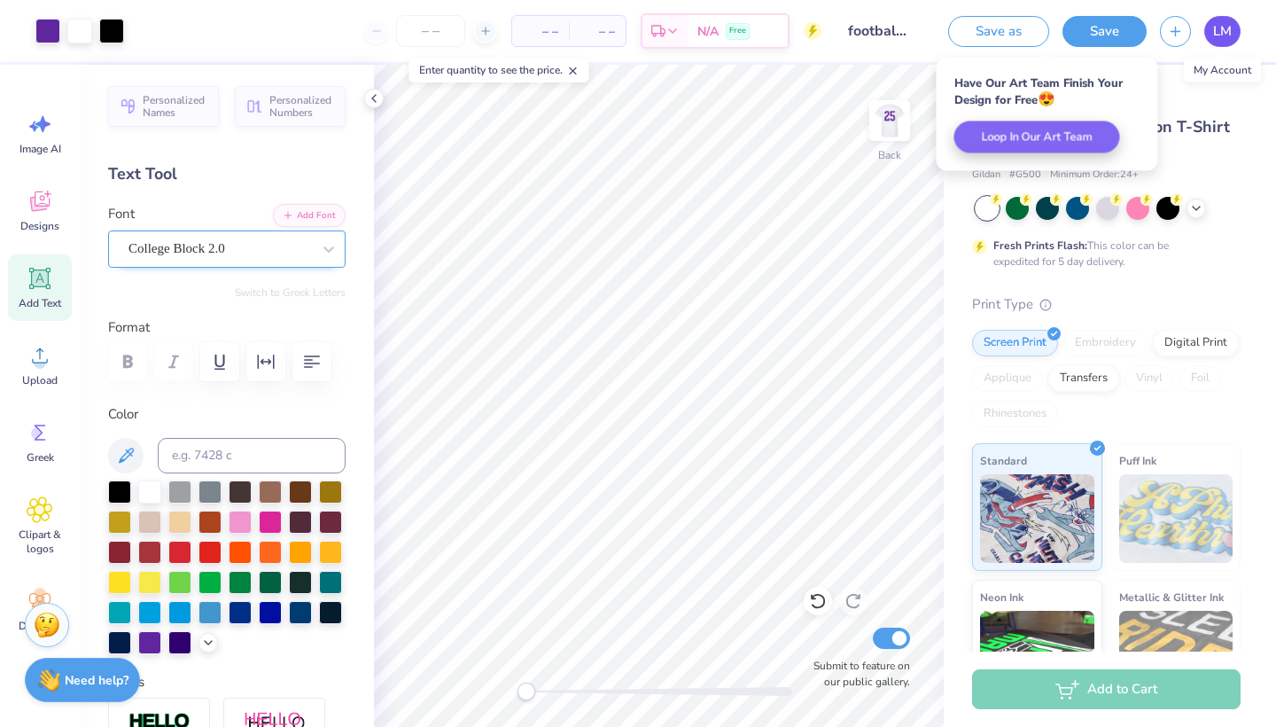
click at [1216, 36] on span "LM" at bounding box center [1222, 31] width 19 height 20
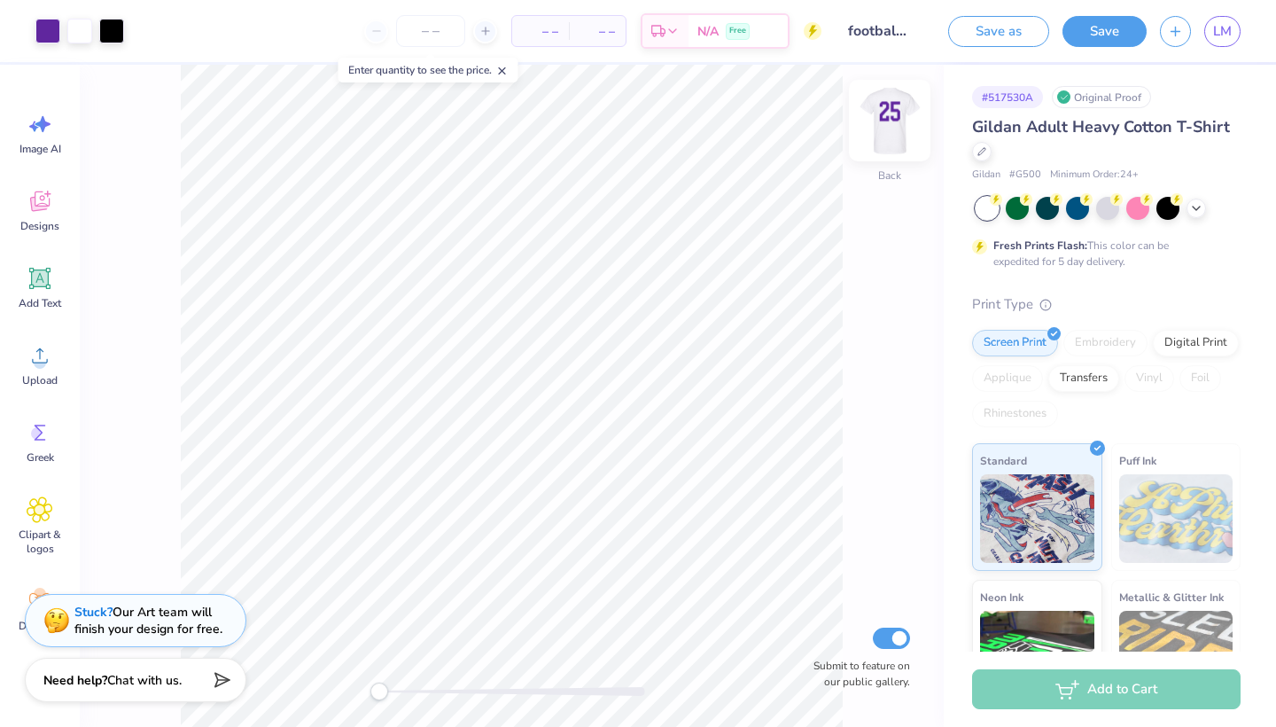
click at [890, 128] on img at bounding box center [889, 120] width 71 height 71
click at [882, 111] on img at bounding box center [889, 120] width 71 height 71
click at [881, 116] on img at bounding box center [889, 120] width 71 height 71
click at [902, 127] on img at bounding box center [889, 120] width 71 height 71
click at [902, 127] on img at bounding box center [889, 120] width 35 height 35
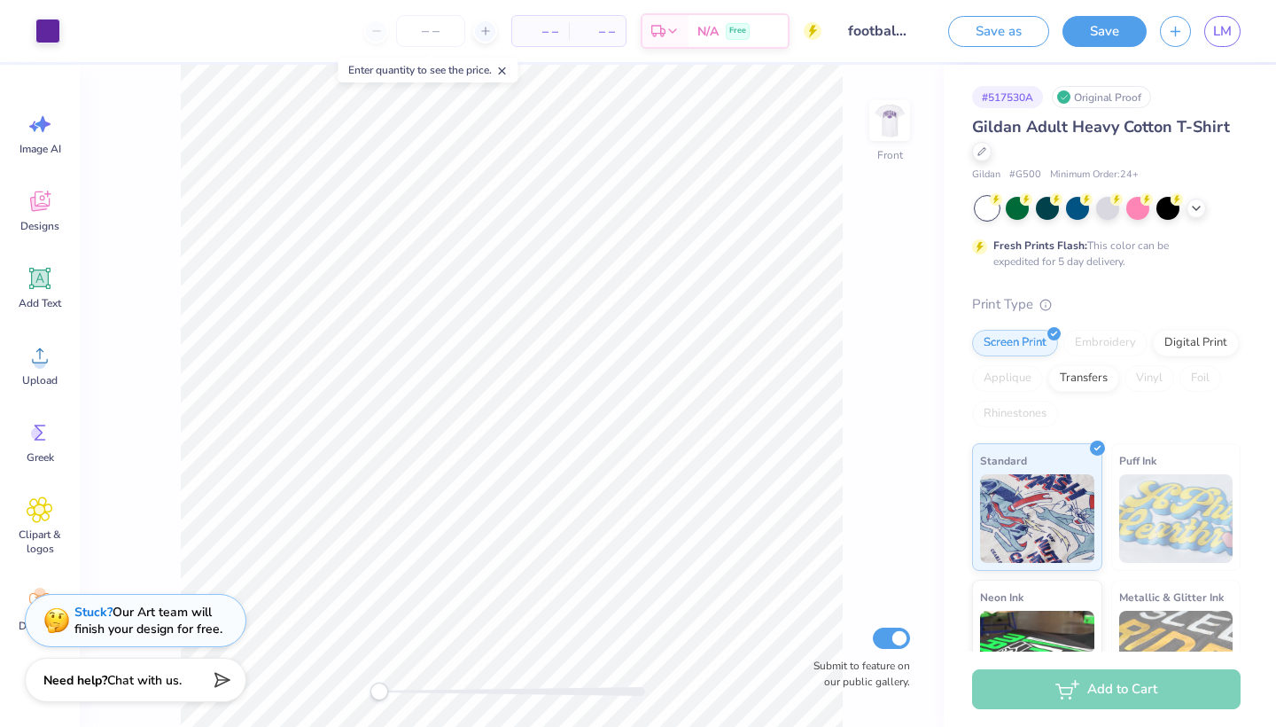
click at [902, 127] on img at bounding box center [889, 120] width 35 height 35
click at [891, 138] on img at bounding box center [889, 120] width 71 height 71
click at [891, 140] on img at bounding box center [889, 120] width 71 height 71
click at [891, 144] on img at bounding box center [889, 120] width 71 height 71
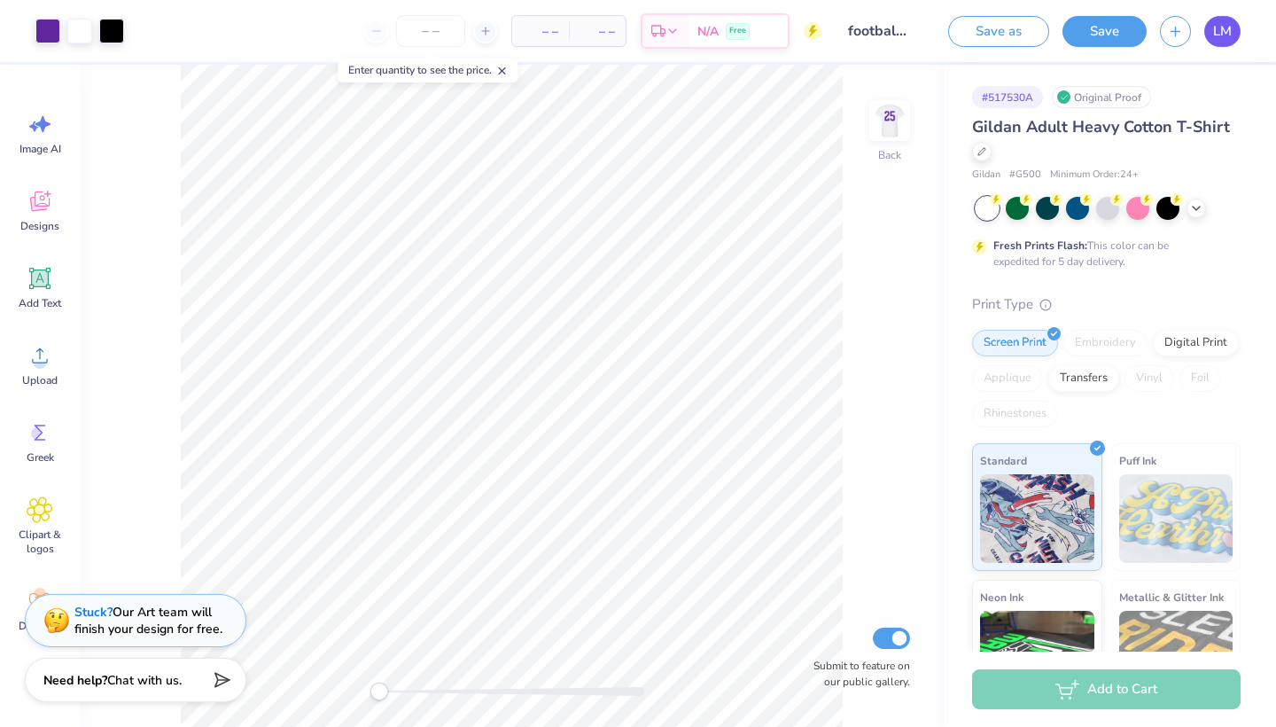
click at [1212, 29] on link "LM" at bounding box center [1222, 31] width 36 height 31
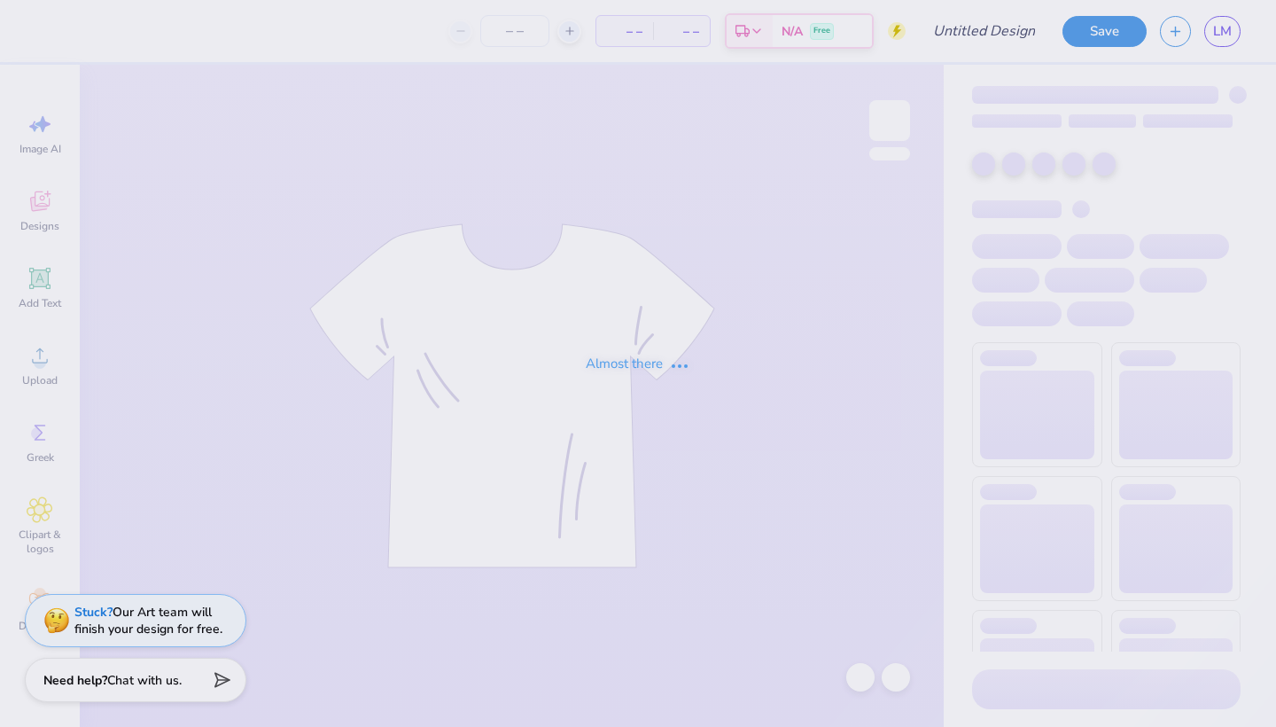
type input "star hoodie"
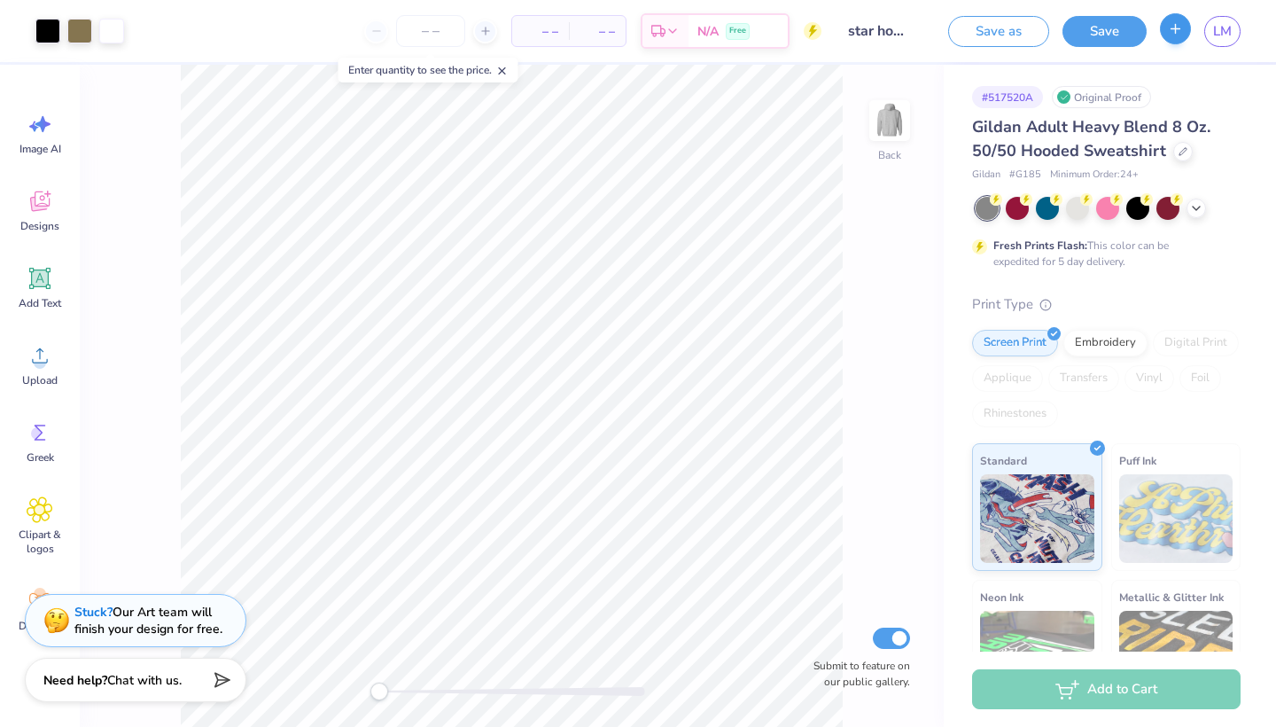
click at [1182, 40] on button "button" at bounding box center [1175, 28] width 31 height 31
